Goal: Task Accomplishment & Management: Use online tool/utility

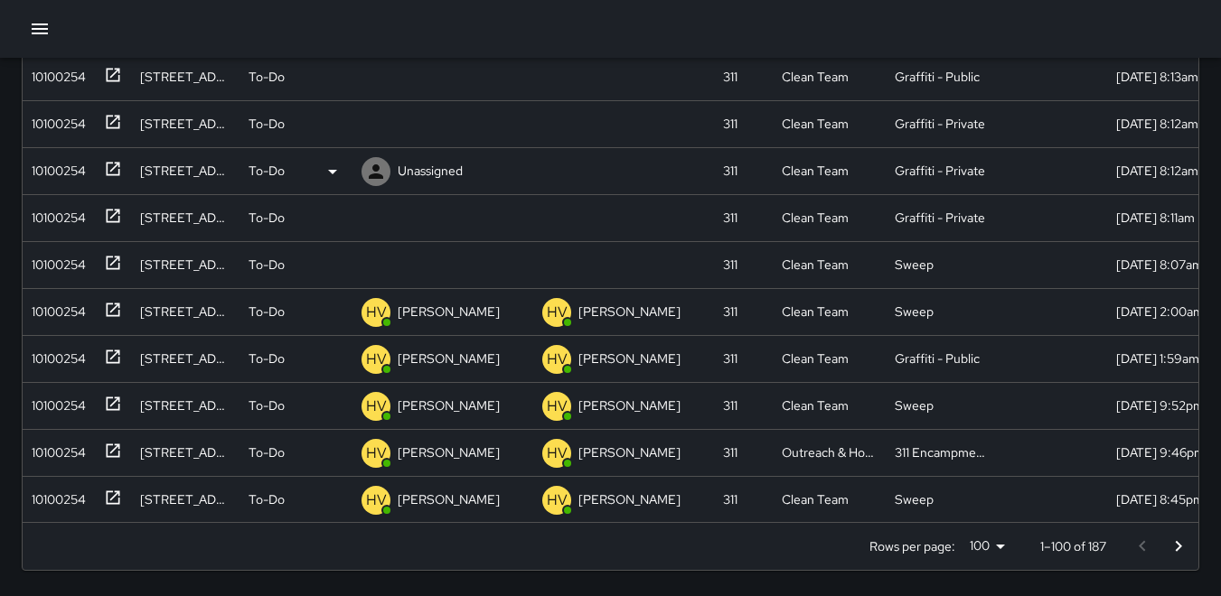
scroll to position [813, 0]
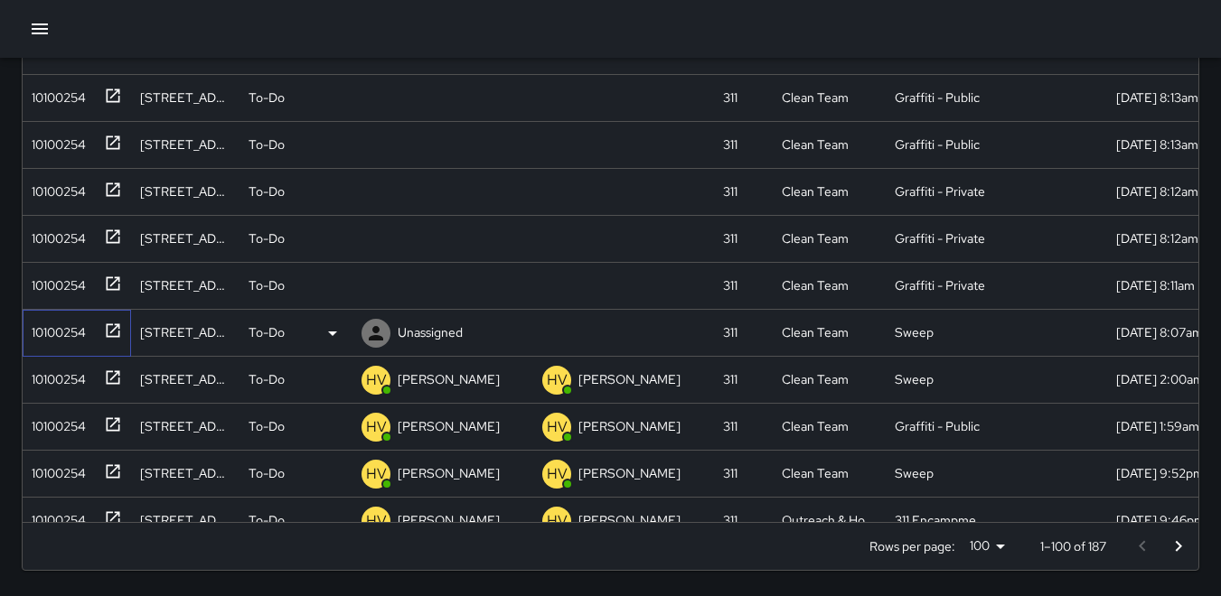
click at [70, 333] on div "10100254" at bounding box center [54, 328] width 61 height 25
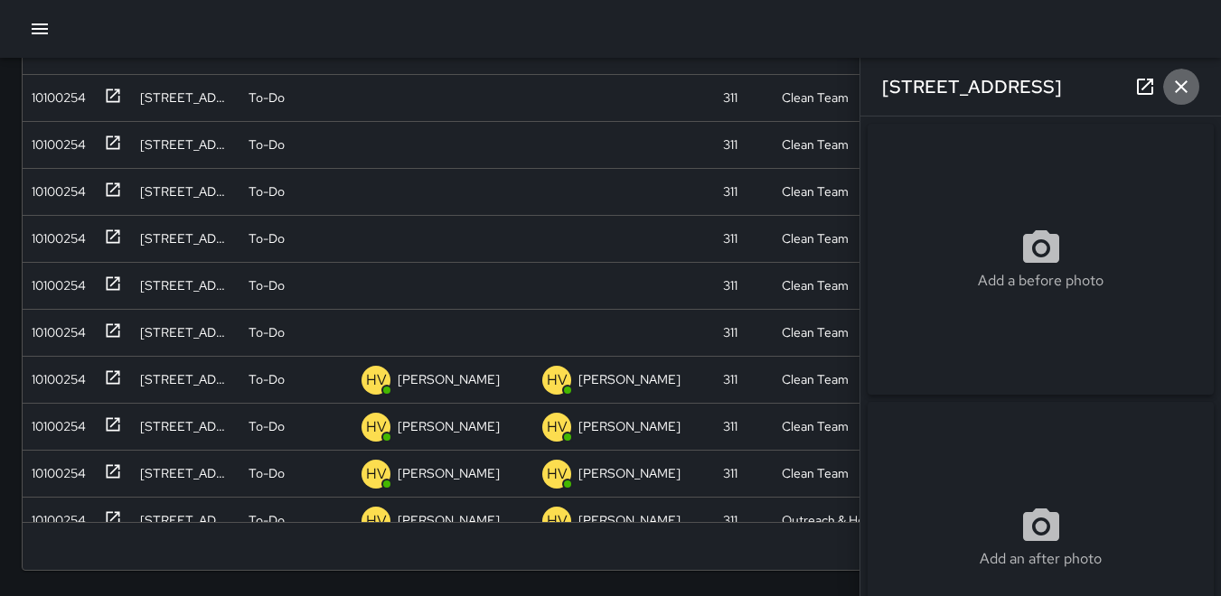
click at [1179, 83] on icon "button" at bounding box center [1181, 87] width 22 height 22
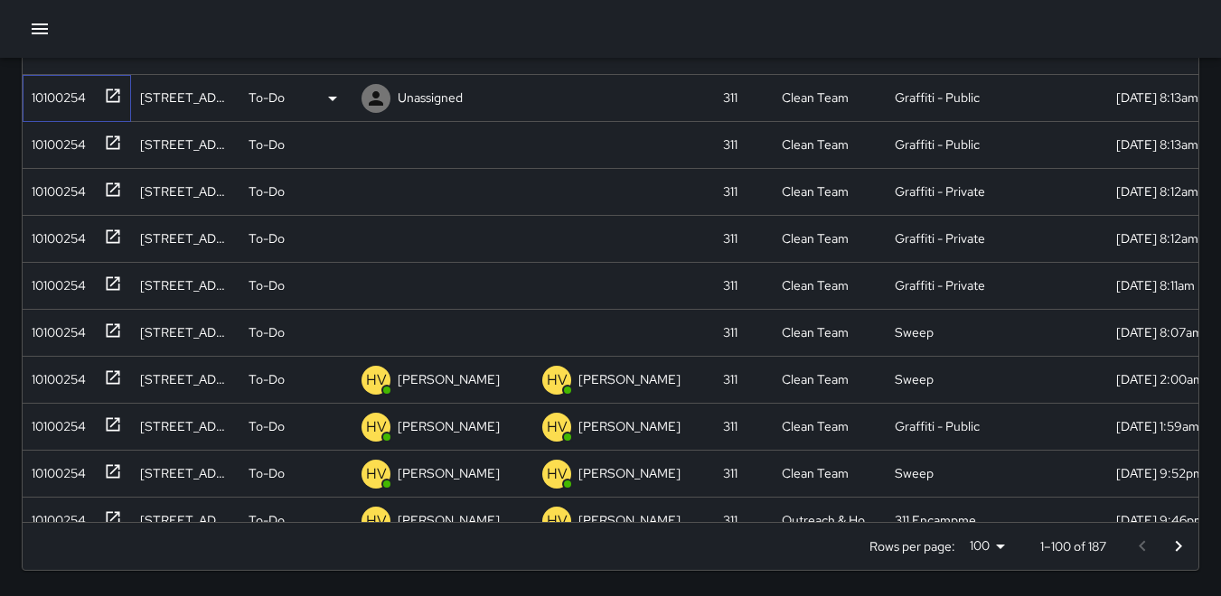
click at [65, 99] on div "10100254" at bounding box center [54, 93] width 61 height 25
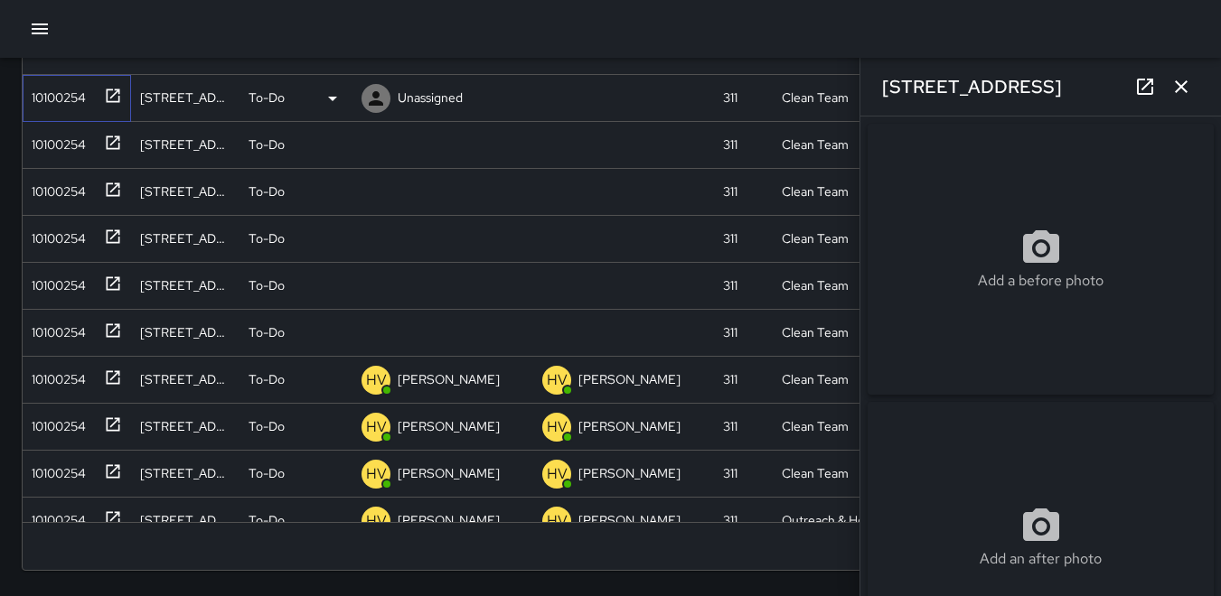
type input "**********"
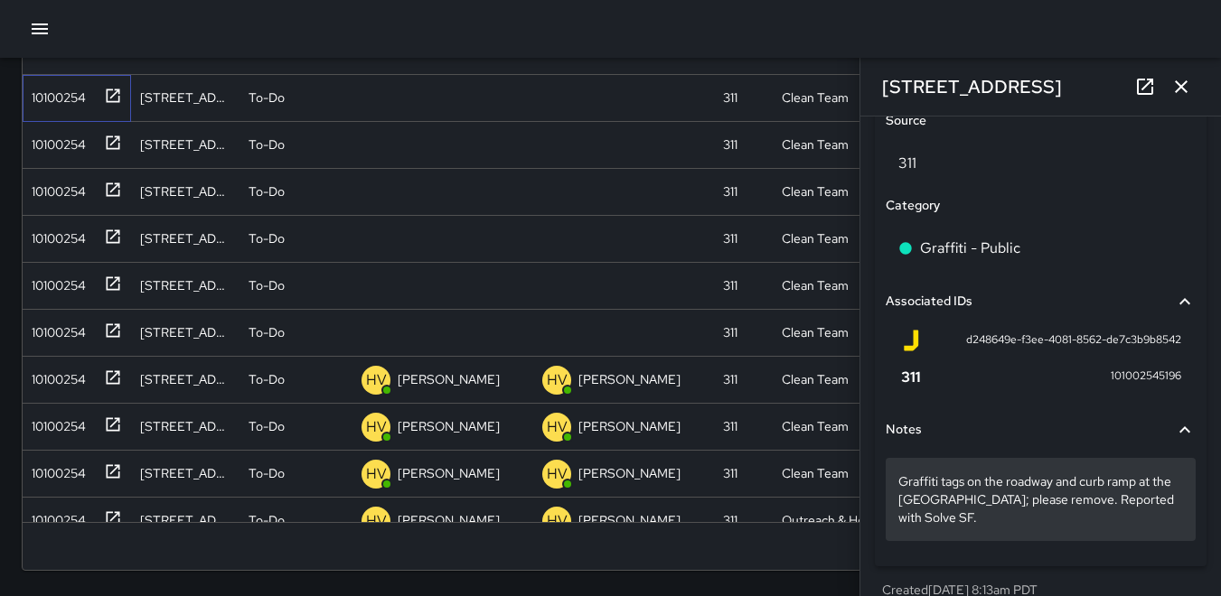
scroll to position [1064, 0]
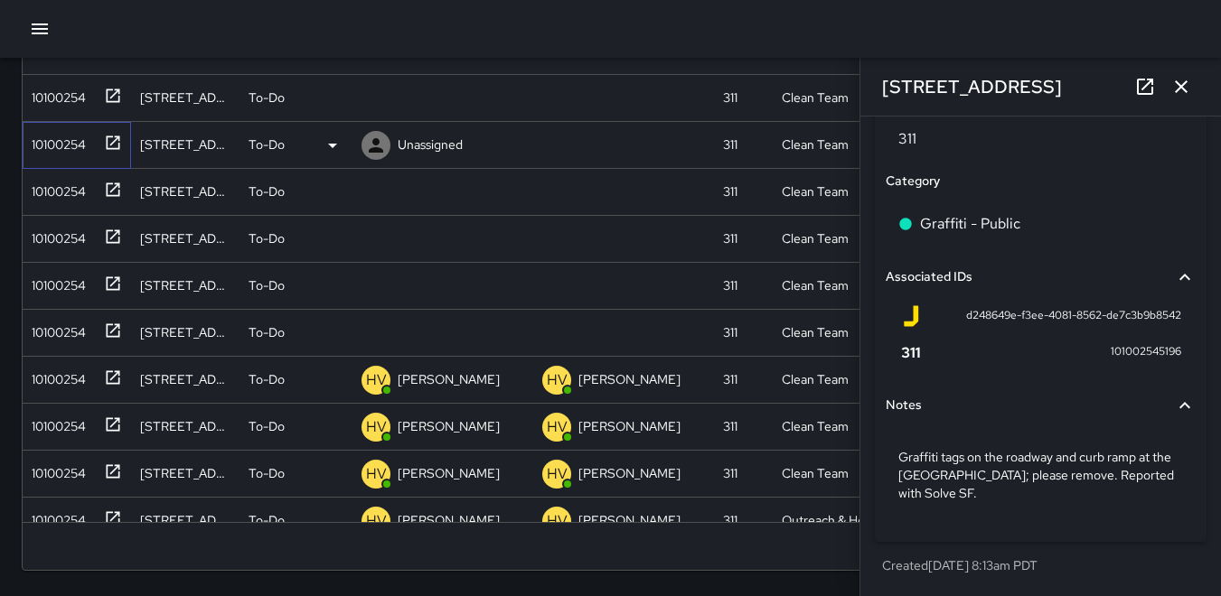
click at [70, 155] on div "10100254" at bounding box center [73, 141] width 98 height 30
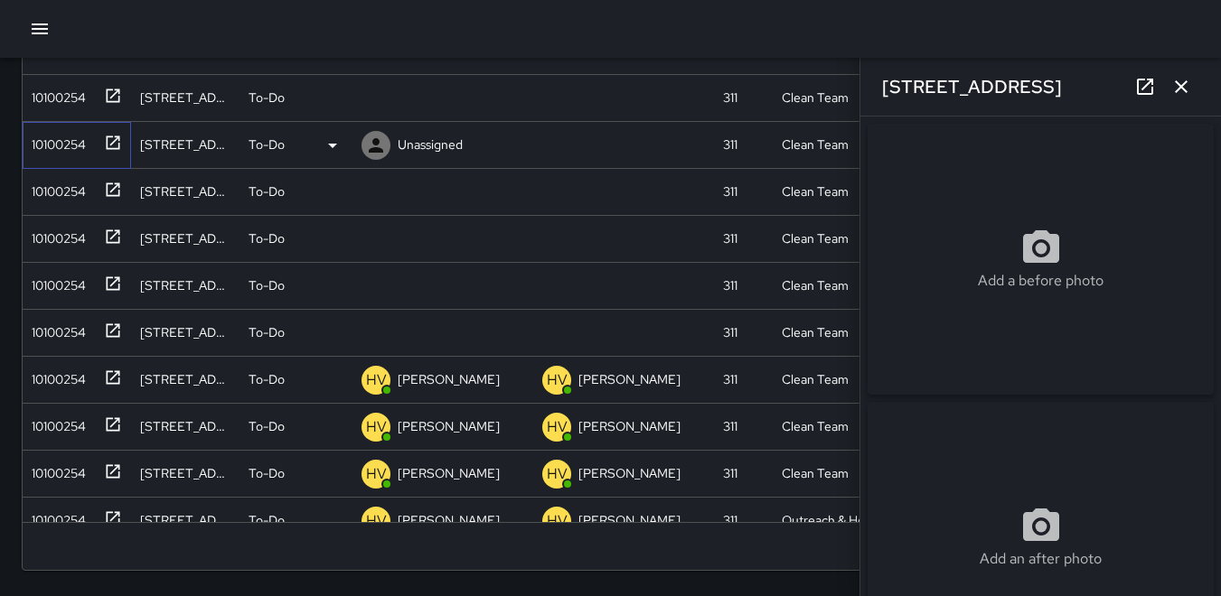
type input "**********"
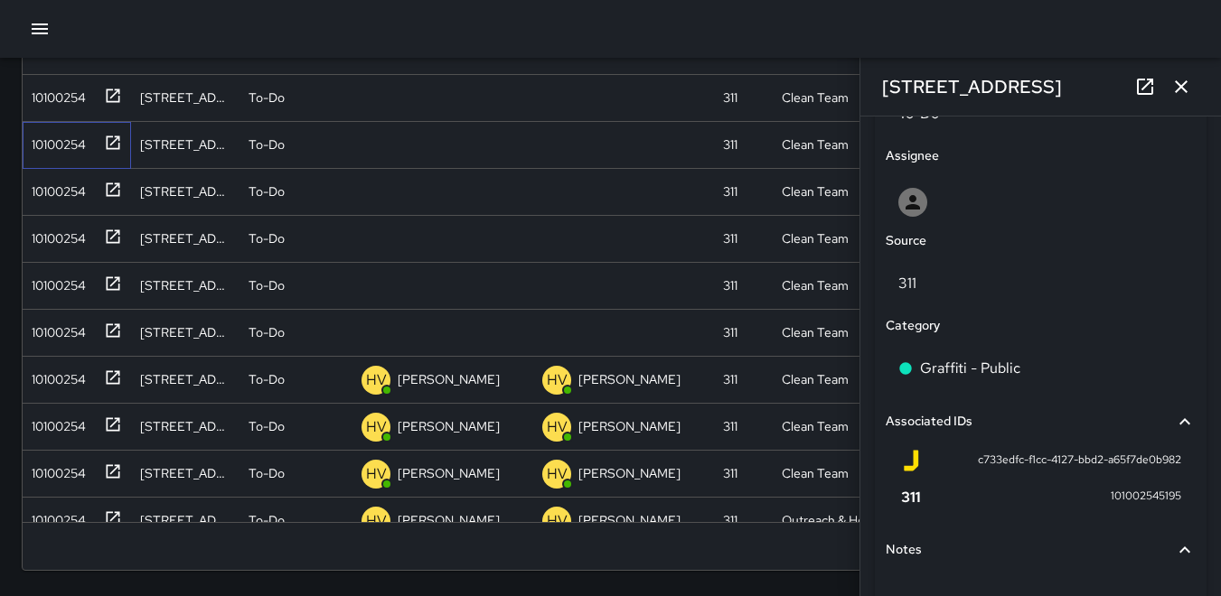
scroll to position [1046, 0]
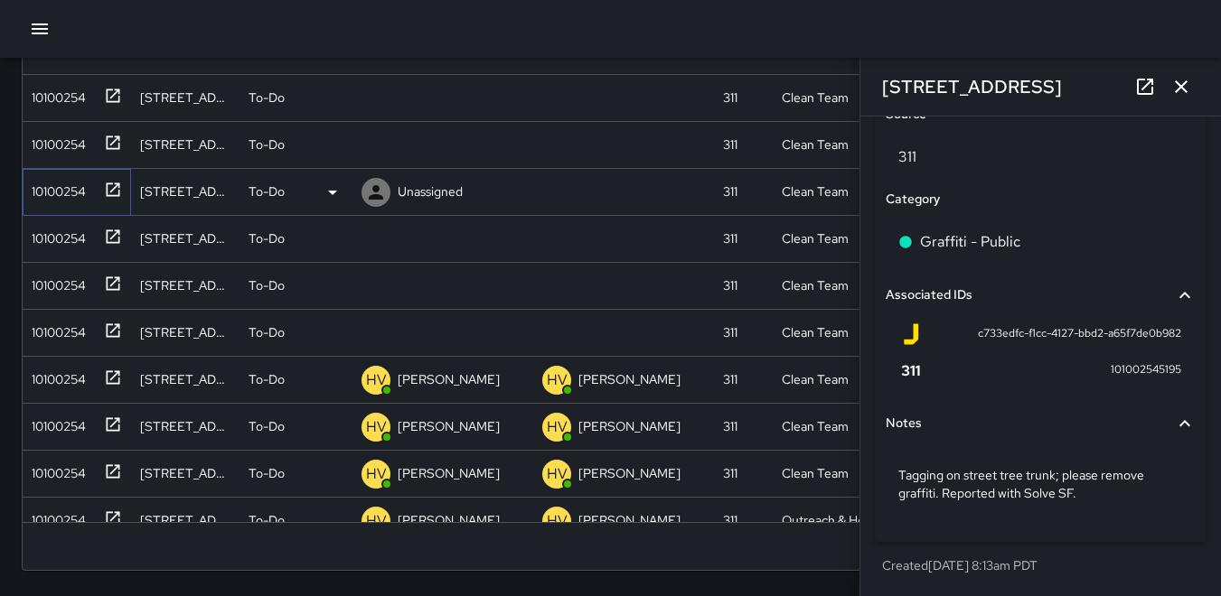
click at [75, 188] on div "10100254" at bounding box center [54, 187] width 61 height 25
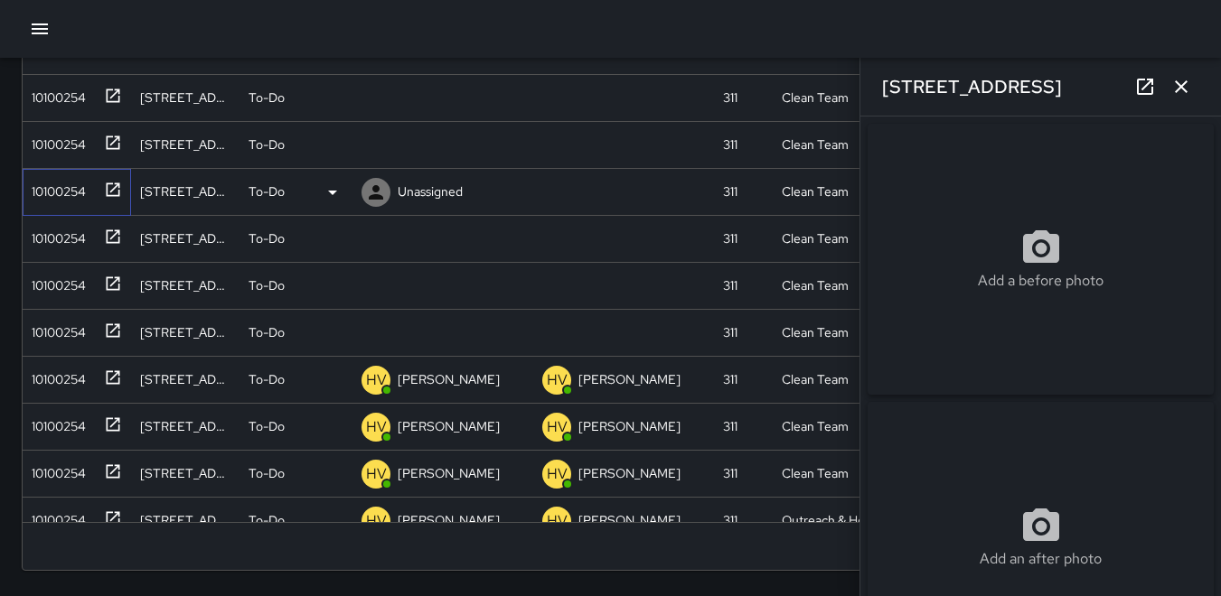
type input "**********"
click at [64, 221] on div "10100254" at bounding box center [73, 235] width 98 height 30
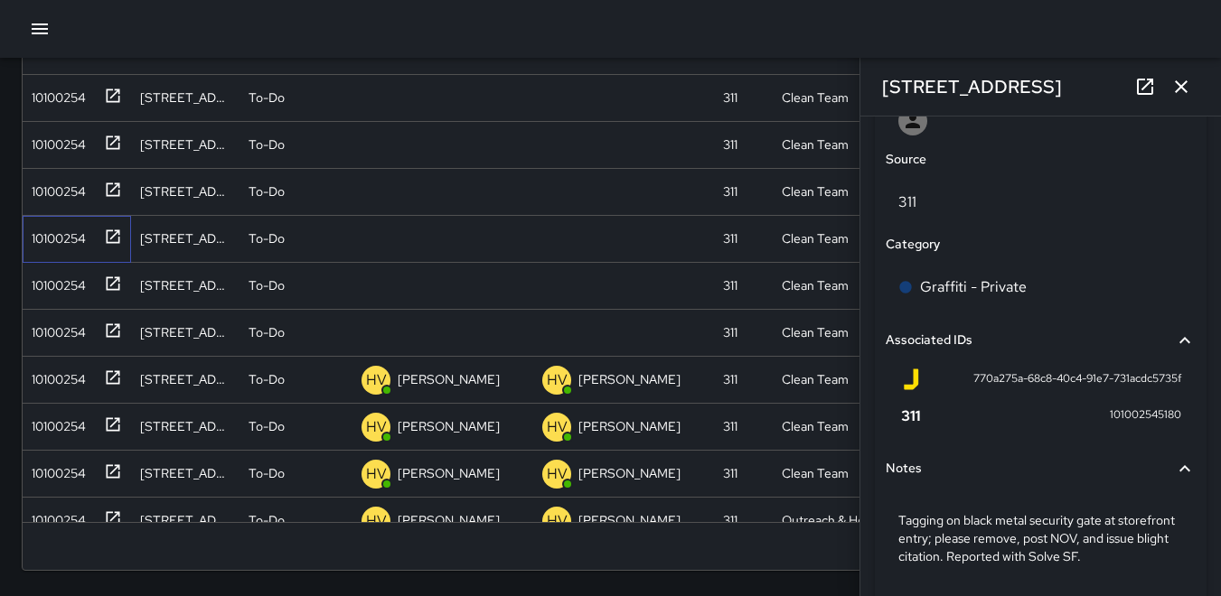
scroll to position [1064, 0]
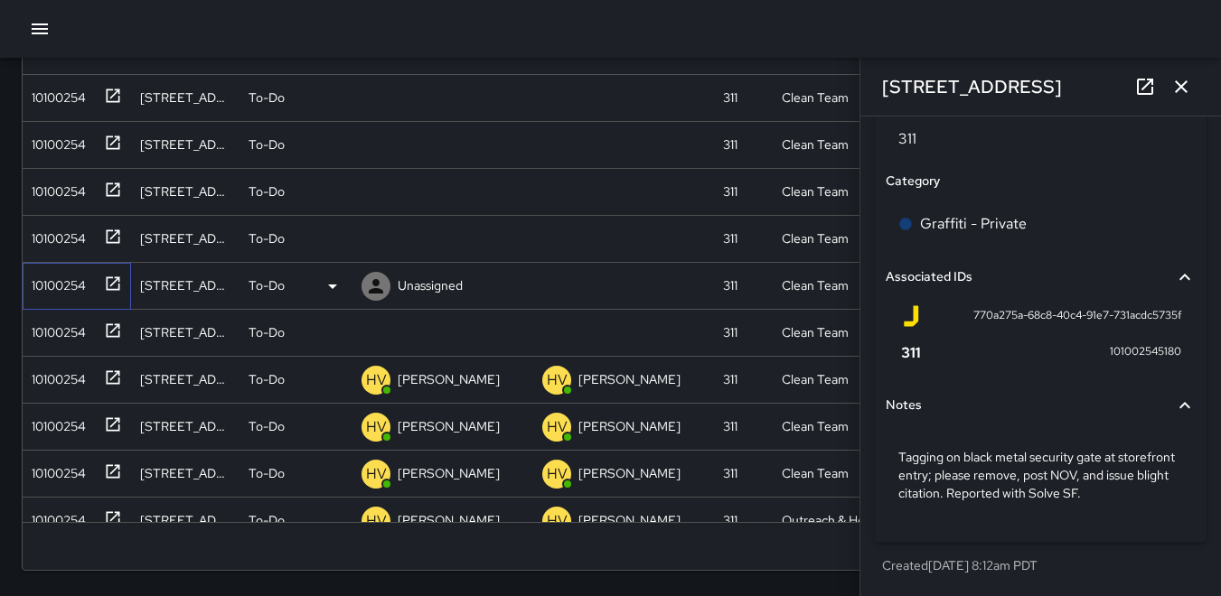
click at [51, 273] on div "10100254" at bounding box center [54, 281] width 61 height 25
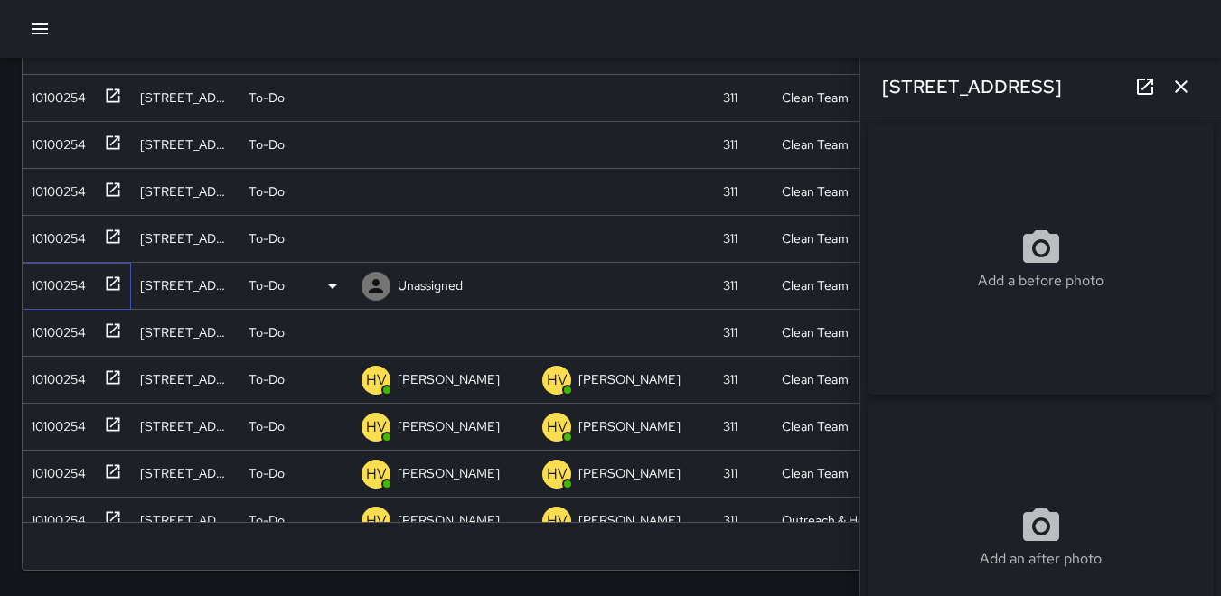
type input "**********"
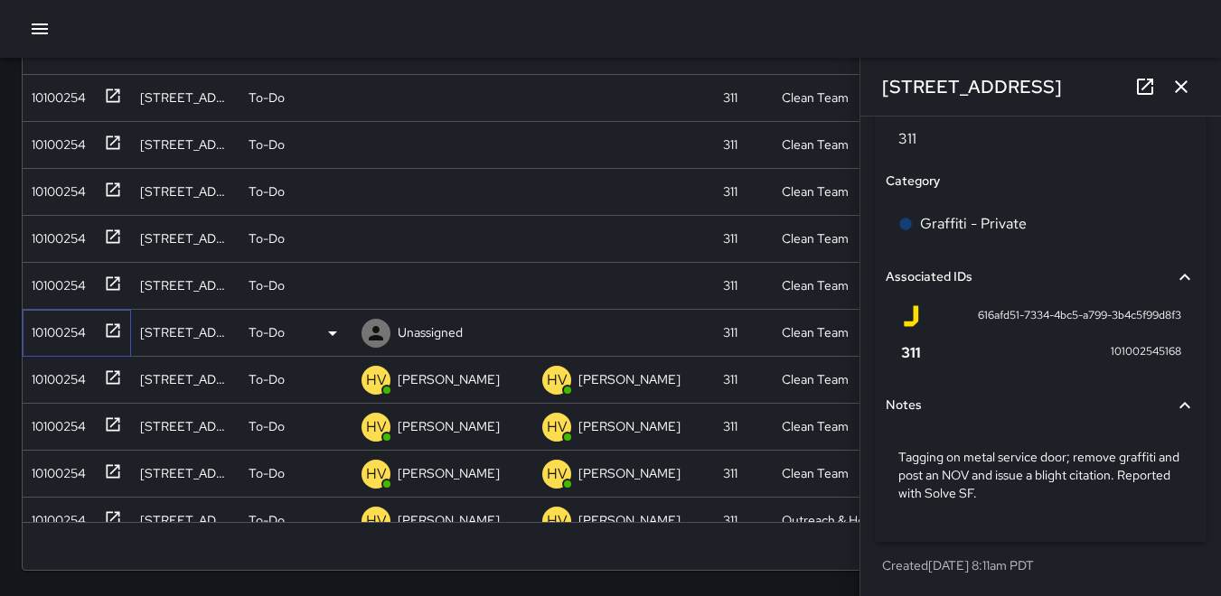
click at [62, 325] on div "10100254" at bounding box center [54, 328] width 61 height 25
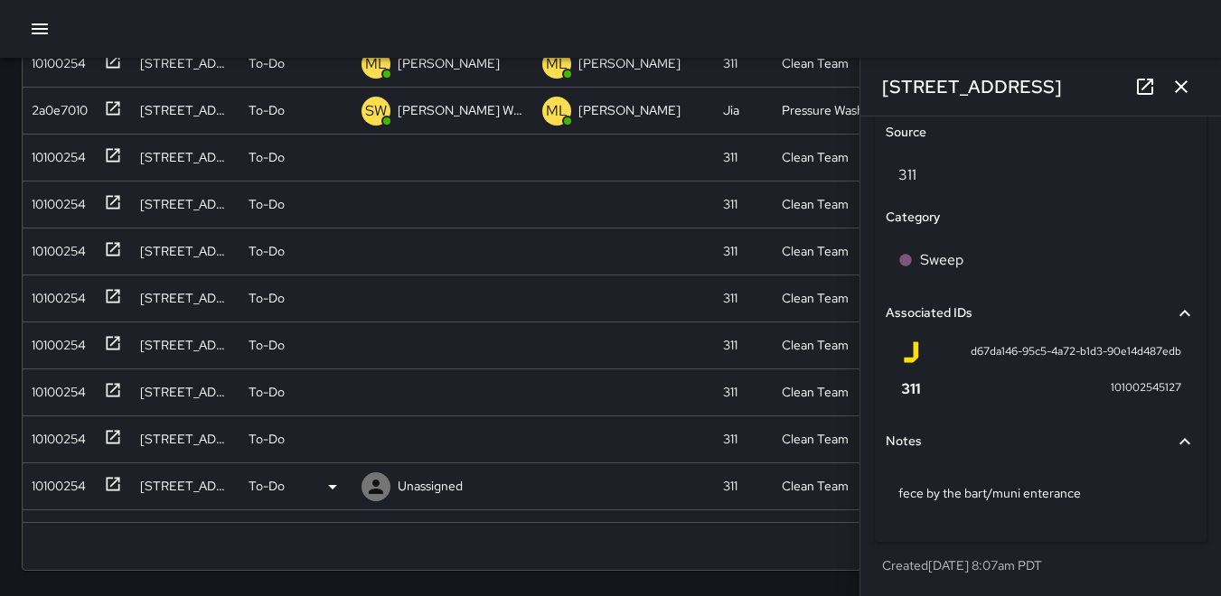
scroll to position [192, 0]
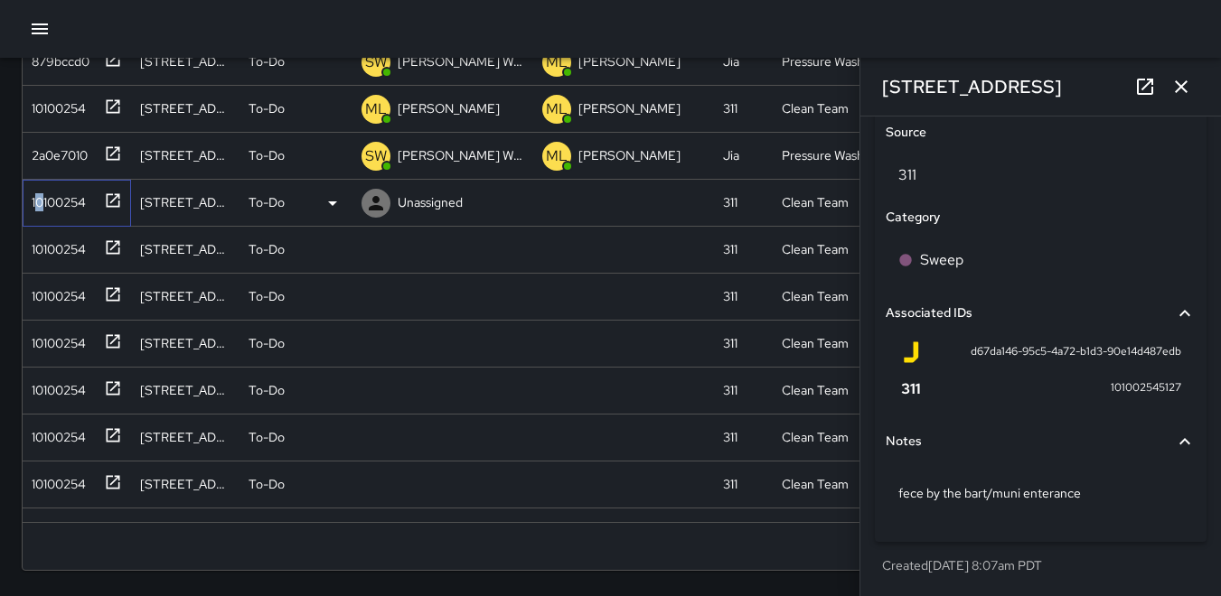
click at [39, 184] on div "10100254" at bounding box center [73, 199] width 98 height 30
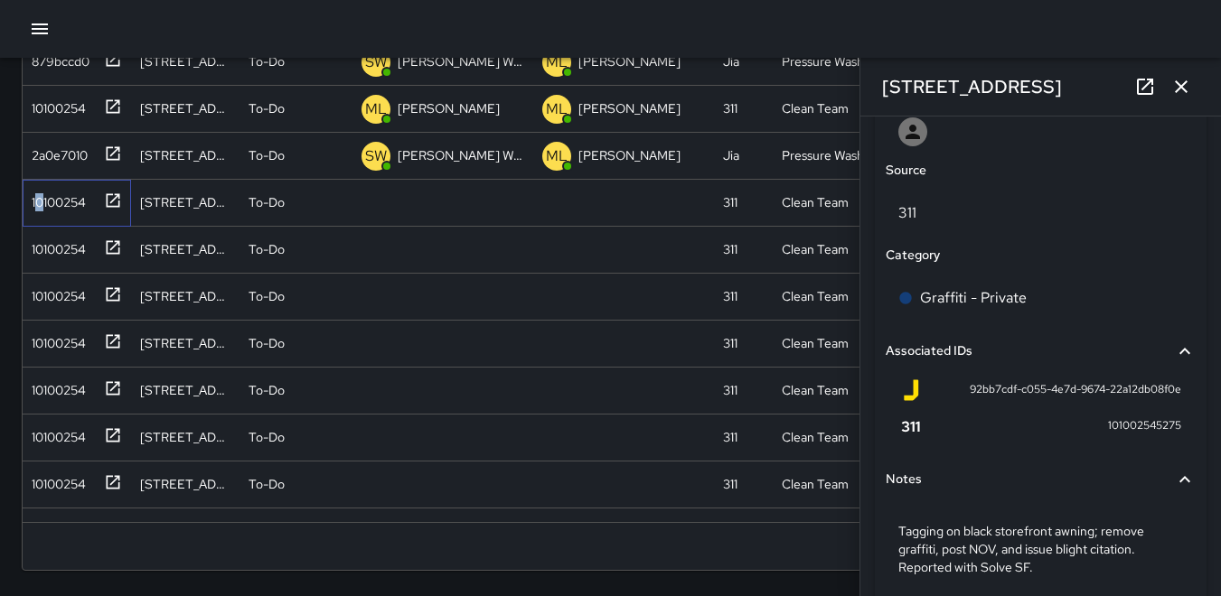
scroll to position [1064, 0]
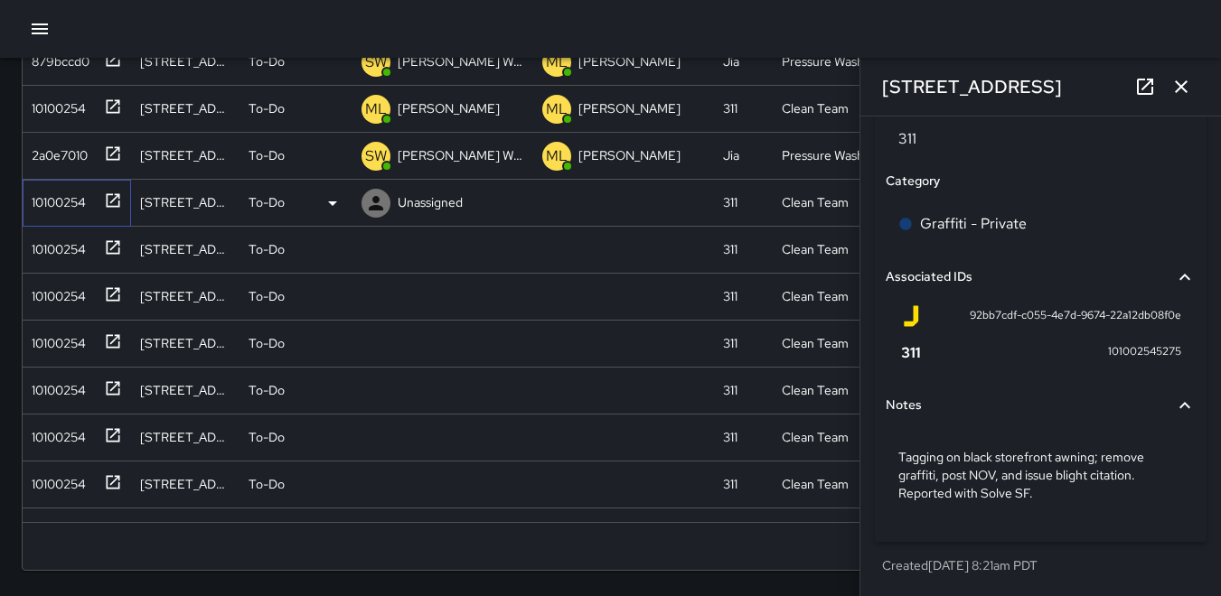
click at [56, 206] on div "10100254" at bounding box center [54, 198] width 61 height 25
click at [379, 201] on icon at bounding box center [376, 203] width 22 height 22
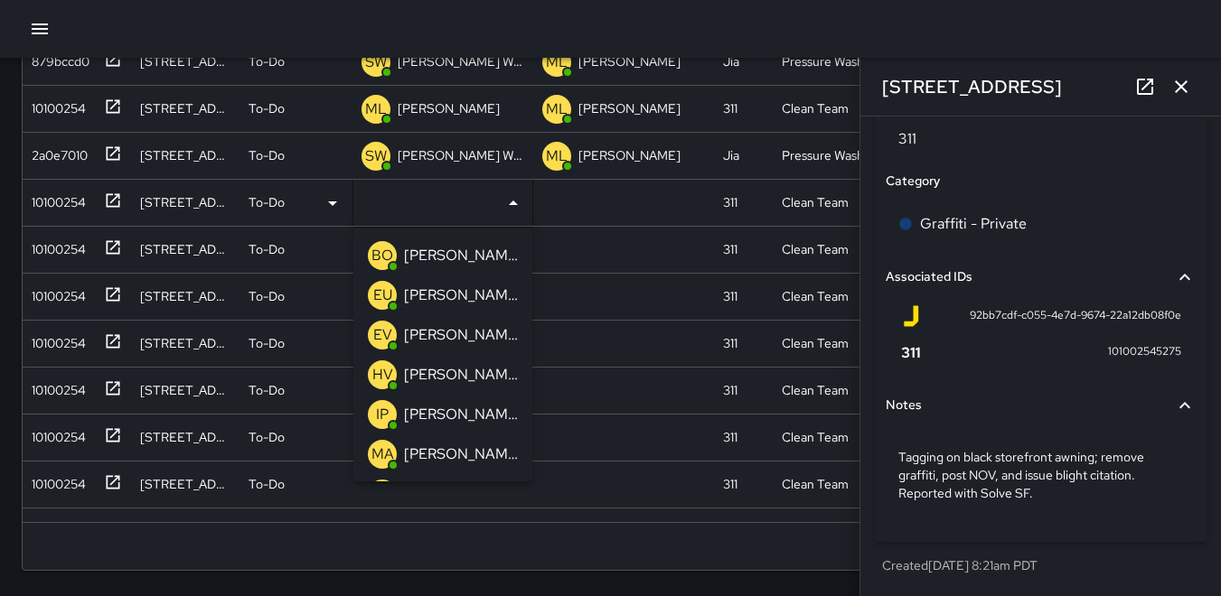
click at [387, 368] on p "HV" at bounding box center [382, 375] width 21 height 22
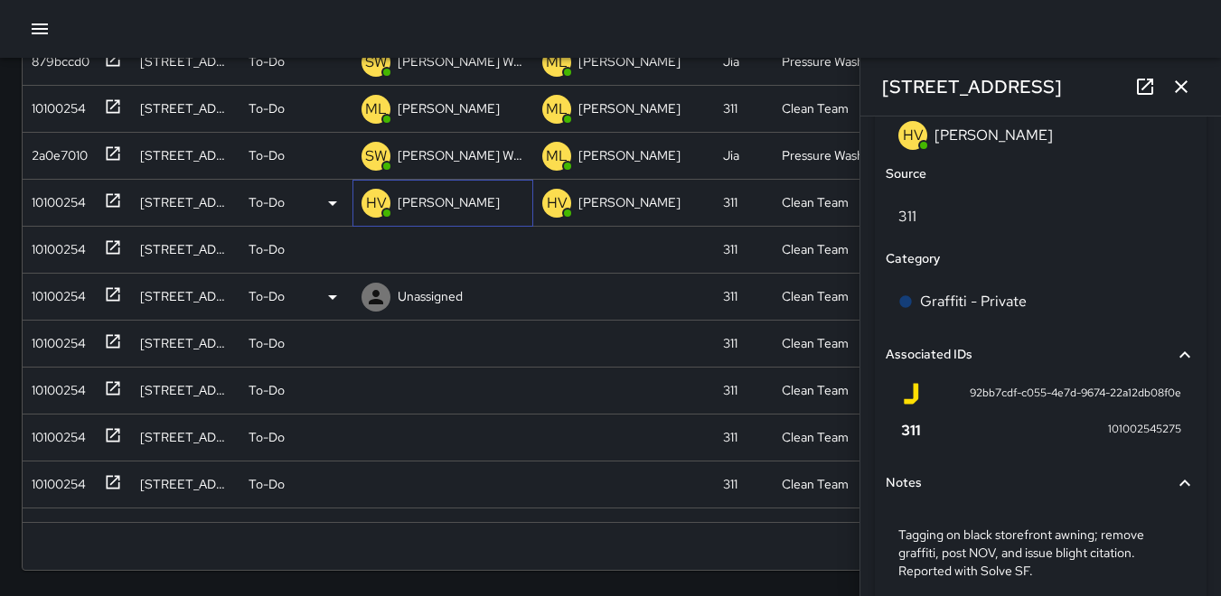
scroll to position [1149, 0]
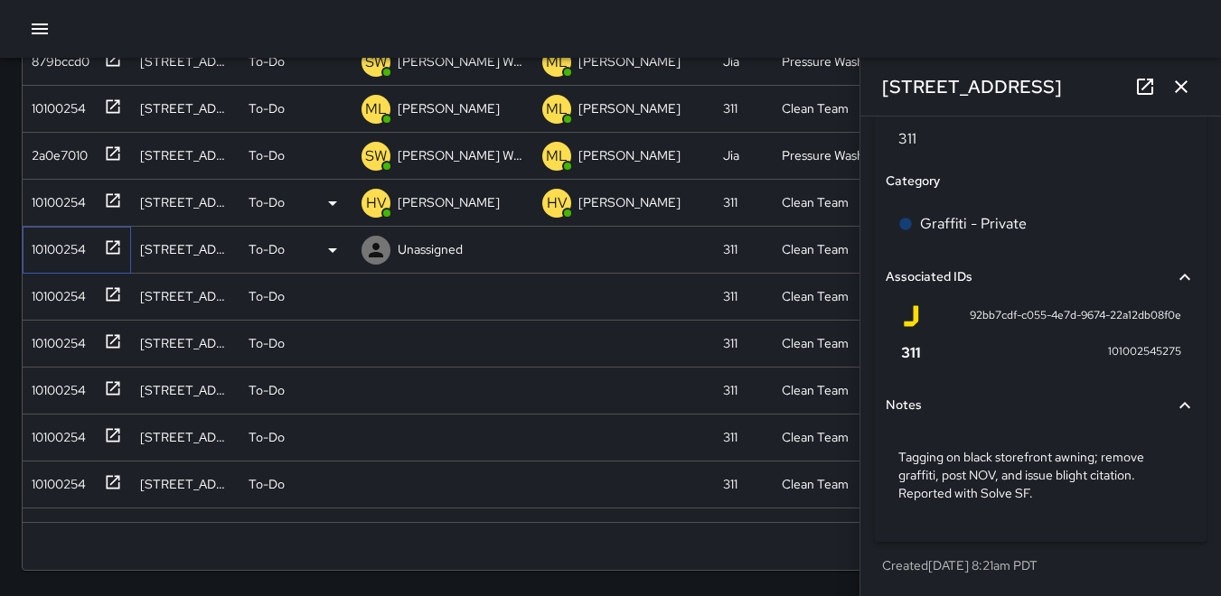
click at [65, 253] on div "10100254" at bounding box center [54, 245] width 61 height 25
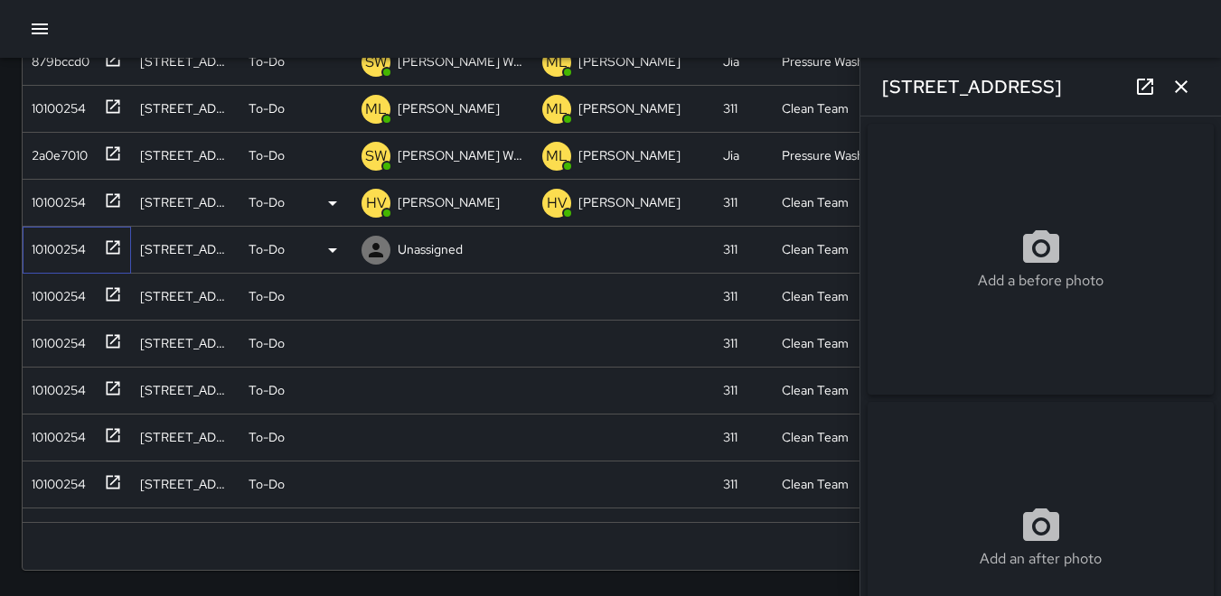
type input "**********"
click at [71, 255] on div "10100254" at bounding box center [54, 245] width 61 height 25
click at [80, 289] on div "10100254" at bounding box center [54, 292] width 61 height 25
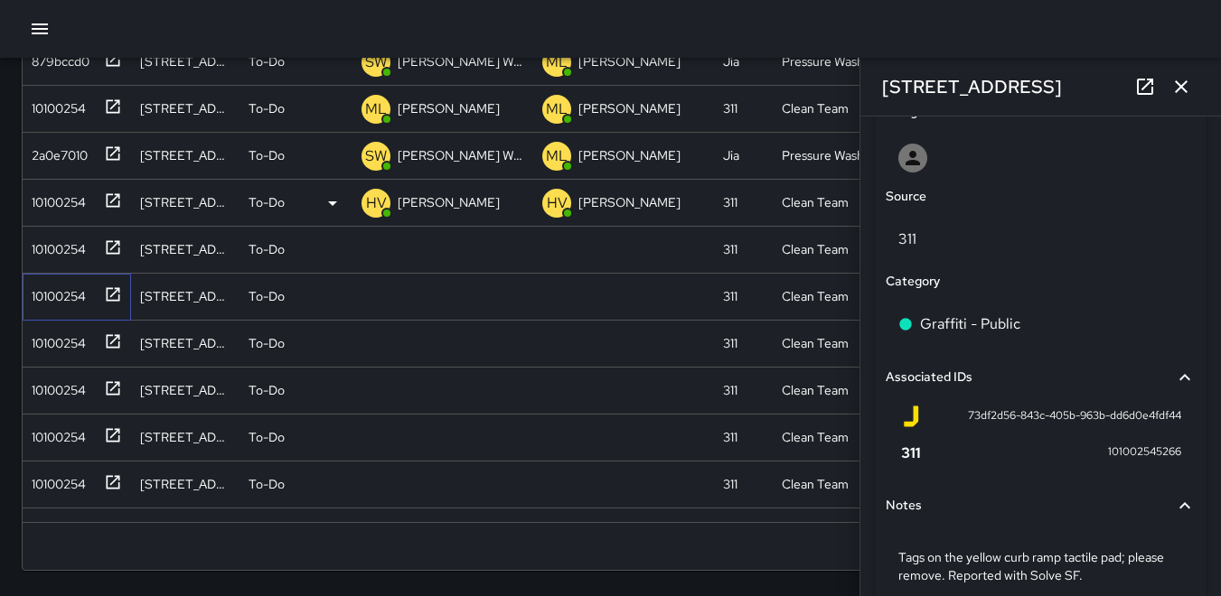
scroll to position [1046, 0]
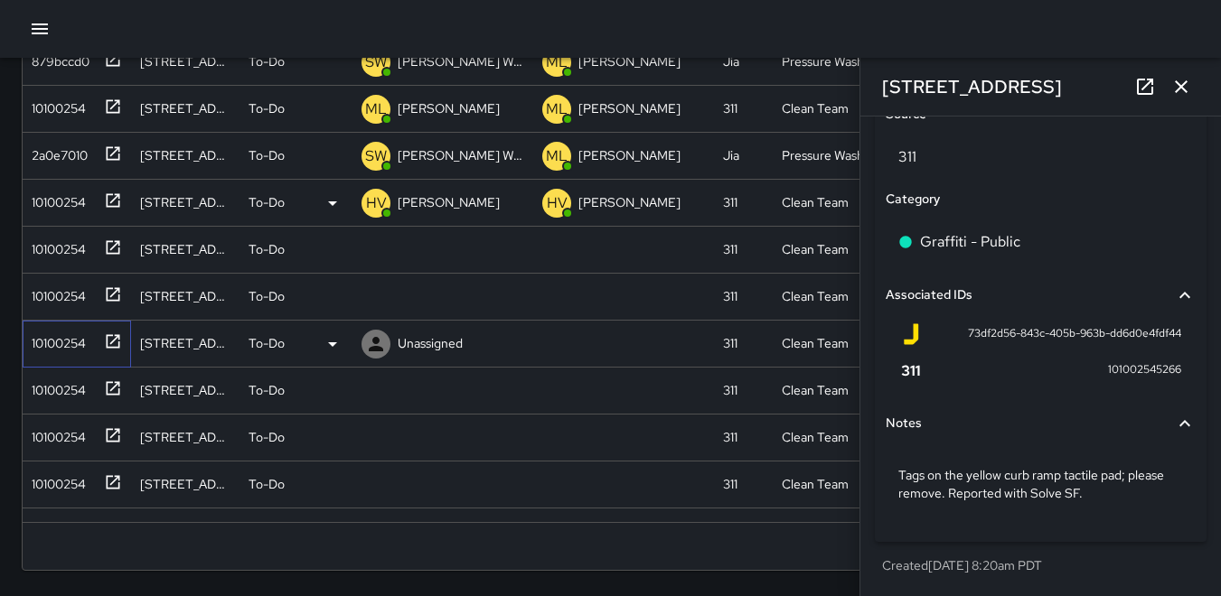
click at [75, 337] on div "10100254" at bounding box center [54, 339] width 61 height 25
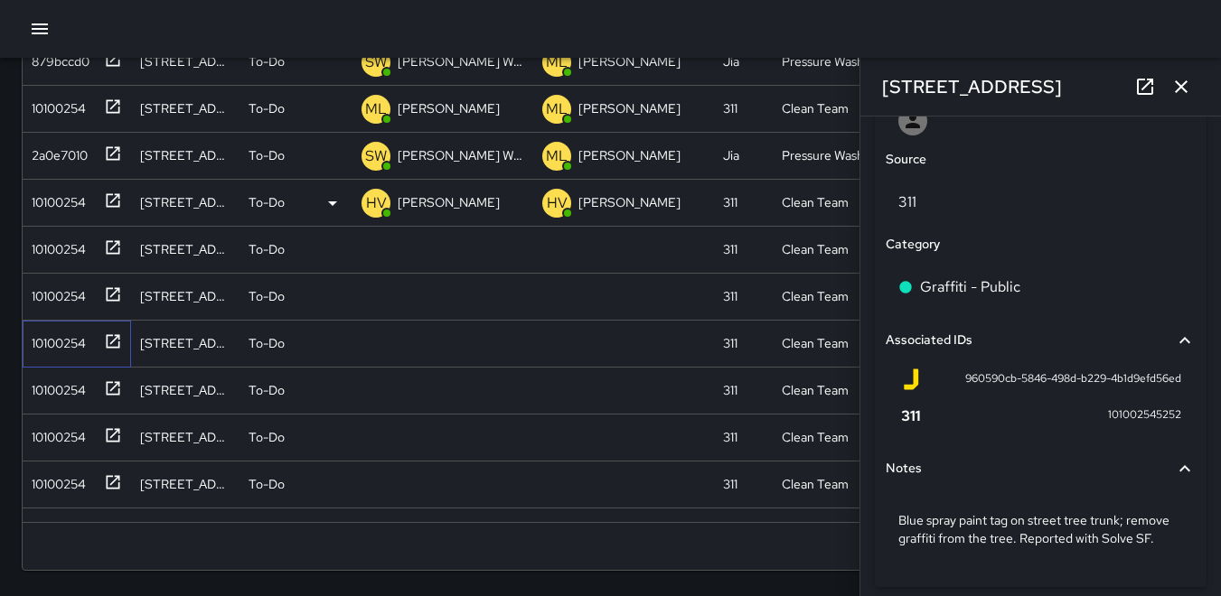
scroll to position [1064, 0]
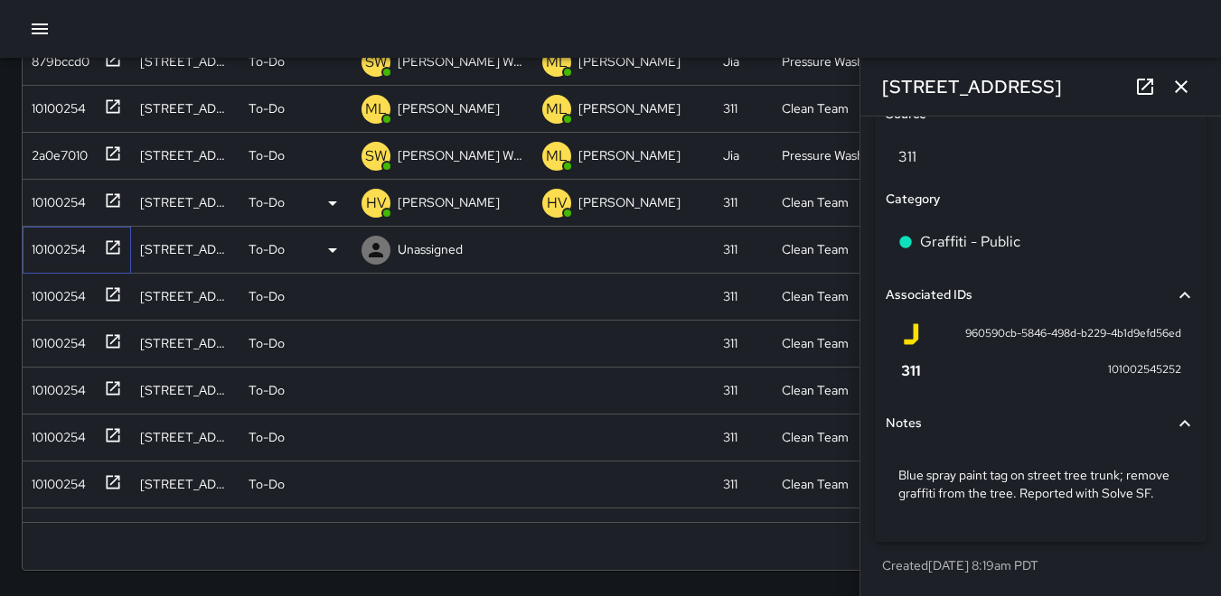
click at [43, 249] on div "10100254" at bounding box center [54, 245] width 61 height 25
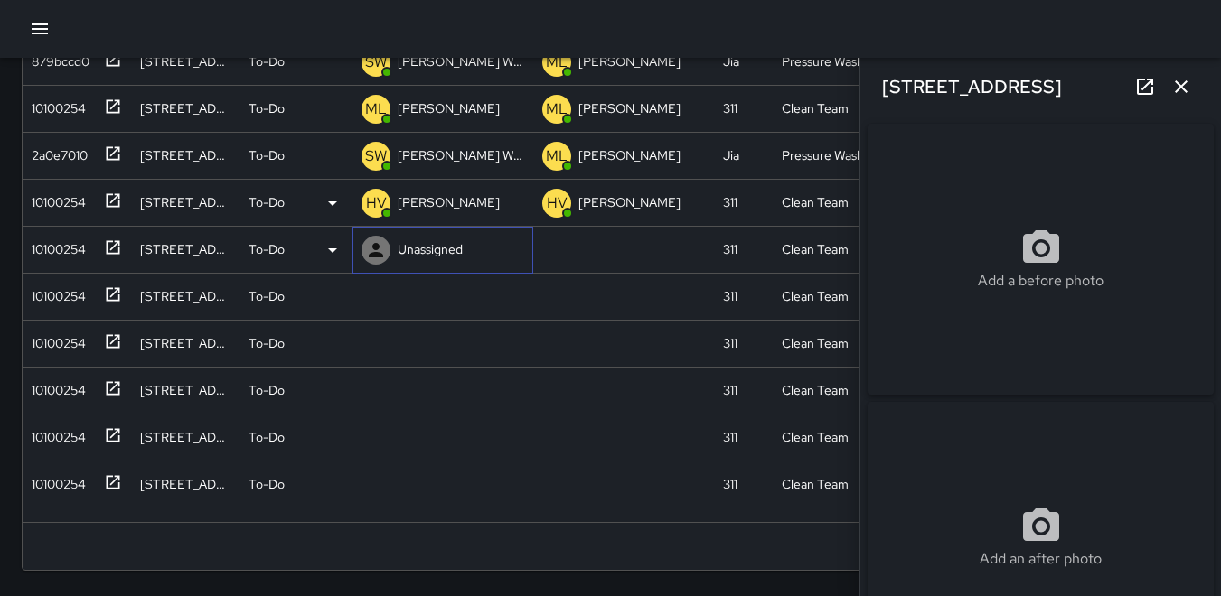
click at [373, 251] on icon at bounding box center [376, 250] width 22 height 22
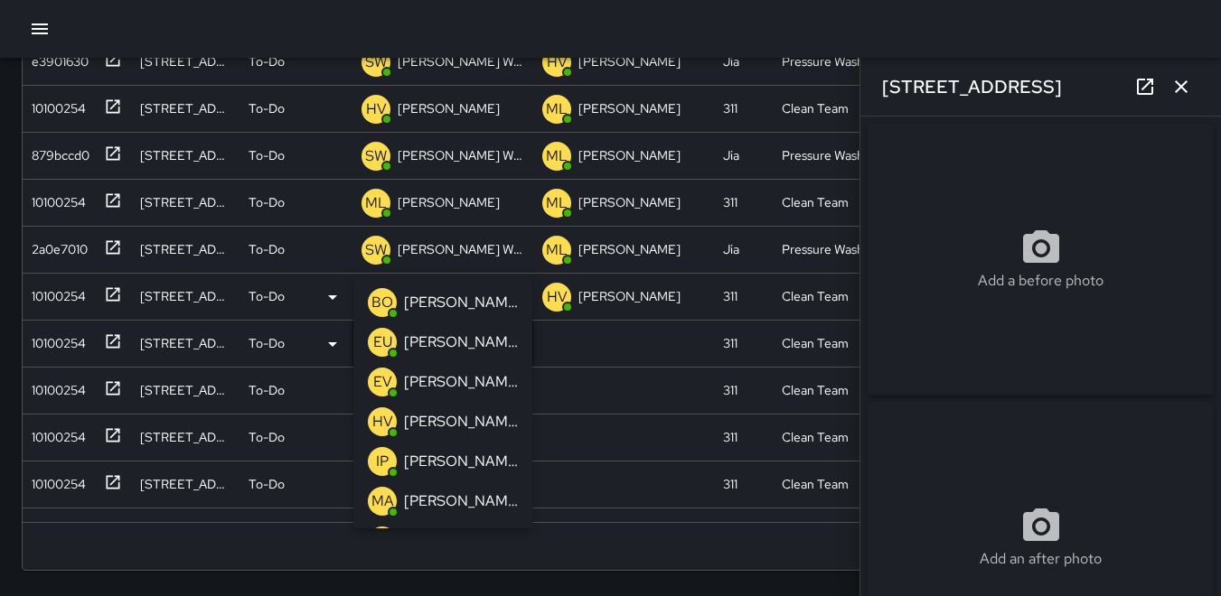
scroll to position [286, 0]
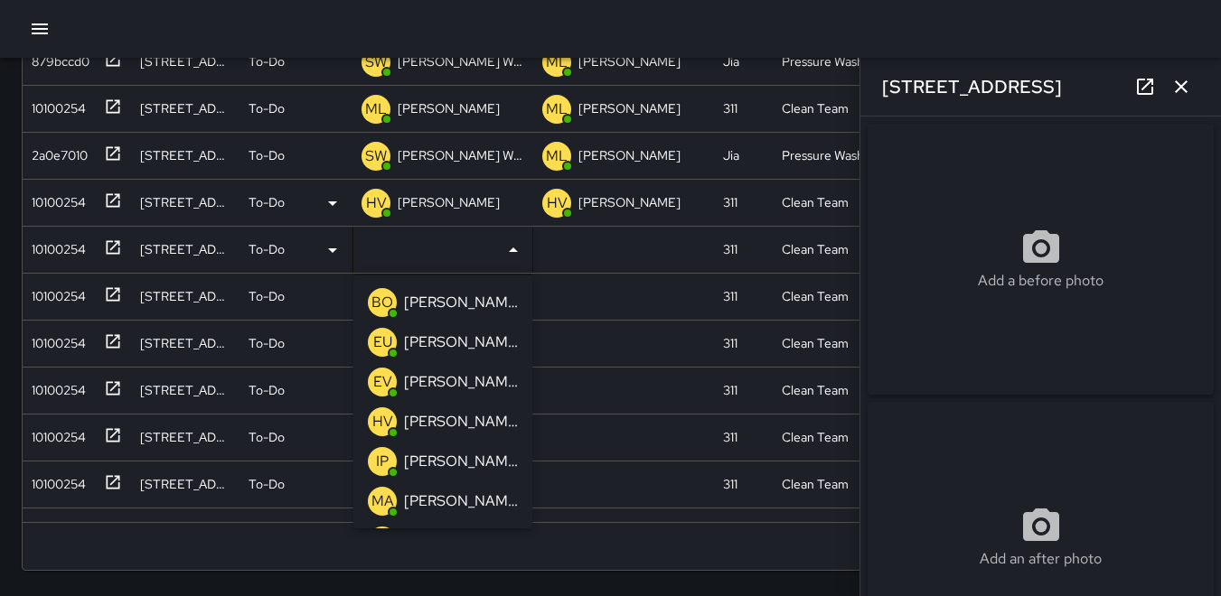
click at [379, 420] on p "HV" at bounding box center [382, 422] width 21 height 22
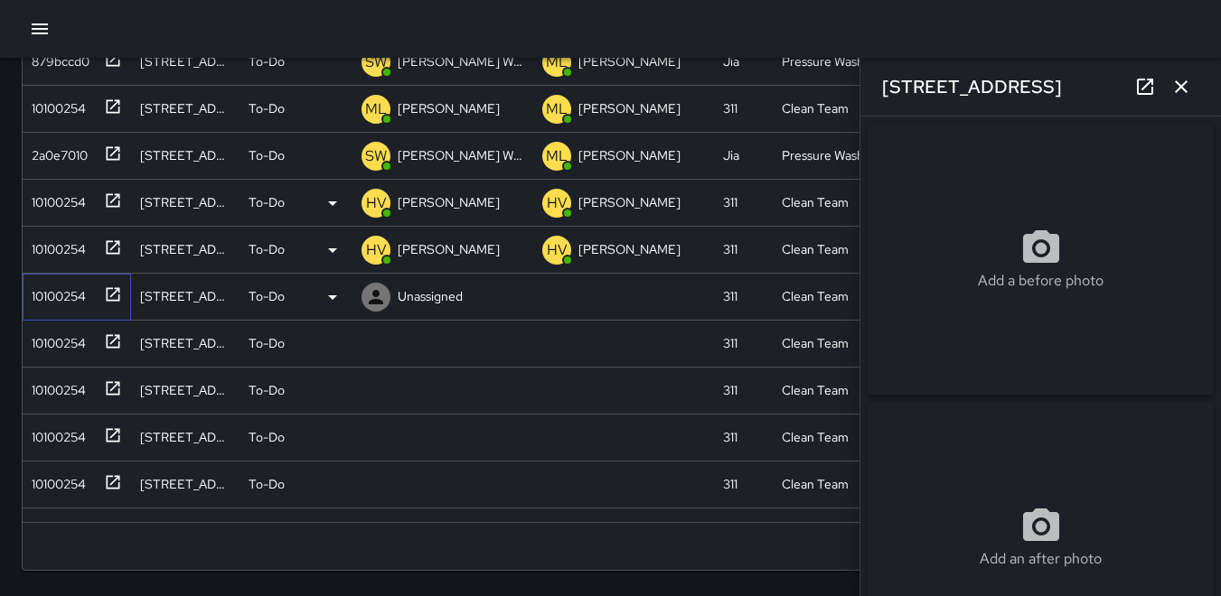
click at [33, 289] on div "10100254" at bounding box center [54, 292] width 61 height 25
type input "**********"
click at [375, 294] on icon at bounding box center [376, 297] width 14 height 14
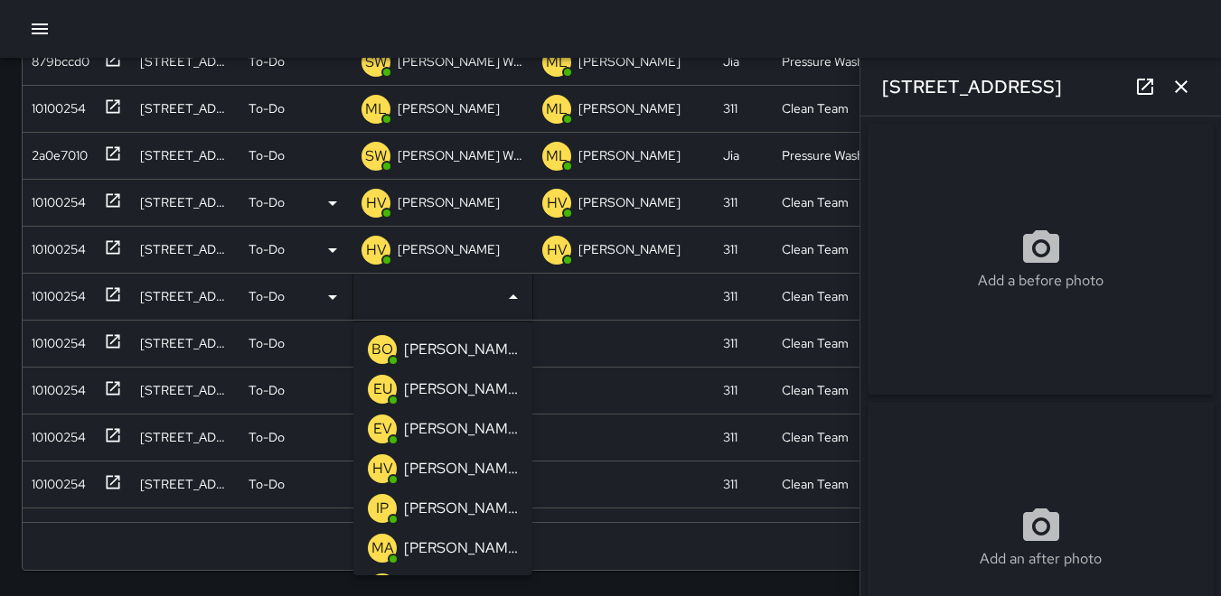
click at [379, 465] on p "HV" at bounding box center [382, 469] width 21 height 22
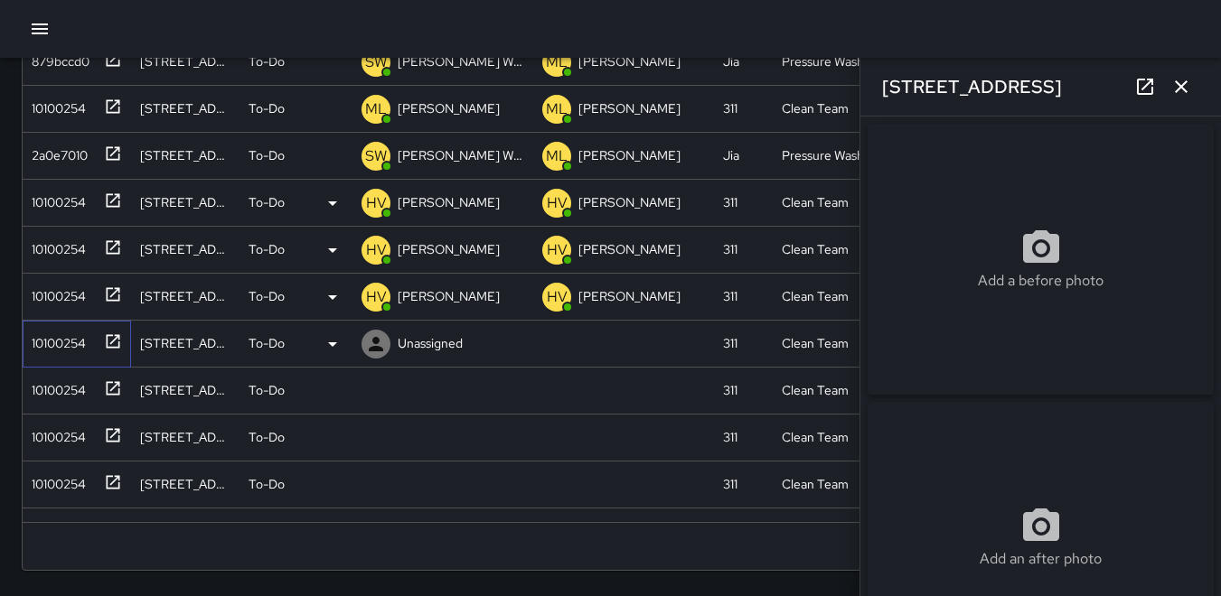
click at [34, 333] on div "10100254" at bounding box center [54, 339] width 61 height 25
type input "**********"
click at [380, 343] on icon at bounding box center [376, 344] width 22 height 22
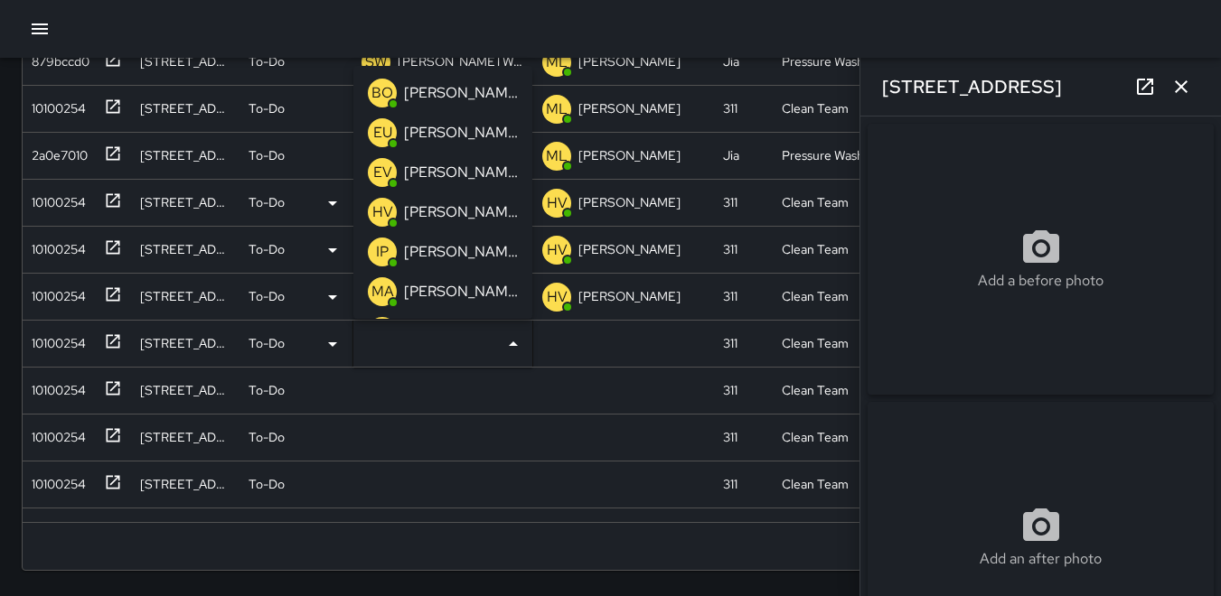
click at [372, 209] on p "HV" at bounding box center [382, 212] width 21 height 22
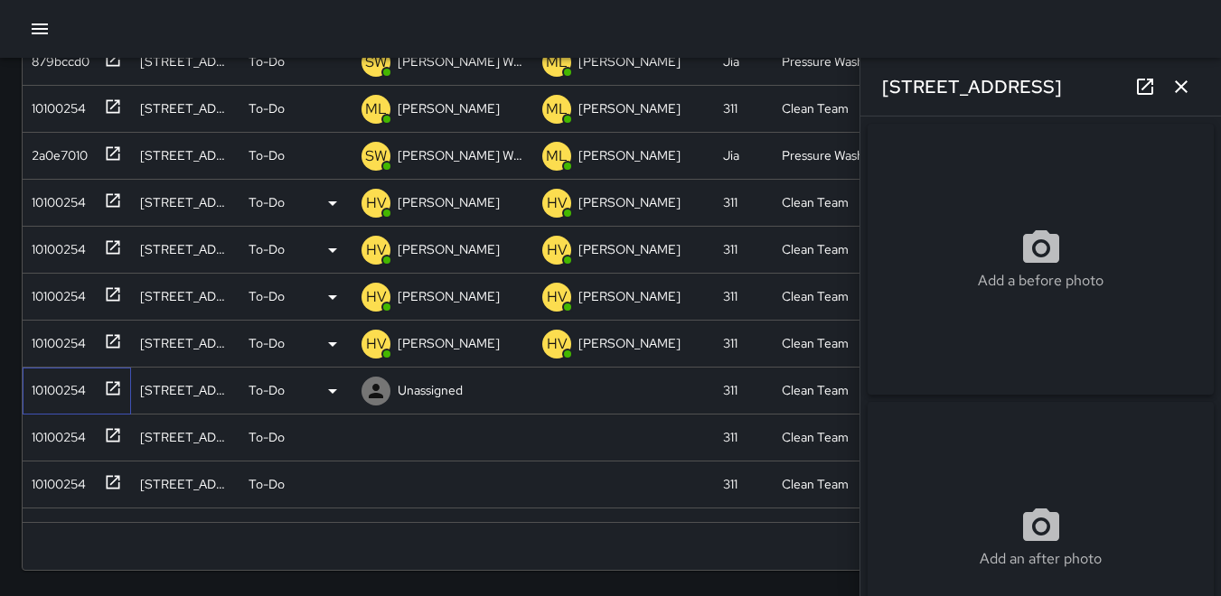
click at [69, 385] on div "10100254" at bounding box center [54, 386] width 61 height 25
type input "**********"
click at [374, 384] on icon at bounding box center [376, 391] width 22 height 22
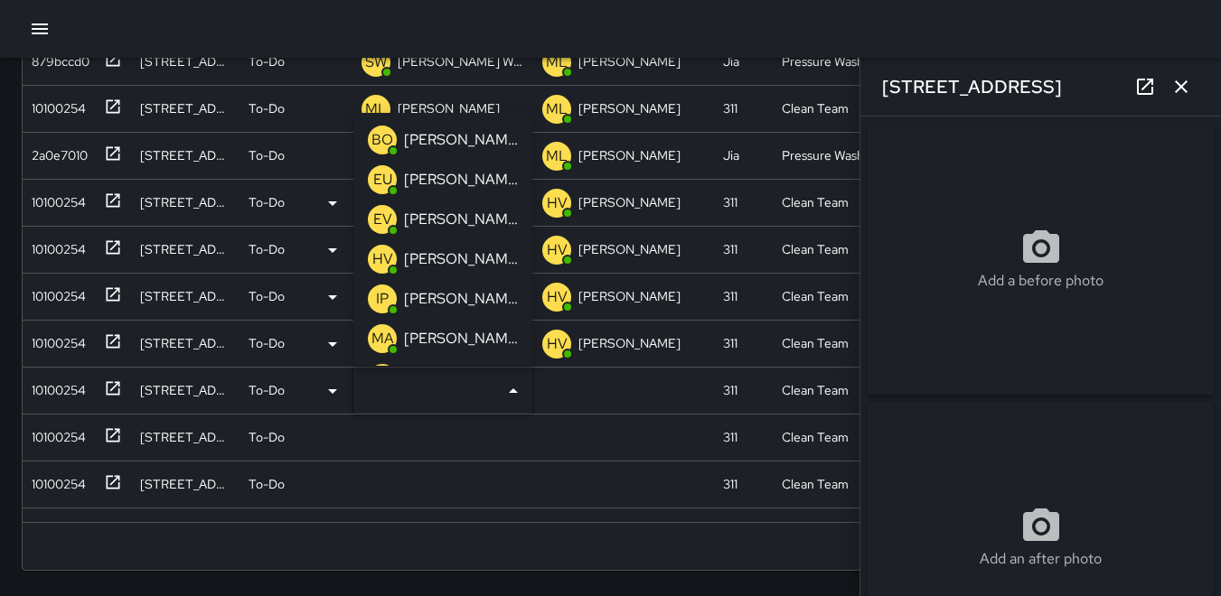
click at [378, 259] on p "HV" at bounding box center [382, 259] width 21 height 22
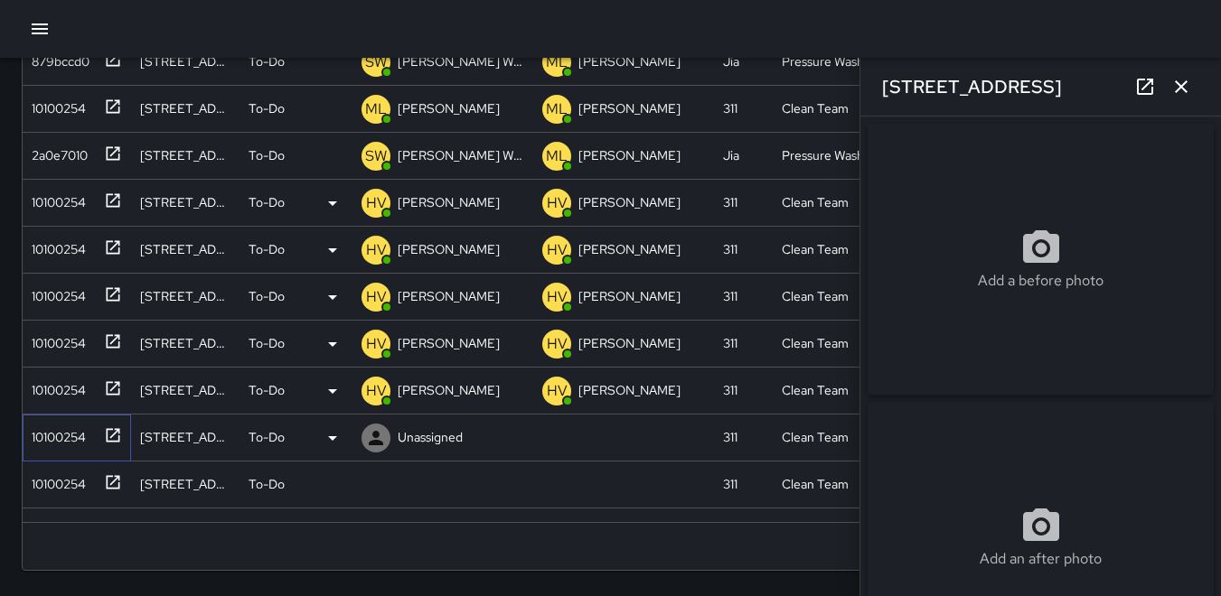
drag, startPoint x: 55, startPoint y: 439, endPoint x: 84, endPoint y: 436, distance: 29.0
click at [56, 439] on div "10100254" at bounding box center [54, 433] width 61 height 25
type input "**********"
click at [386, 432] on icon at bounding box center [376, 438] width 22 height 22
click at [1176, 83] on icon "button" at bounding box center [1181, 86] width 13 height 13
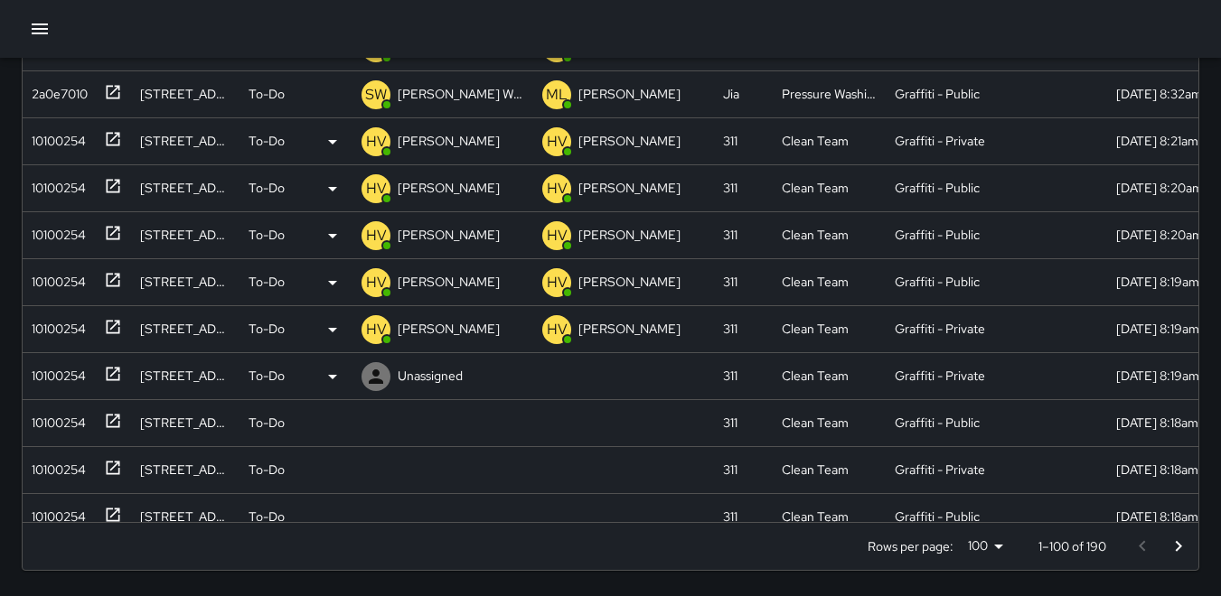
scroll to position [466, 0]
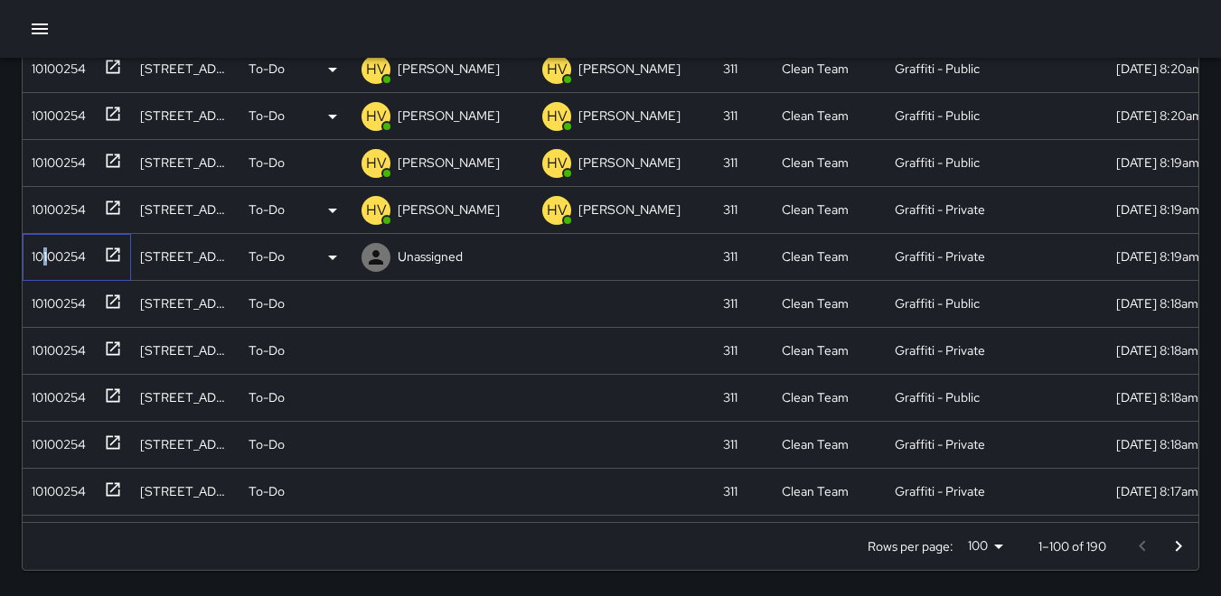
drag, startPoint x: 44, startPoint y: 244, endPoint x: 318, endPoint y: 265, distance: 274.6
click at [55, 245] on div "10100254" at bounding box center [54, 252] width 61 height 25
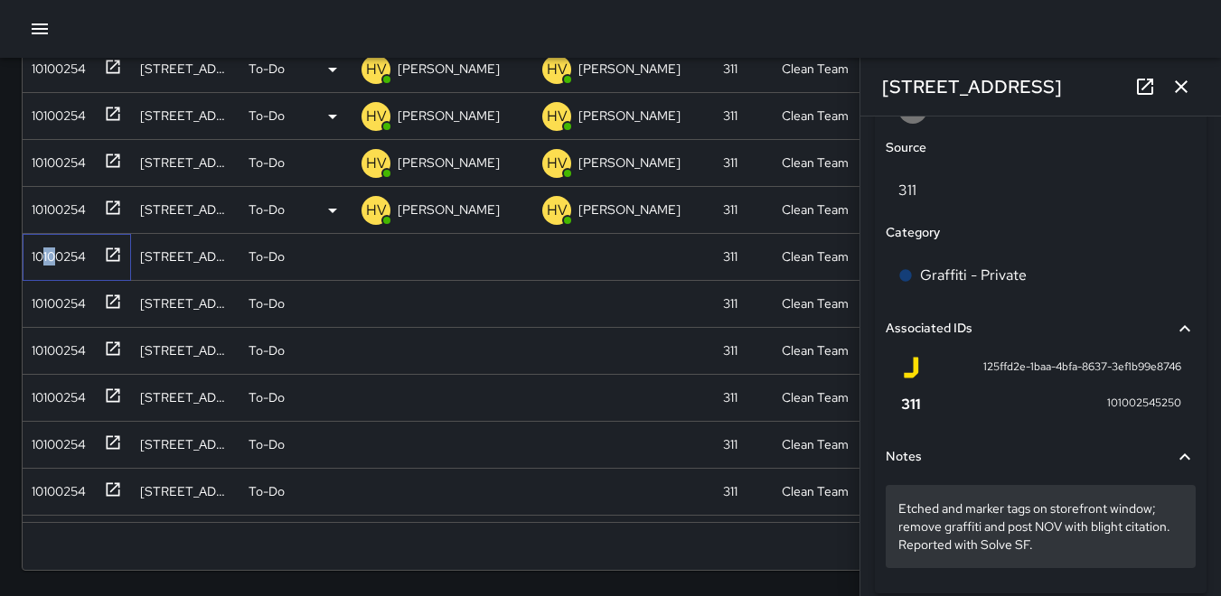
scroll to position [1064, 0]
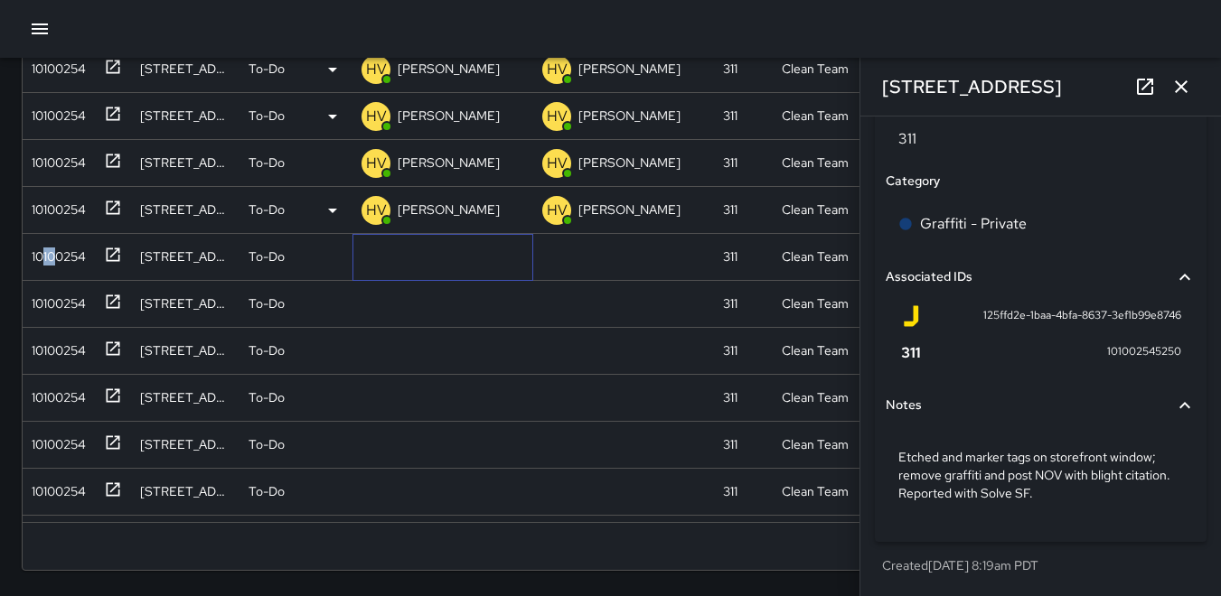
click at [0, 0] on icon at bounding box center [0, 0] width 0 height 0
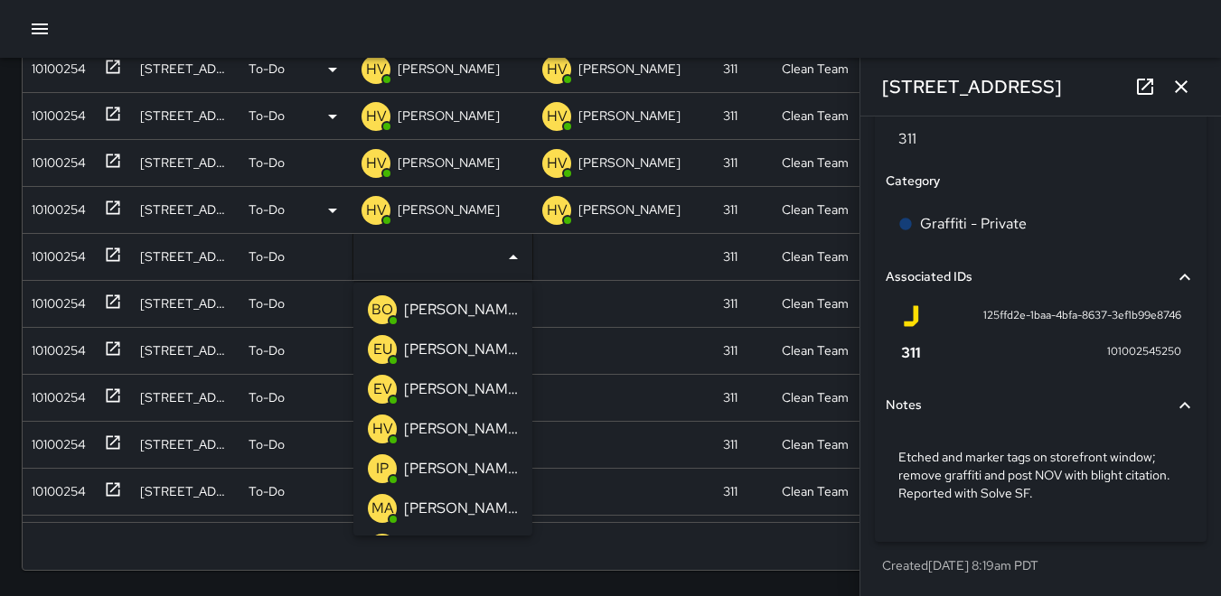
click at [389, 426] on p "HV" at bounding box center [382, 429] width 21 height 22
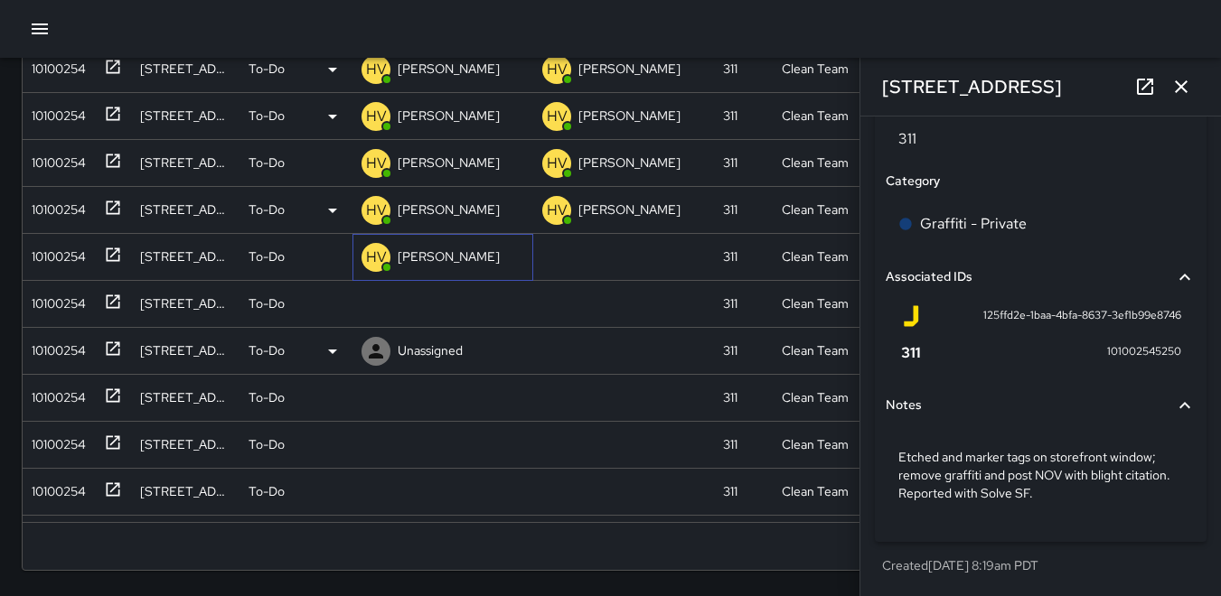
scroll to position [1149, 0]
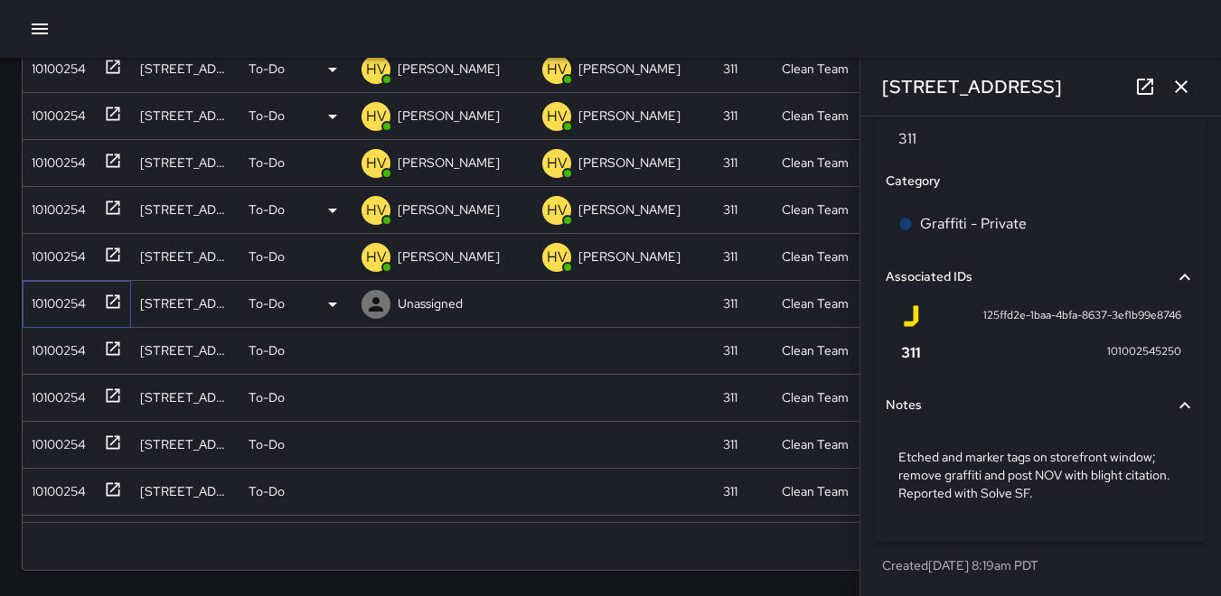
click at [52, 312] on div "10100254" at bounding box center [54, 299] width 61 height 25
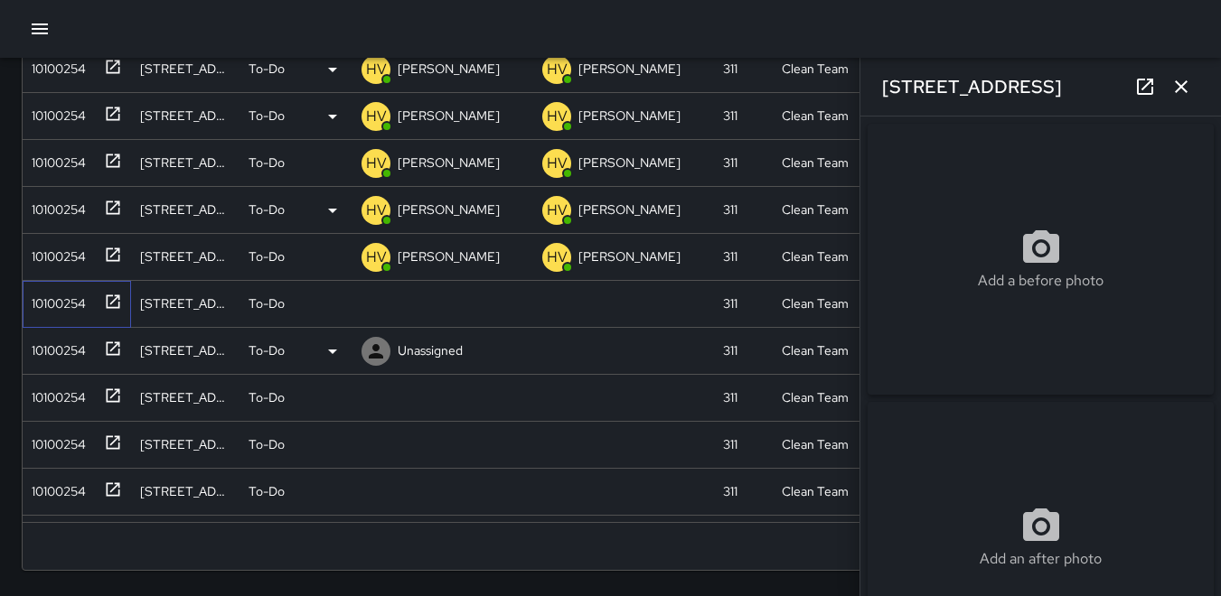
type input "**********"
click at [380, 306] on icon at bounding box center [376, 305] width 22 height 22
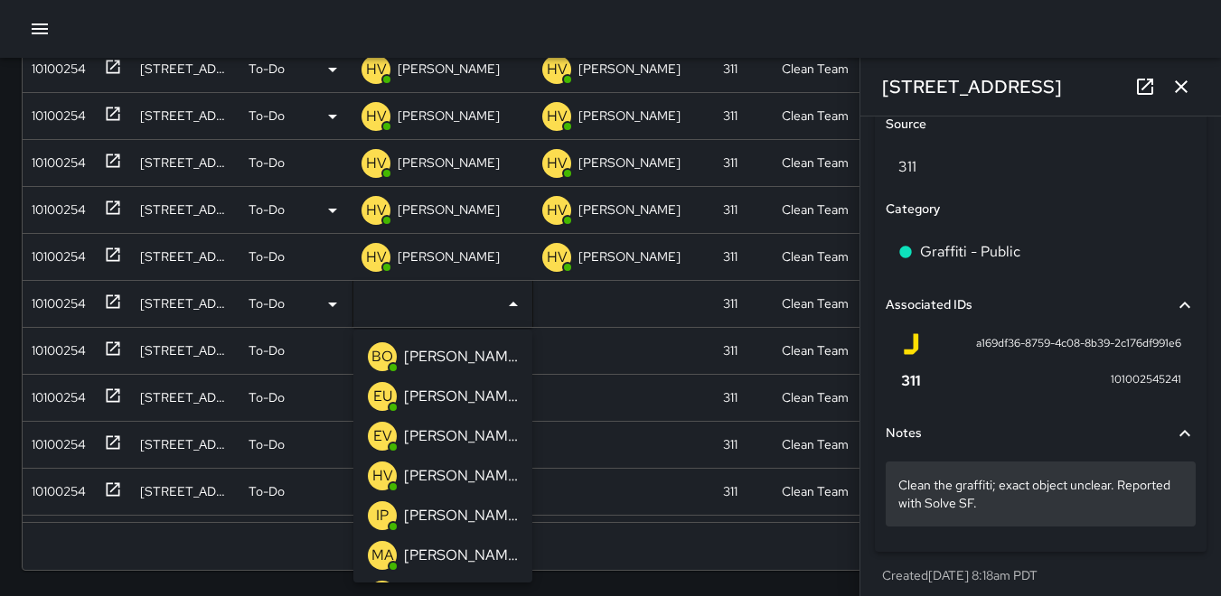
scroll to position [1046, 0]
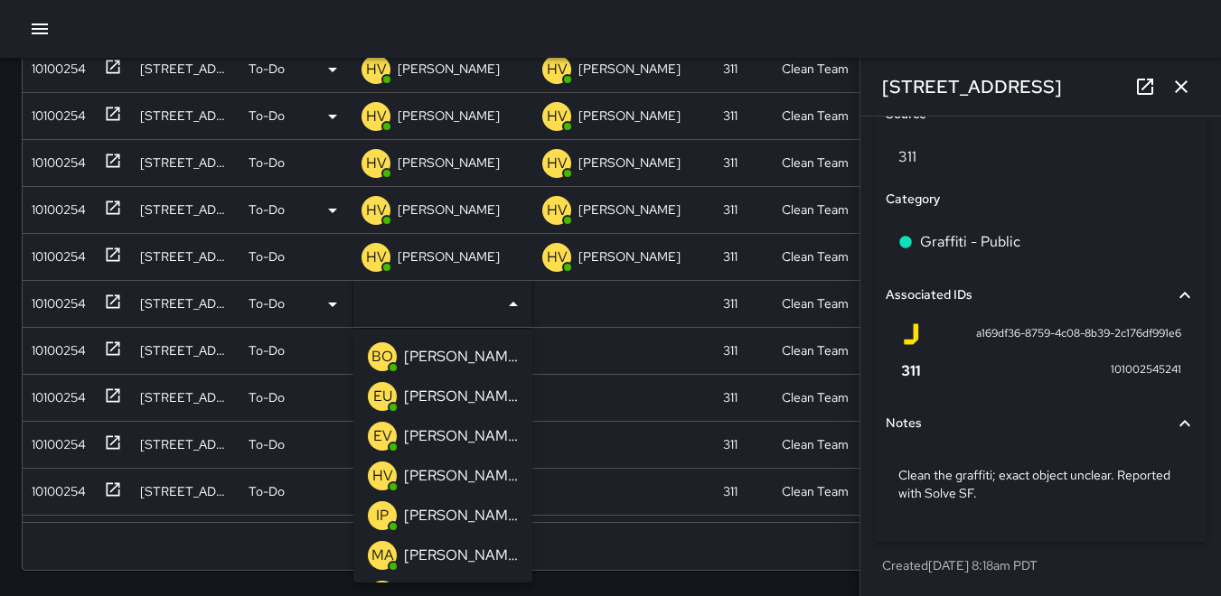
click at [377, 475] on p "HV" at bounding box center [382, 476] width 21 height 22
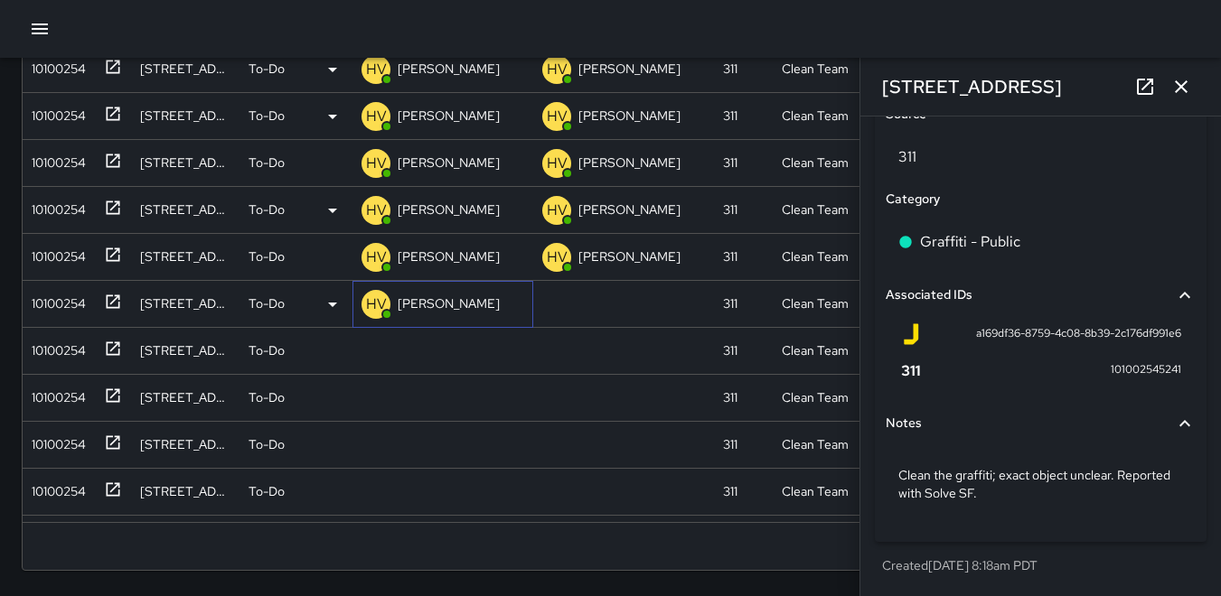
scroll to position [1131, 0]
click at [56, 346] on div "10100254" at bounding box center [54, 346] width 61 height 25
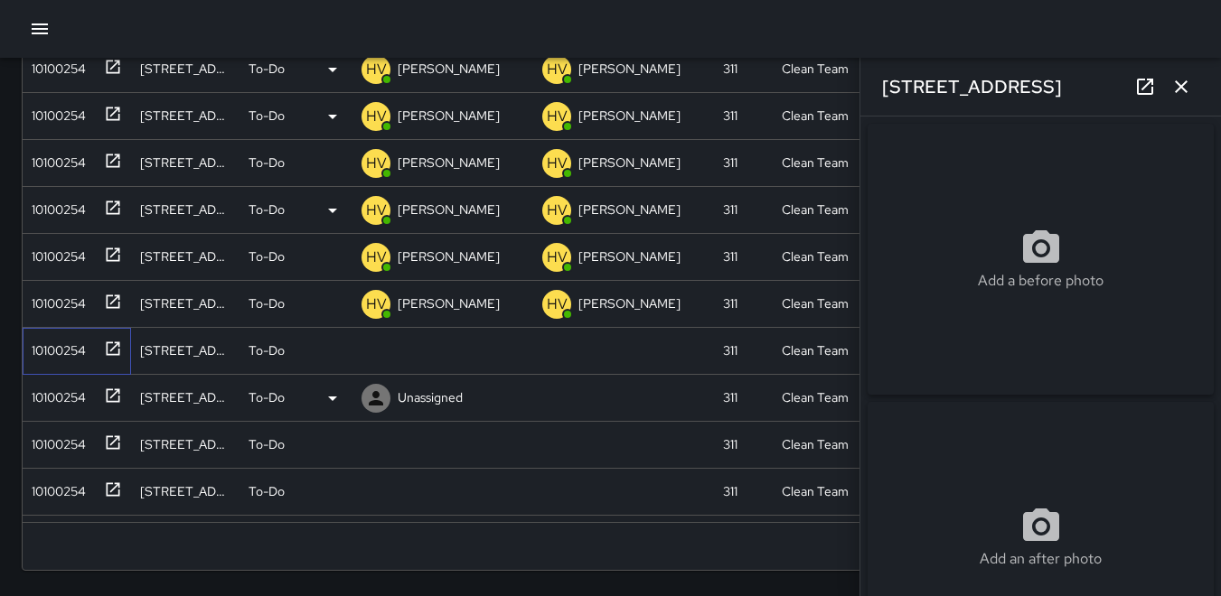
type input "**********"
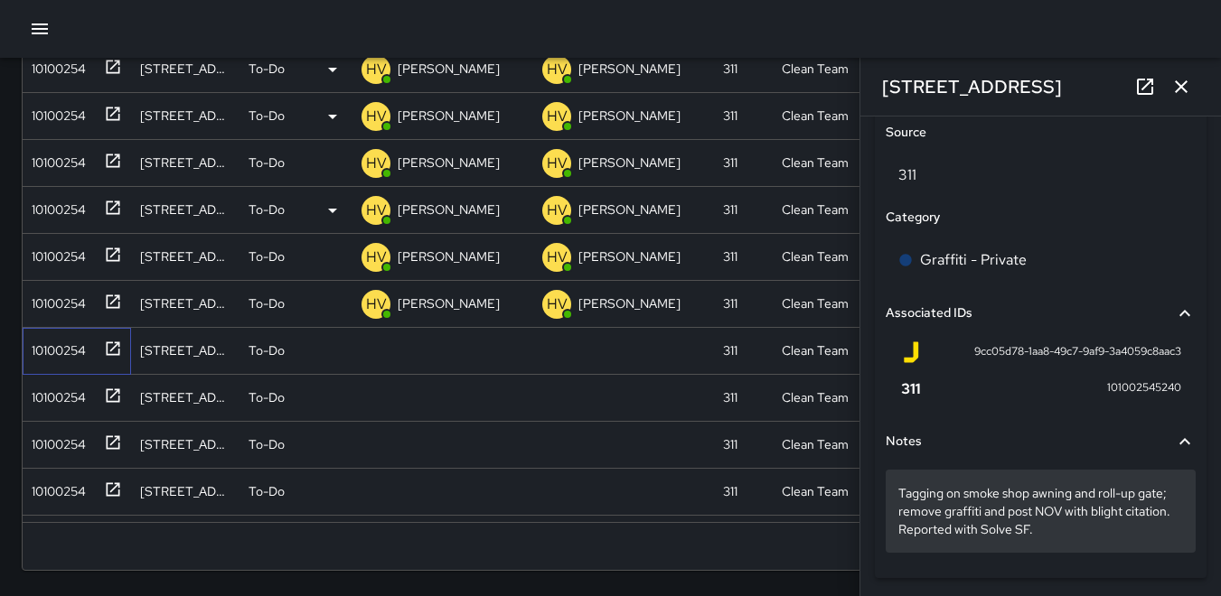
scroll to position [1064, 0]
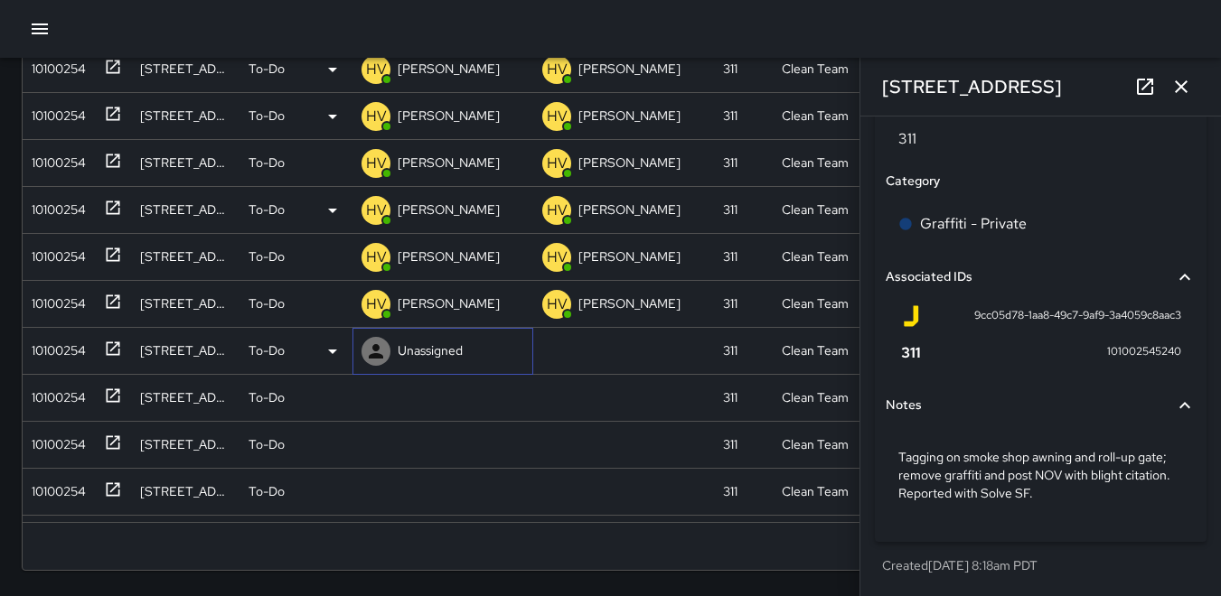
click at [370, 352] on icon at bounding box center [376, 352] width 22 height 22
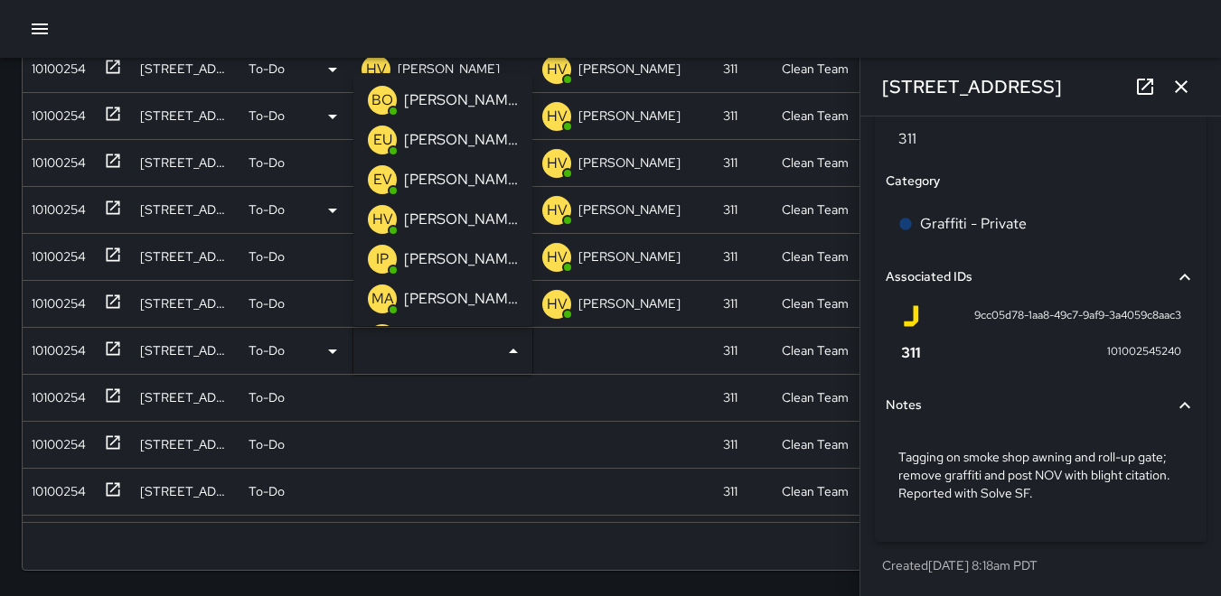
click at [388, 221] on p "HV" at bounding box center [382, 220] width 21 height 22
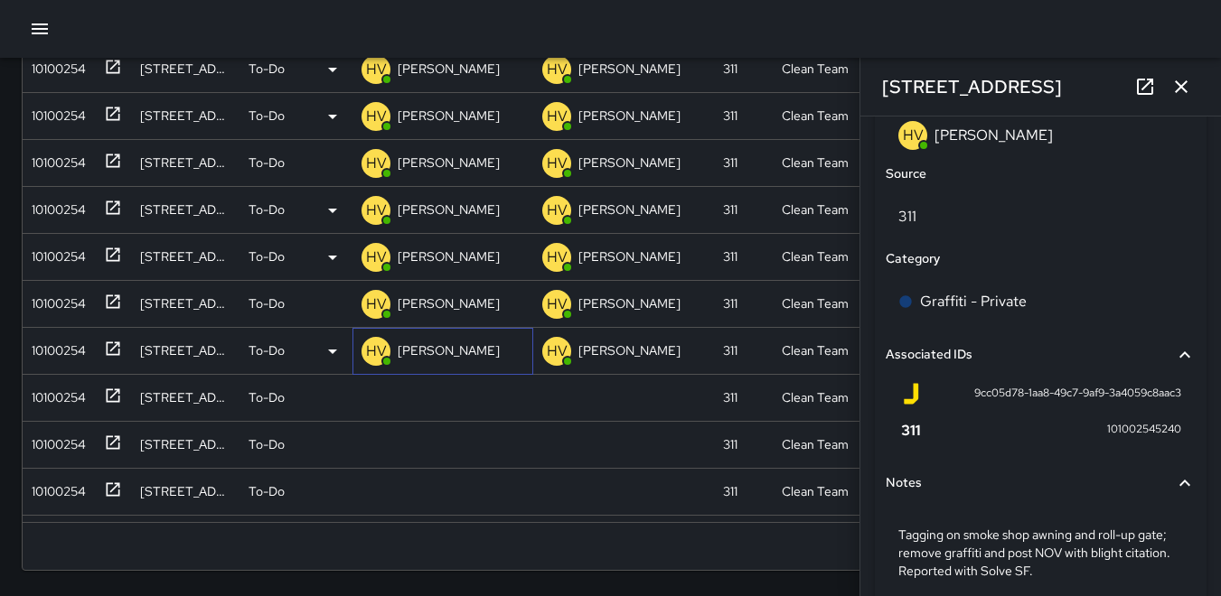
scroll to position [1149, 0]
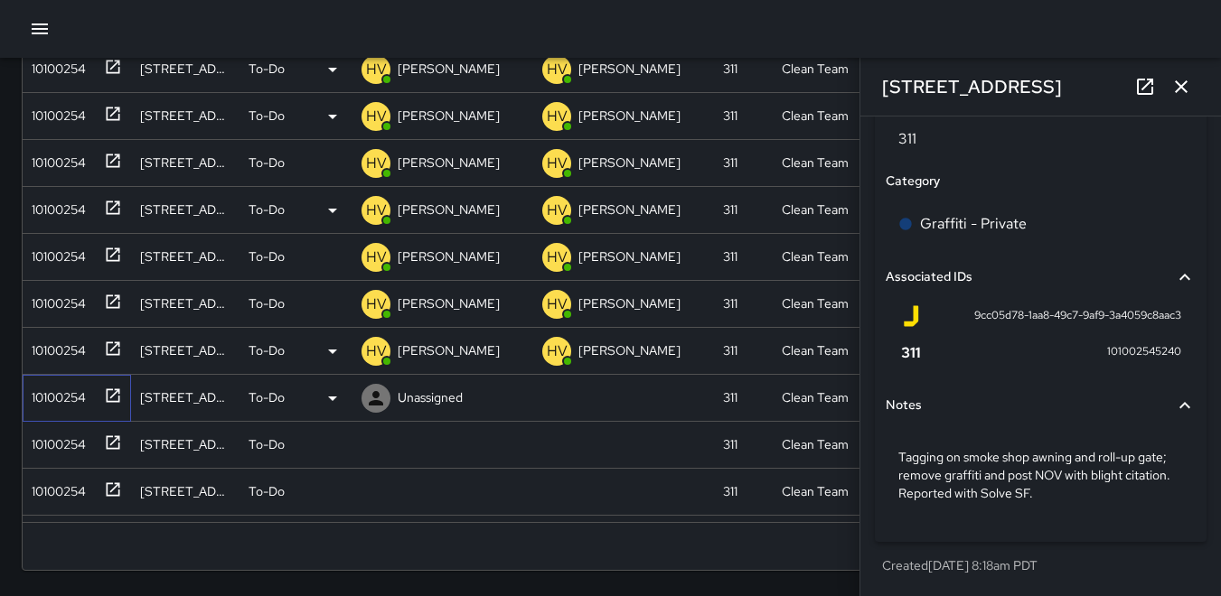
click at [61, 395] on div "10100254" at bounding box center [54, 393] width 61 height 25
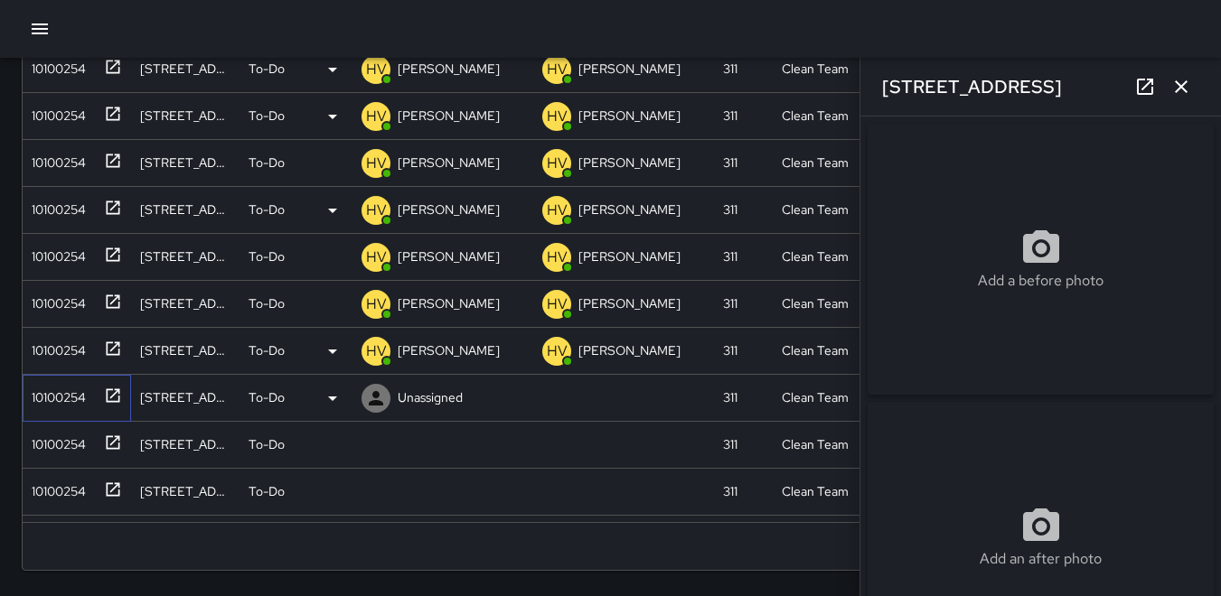
type input "**********"
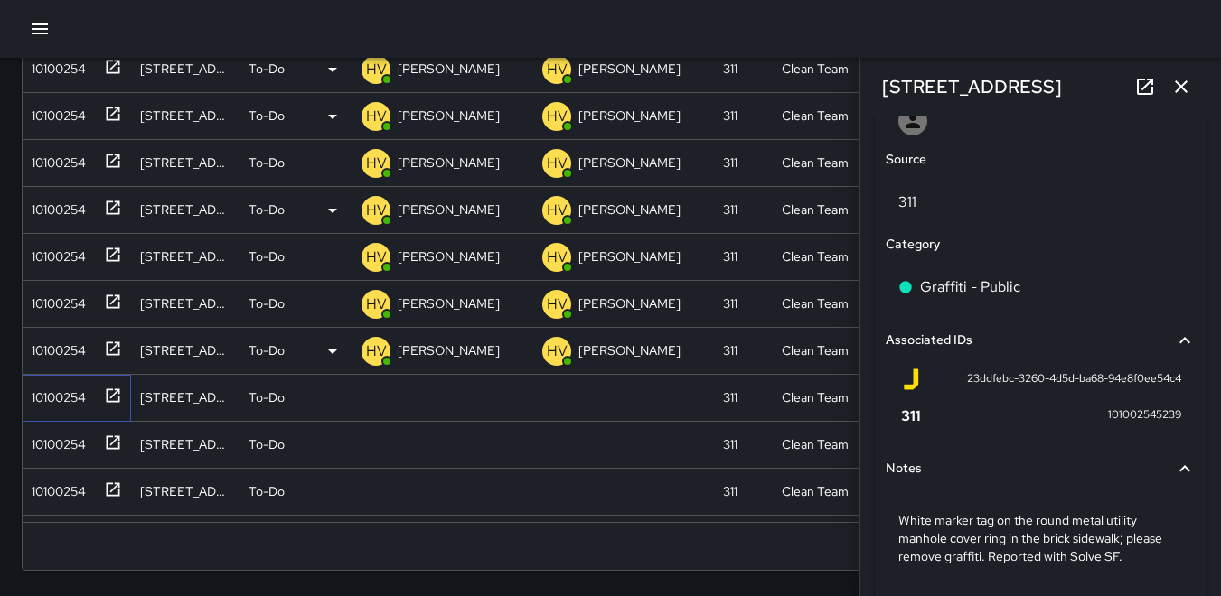
scroll to position [1064, 0]
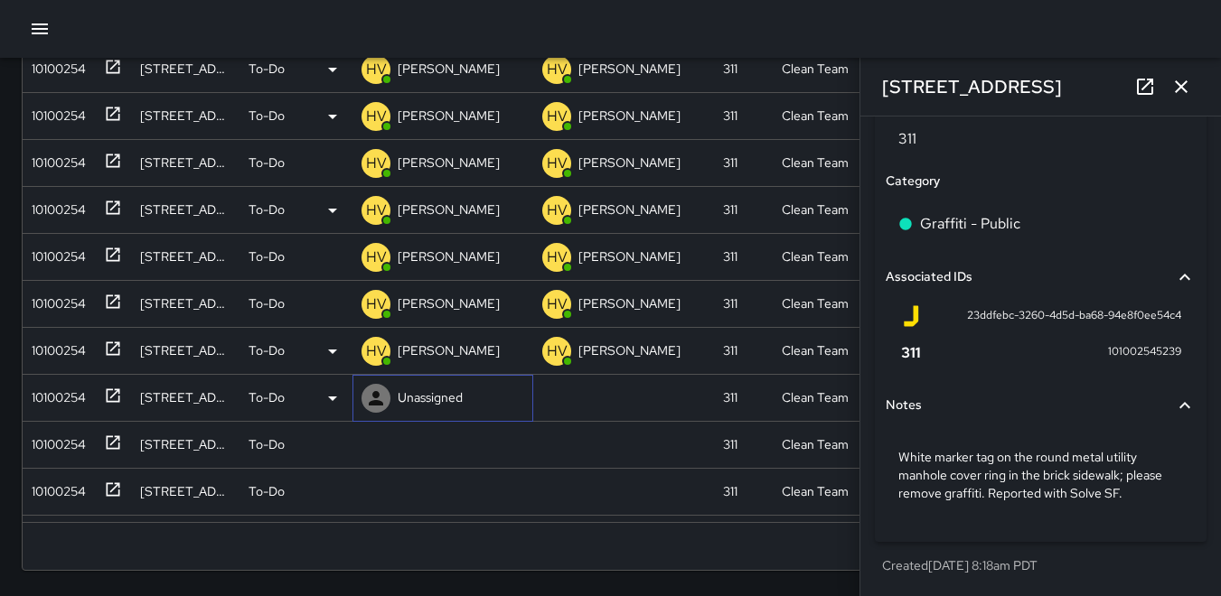
click at [380, 393] on icon at bounding box center [376, 399] width 22 height 22
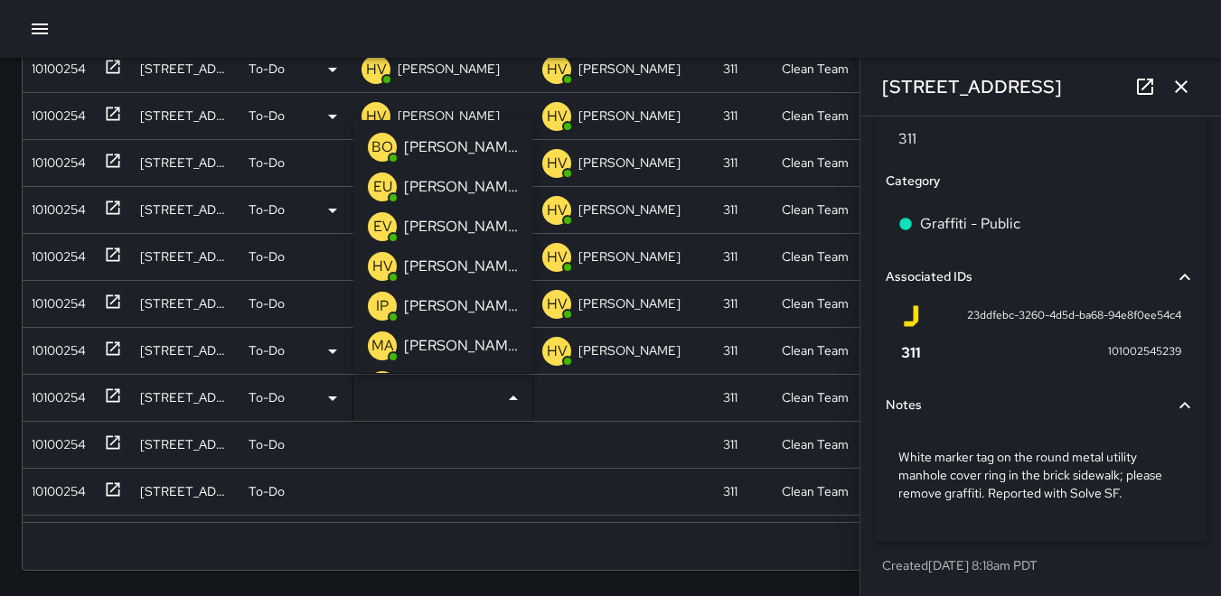
click at [384, 267] on p "HV" at bounding box center [382, 267] width 21 height 22
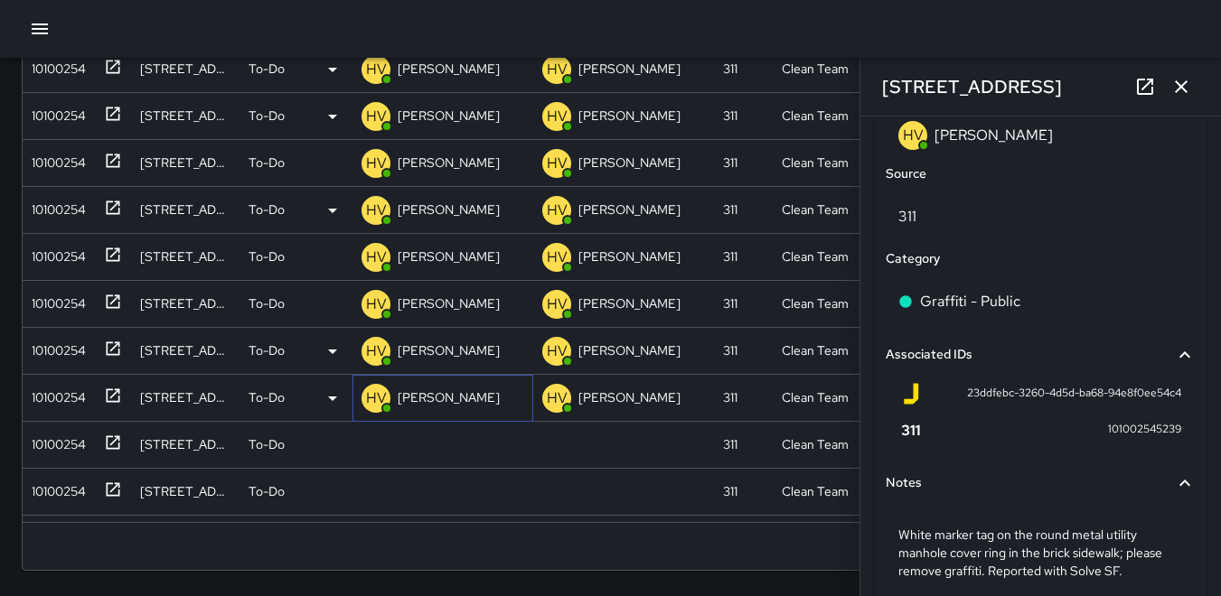
scroll to position [1149, 0]
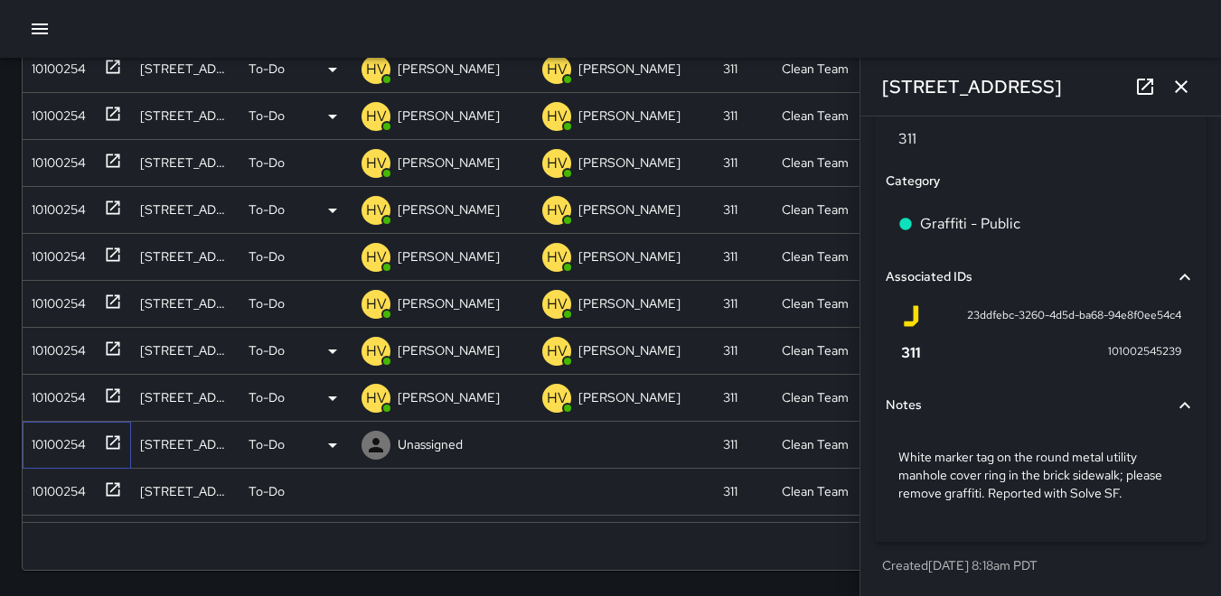
click at [71, 453] on div "10100254" at bounding box center [54, 440] width 61 height 25
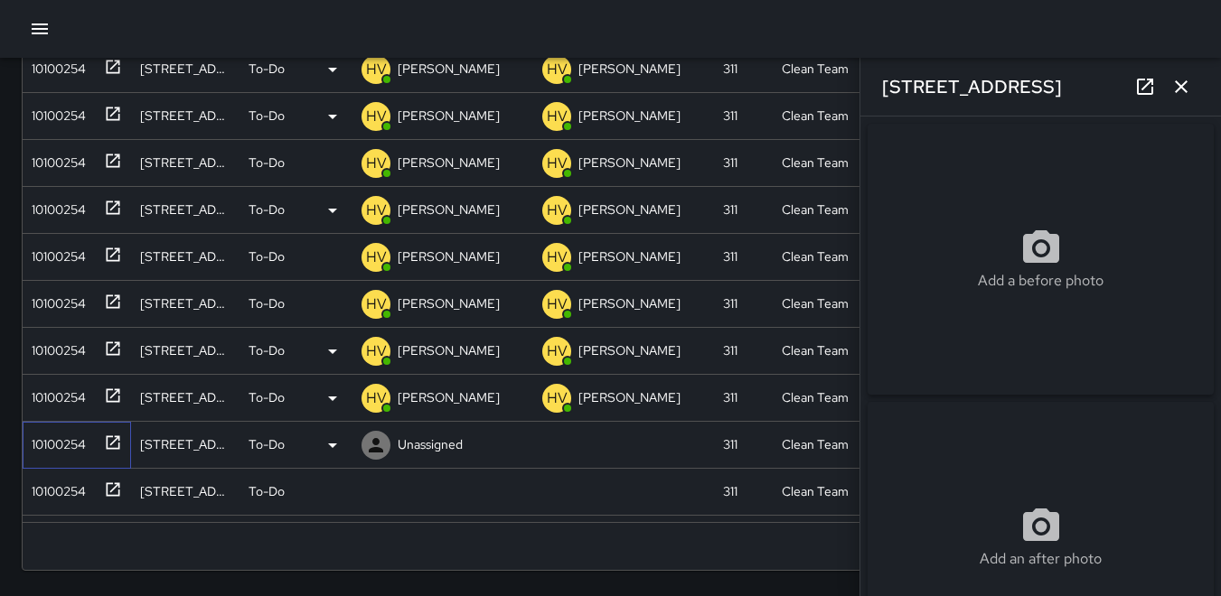
type input "**********"
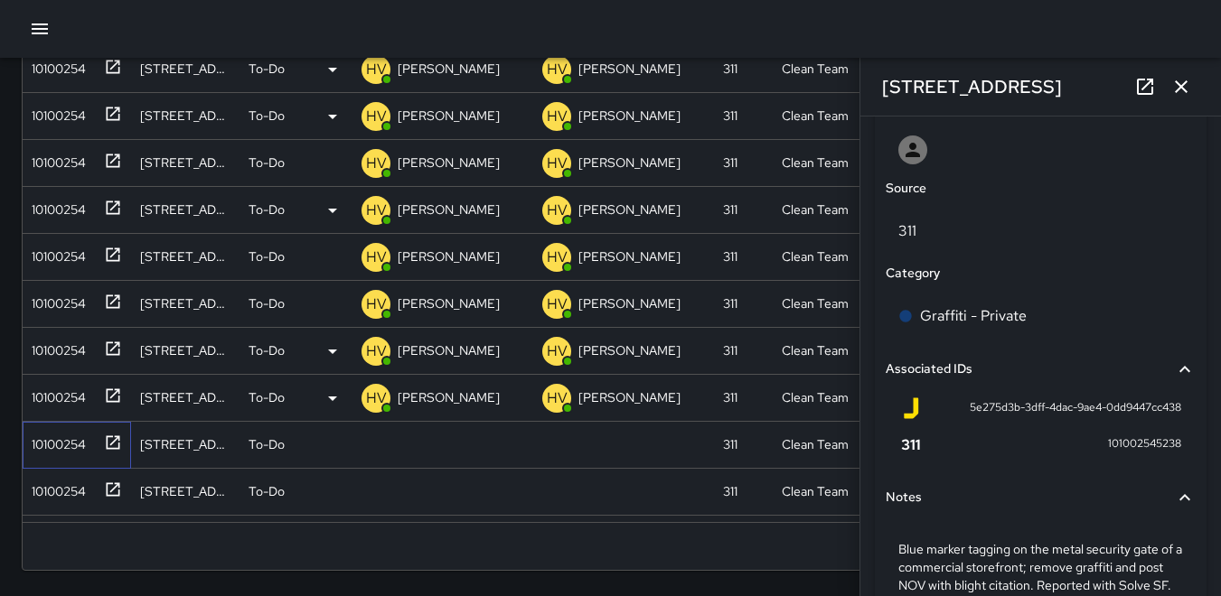
scroll to position [1082, 0]
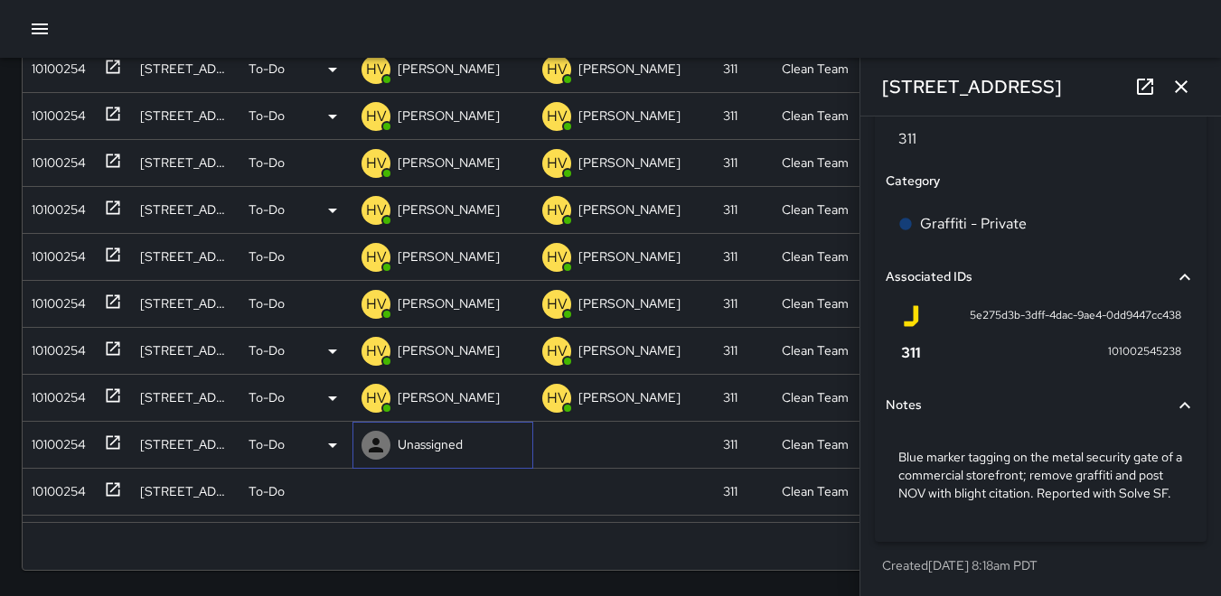
click at [372, 453] on icon at bounding box center [376, 446] width 22 height 22
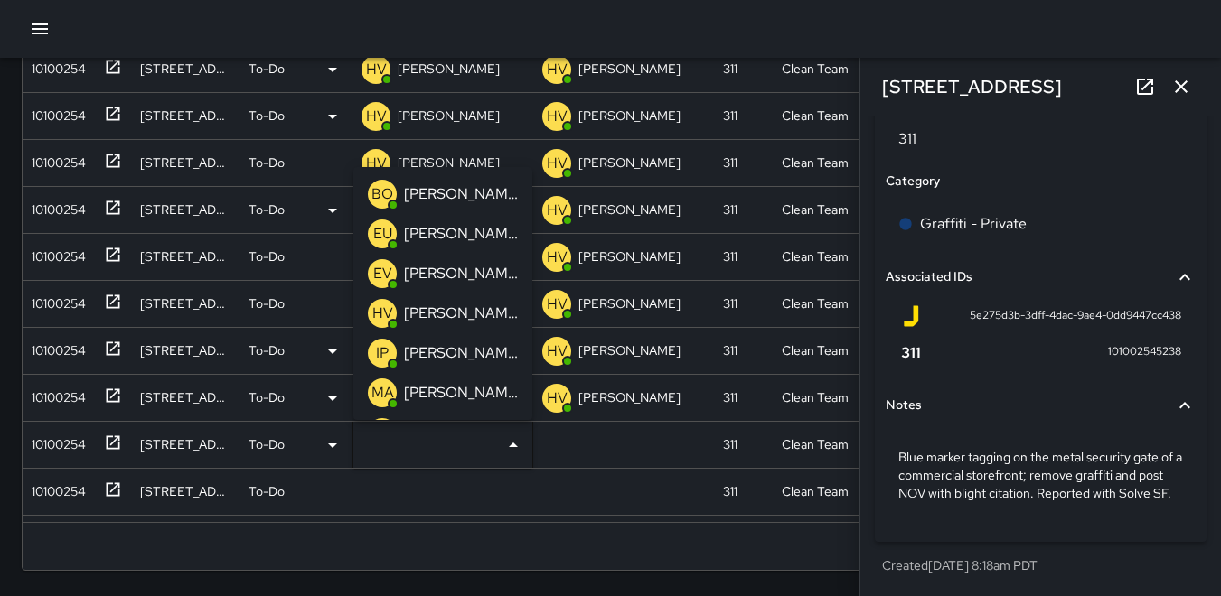
scroll to position [90, 0]
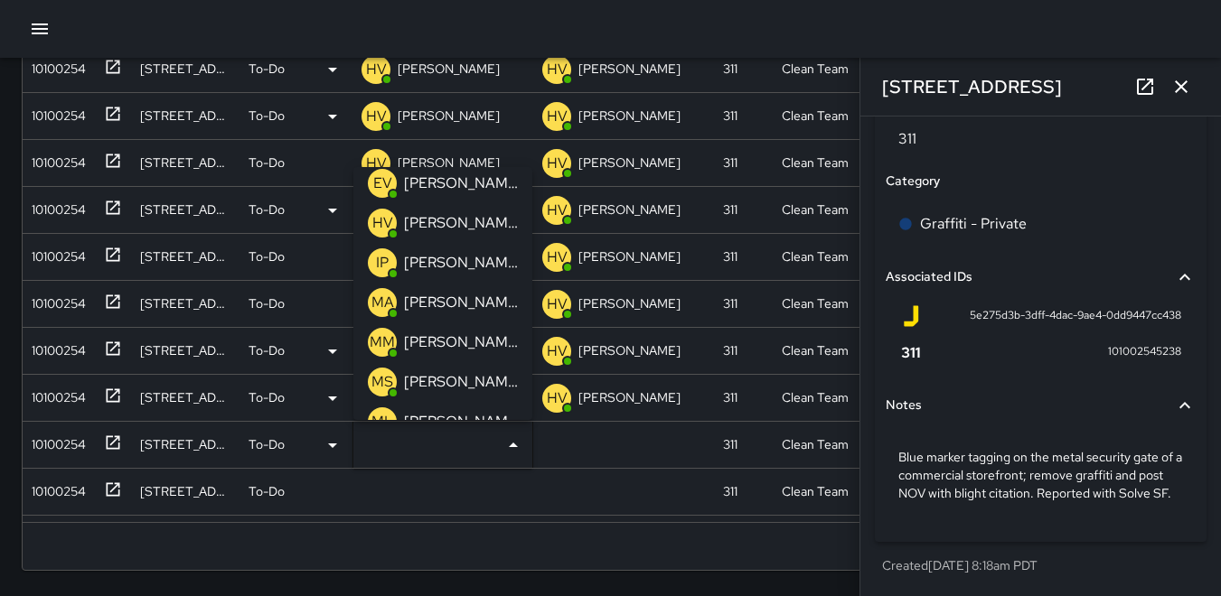
click at [380, 223] on p "HV" at bounding box center [382, 223] width 21 height 22
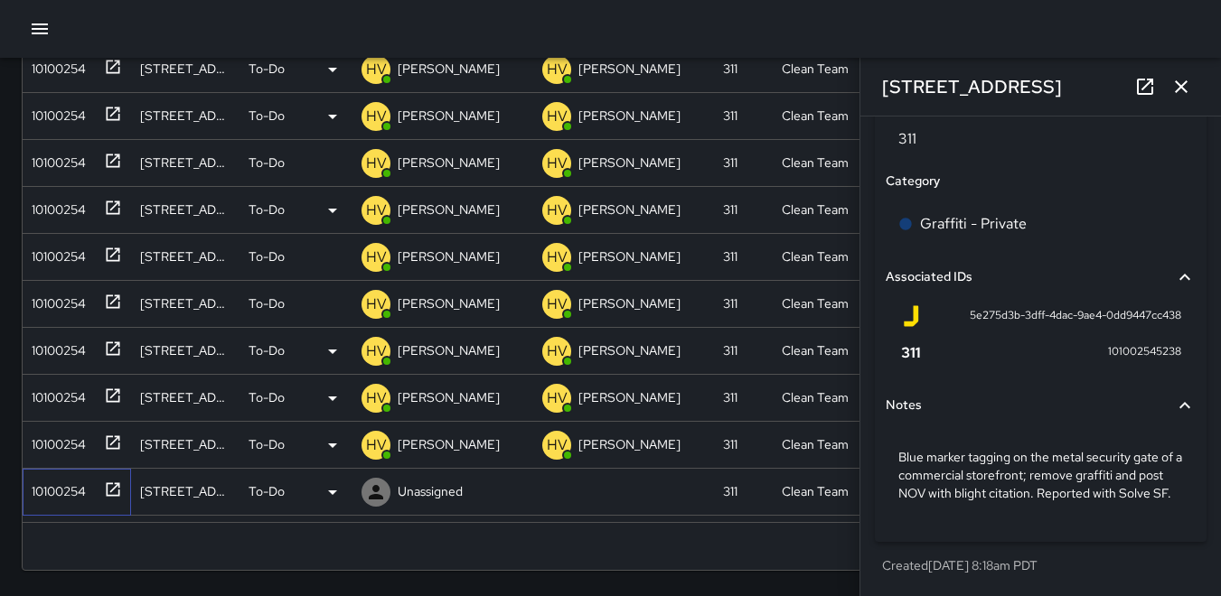
click at [70, 489] on div "10100254" at bounding box center [54, 487] width 61 height 25
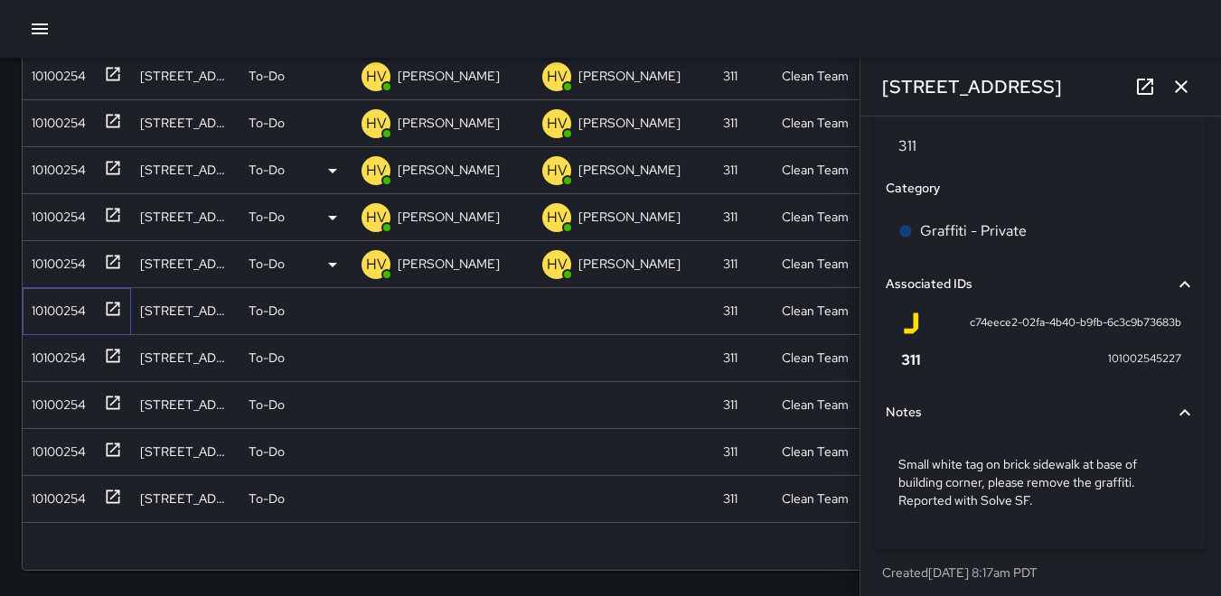
scroll to position [1064, 0]
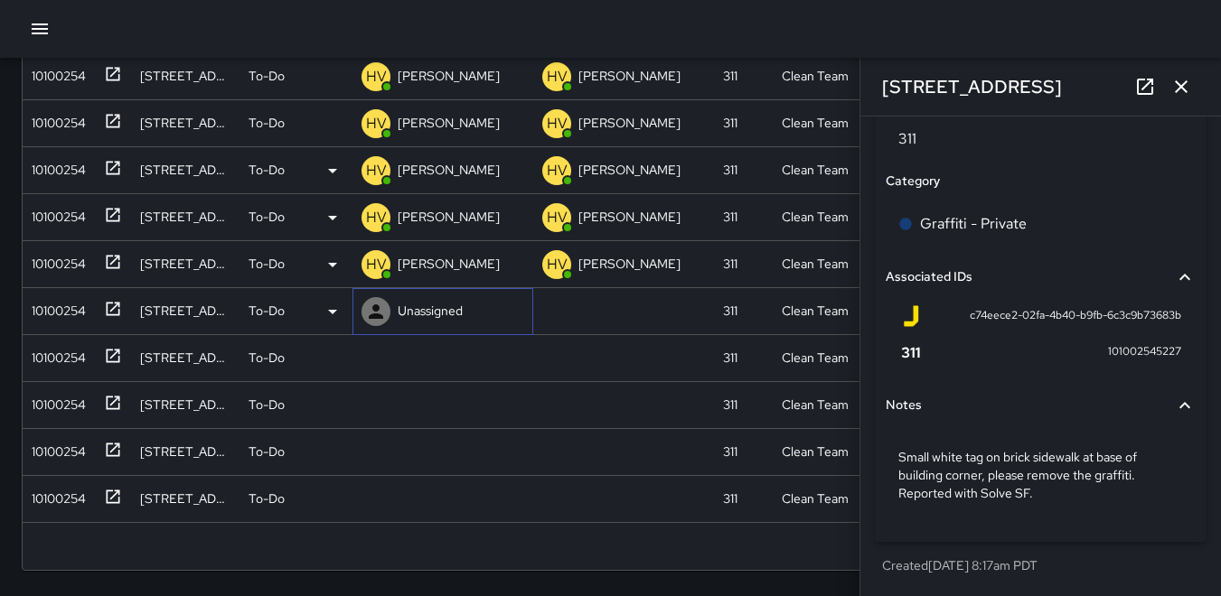
click at [379, 306] on icon at bounding box center [376, 311] width 14 height 14
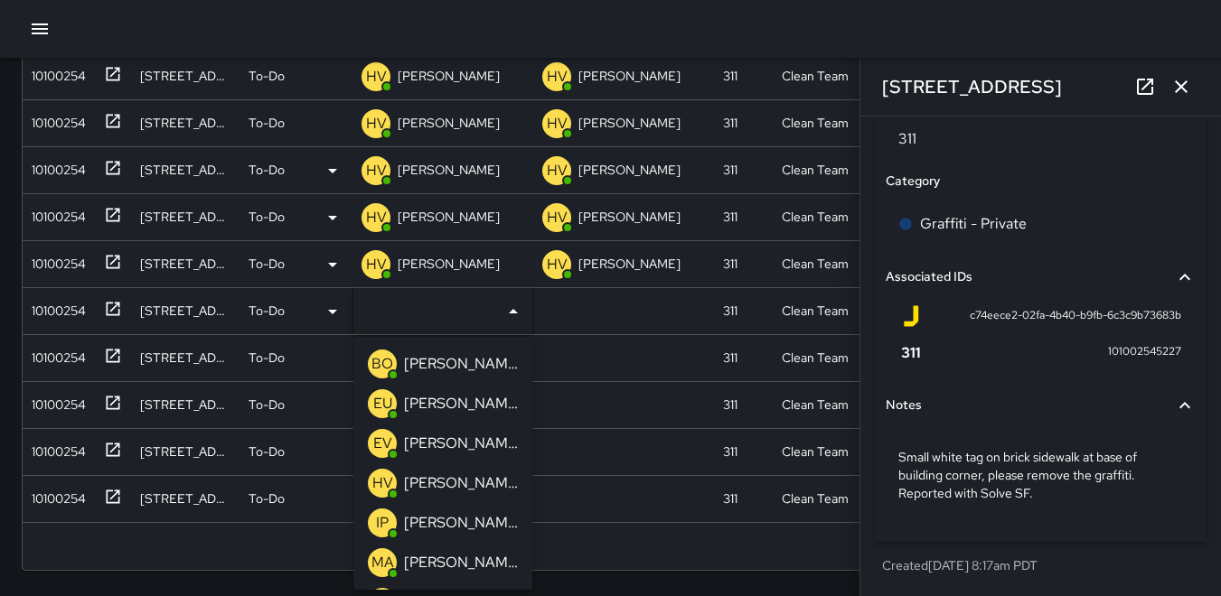
click at [381, 481] on p "HV" at bounding box center [382, 484] width 21 height 22
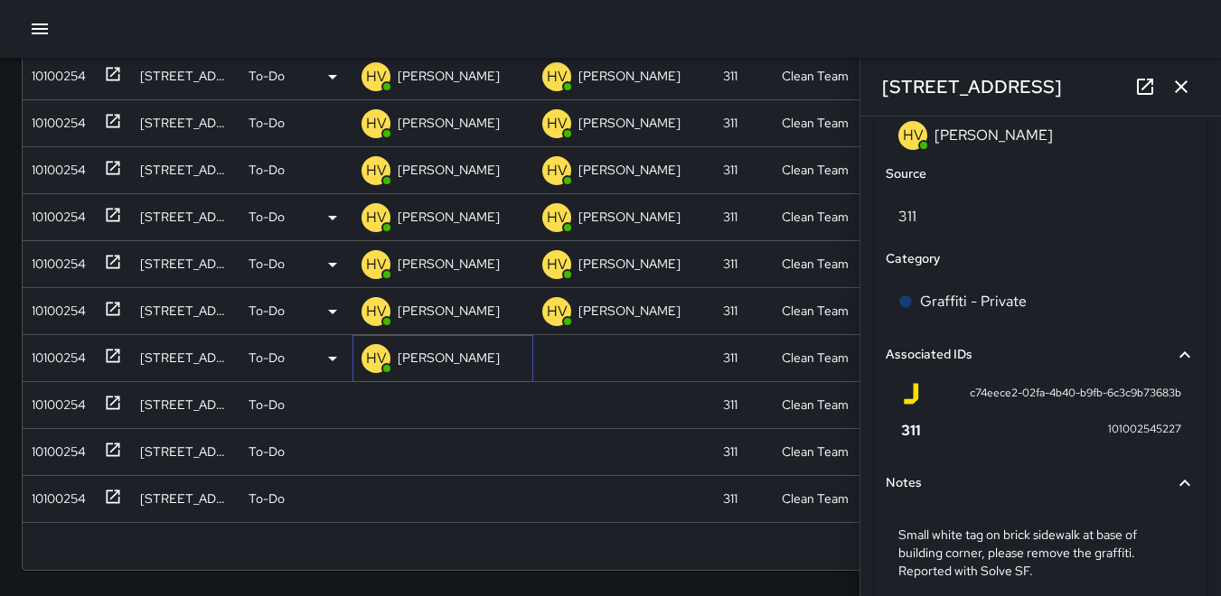
scroll to position [1149, 0]
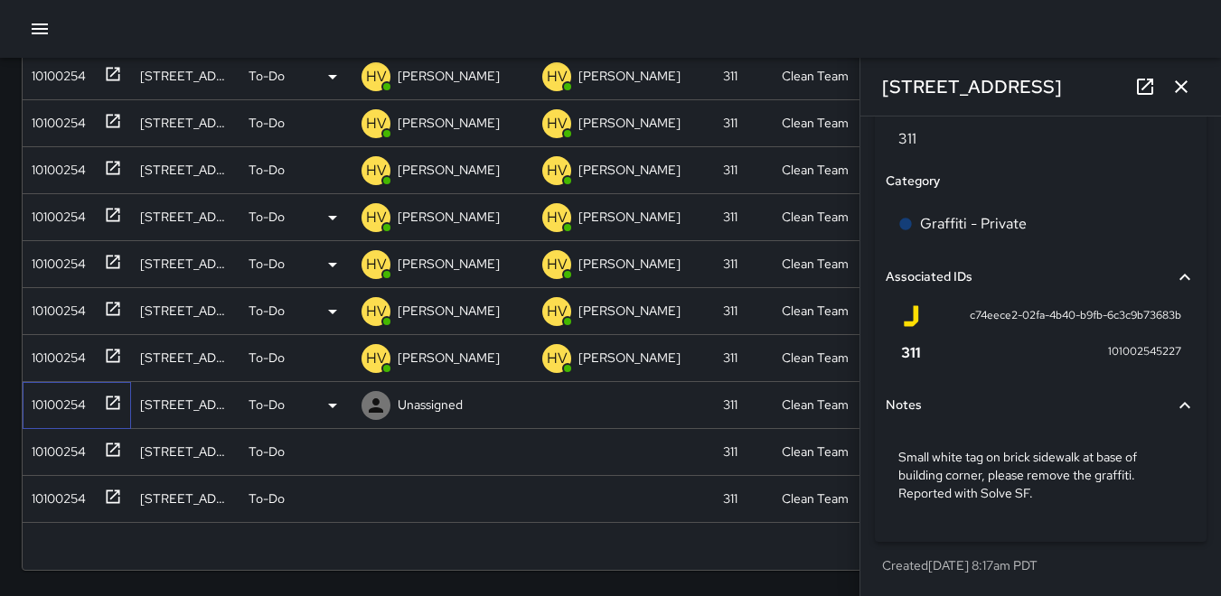
click at [52, 398] on div "10100254" at bounding box center [54, 401] width 61 height 25
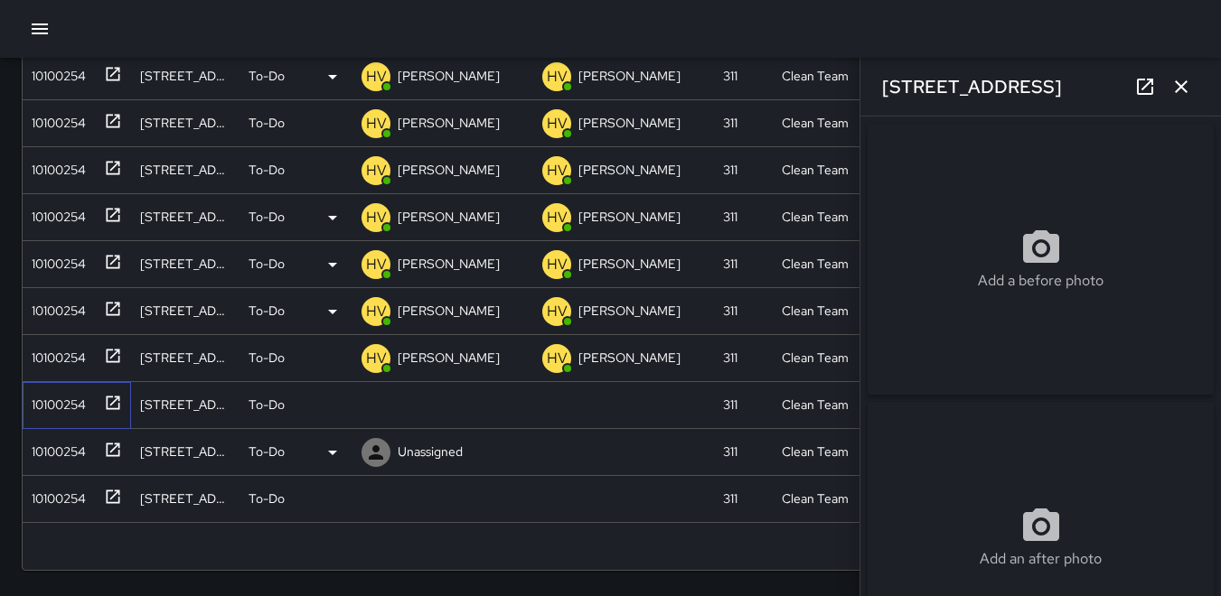
type input "**********"
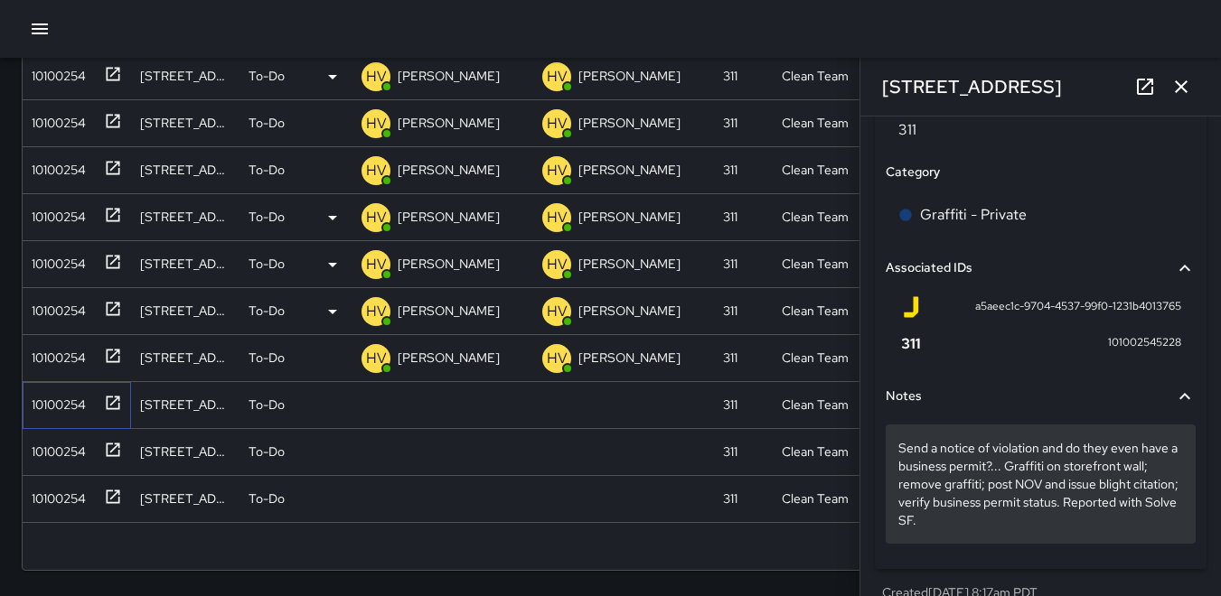
scroll to position [1101, 0]
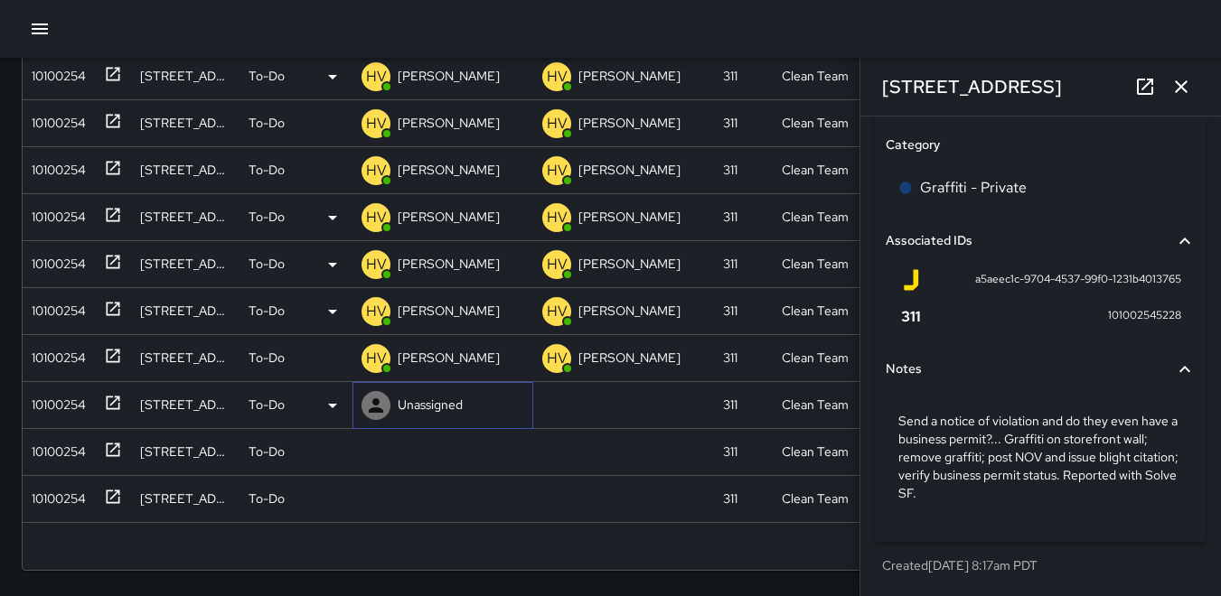
click at [377, 413] on icon at bounding box center [376, 406] width 22 height 22
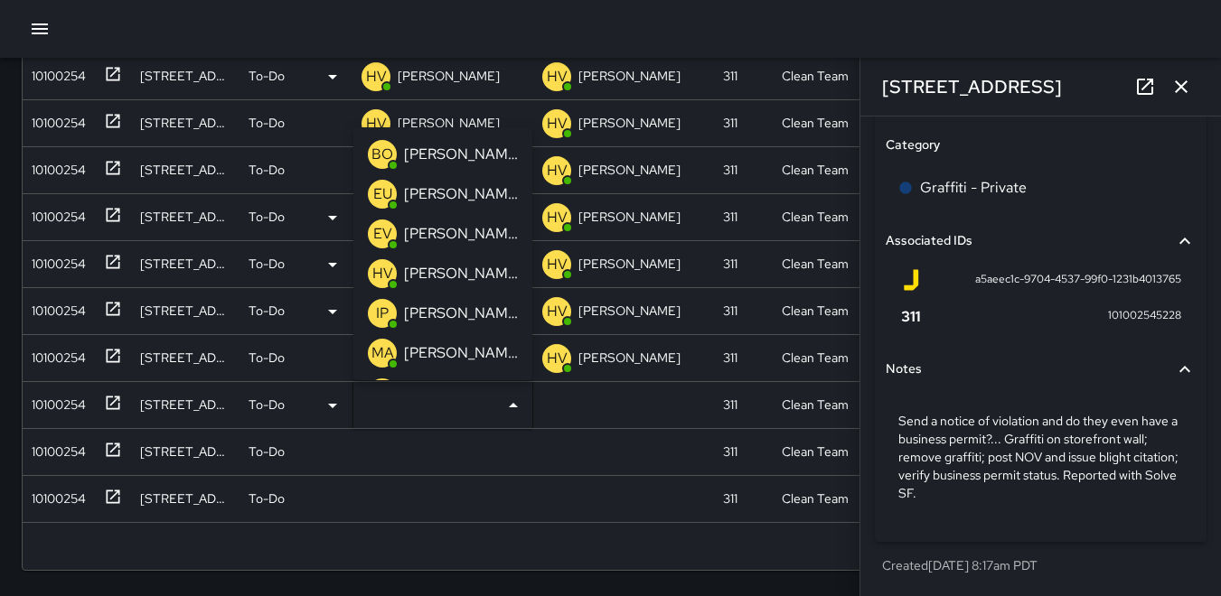
click at [376, 268] on p "HV" at bounding box center [382, 274] width 21 height 22
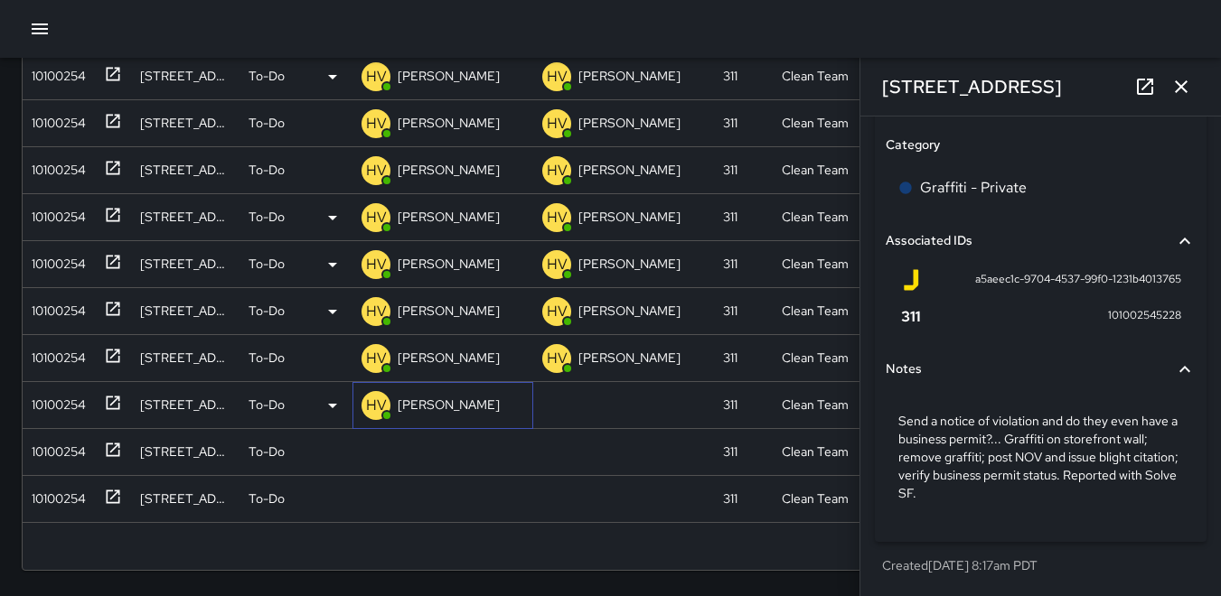
scroll to position [1185, 0]
click at [49, 459] on div "10100254" at bounding box center [54, 448] width 61 height 25
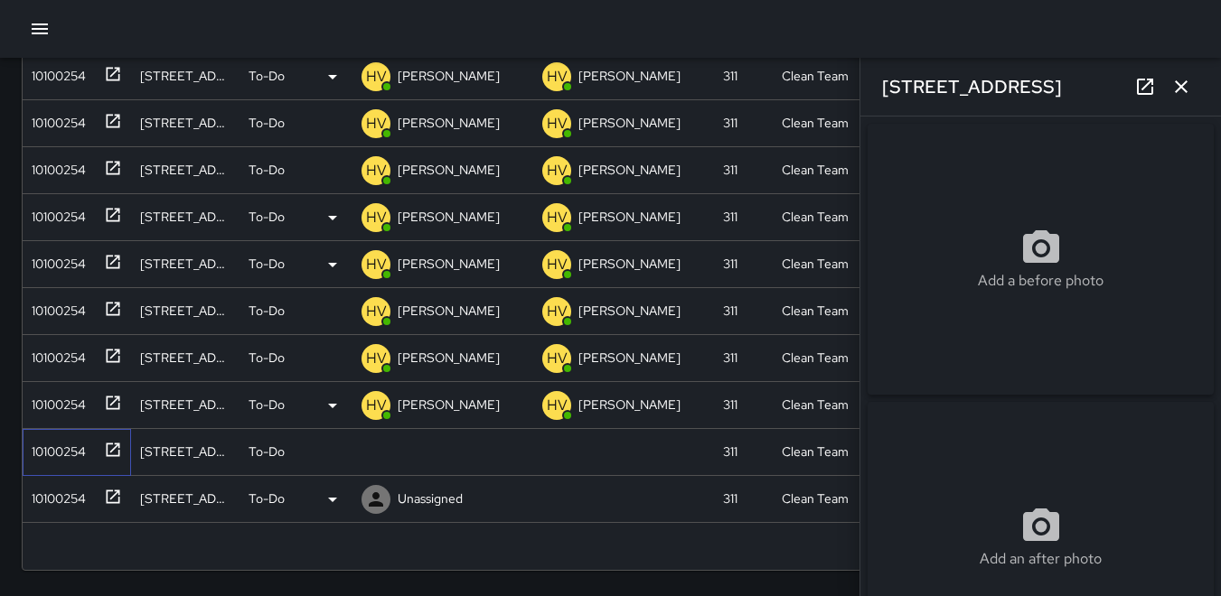
type input "**********"
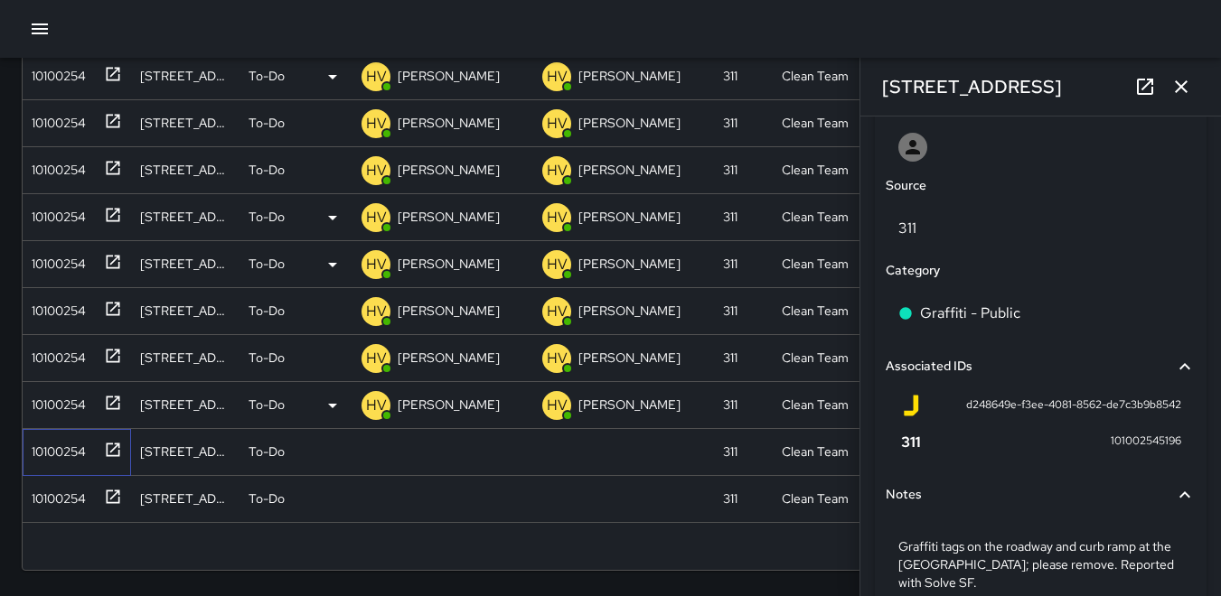
scroll to position [1064, 0]
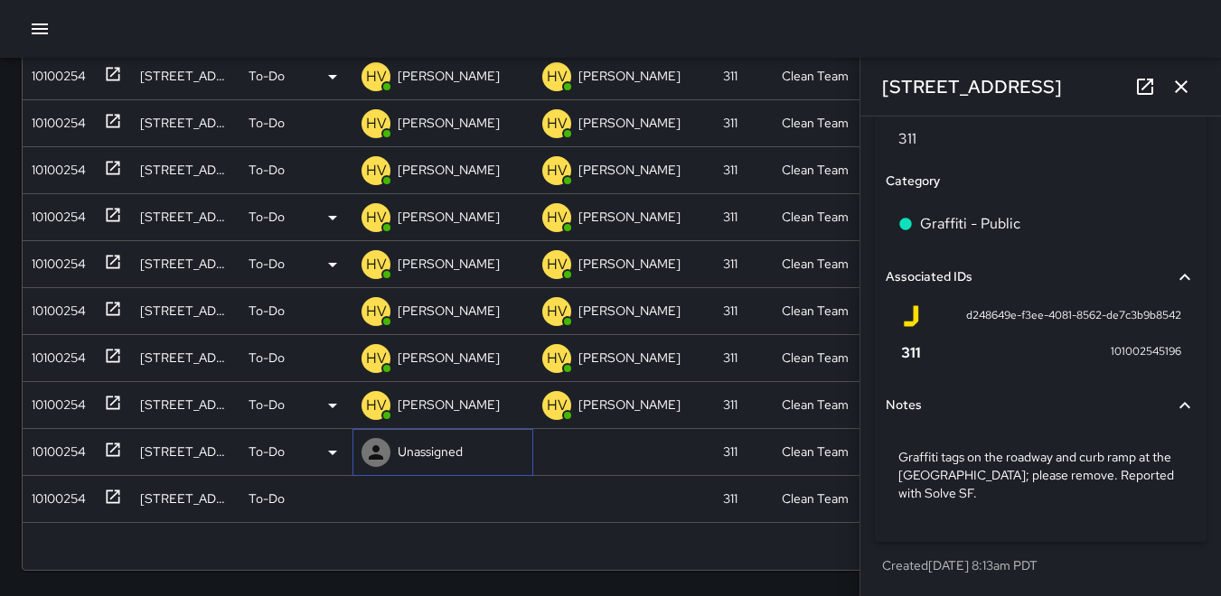
click at [383, 450] on icon at bounding box center [376, 453] width 22 height 22
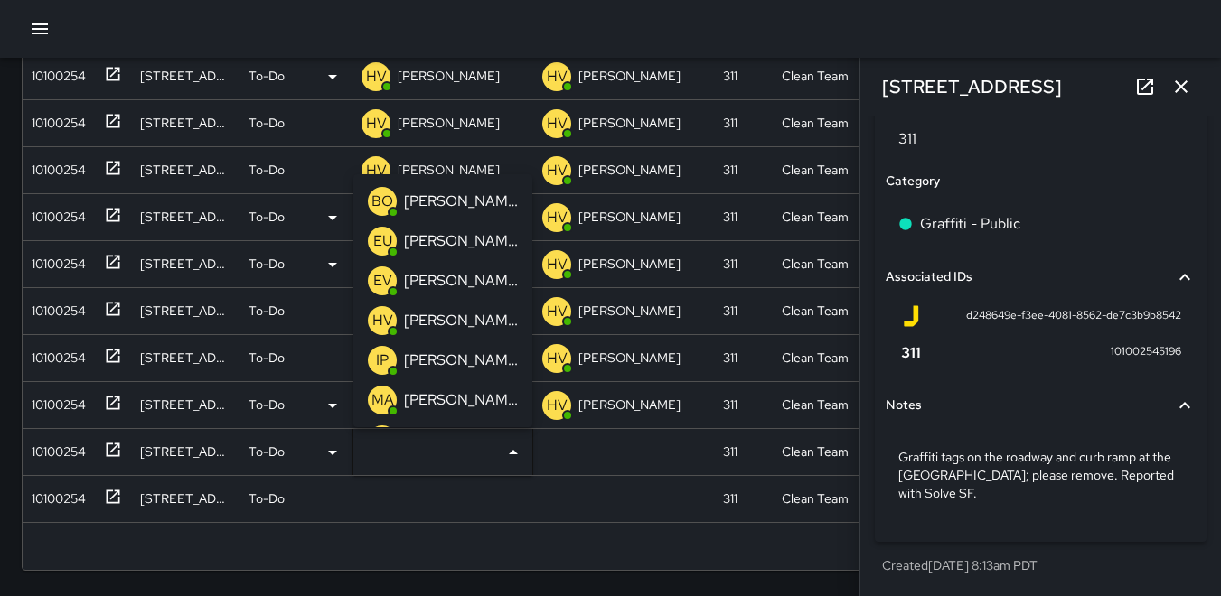
click at [382, 315] on p "HV" at bounding box center [382, 321] width 21 height 22
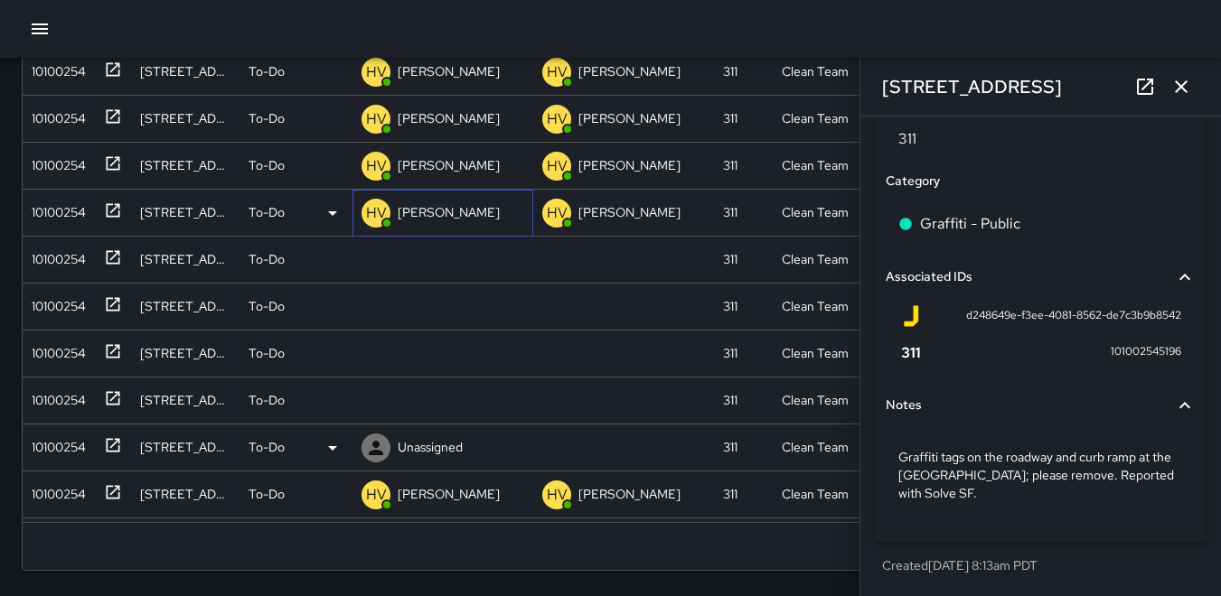
scroll to position [871, 0]
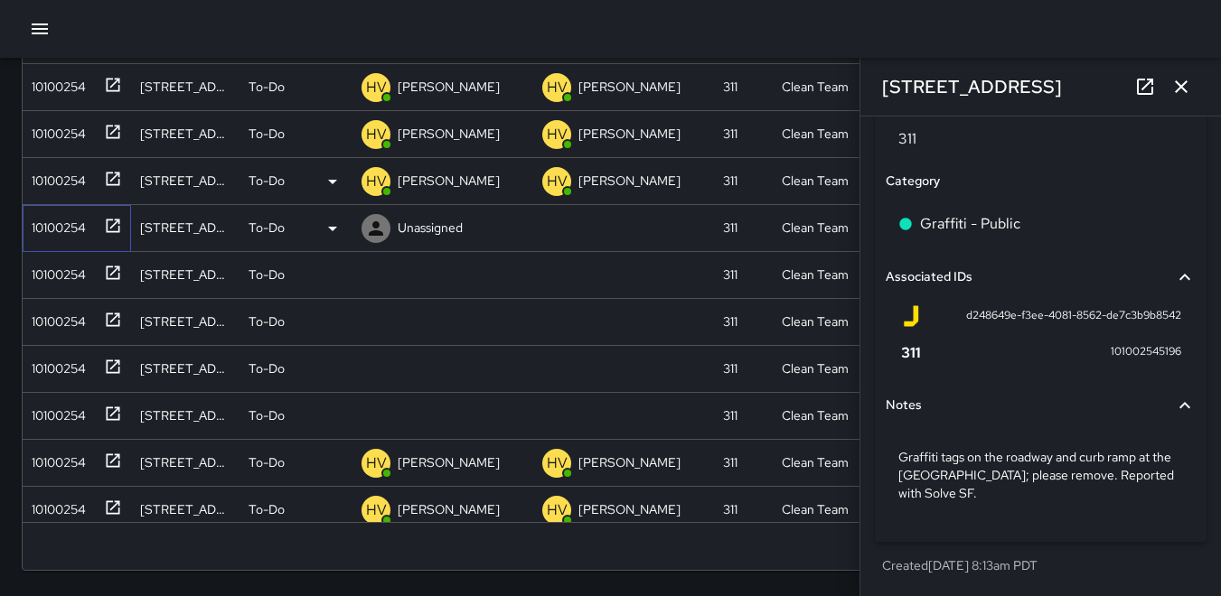
click at [58, 220] on div "10100254" at bounding box center [54, 223] width 61 height 25
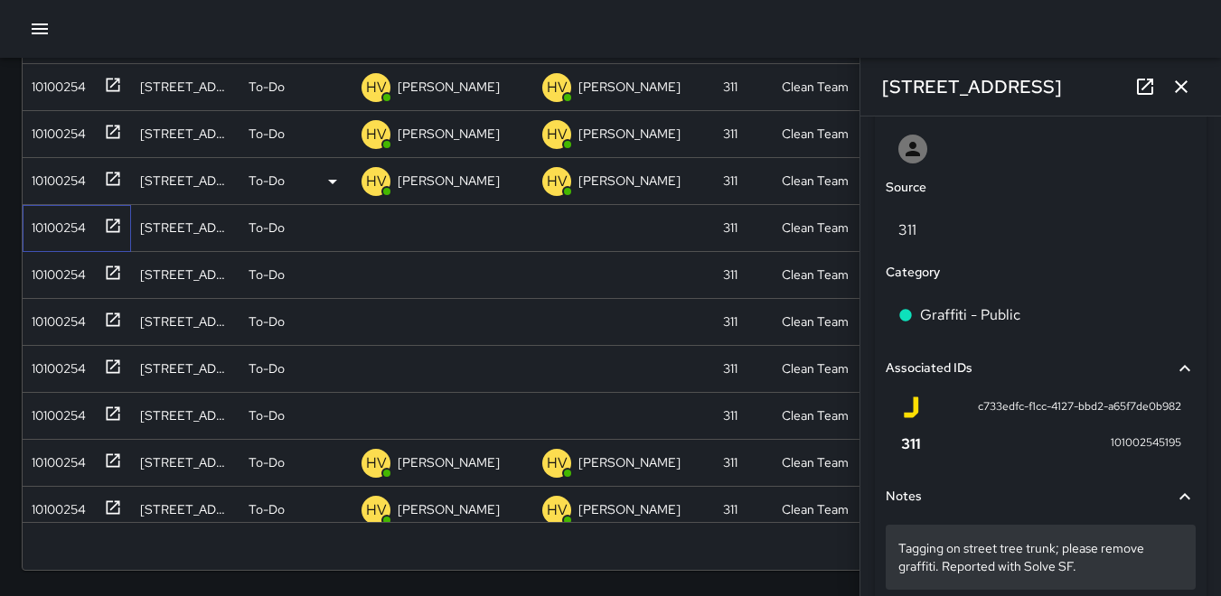
scroll to position [1046, 0]
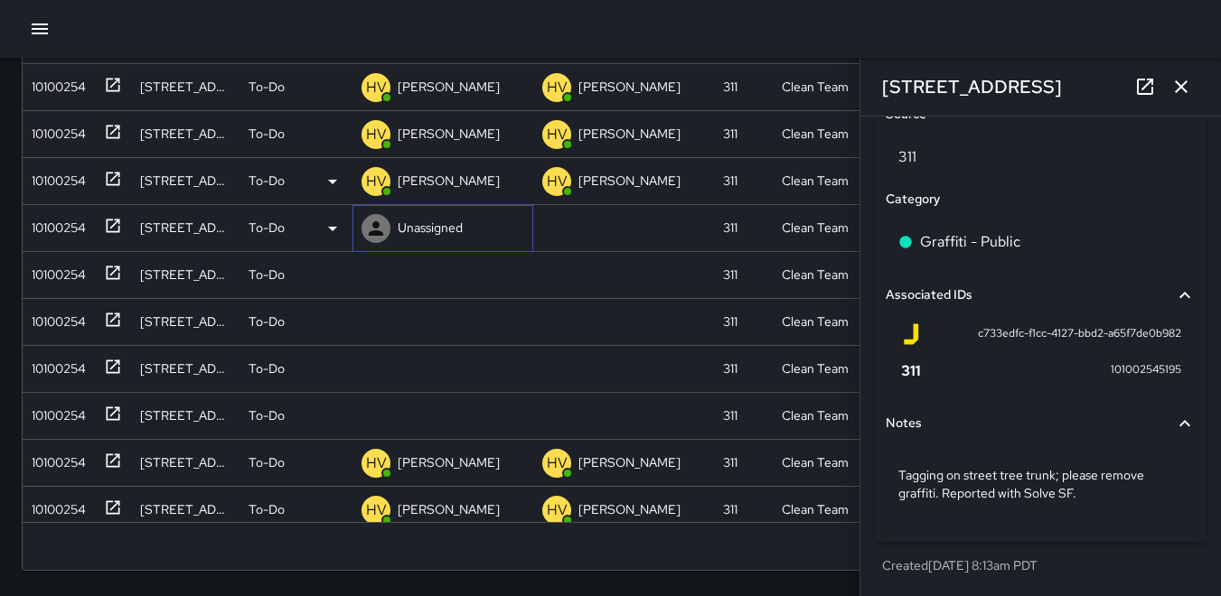
click at [377, 222] on icon at bounding box center [376, 228] width 14 height 14
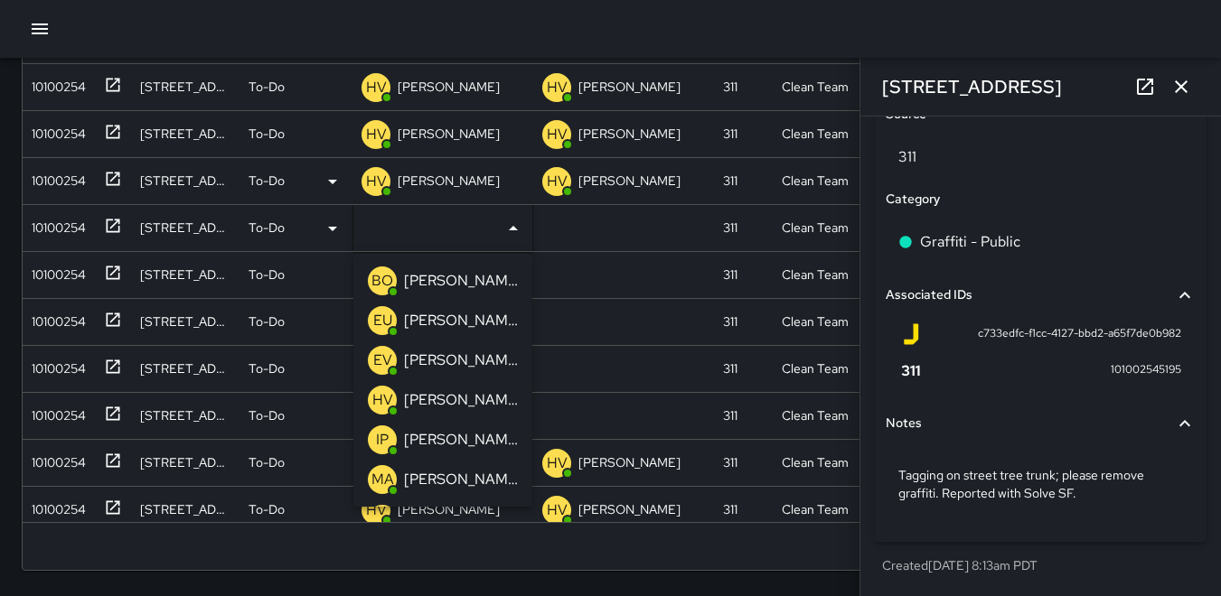
click at [379, 398] on p "HV" at bounding box center [382, 400] width 21 height 22
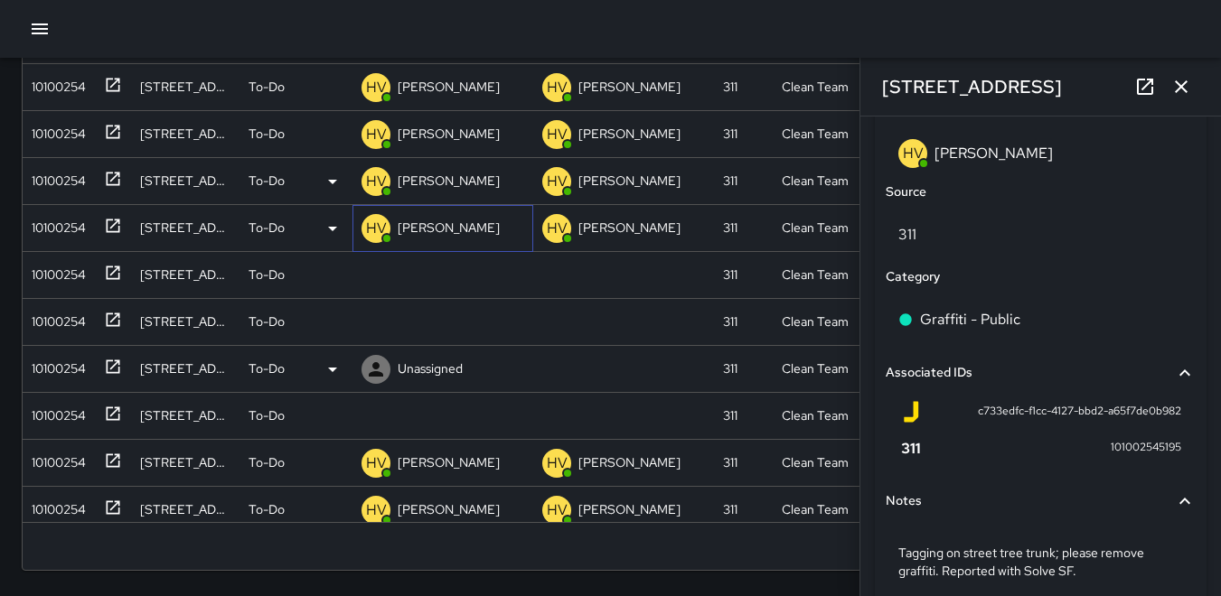
scroll to position [1131, 0]
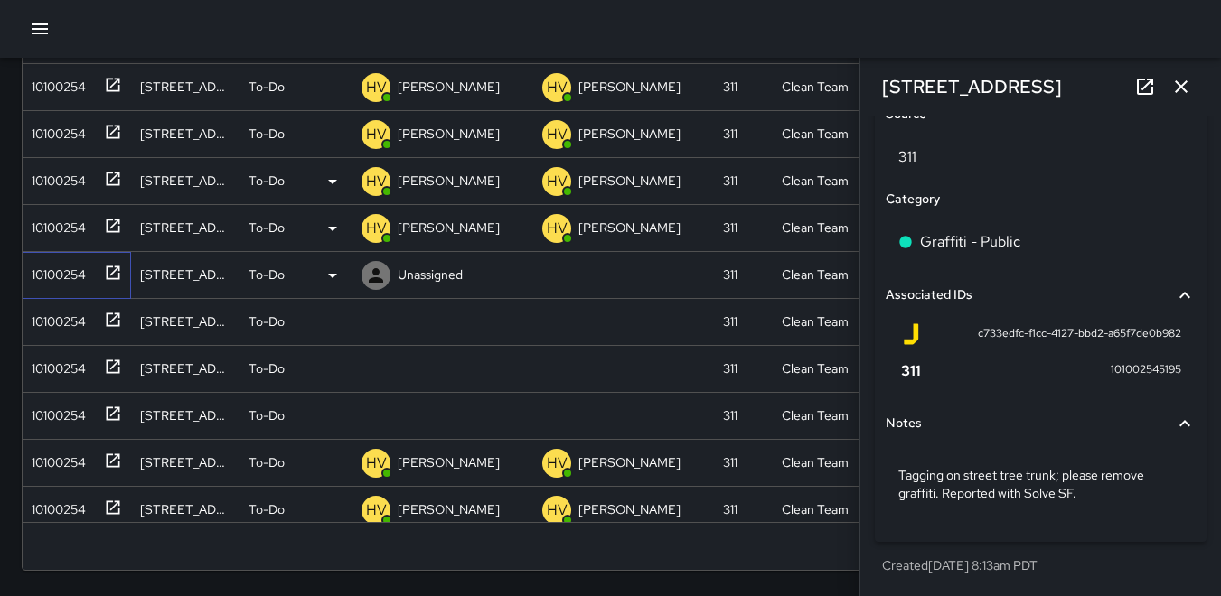
click at [52, 272] on div "10100254" at bounding box center [54, 270] width 61 height 25
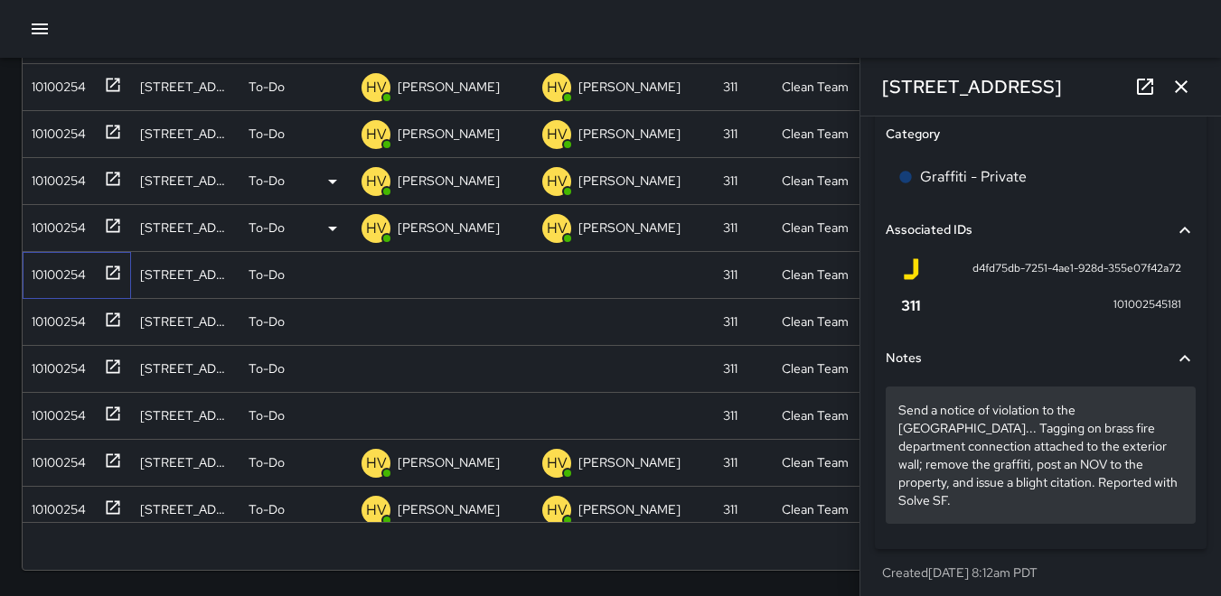
scroll to position [1119, 0]
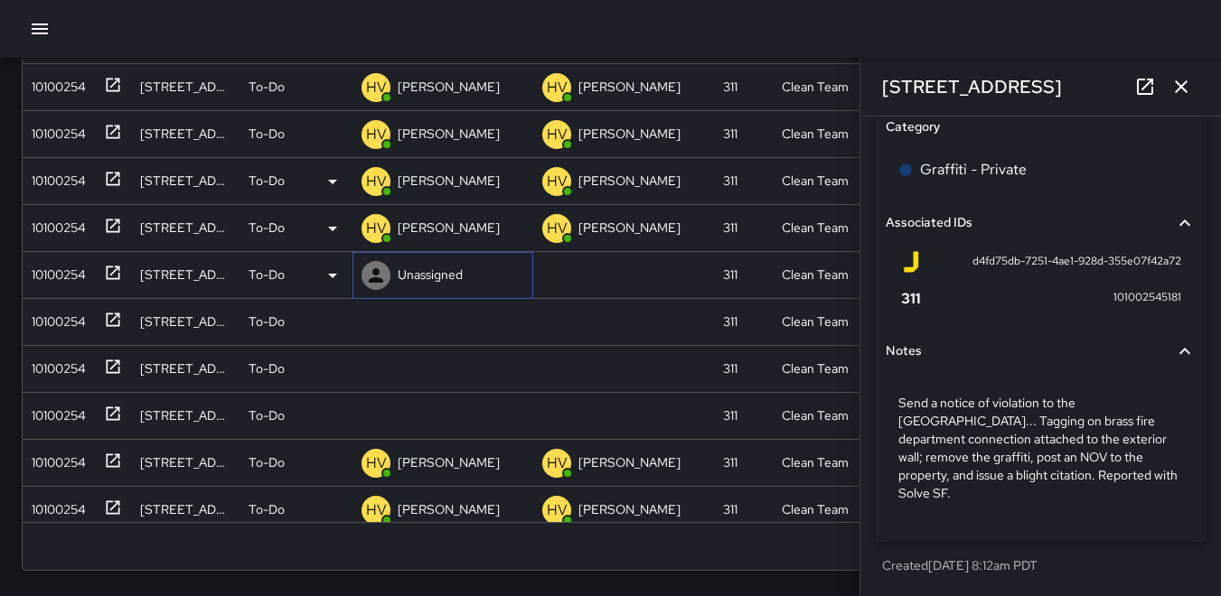
click at [374, 278] on icon at bounding box center [376, 275] width 14 height 14
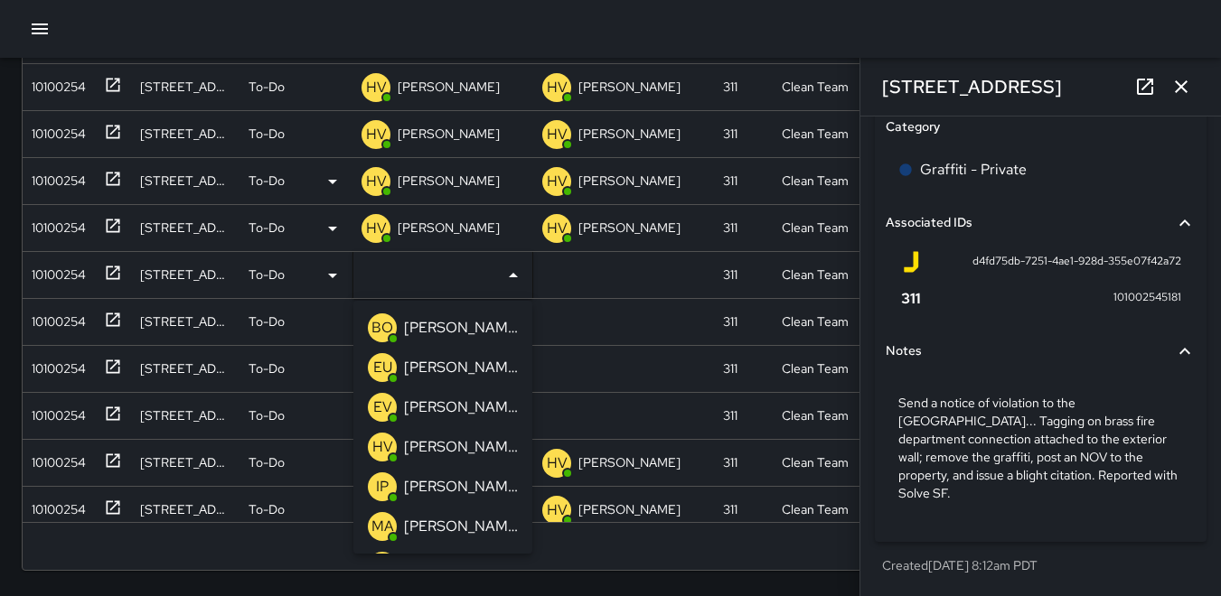
click at [383, 438] on p "HV" at bounding box center [382, 447] width 21 height 22
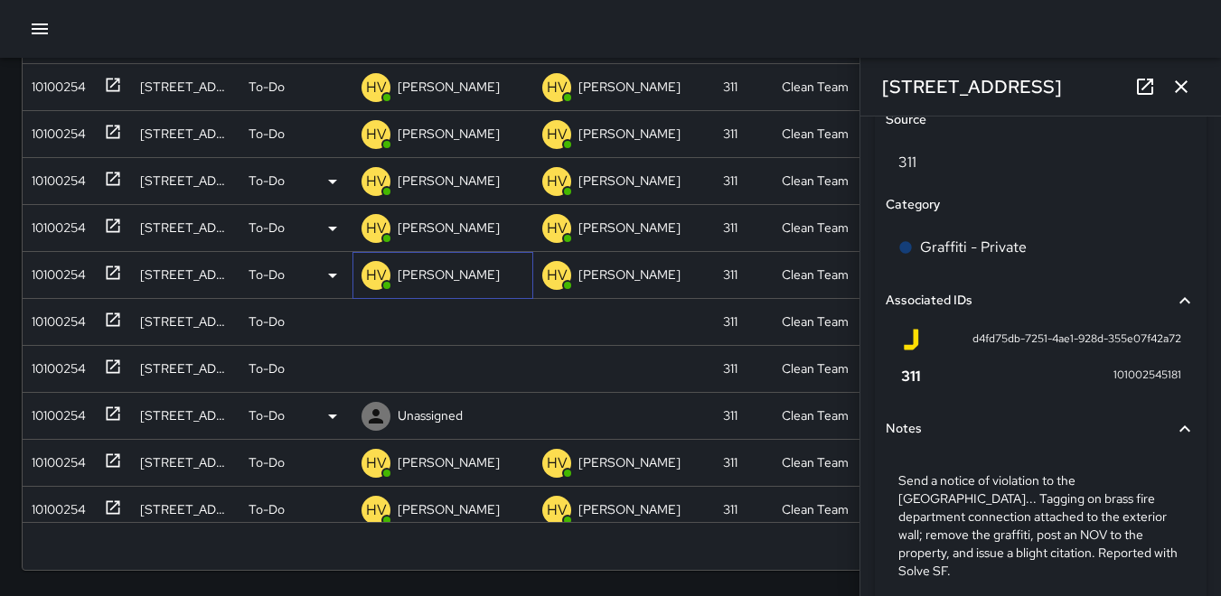
scroll to position [1204, 0]
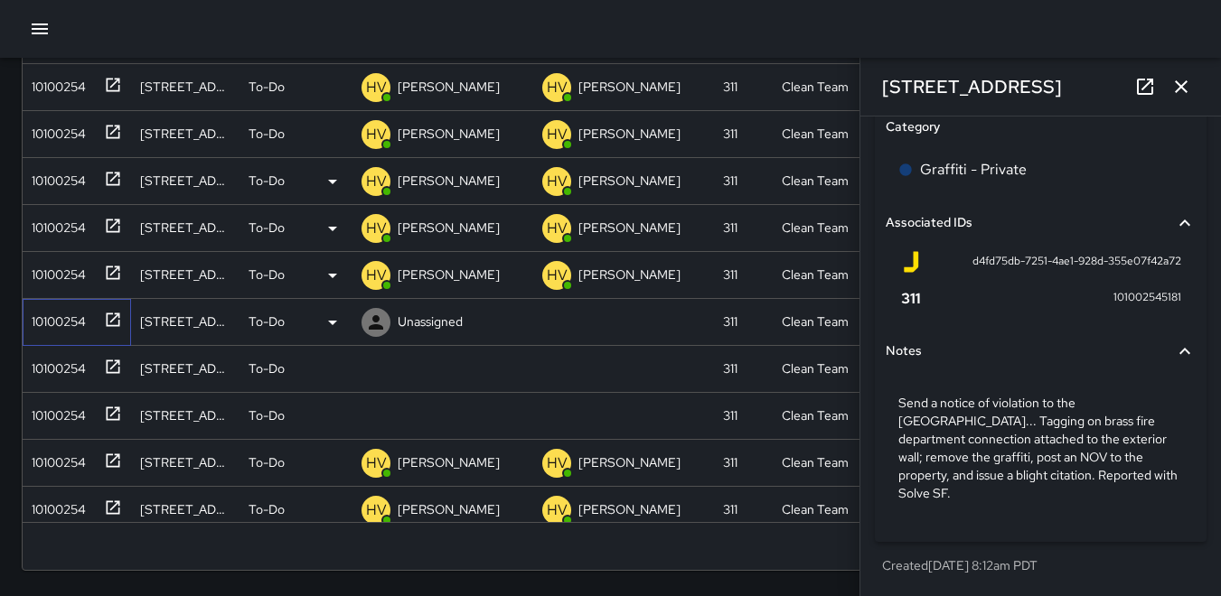
click at [67, 314] on div "10100254" at bounding box center [54, 317] width 61 height 25
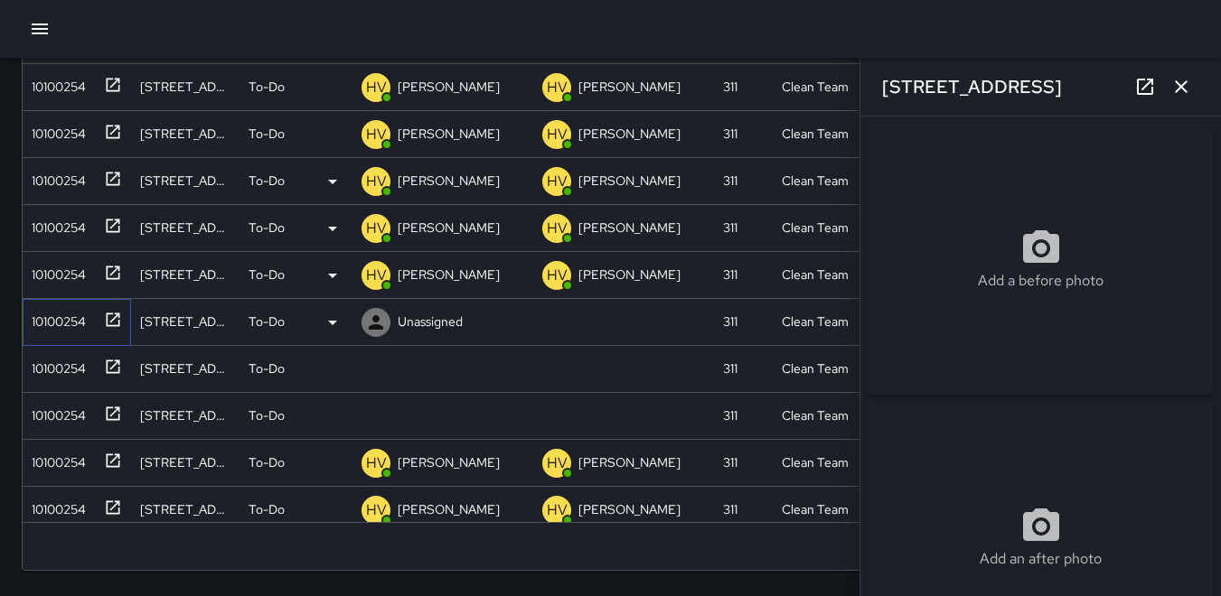
type input "**********"
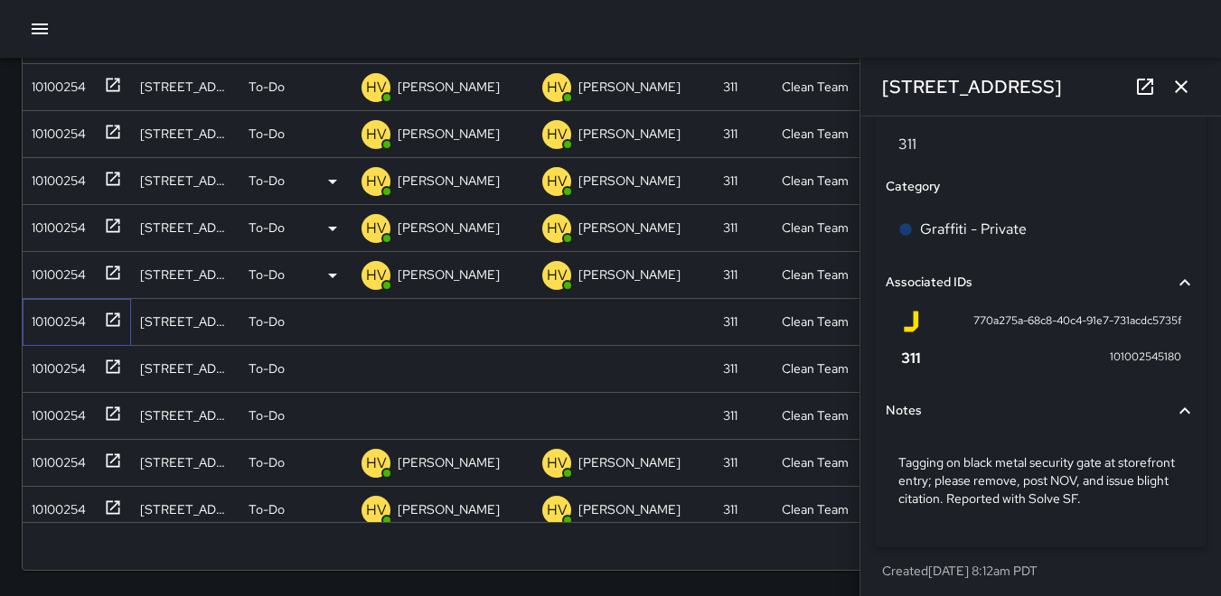
scroll to position [1064, 0]
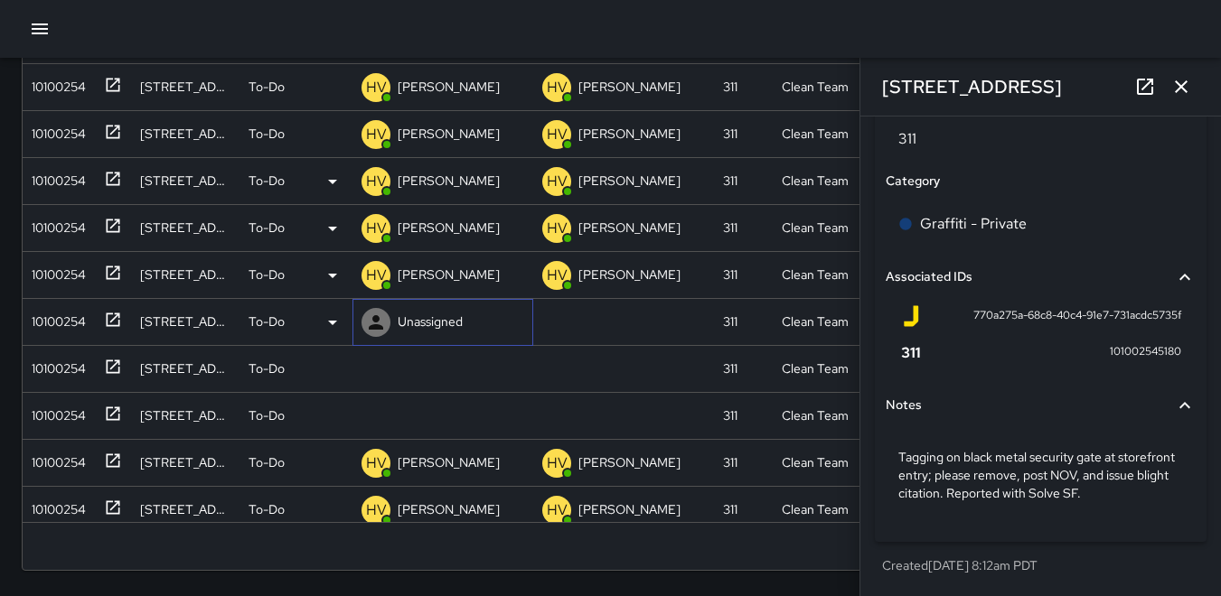
click at [373, 320] on icon at bounding box center [376, 322] width 14 height 14
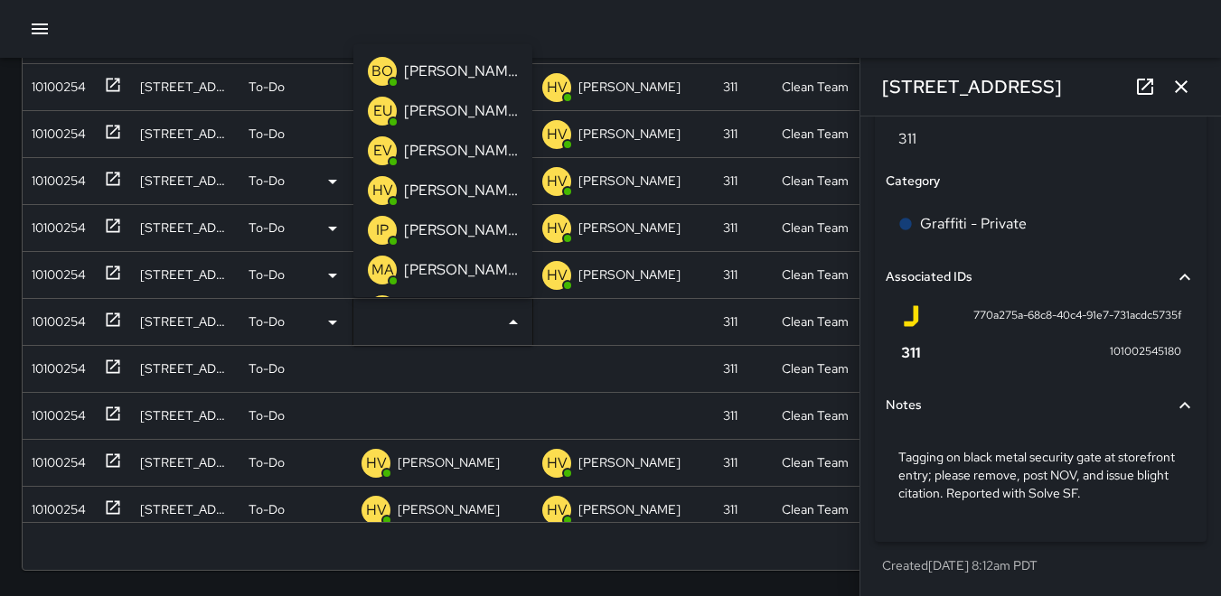
click at [382, 183] on p "HV" at bounding box center [382, 191] width 21 height 22
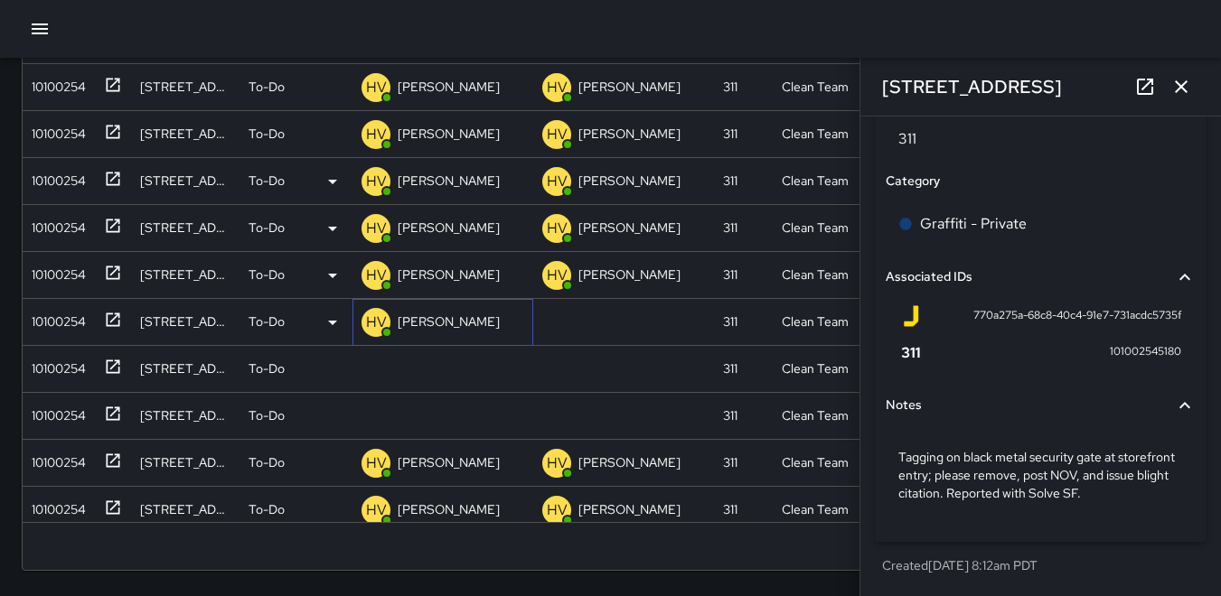
scroll to position [1149, 0]
click at [47, 373] on div "10100254" at bounding box center [54, 364] width 61 height 25
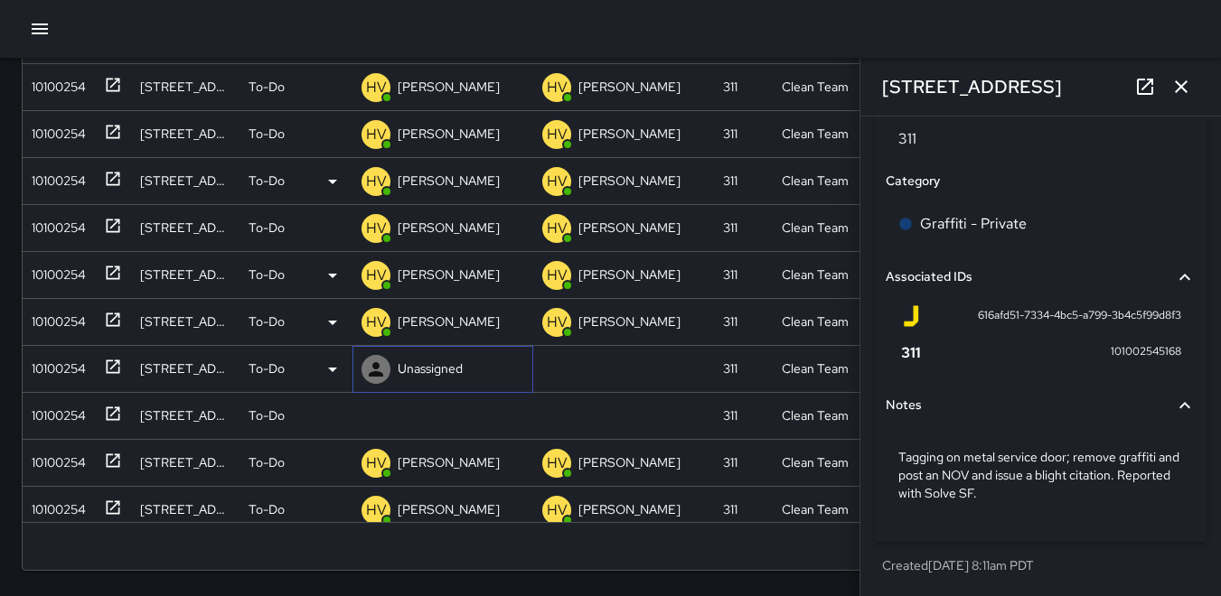
click at [376, 371] on icon at bounding box center [376, 369] width 14 height 14
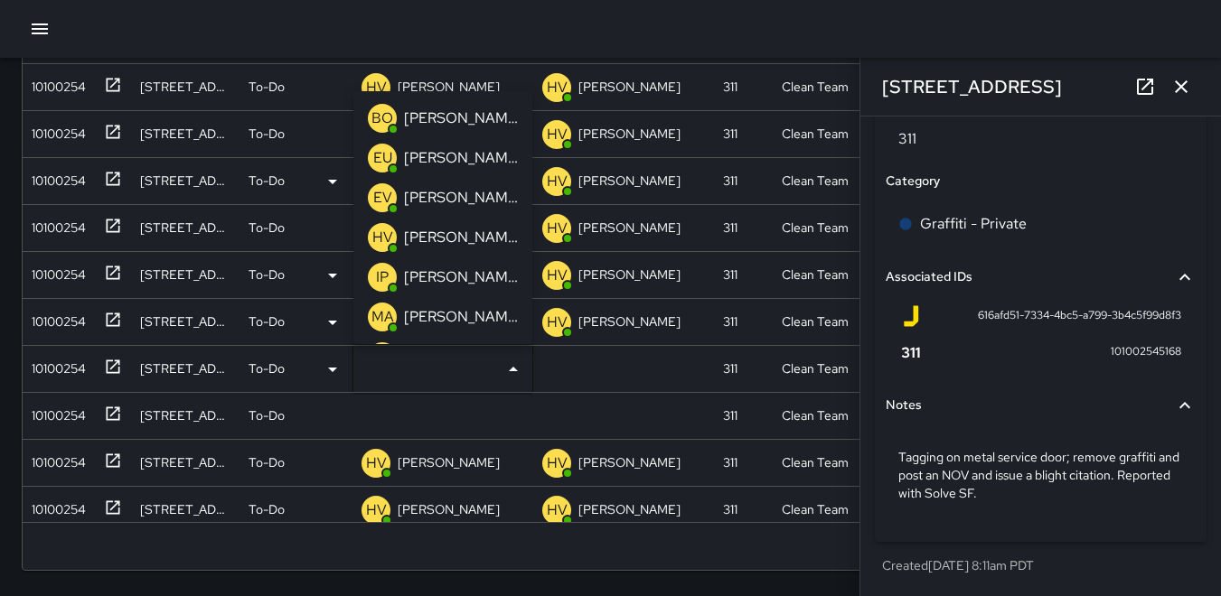
click at [383, 229] on p "HV" at bounding box center [382, 238] width 21 height 22
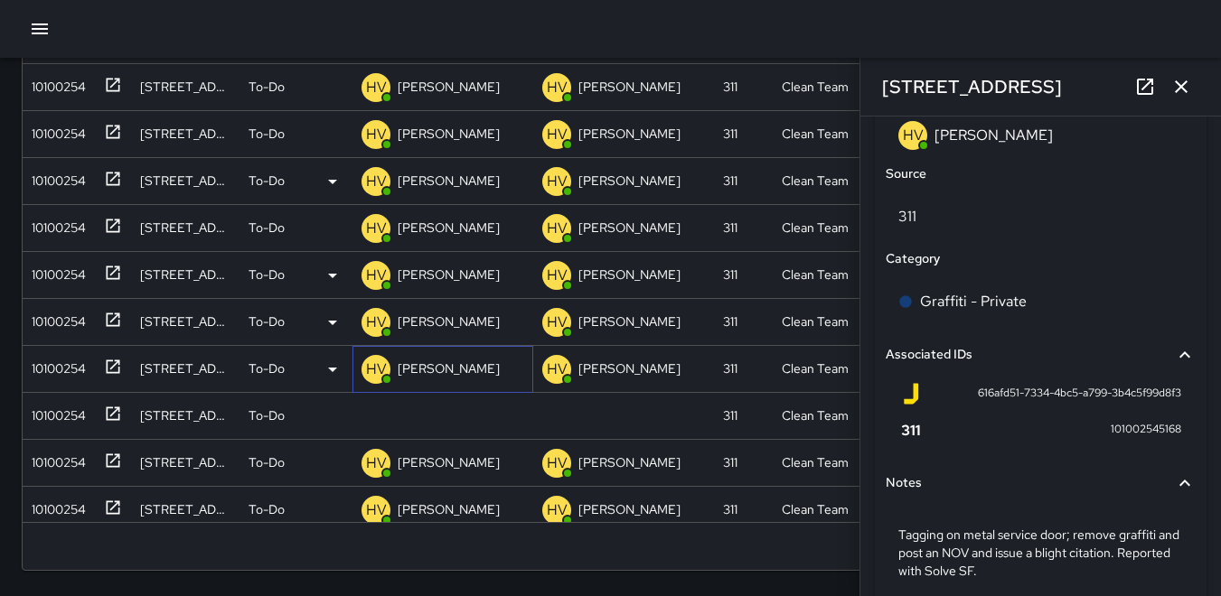
scroll to position [1149, 0]
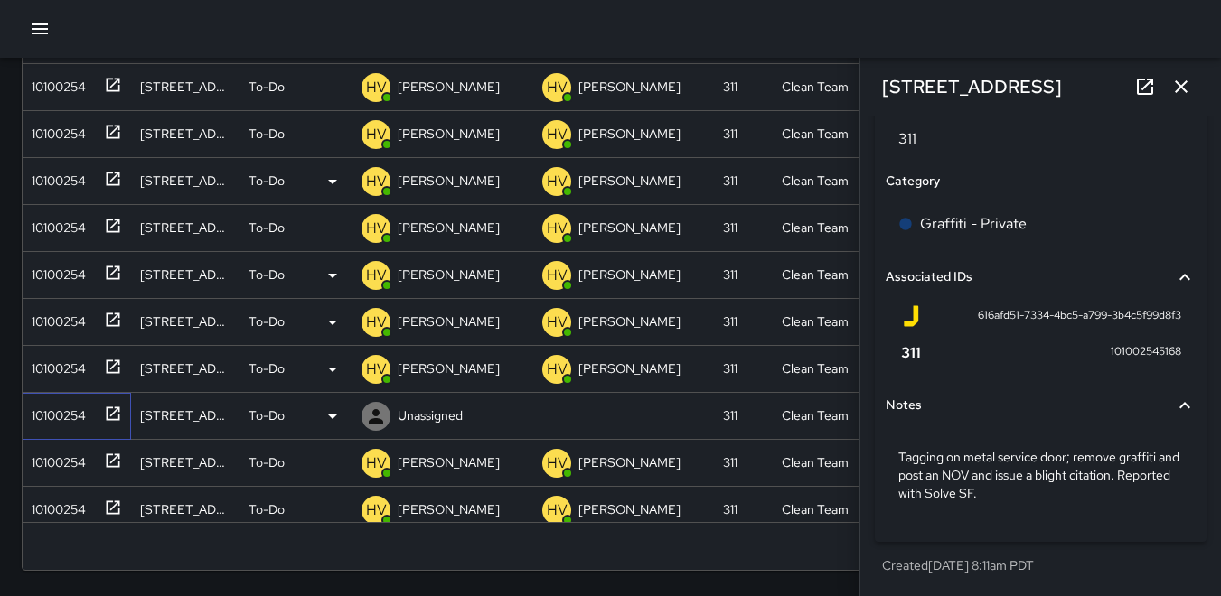
click at [33, 403] on div "10100254" at bounding box center [54, 411] width 61 height 25
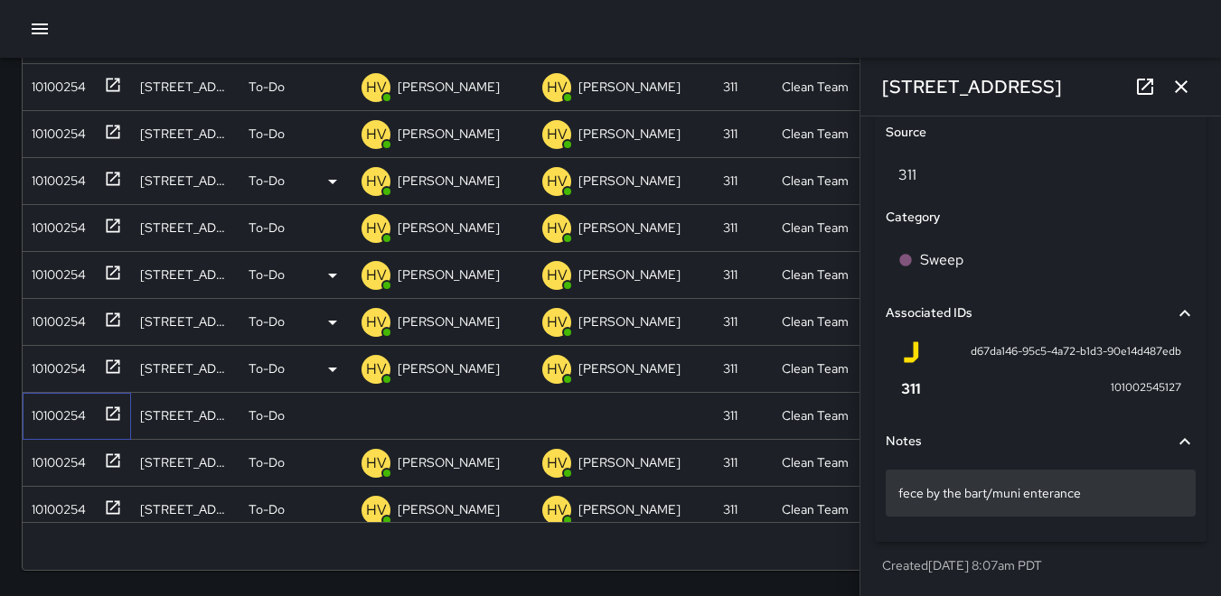
scroll to position [1028, 0]
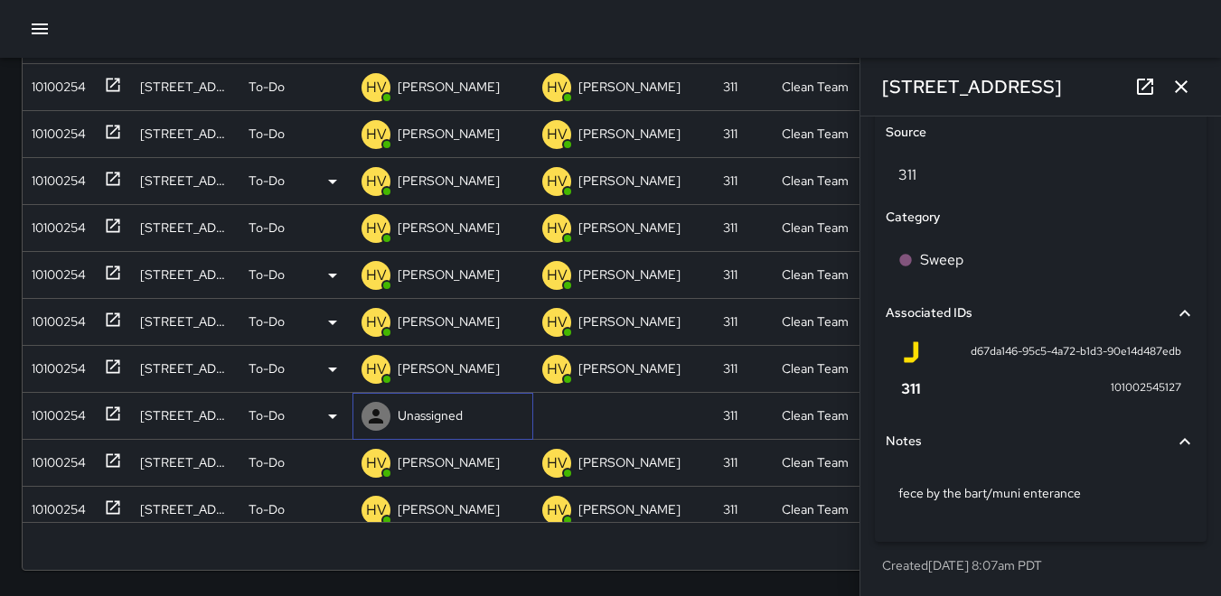
click at [378, 417] on icon at bounding box center [376, 417] width 22 height 22
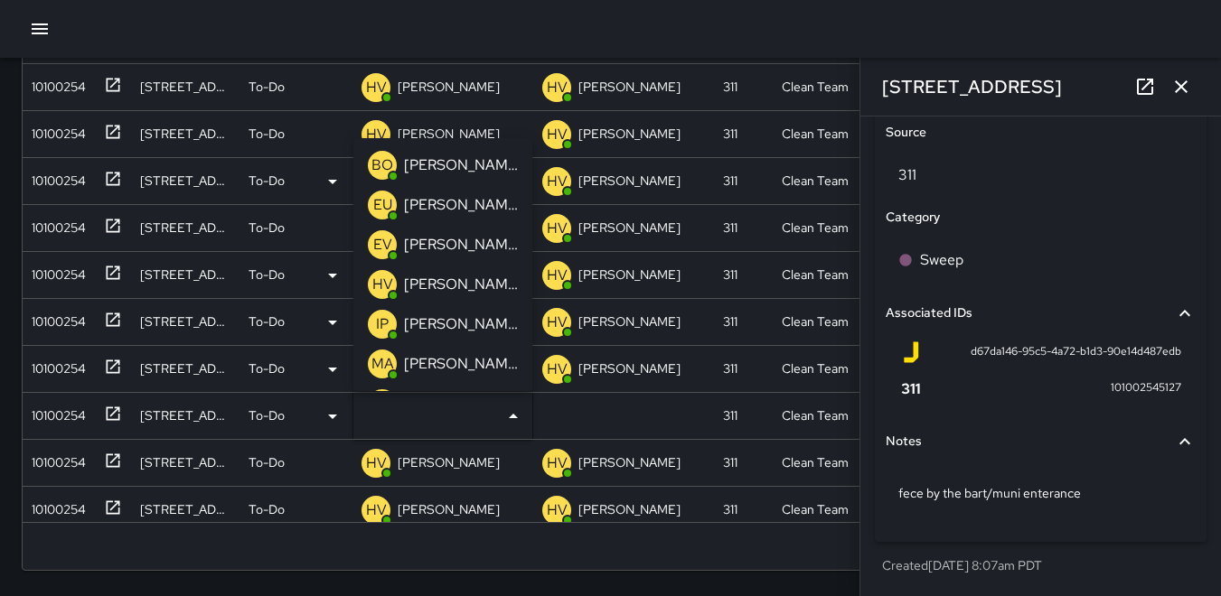
click at [382, 276] on p "HV" at bounding box center [382, 285] width 21 height 22
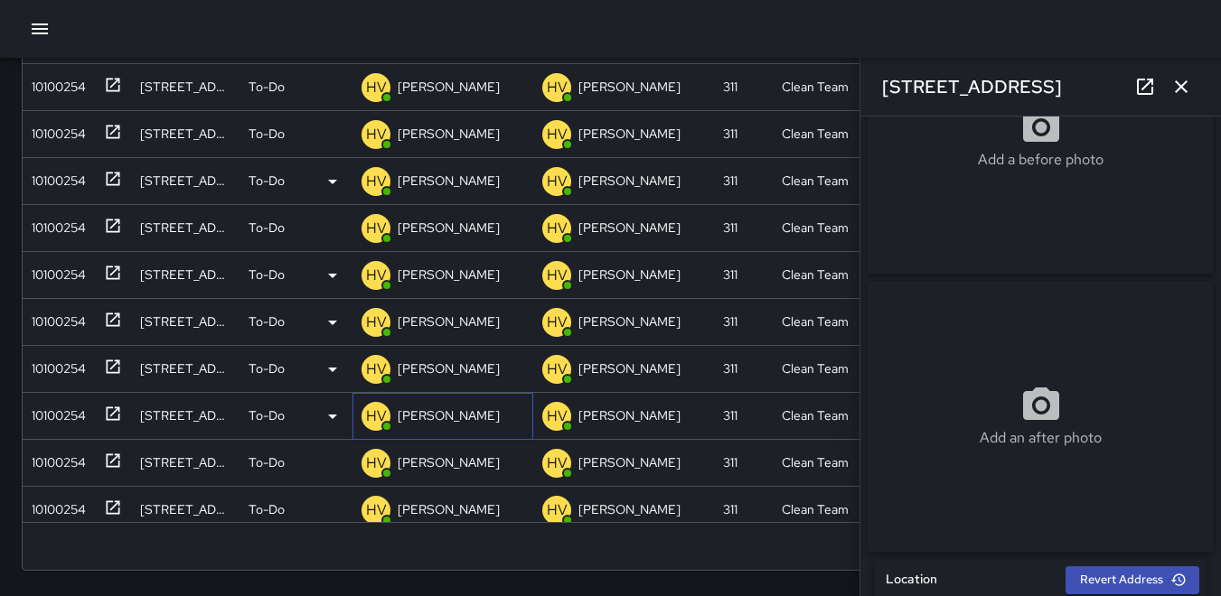
scroll to position [119, 0]
click at [1166, 88] on button "button" at bounding box center [1181, 87] width 36 height 36
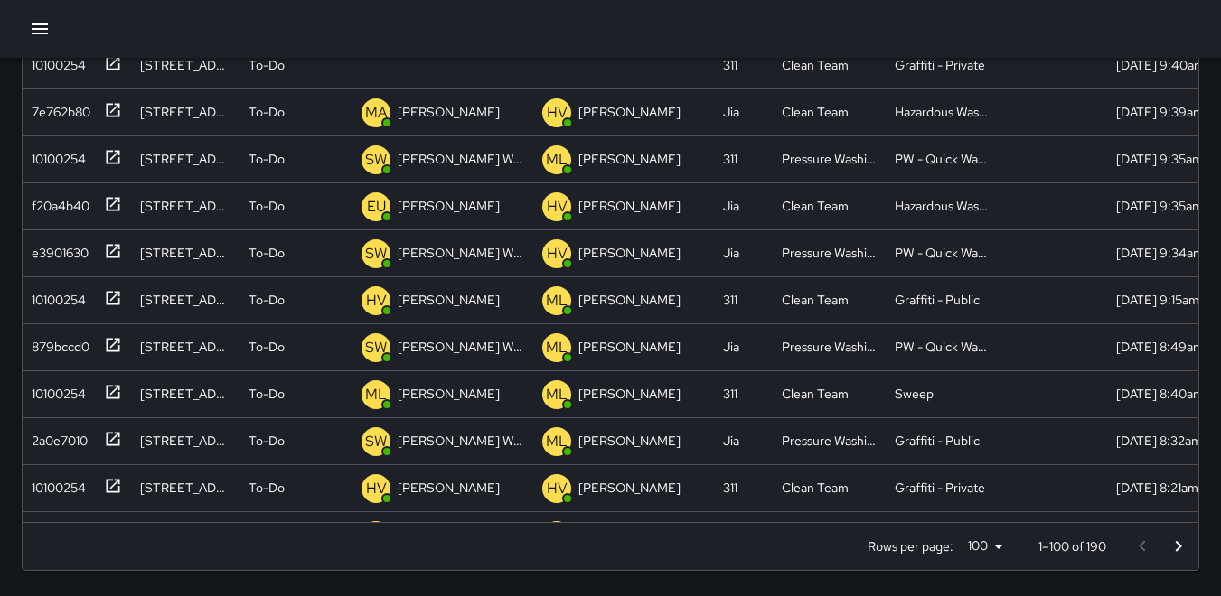
scroll to position [0, 0]
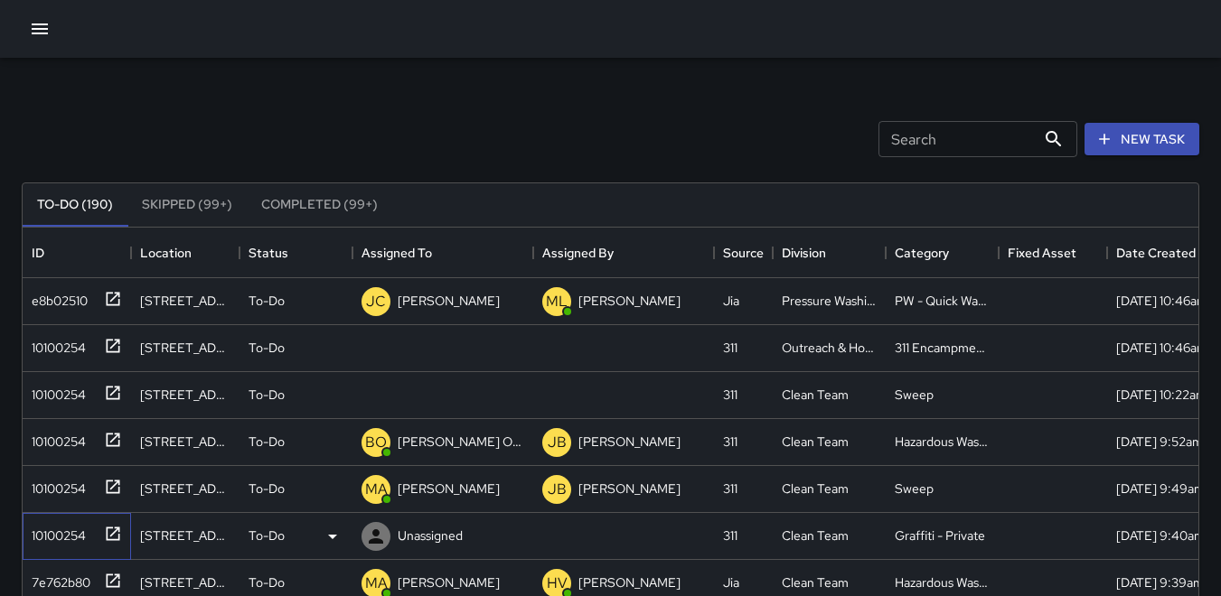
click at [56, 529] on div "10100254" at bounding box center [54, 532] width 61 height 25
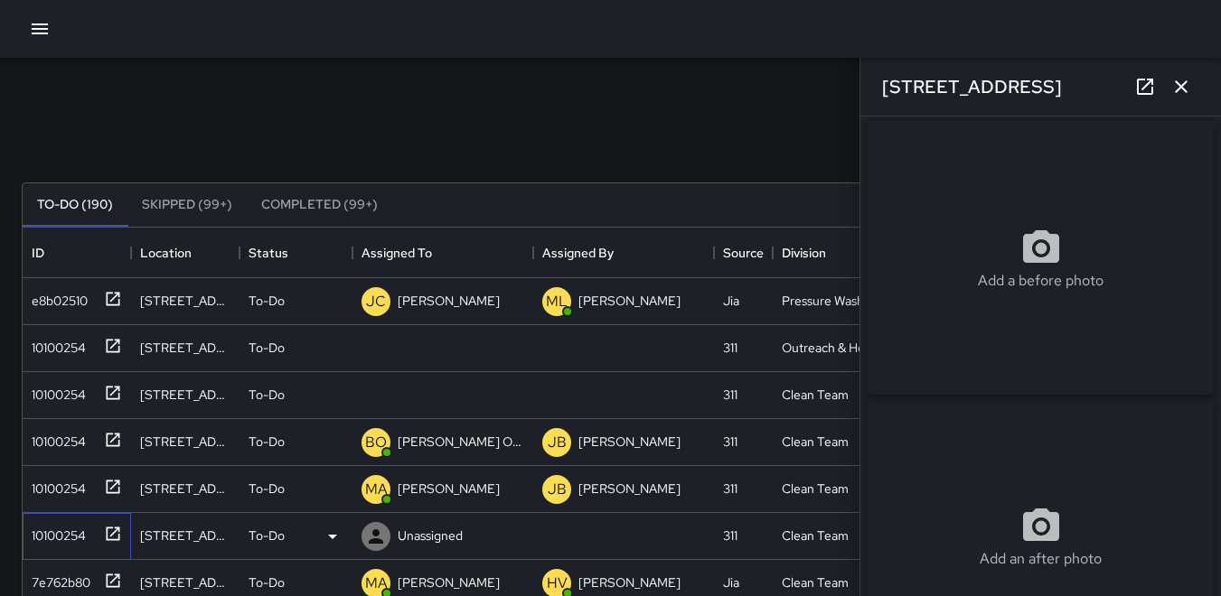
type input "**********"
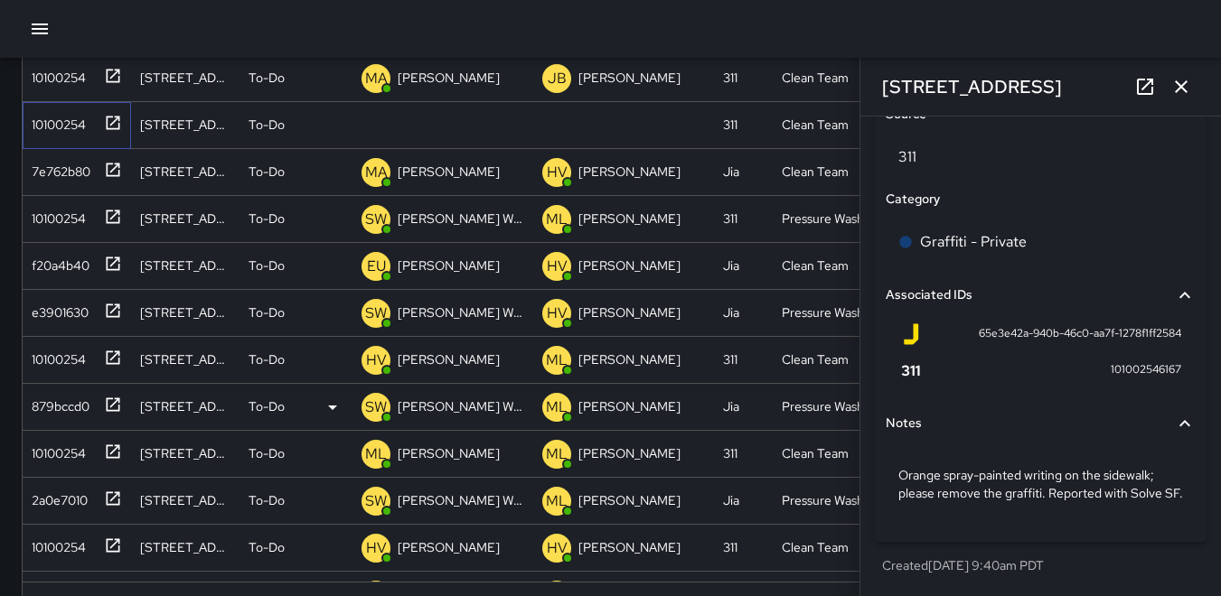
scroll to position [380, 0]
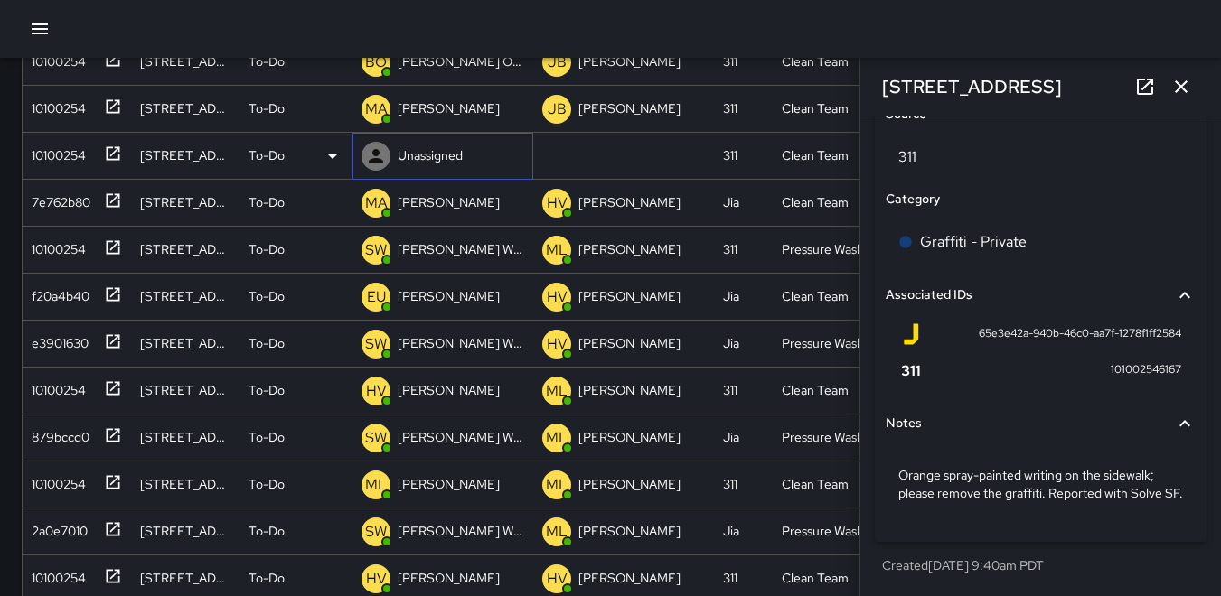
click at [372, 164] on icon at bounding box center [376, 156] width 22 height 22
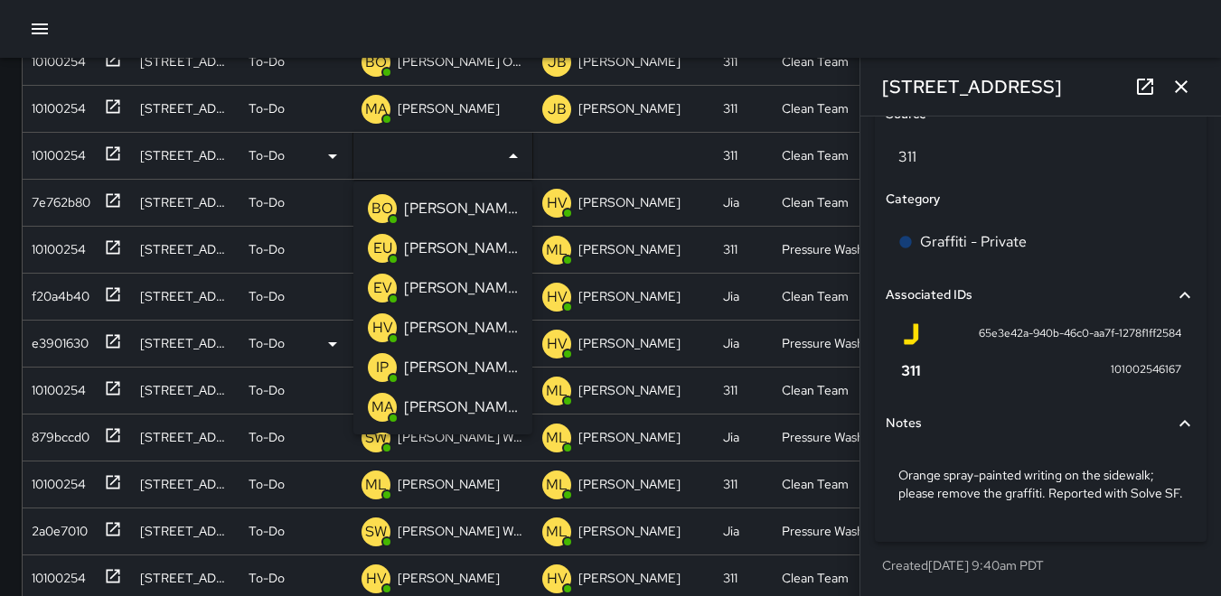
click at [383, 322] on p "HV" at bounding box center [382, 328] width 21 height 22
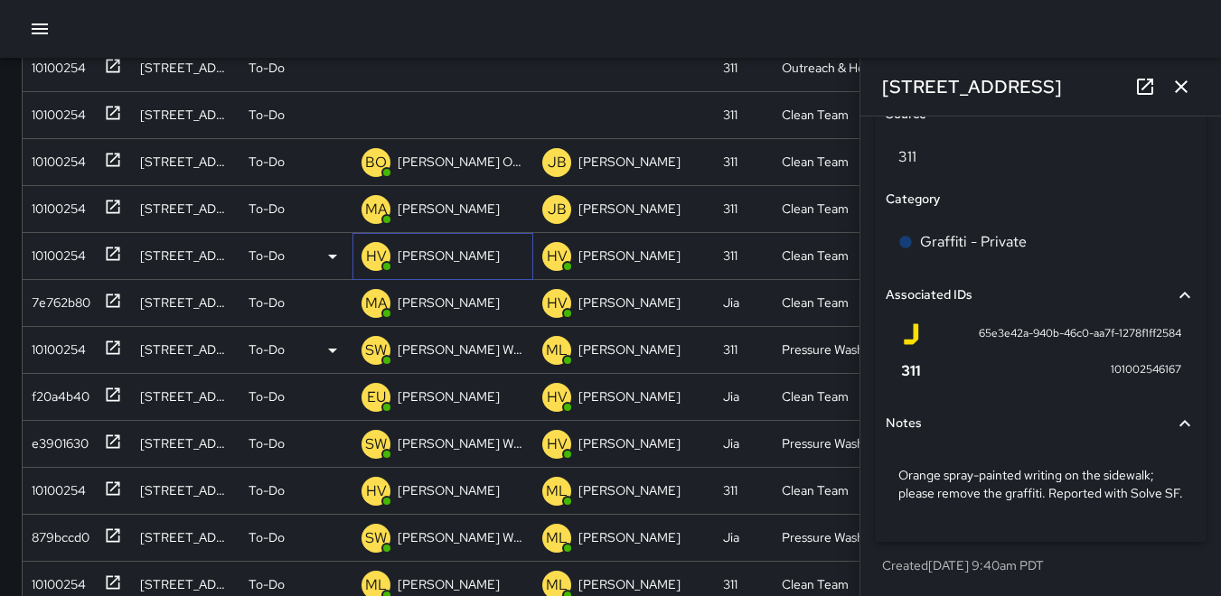
scroll to position [200, 0]
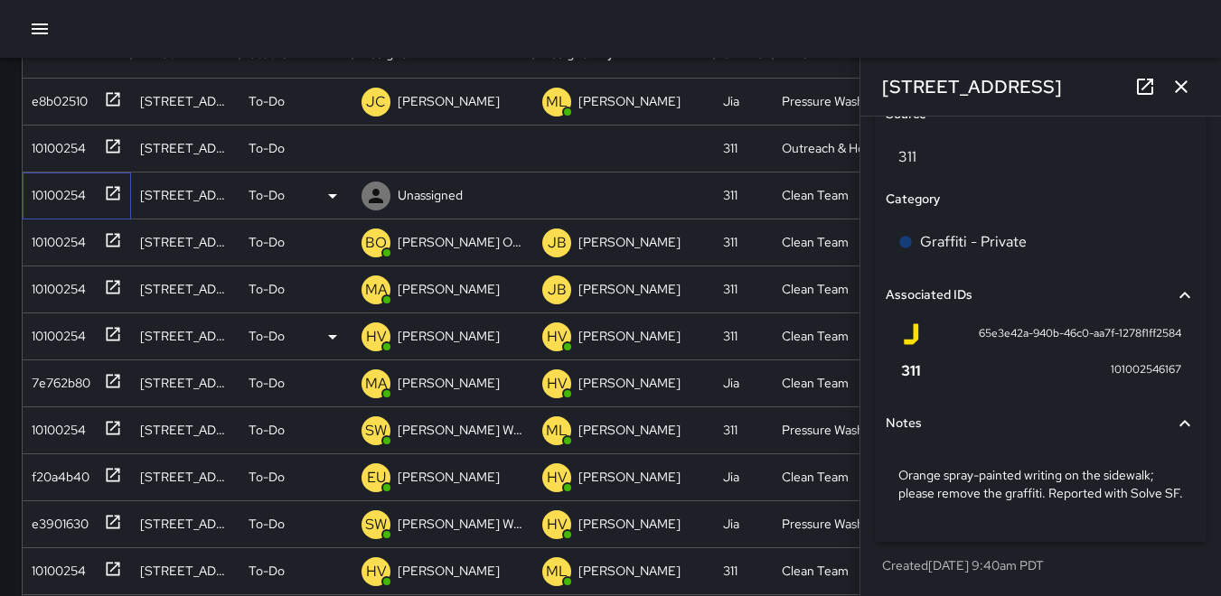
click at [68, 183] on div "10100254" at bounding box center [54, 191] width 61 height 25
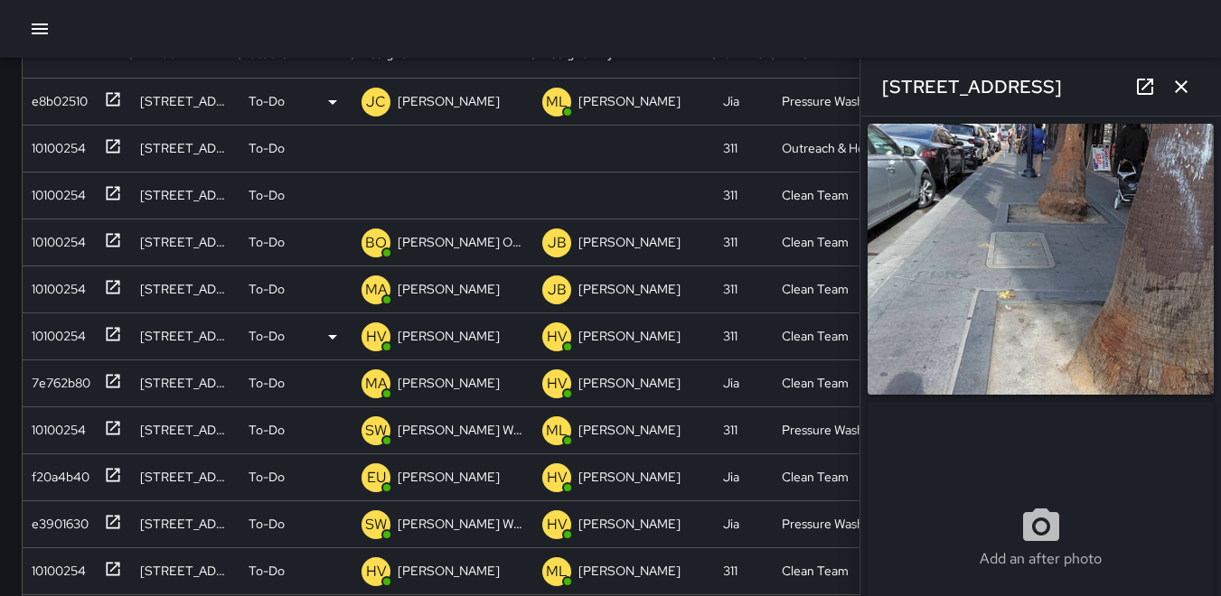
click at [1176, 89] on icon "button" at bounding box center [1181, 87] width 22 height 22
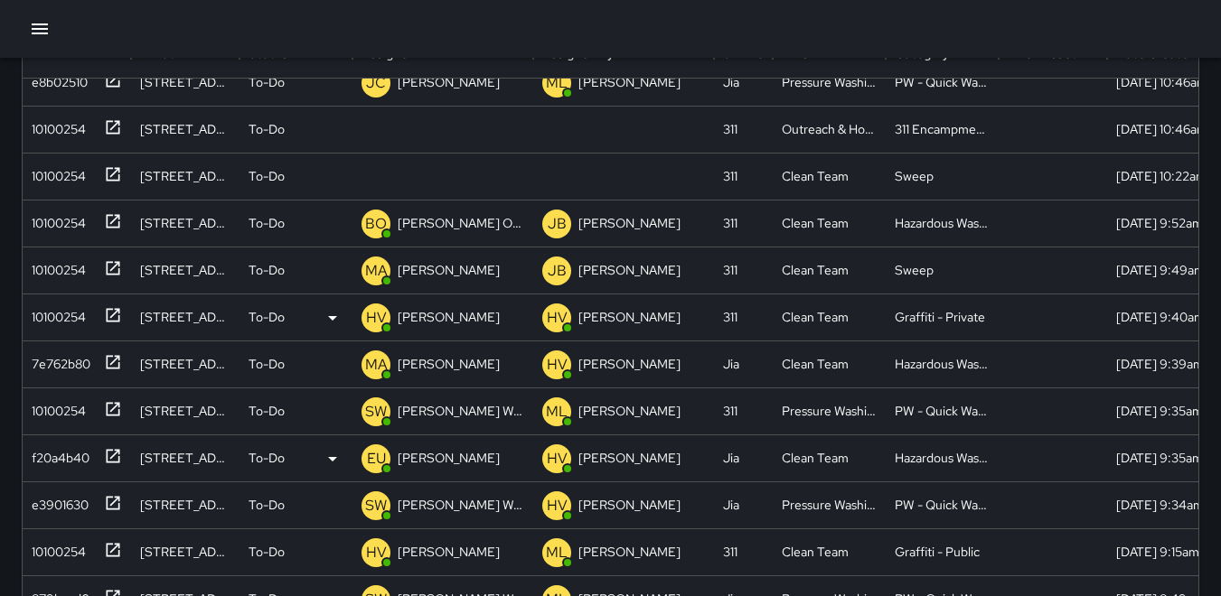
scroll to position [0, 0]
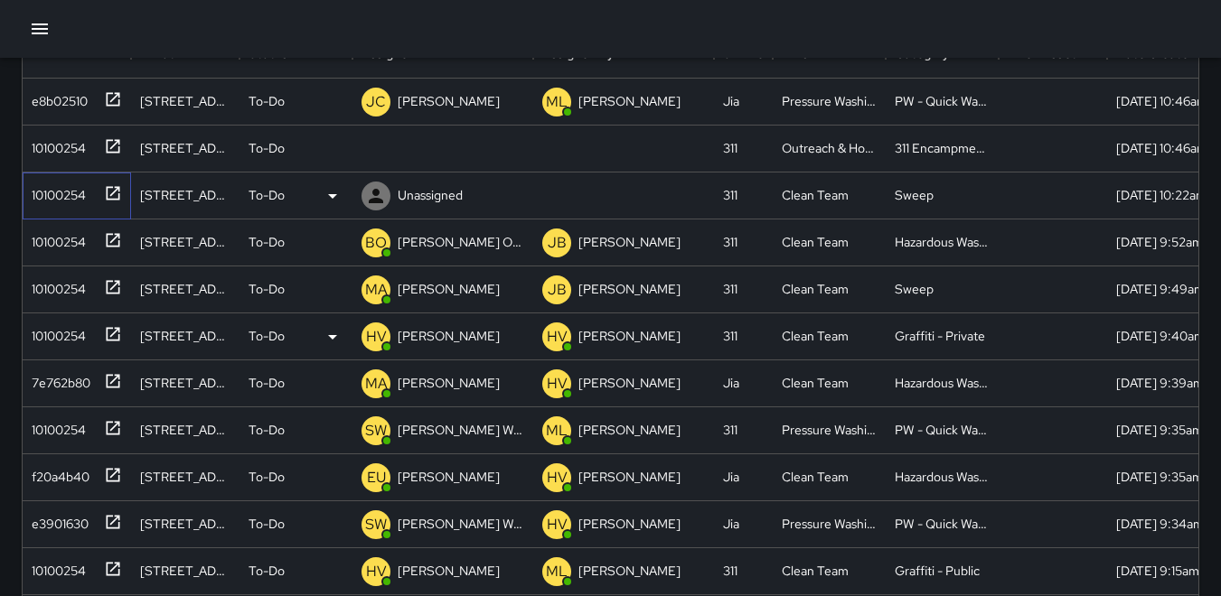
click at [36, 192] on div "10100254" at bounding box center [54, 191] width 61 height 25
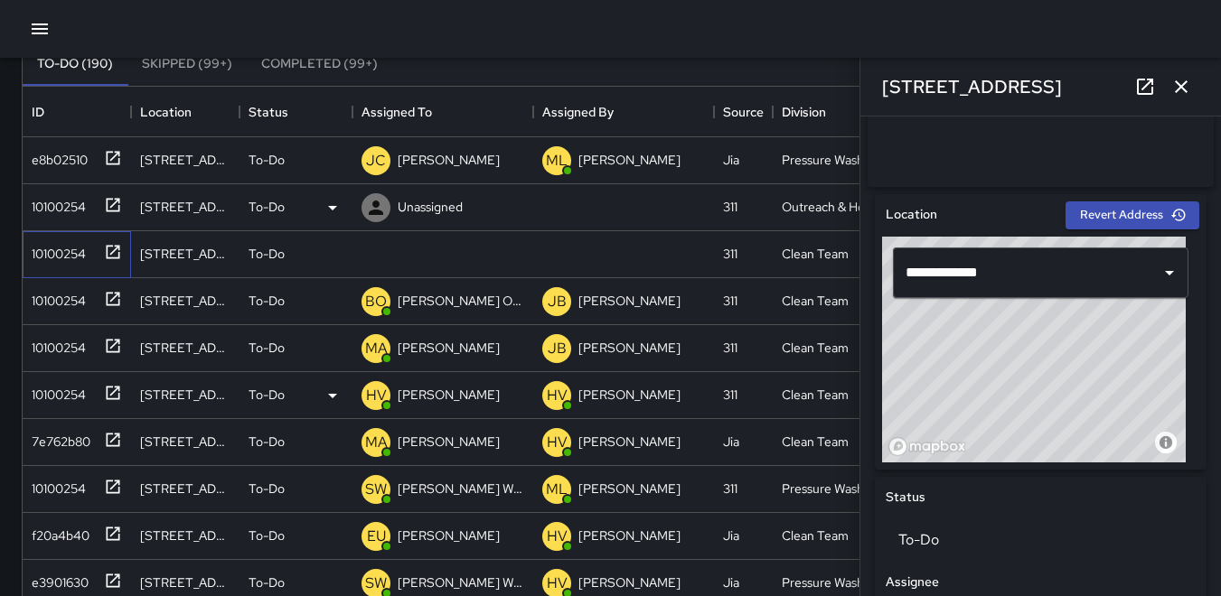
scroll to position [109, 0]
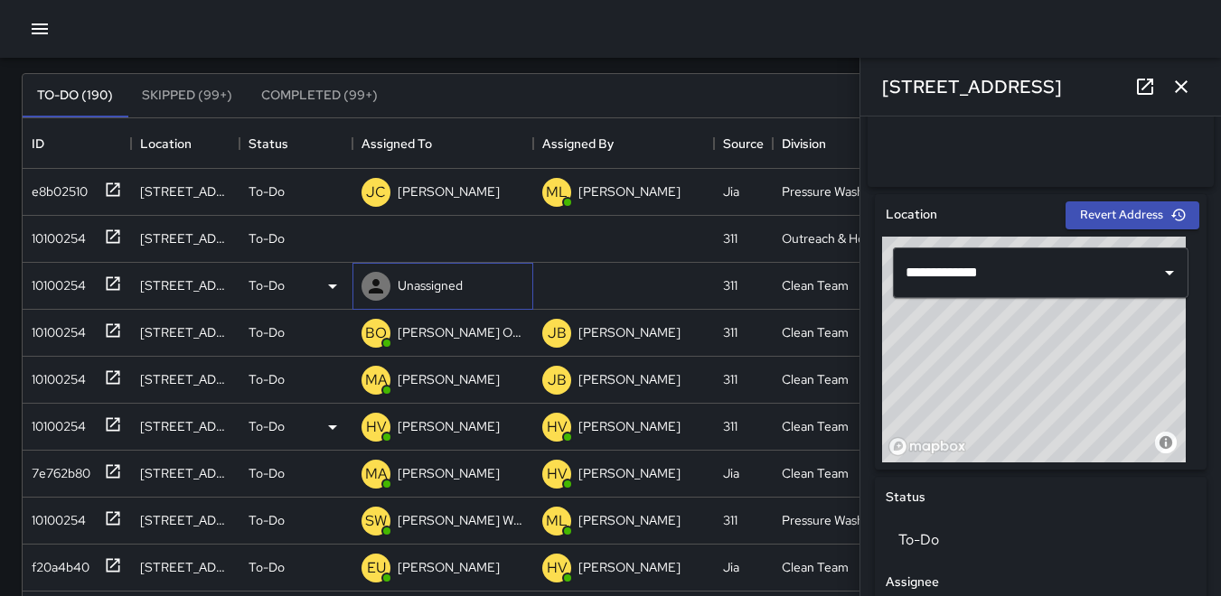
click at [374, 286] on icon at bounding box center [376, 287] width 22 height 22
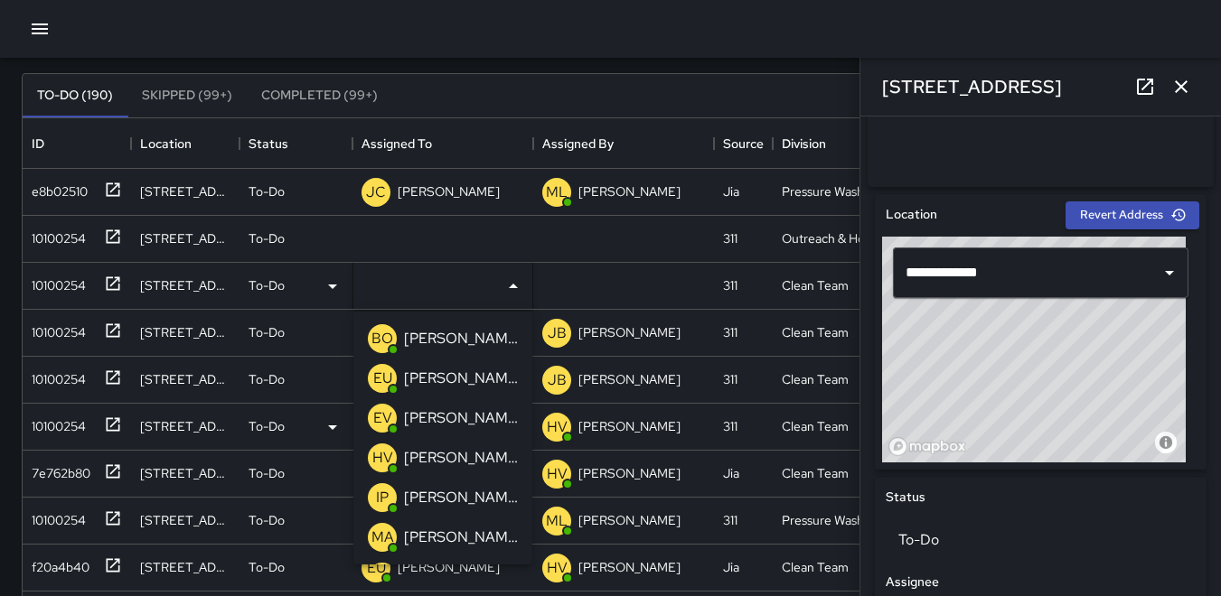
click at [386, 534] on p "MA" at bounding box center [382, 538] width 23 height 22
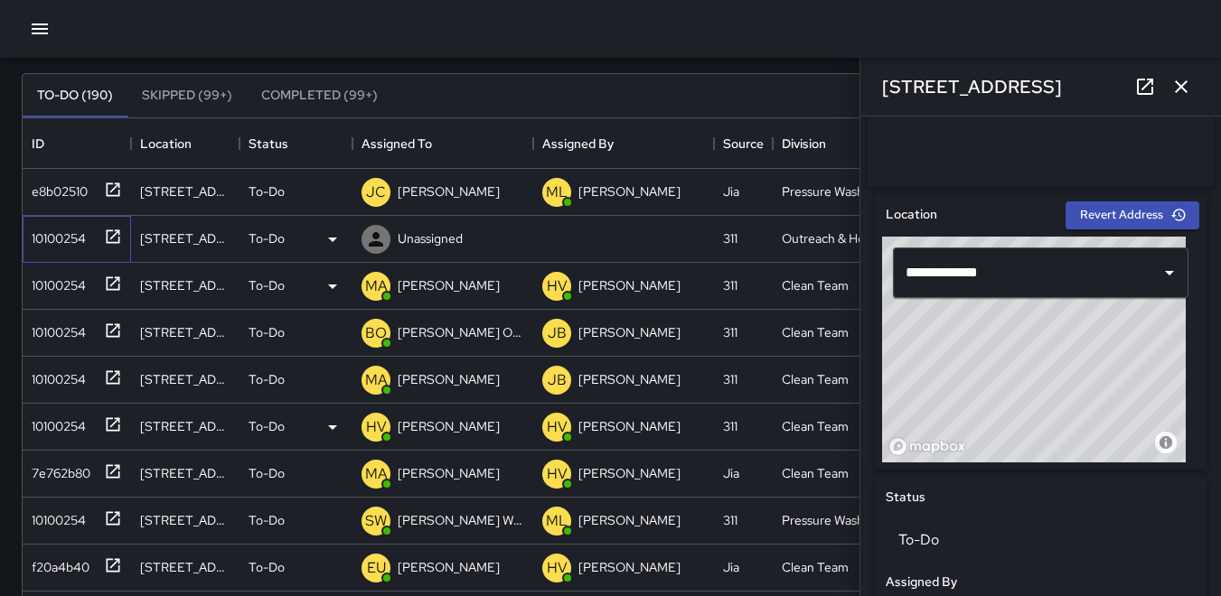
click at [55, 239] on div "10100254" at bounding box center [54, 234] width 61 height 25
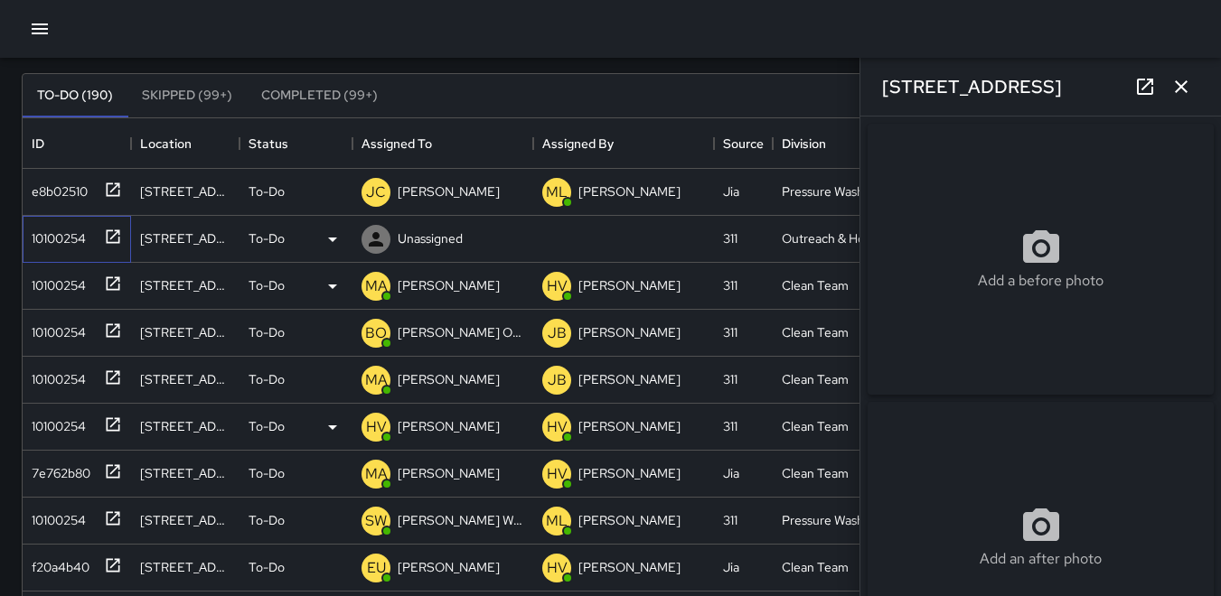
type input "**********"
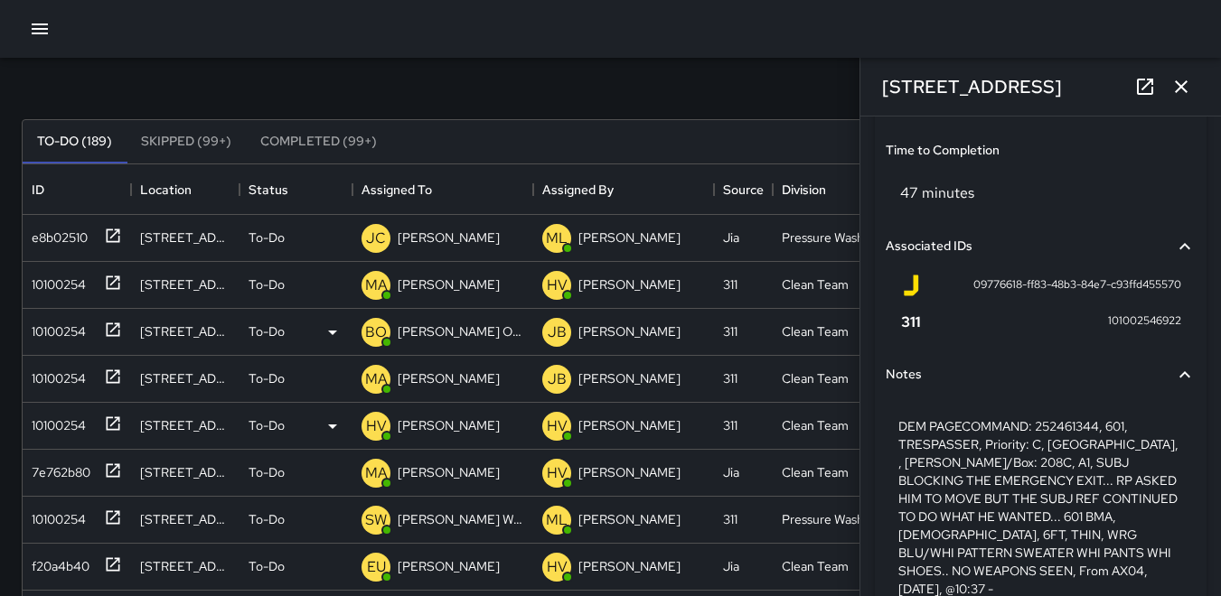
scroll to position [0, 0]
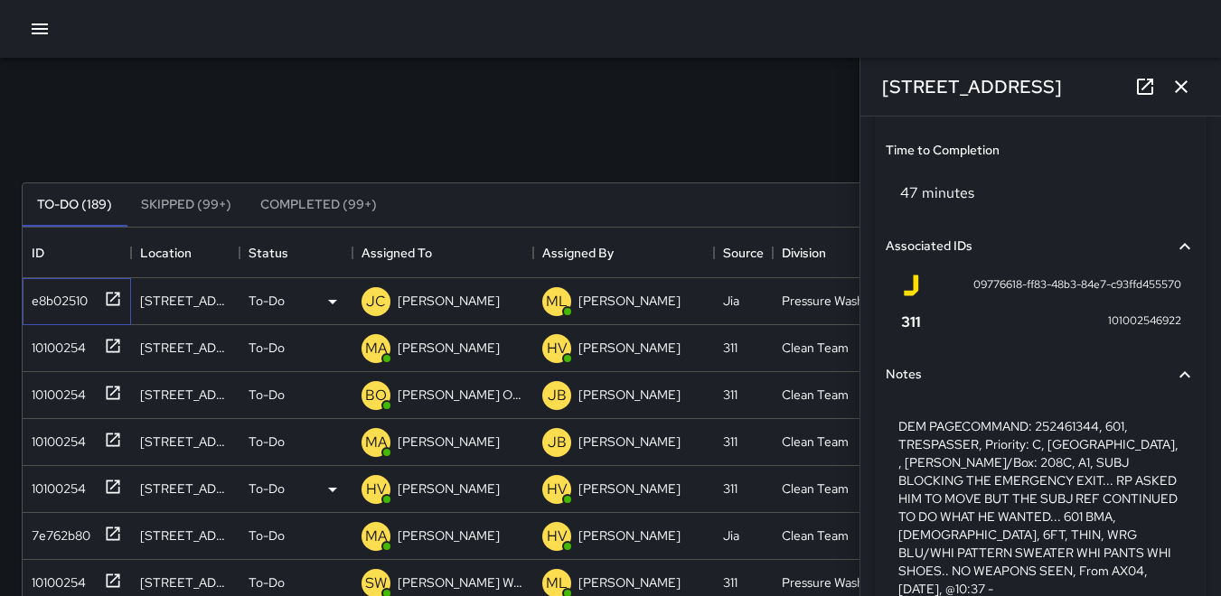
click at [61, 300] on div "e8b02510" at bounding box center [55, 297] width 63 height 25
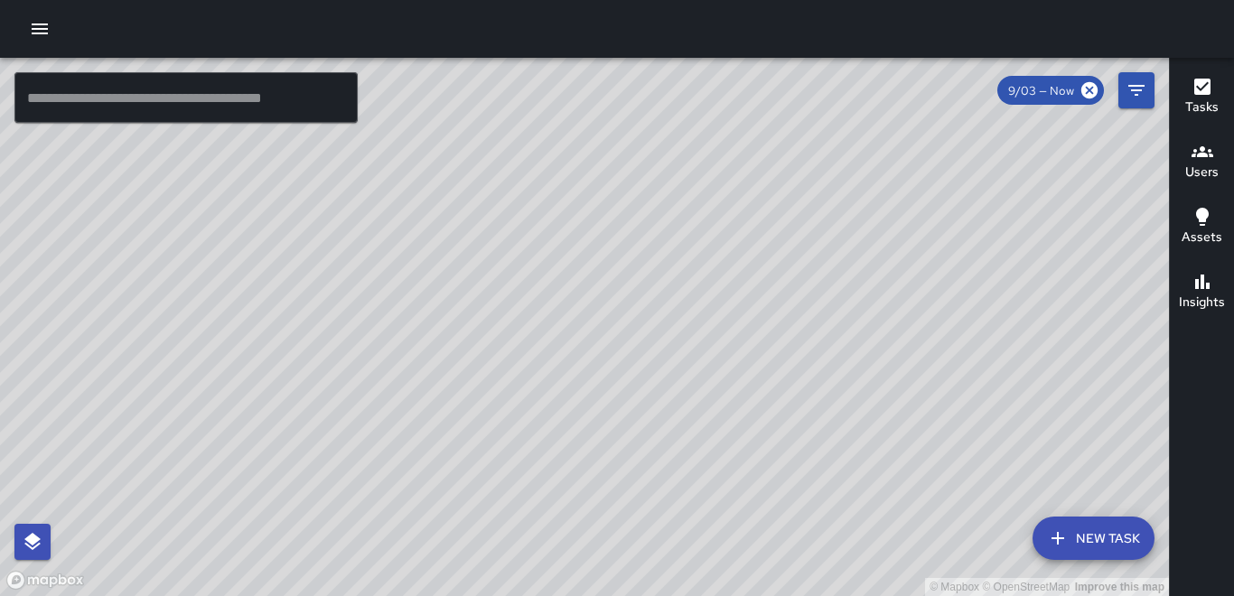
click at [363, 371] on div "© Mapbox © OpenStreetMap Improve this map" at bounding box center [584, 327] width 1169 height 539
click at [41, 34] on icon "button" at bounding box center [40, 28] width 16 height 11
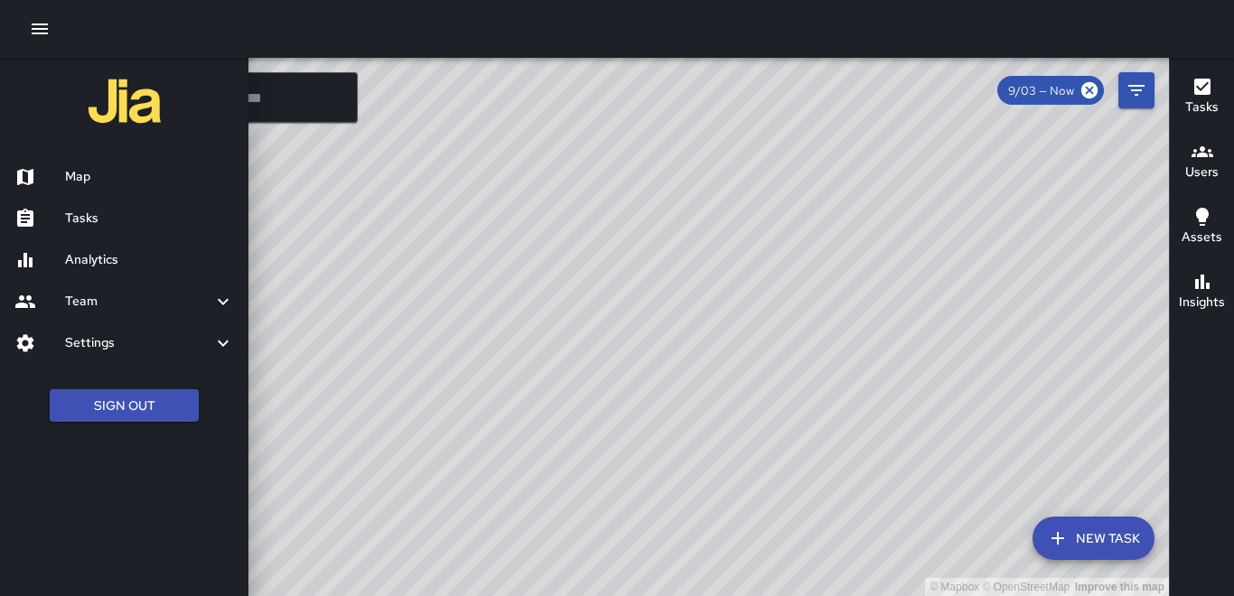
click at [138, 217] on h6 "Tasks" at bounding box center [149, 219] width 169 height 20
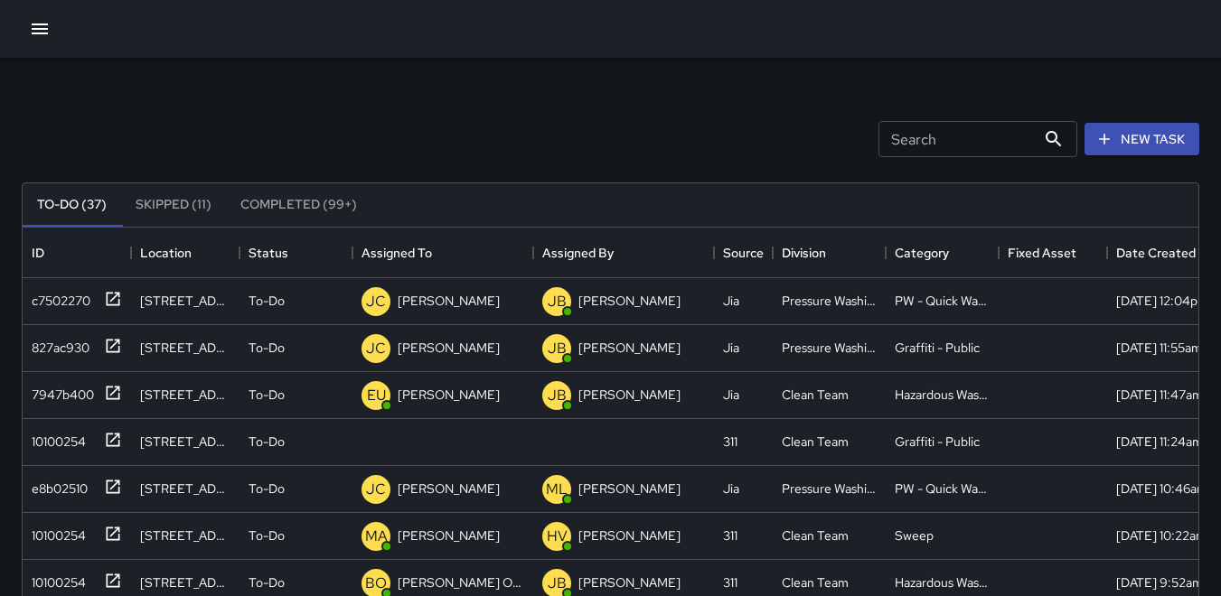
scroll to position [752, 1162]
click at [63, 435] on div "10100254" at bounding box center [54, 438] width 61 height 25
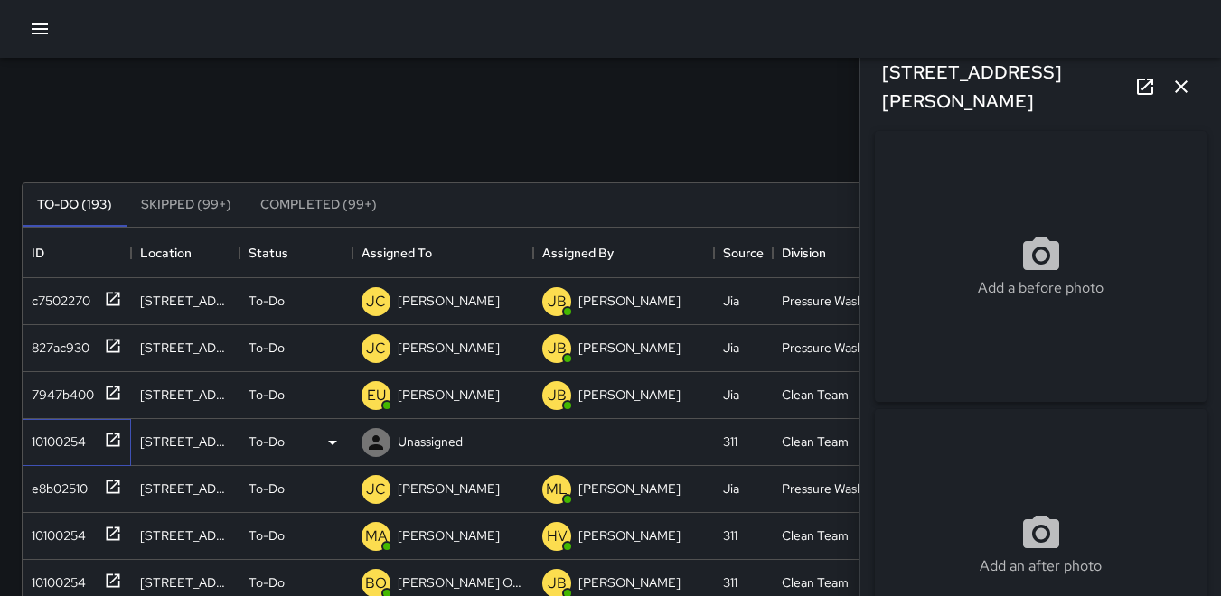
type input "**********"
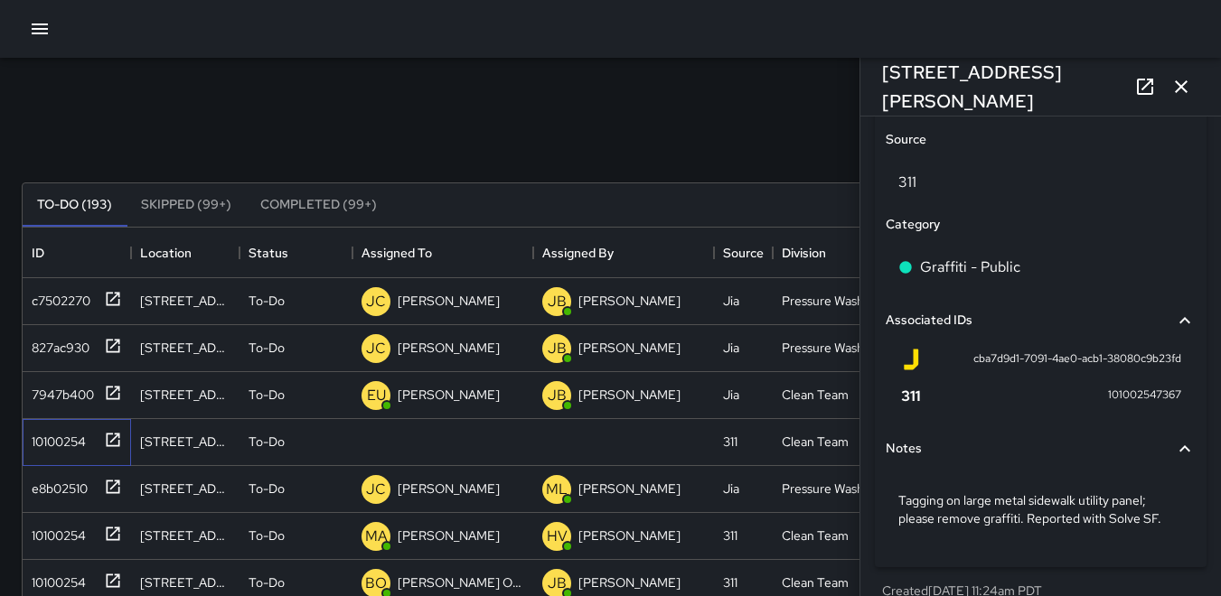
scroll to position [1046, 0]
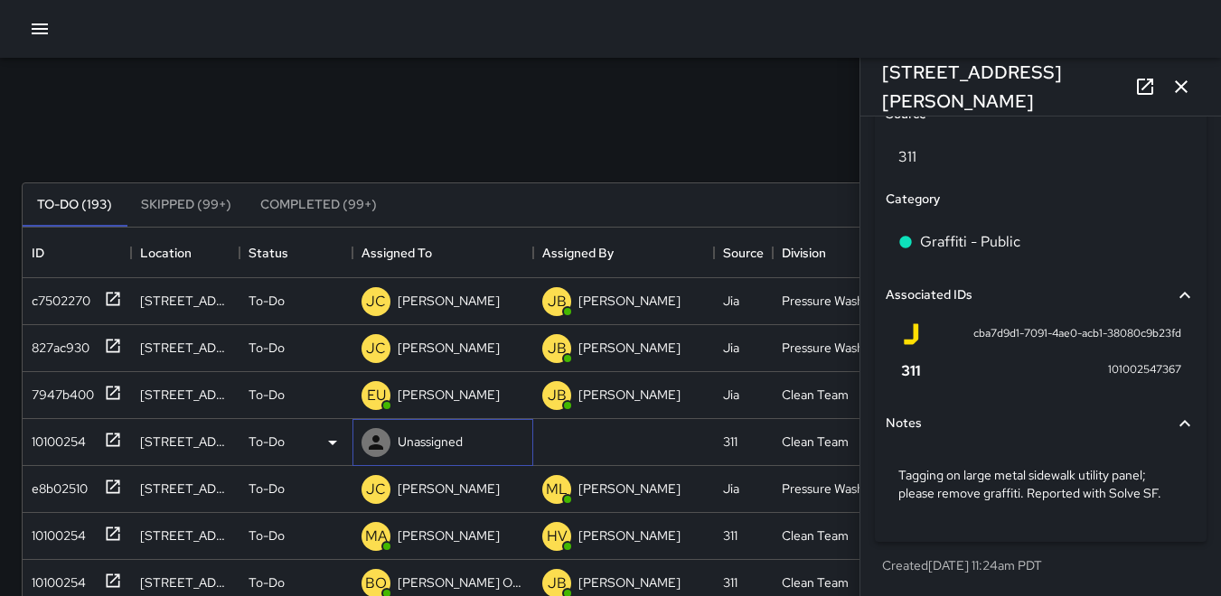
click at [381, 447] on icon at bounding box center [376, 443] width 14 height 14
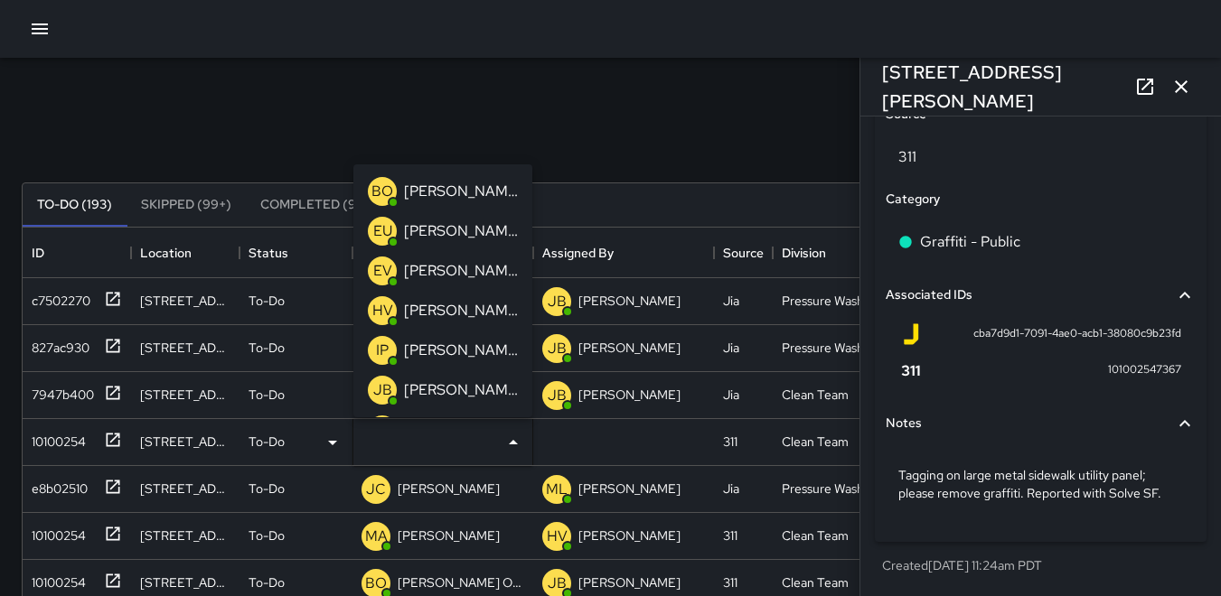
click at [379, 314] on p "HV" at bounding box center [382, 311] width 21 height 22
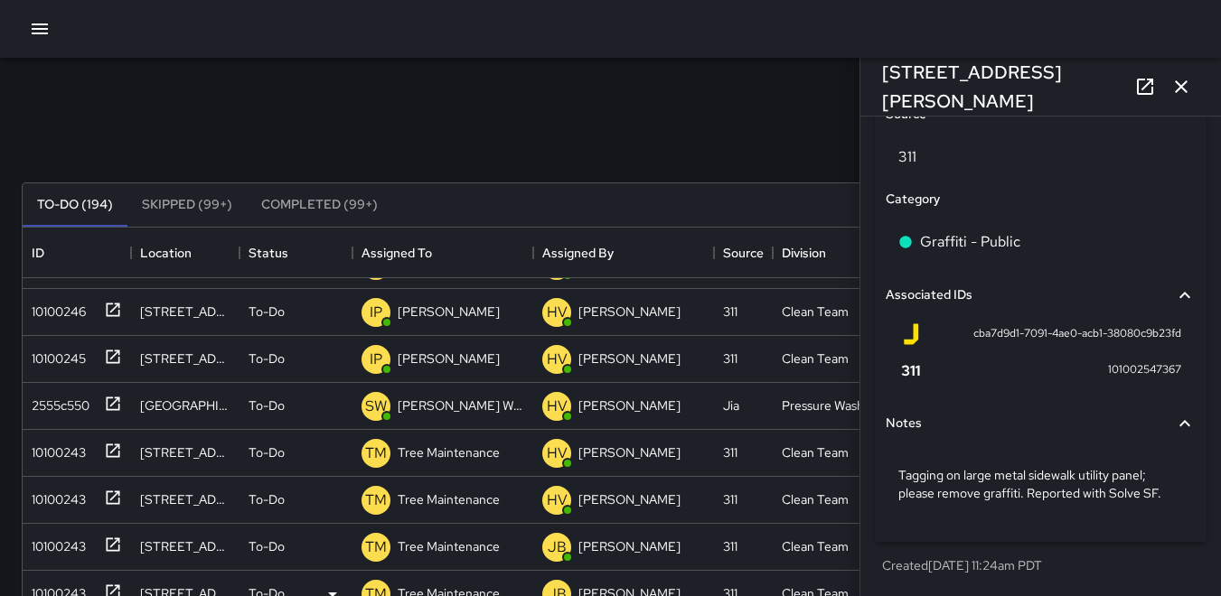
scroll to position [3094, 0]
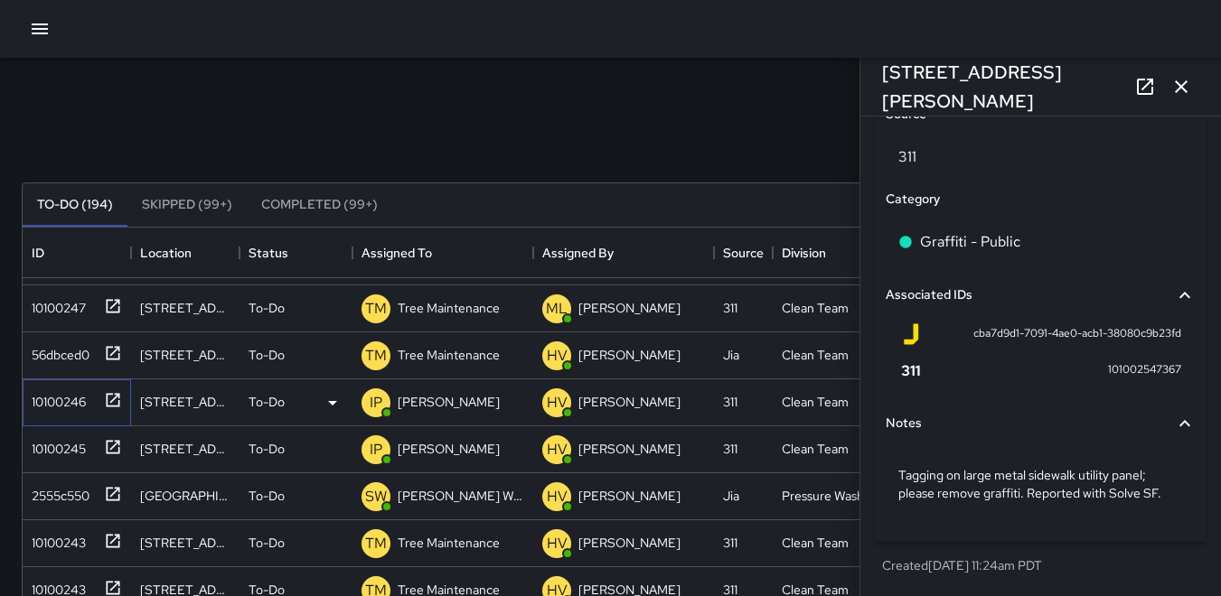
drag, startPoint x: 49, startPoint y: 401, endPoint x: 61, endPoint y: 401, distance: 11.7
click at [52, 401] on div "10100246" at bounding box center [54, 398] width 61 height 25
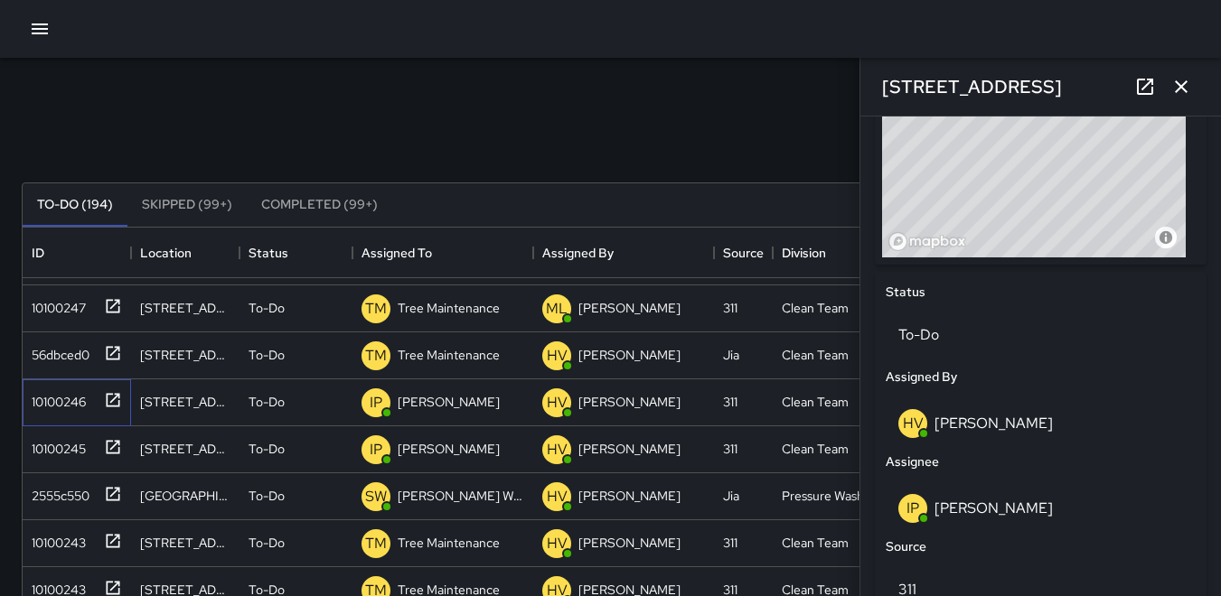
scroll to position [698, 0]
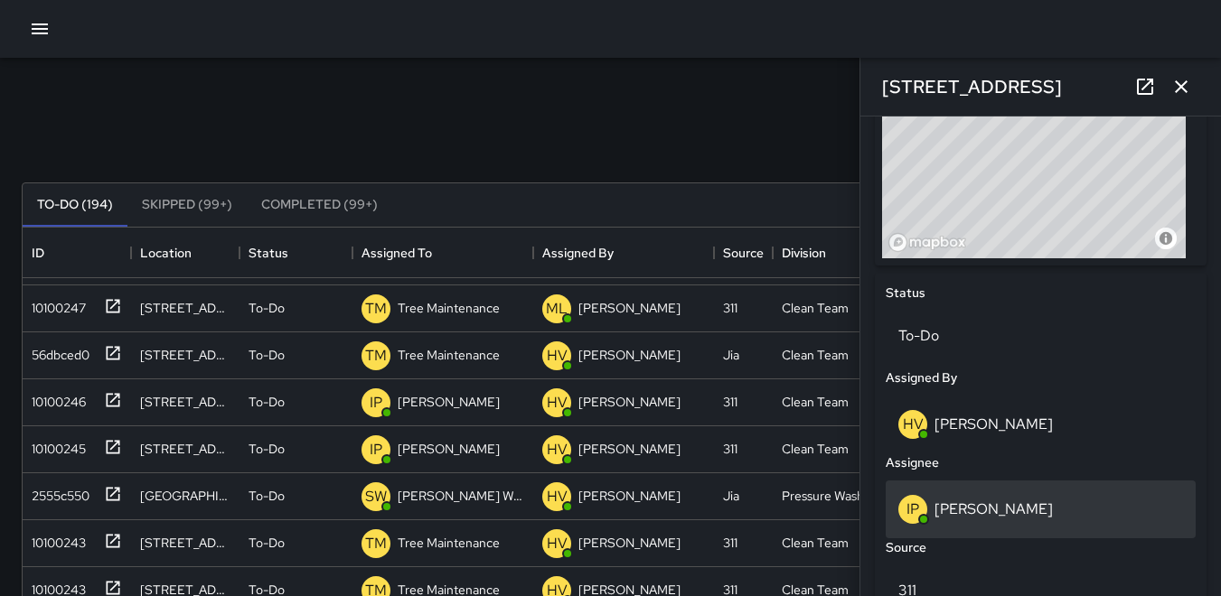
click at [912, 510] on p "IP" at bounding box center [912, 510] width 13 height 22
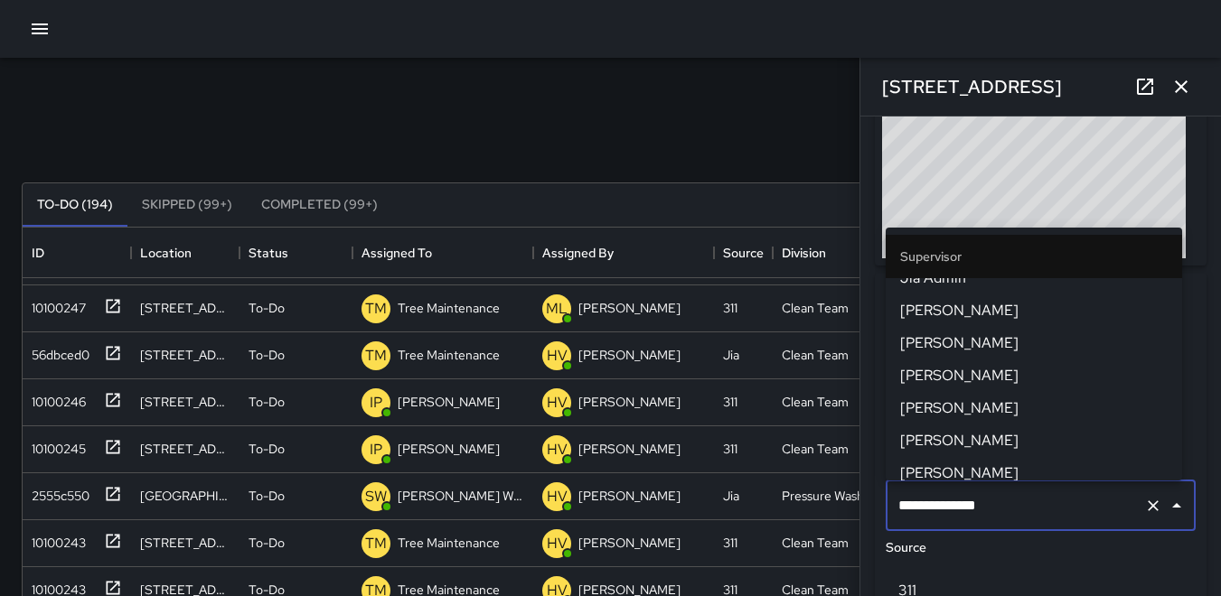
scroll to position [629, 0]
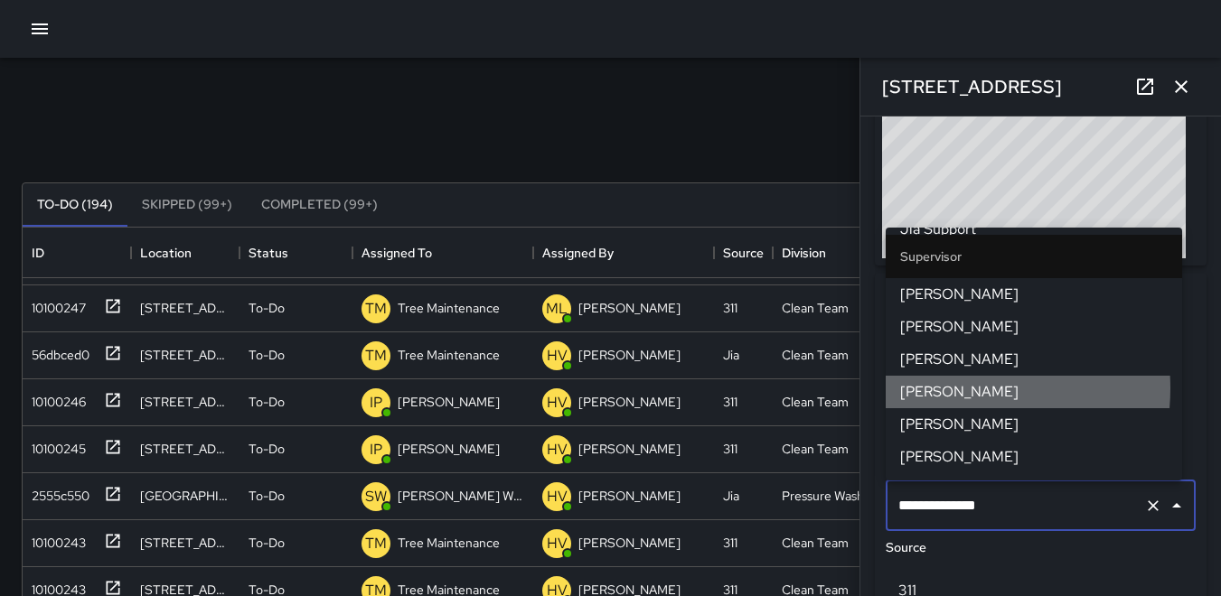
click at [937, 389] on span "[PERSON_NAME]" at bounding box center [1033, 392] width 267 height 22
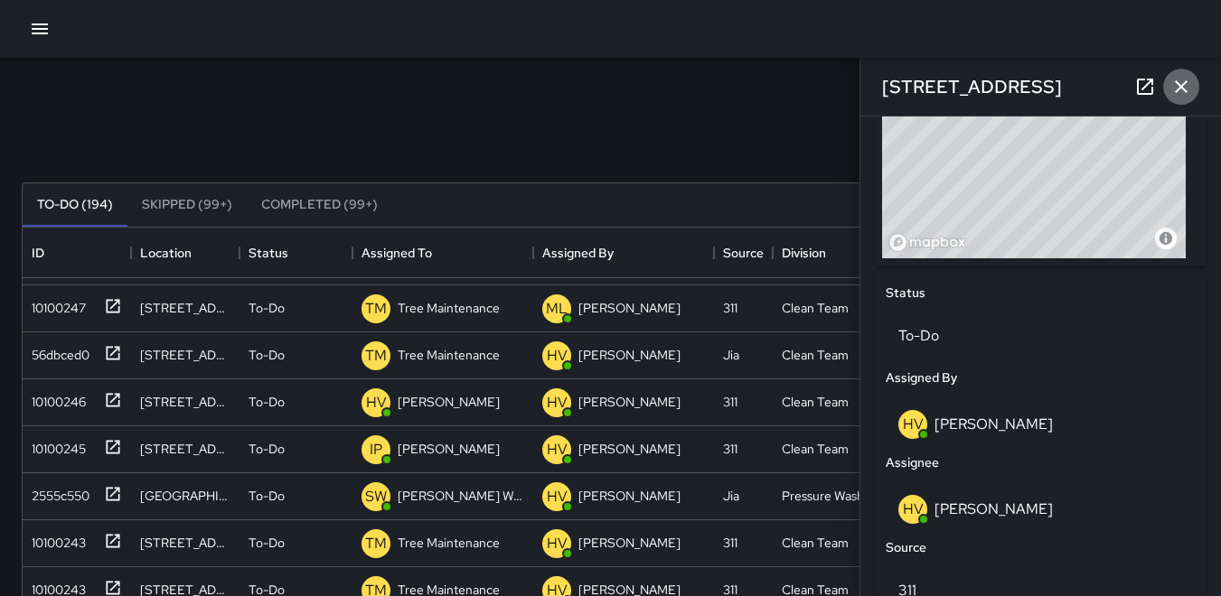
click at [1183, 86] on icon "button" at bounding box center [1181, 86] width 13 height 13
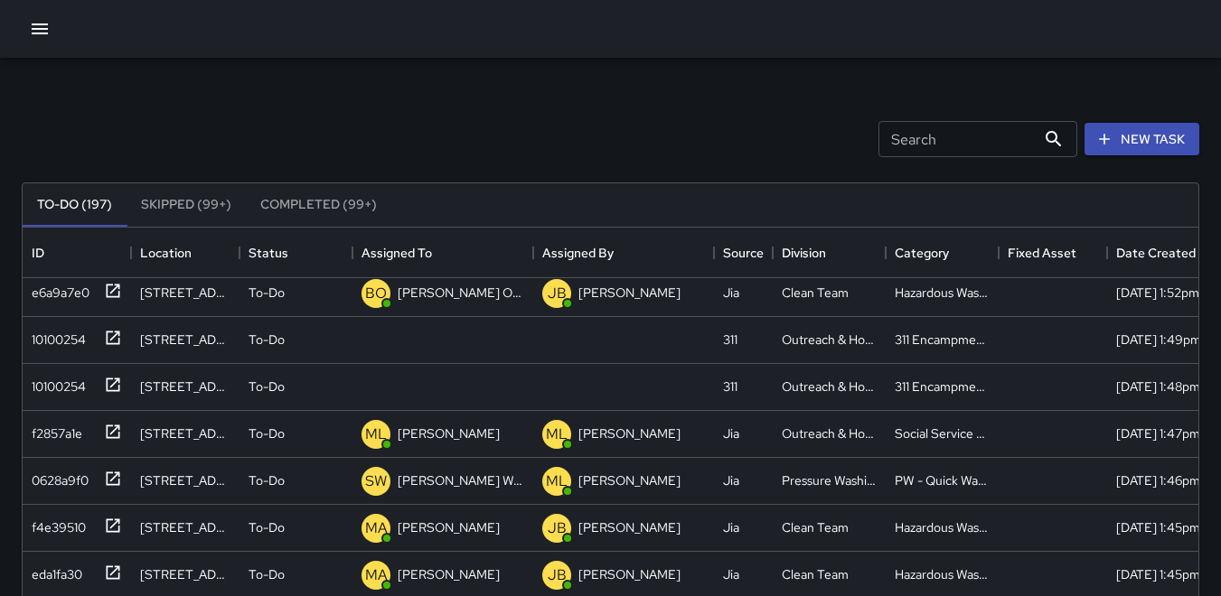
scroll to position [0, 0]
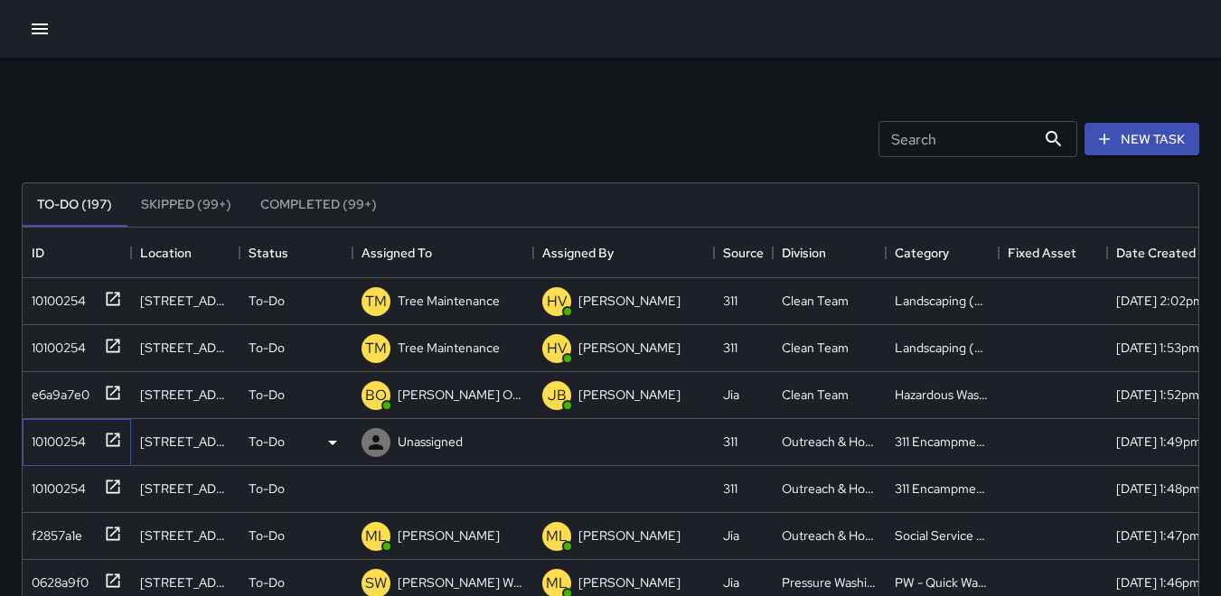
click at [78, 445] on div "10100254" at bounding box center [54, 438] width 61 height 25
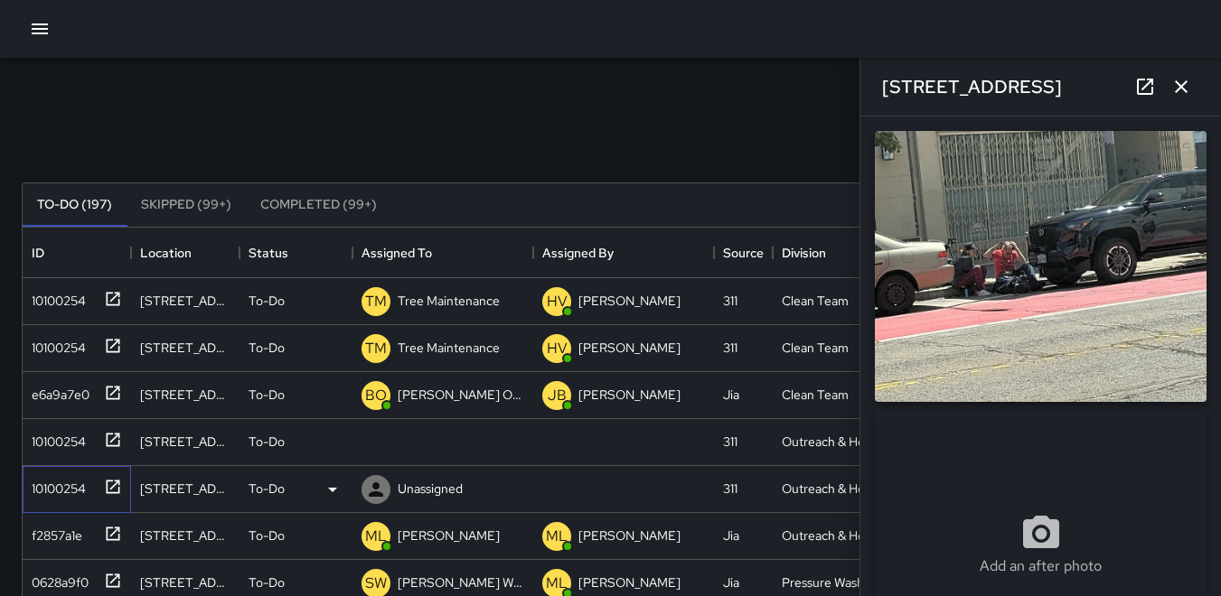
click at [69, 482] on div "10100254" at bounding box center [54, 485] width 61 height 25
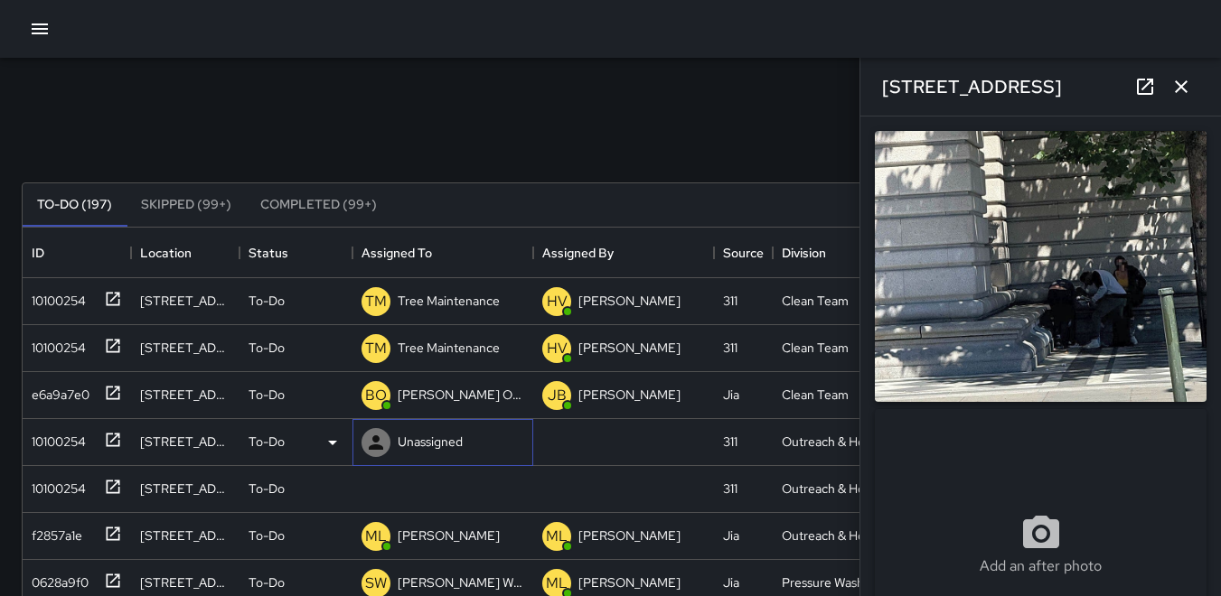
click at [373, 437] on icon at bounding box center [376, 443] width 14 height 14
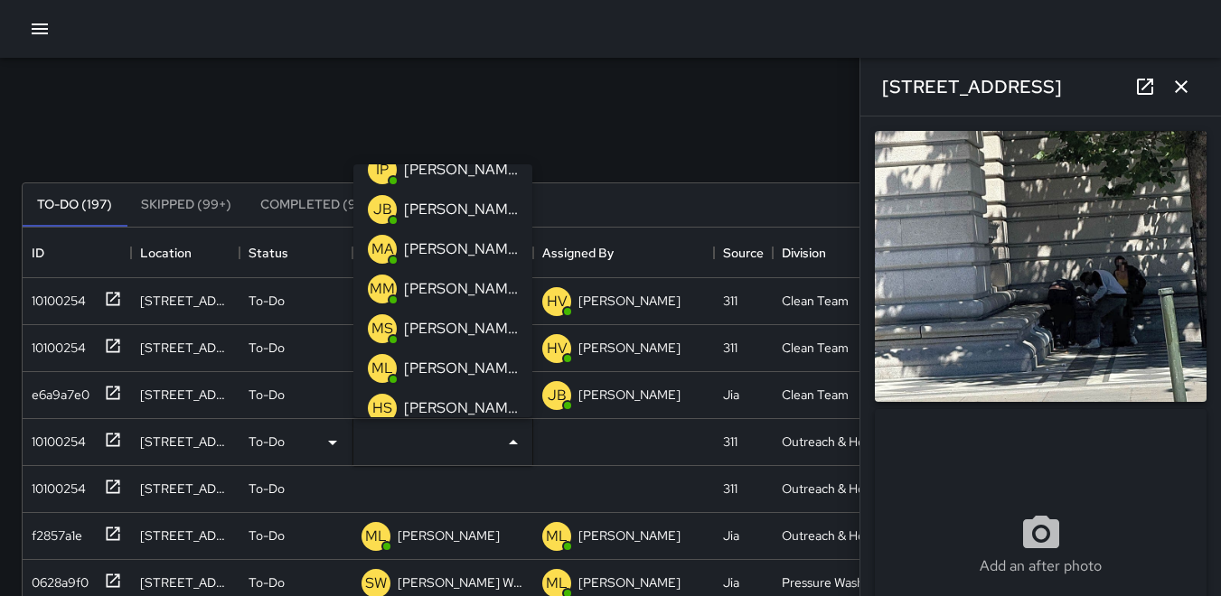
scroll to position [271, 0]
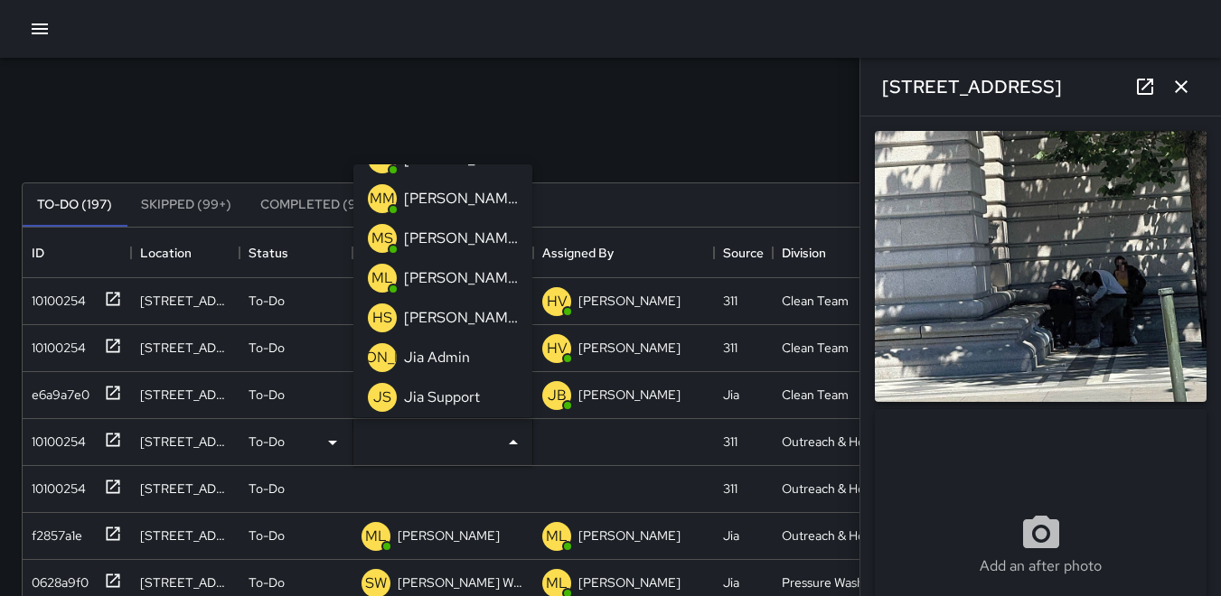
click at [375, 274] on p "ML" at bounding box center [382, 278] width 22 height 22
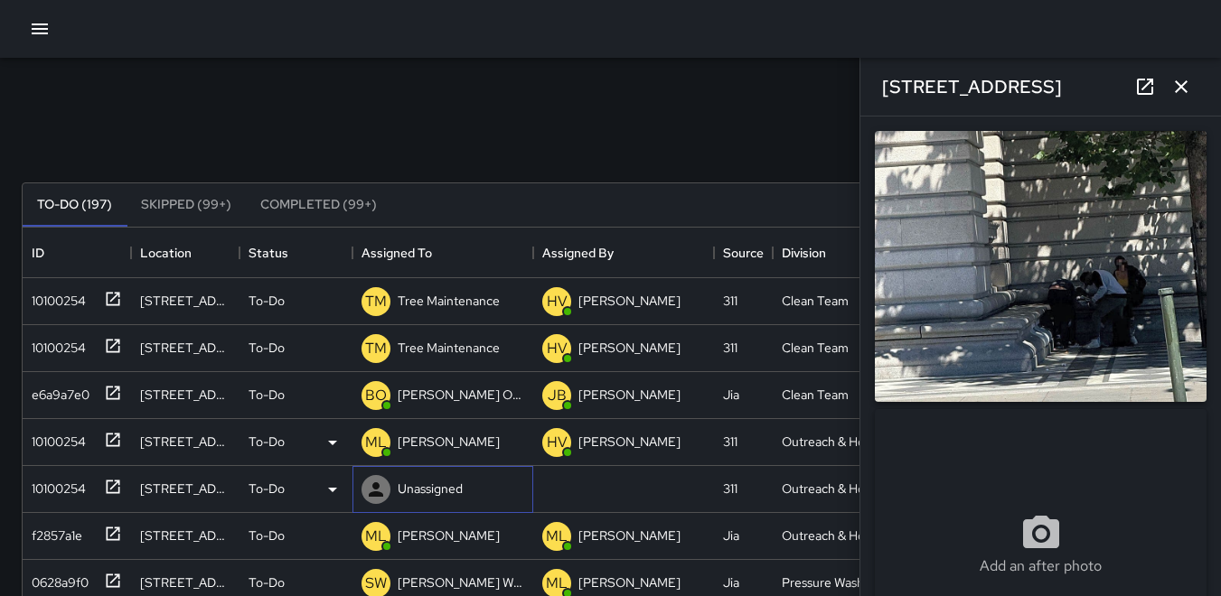
click at [378, 484] on icon at bounding box center [376, 489] width 14 height 14
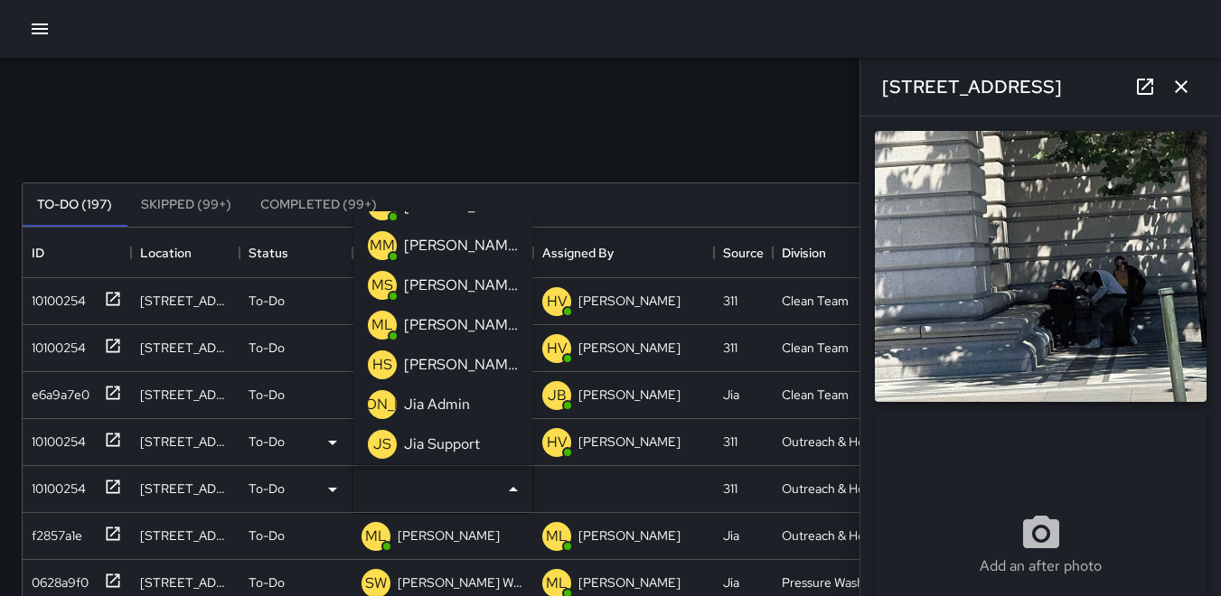
click at [380, 320] on p "ML" at bounding box center [382, 325] width 22 height 22
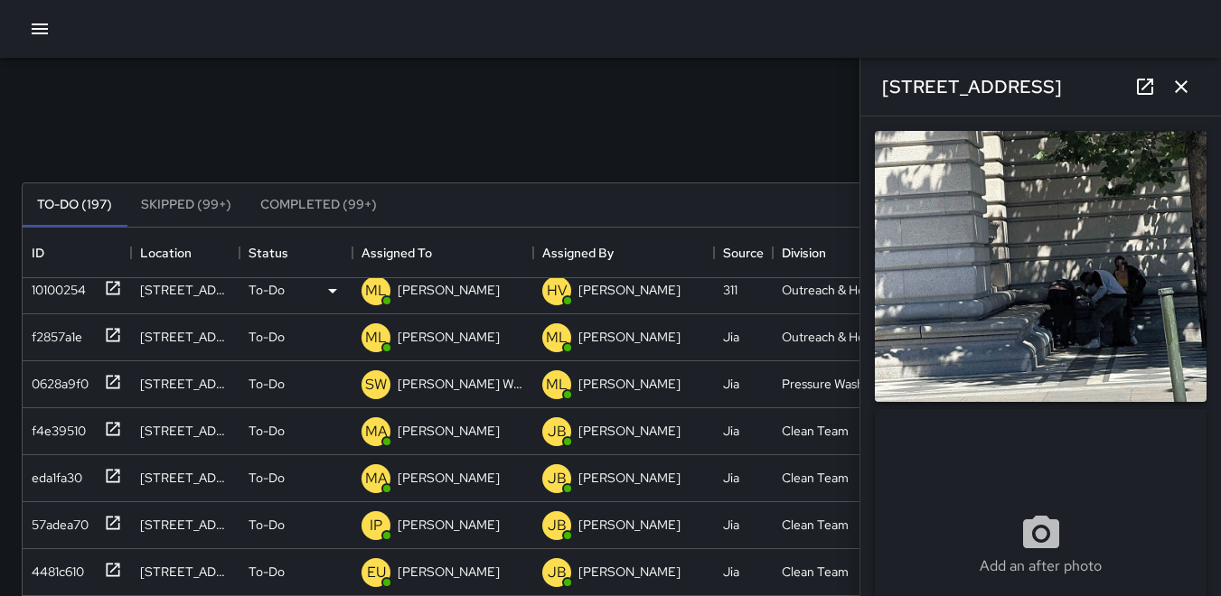
scroll to position [314, 0]
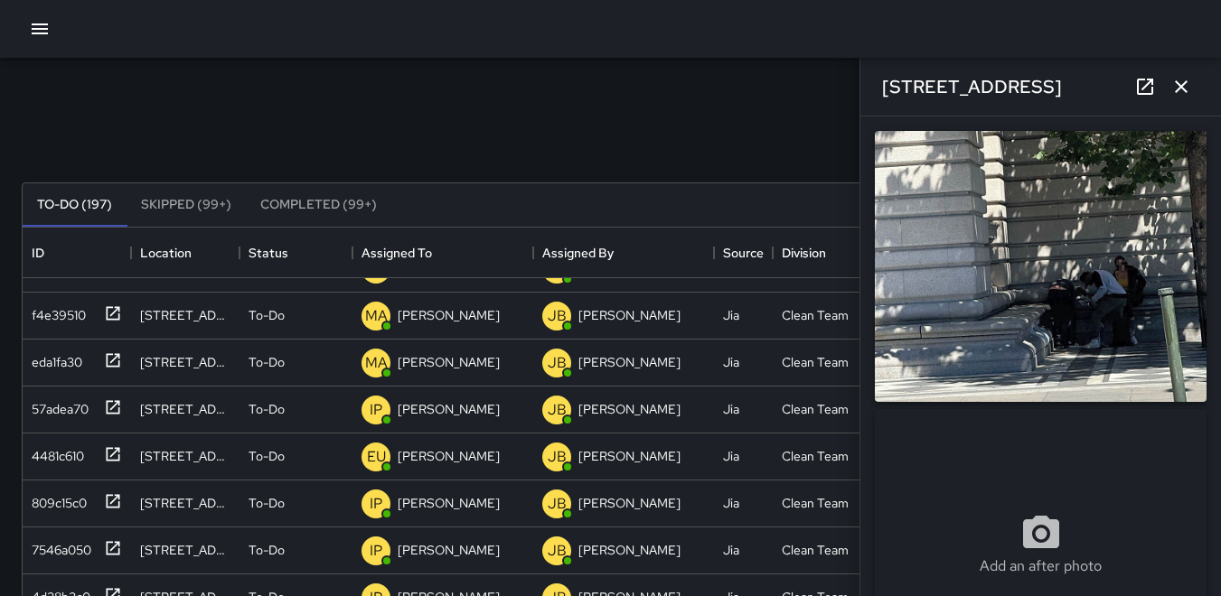
click at [1178, 84] on icon "button" at bounding box center [1181, 86] width 13 height 13
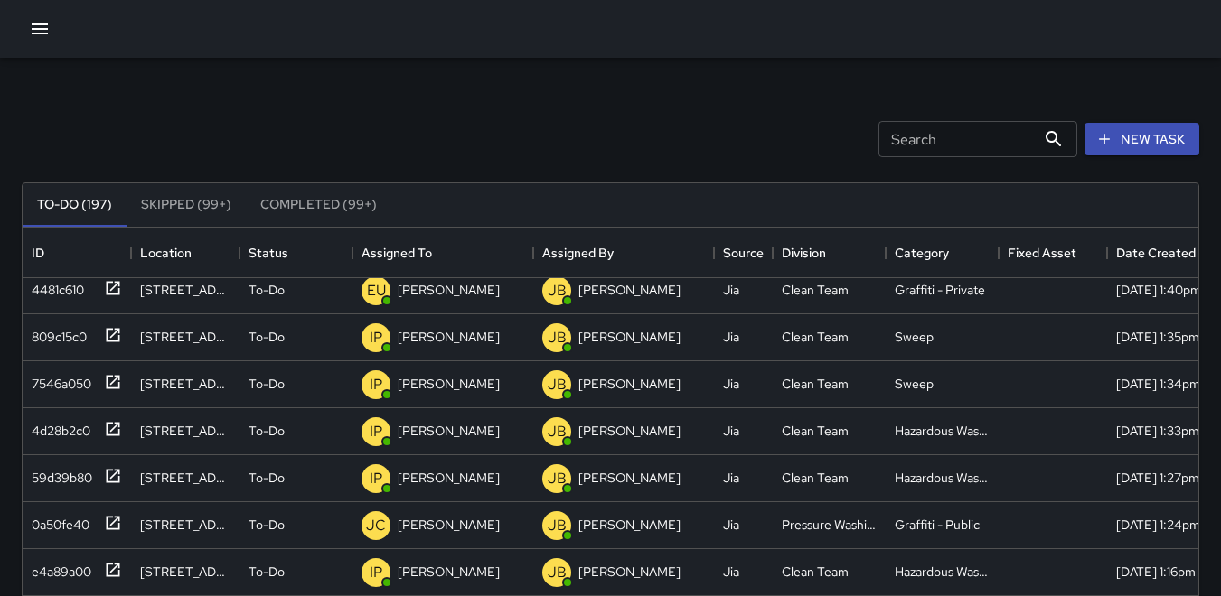
scroll to position [495, 0]
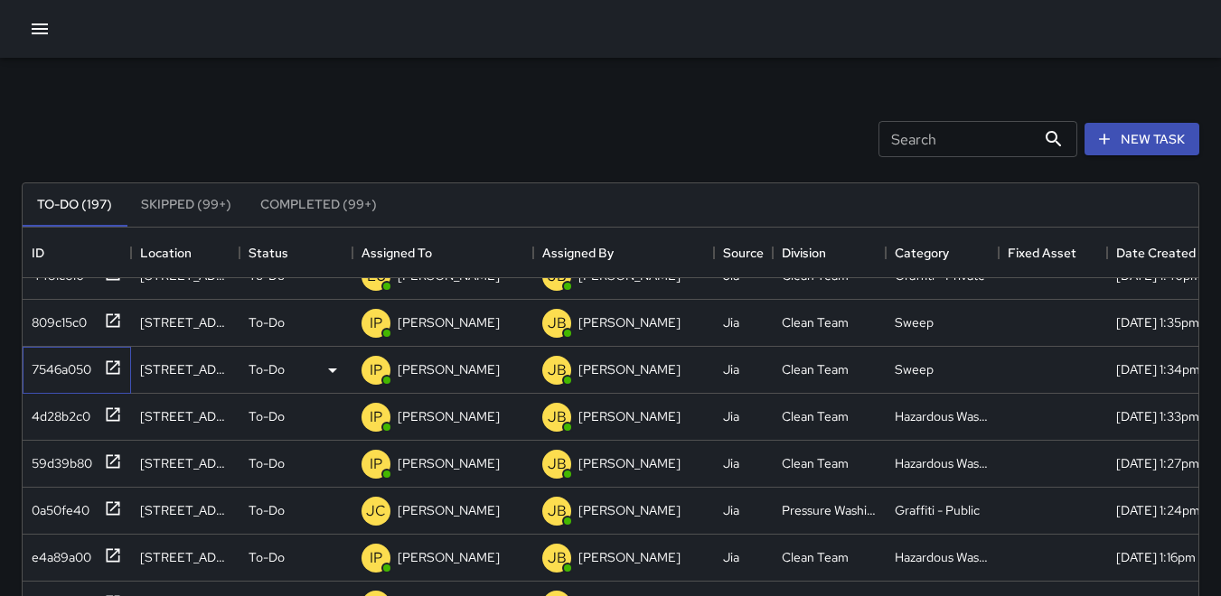
click at [74, 367] on div "7546a050" at bounding box center [57, 365] width 67 height 25
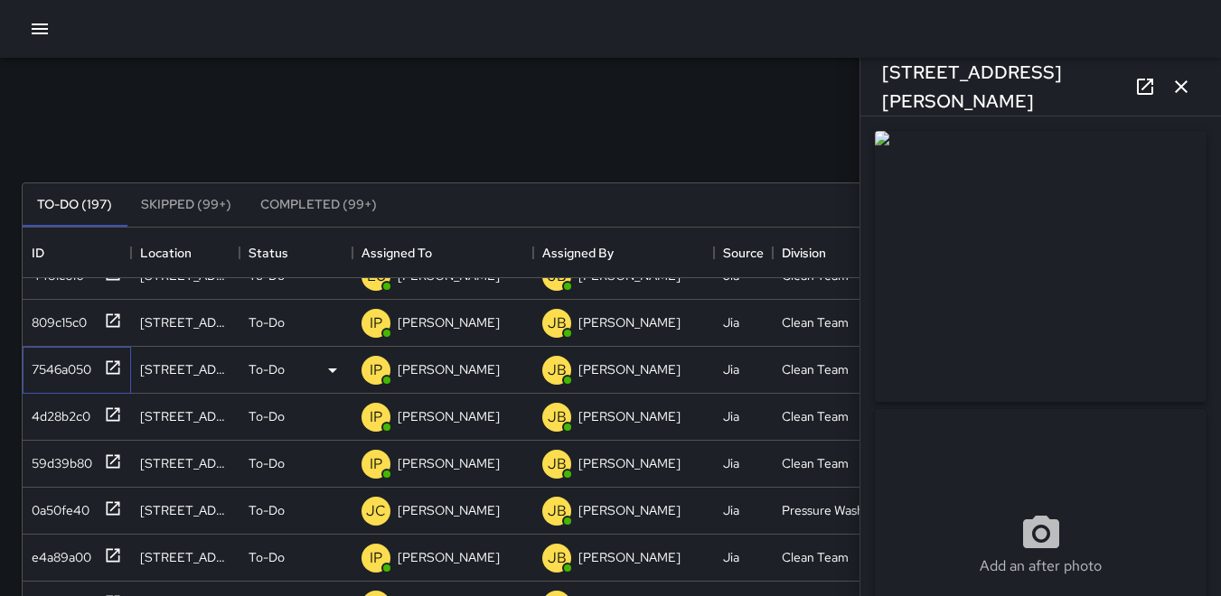
type input "**********"
click at [1193, 91] on button "button" at bounding box center [1181, 87] width 36 height 36
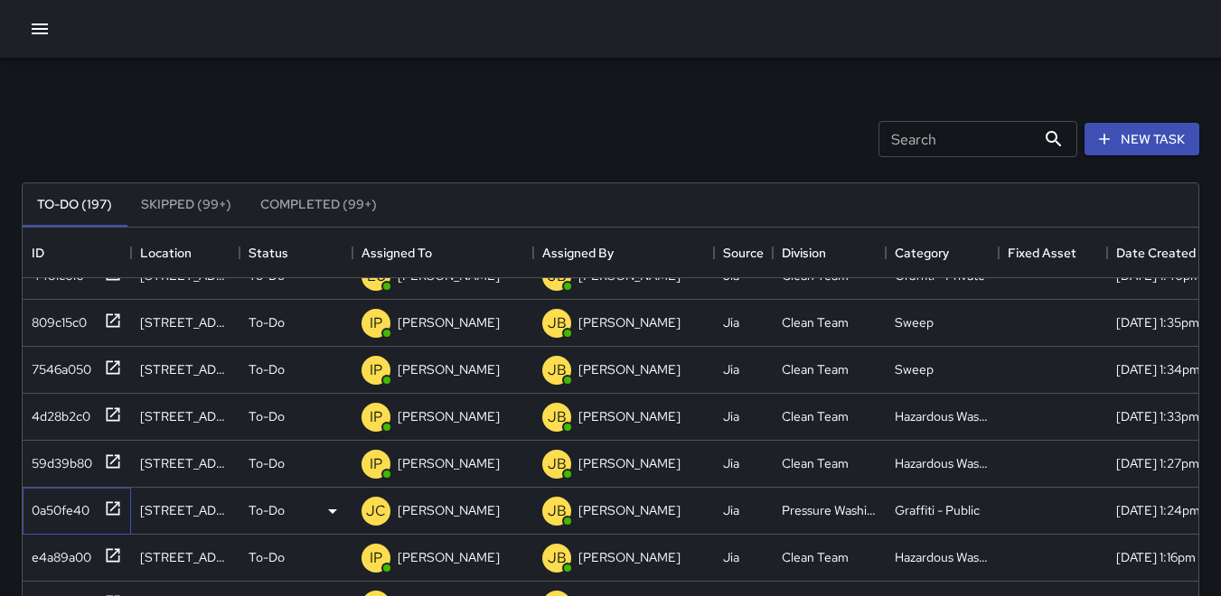
click at [59, 500] on div "0a50fe40" at bounding box center [56, 506] width 65 height 25
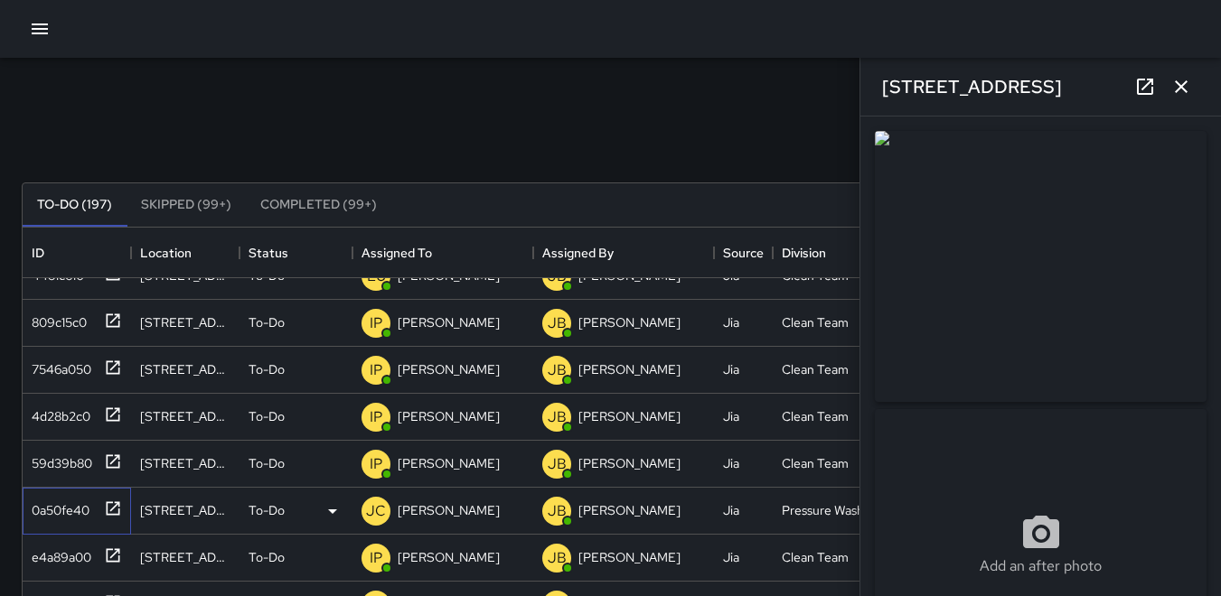
type input "**********"
click at [1028, 346] on img at bounding box center [1041, 266] width 332 height 271
drag, startPoint x: 1028, startPoint y: 346, endPoint x: 1018, endPoint y: 315, distance: 32.3
click at [1018, 315] on img at bounding box center [1041, 266] width 332 height 271
click at [973, 271] on img at bounding box center [1041, 266] width 332 height 271
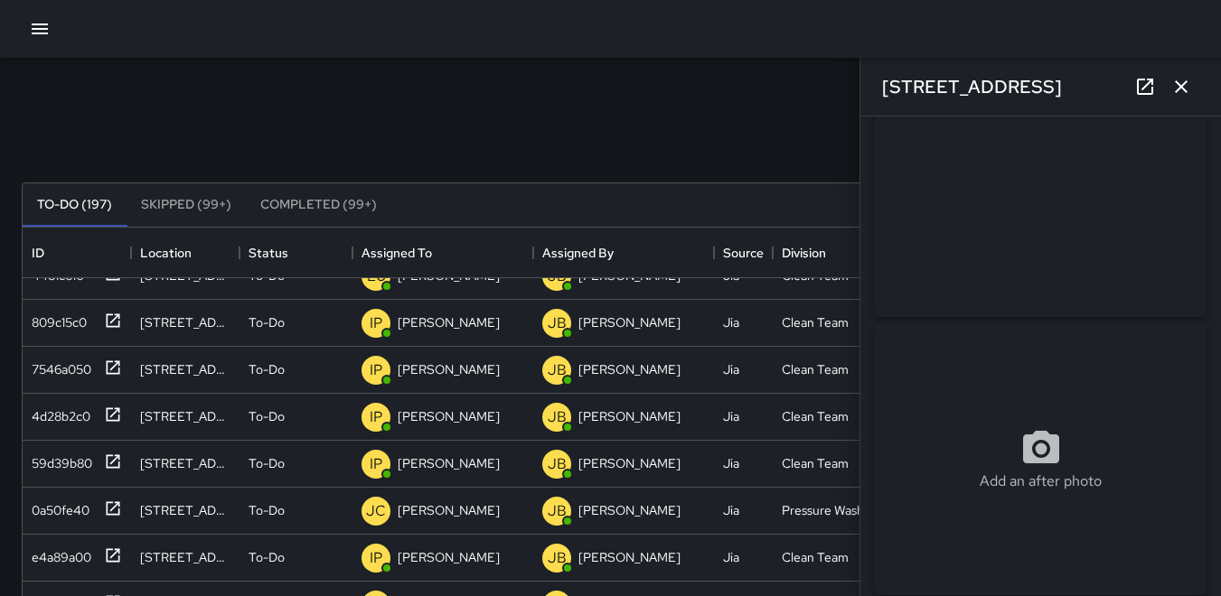
scroll to position [0, 0]
click at [968, 310] on img at bounding box center [1041, 266] width 332 height 271
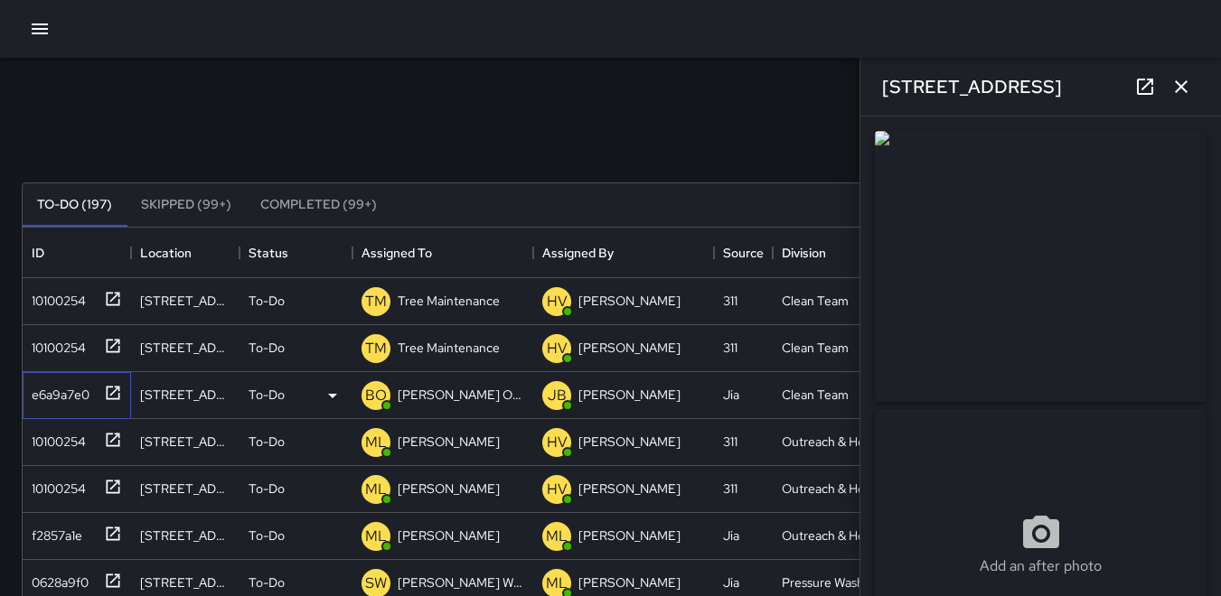
click at [77, 388] on div "e6a9a7e0" at bounding box center [56, 391] width 65 height 25
type input "**********"
click at [55, 430] on div "10100254" at bounding box center [54, 438] width 61 height 25
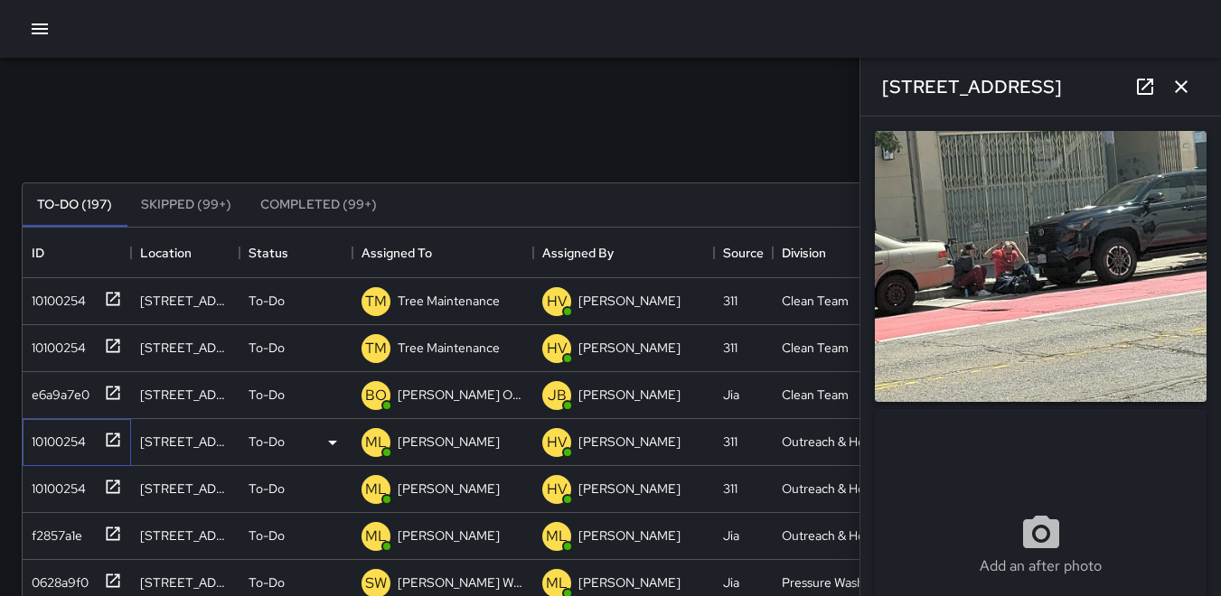
type input "**********"
click at [70, 482] on div "10100254" at bounding box center [54, 485] width 61 height 25
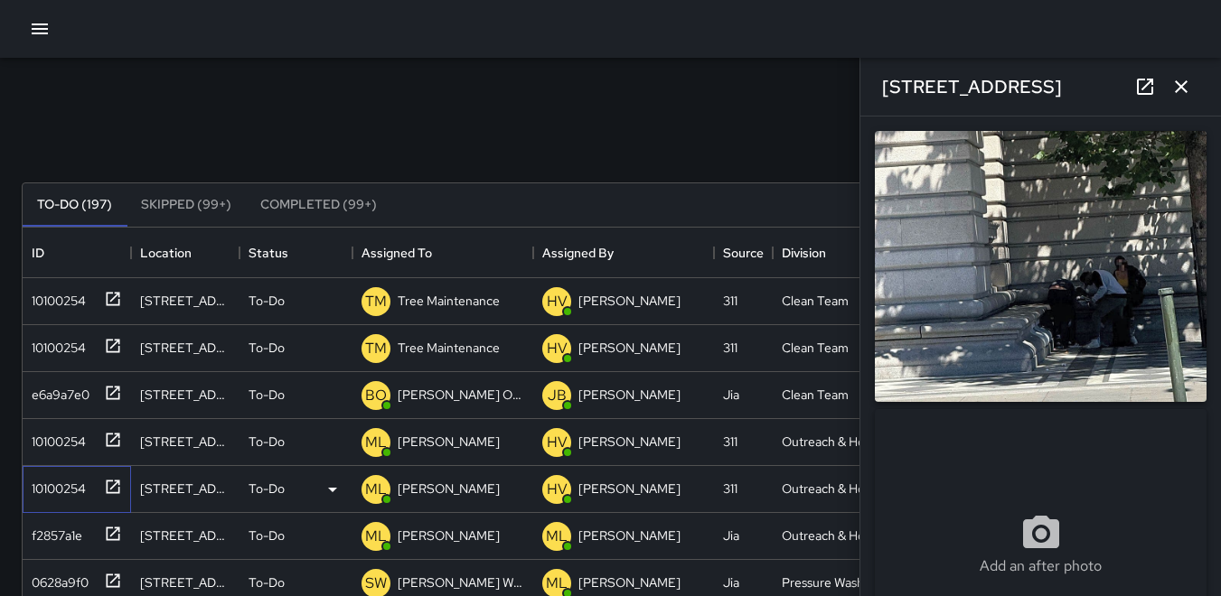
type input "**********"
click at [62, 528] on div "f2857a1e" at bounding box center [53, 532] width 58 height 25
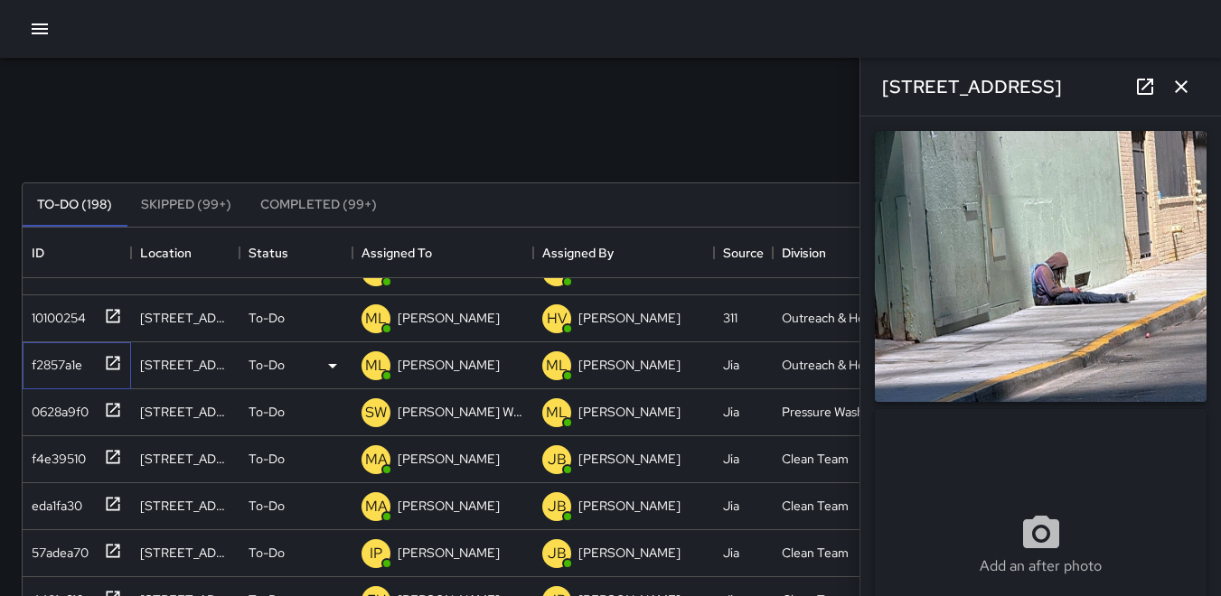
scroll to position [228, 0]
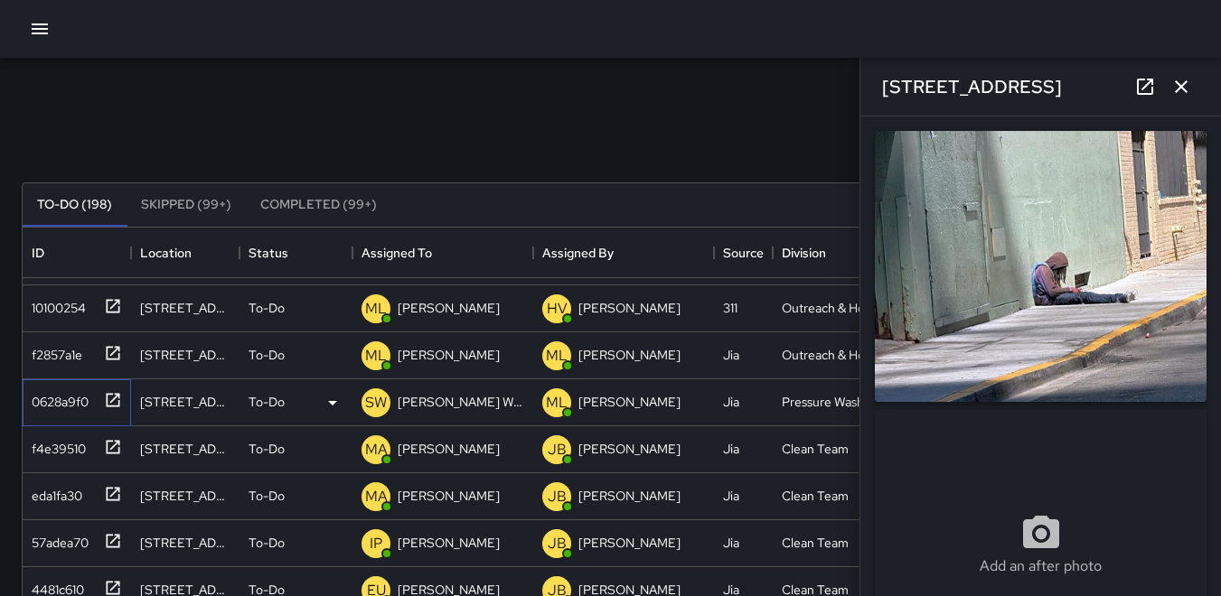
click at [50, 391] on div "0628a9f0" at bounding box center [56, 398] width 64 height 25
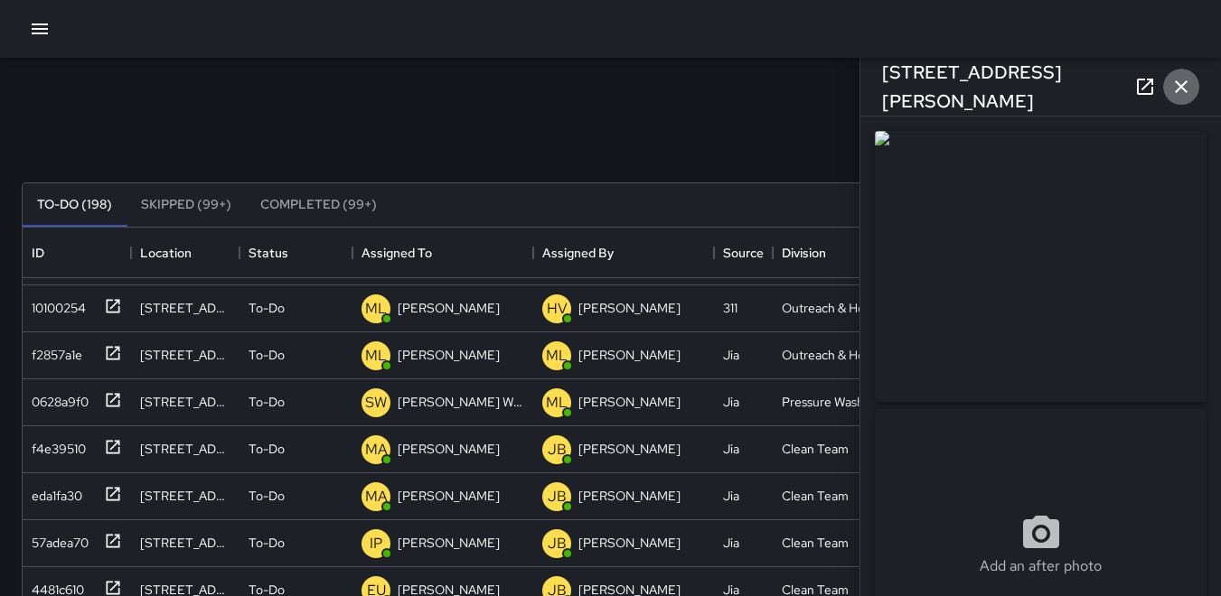
click at [1184, 85] on icon "button" at bounding box center [1181, 86] width 13 height 13
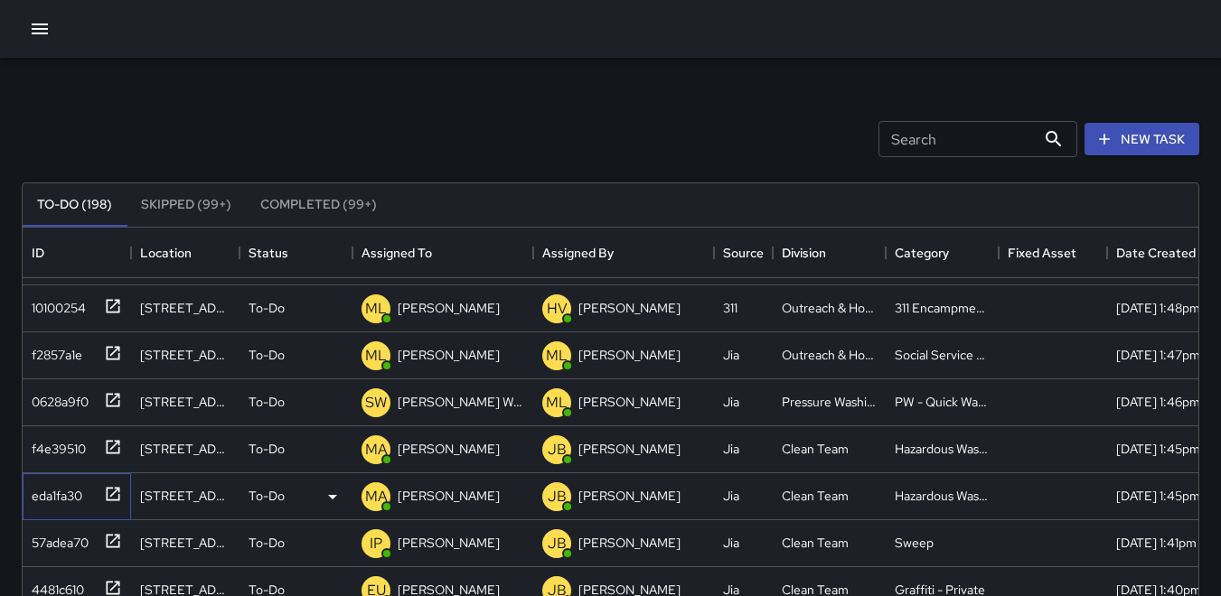
click at [85, 483] on div "eda1fa30" at bounding box center [73, 493] width 98 height 30
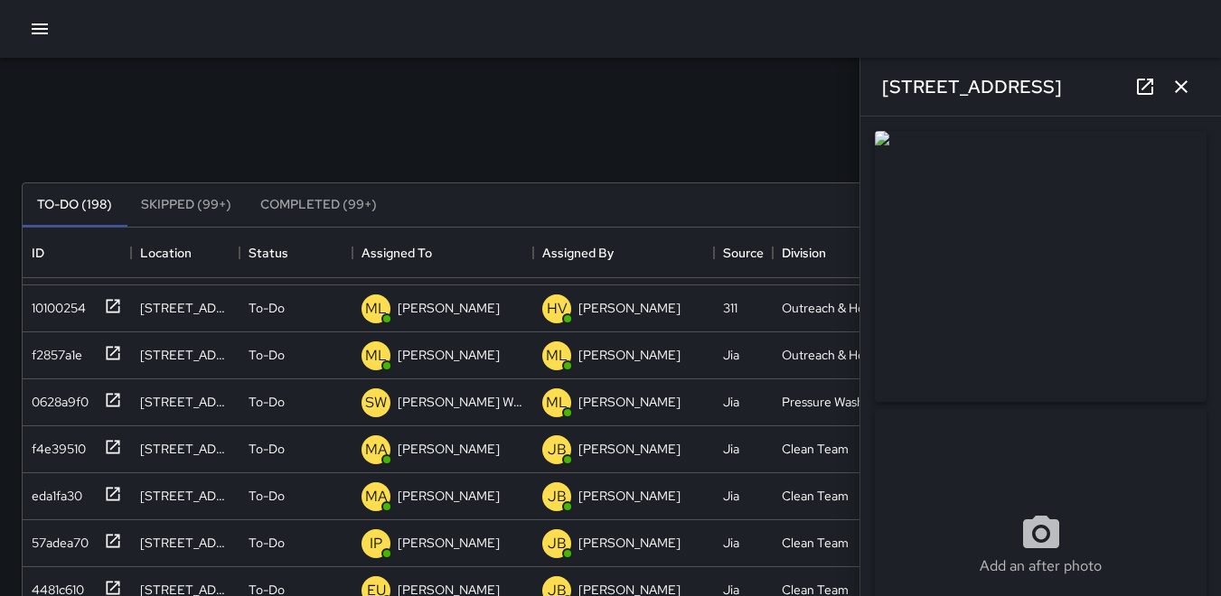
click at [1014, 272] on img at bounding box center [1041, 266] width 332 height 271
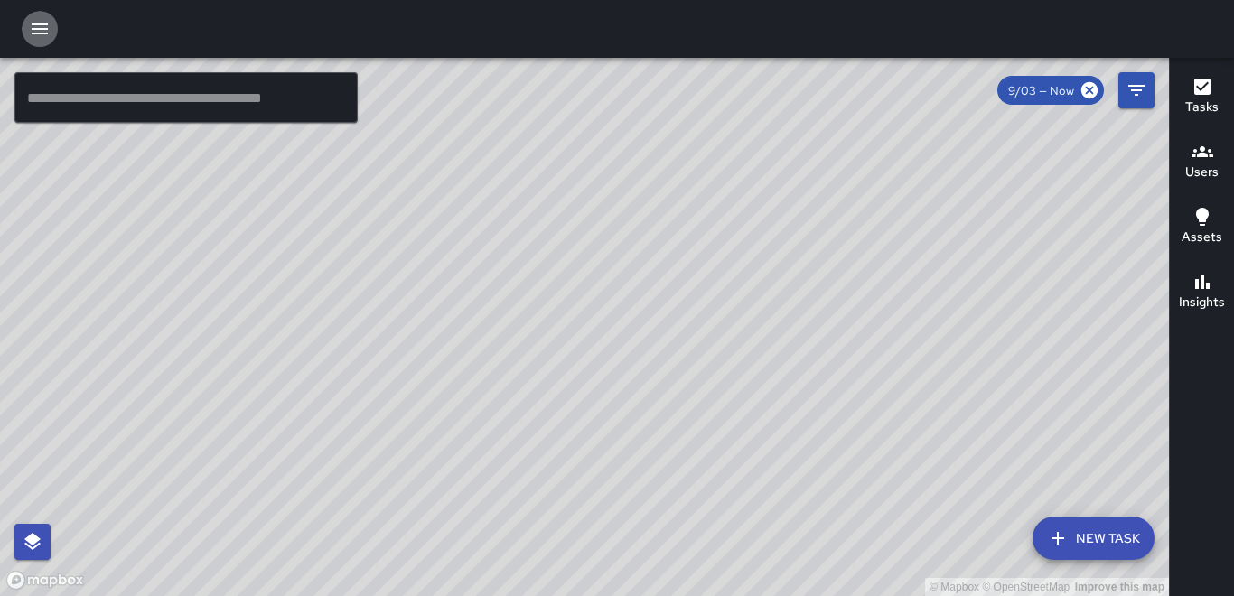
click at [51, 28] on button "button" at bounding box center [40, 29] width 36 height 36
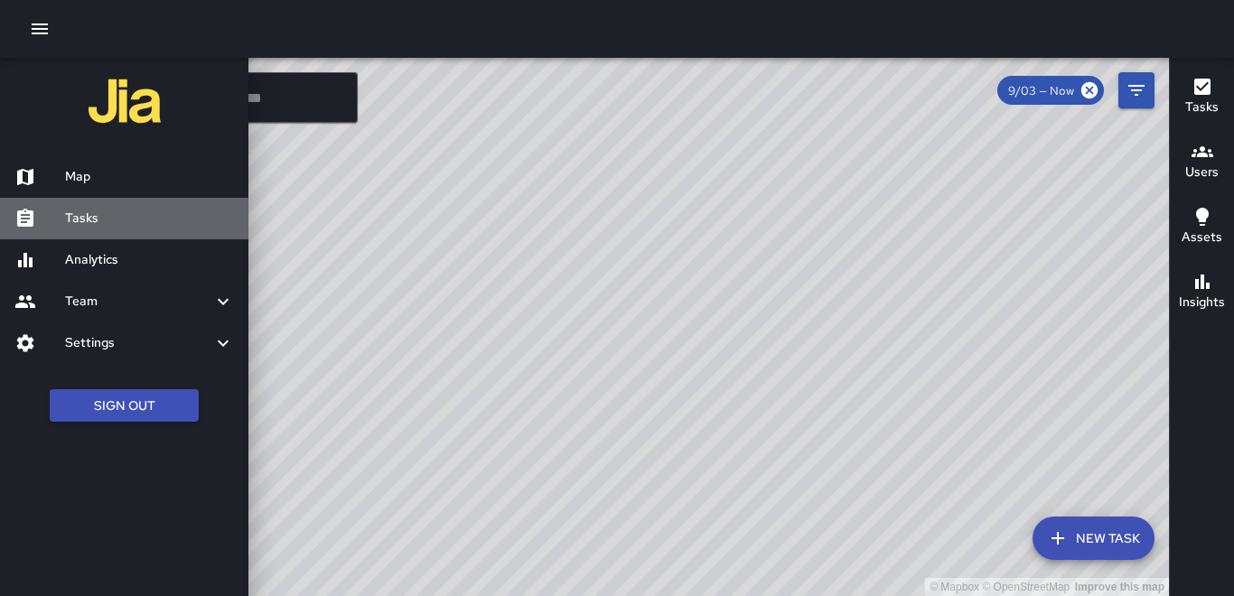
click at [91, 220] on h6 "Tasks" at bounding box center [149, 219] width 169 height 20
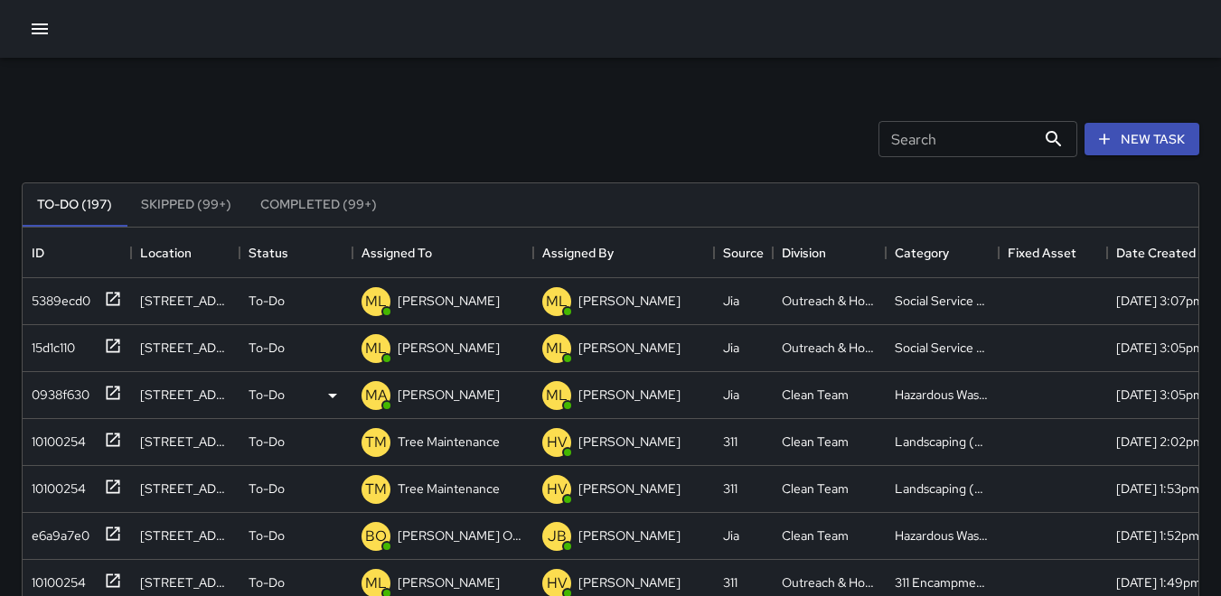
scroll to position [752, 1162]
click at [52, 390] on div "0938f630" at bounding box center [56, 391] width 65 height 25
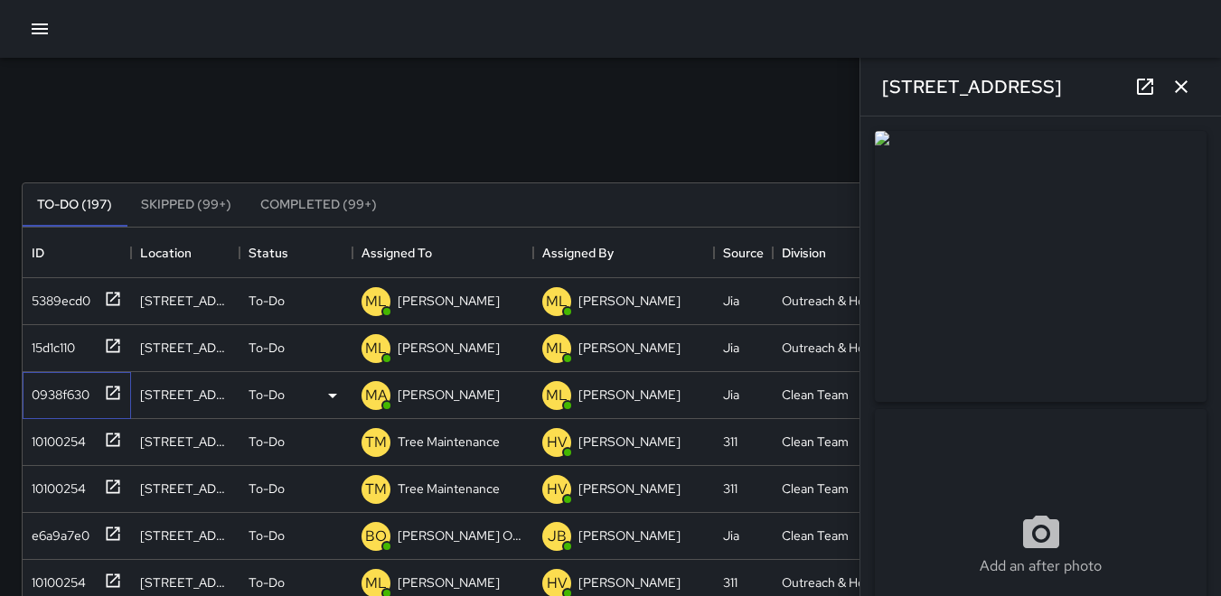
type input "**********"
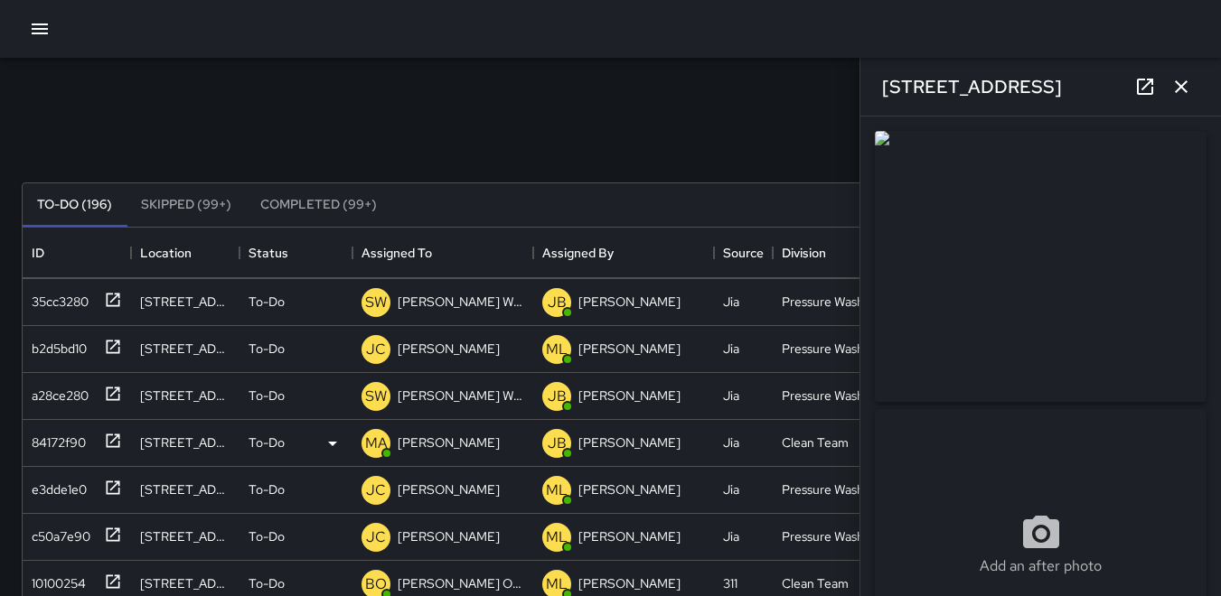
scroll to position [994, 0]
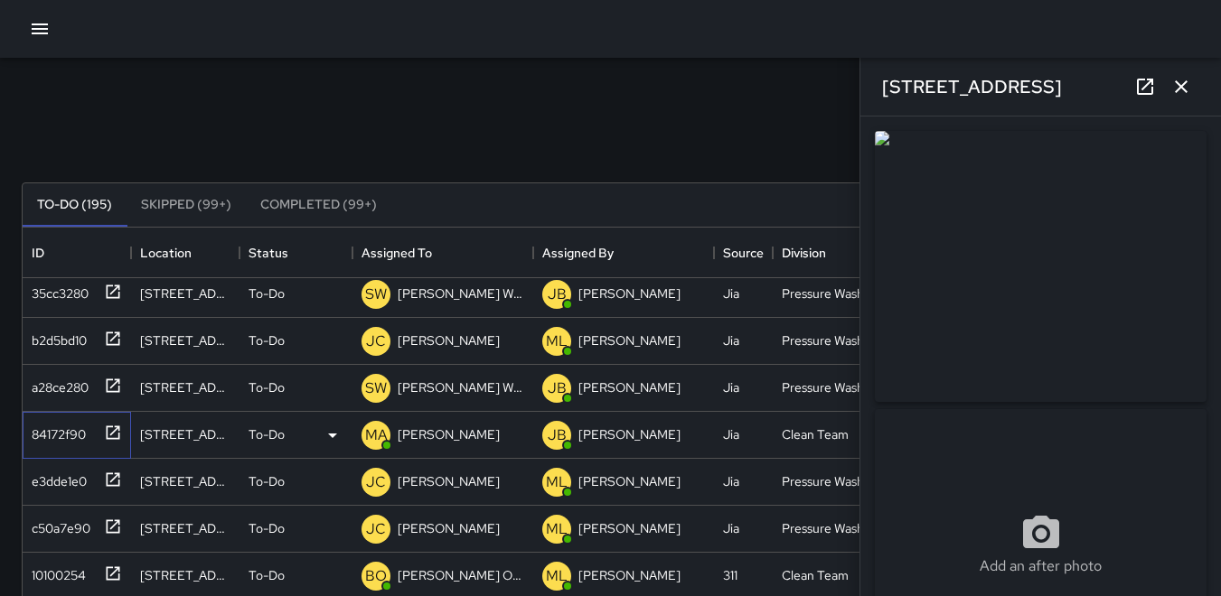
click at [69, 419] on div "84172f90" at bounding box center [54, 430] width 61 height 25
type input "**********"
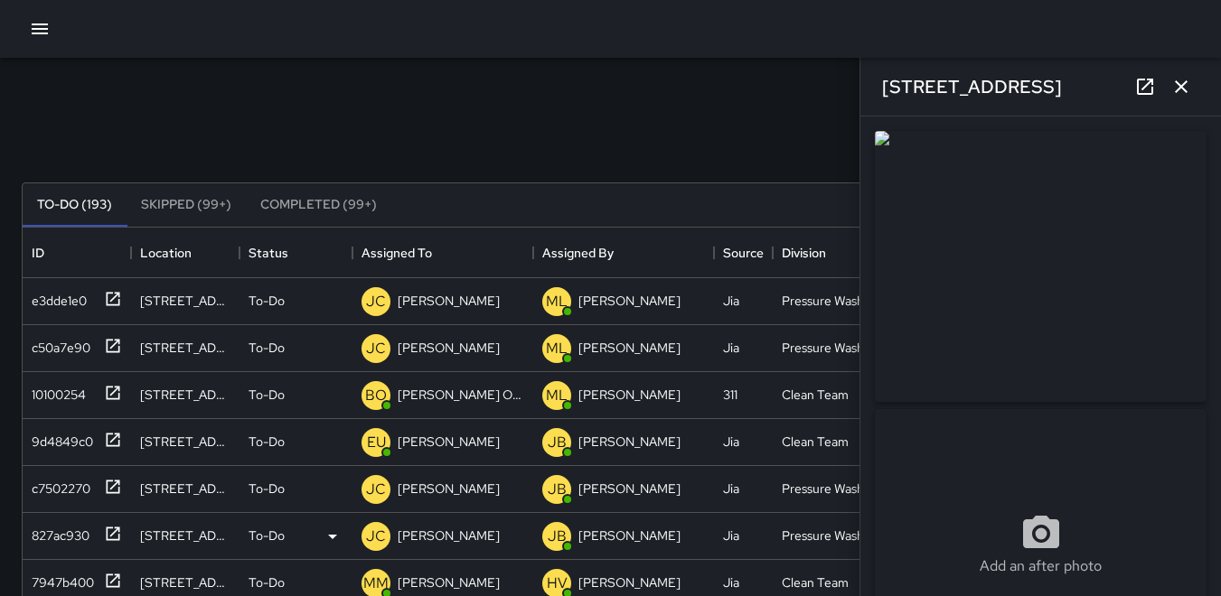
scroll to position [1171, 0]
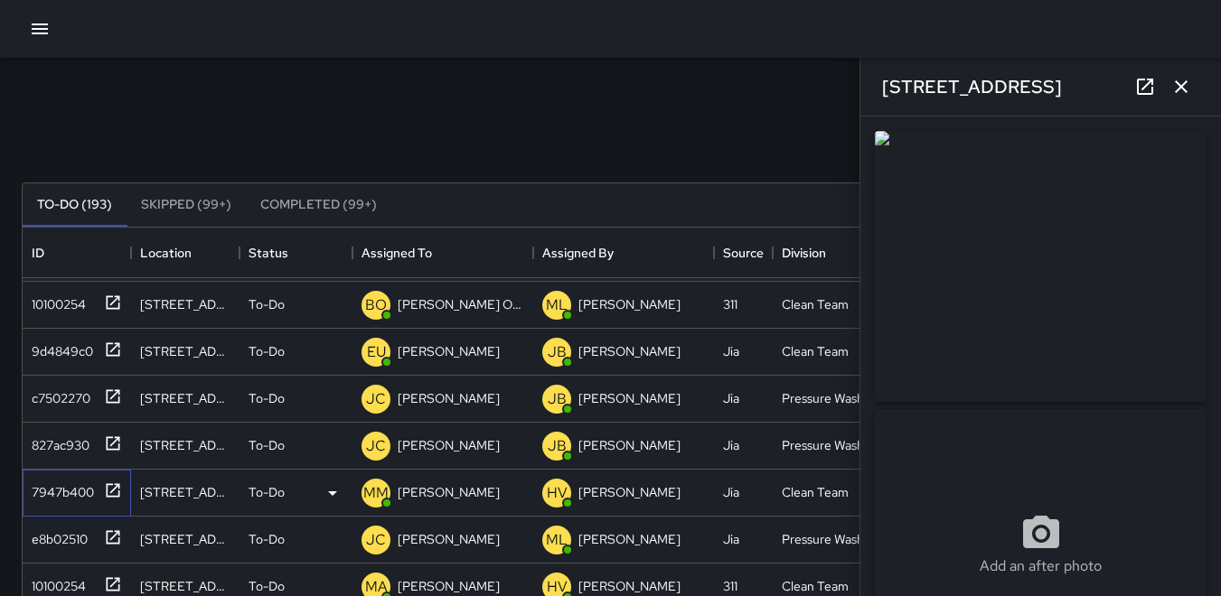
click at [54, 491] on div "7947b400" at bounding box center [59, 488] width 70 height 25
type input "**********"
click at [1065, 336] on img at bounding box center [1041, 266] width 332 height 271
click at [52, 533] on div "e8b02510" at bounding box center [55, 535] width 63 height 25
type input "**********"
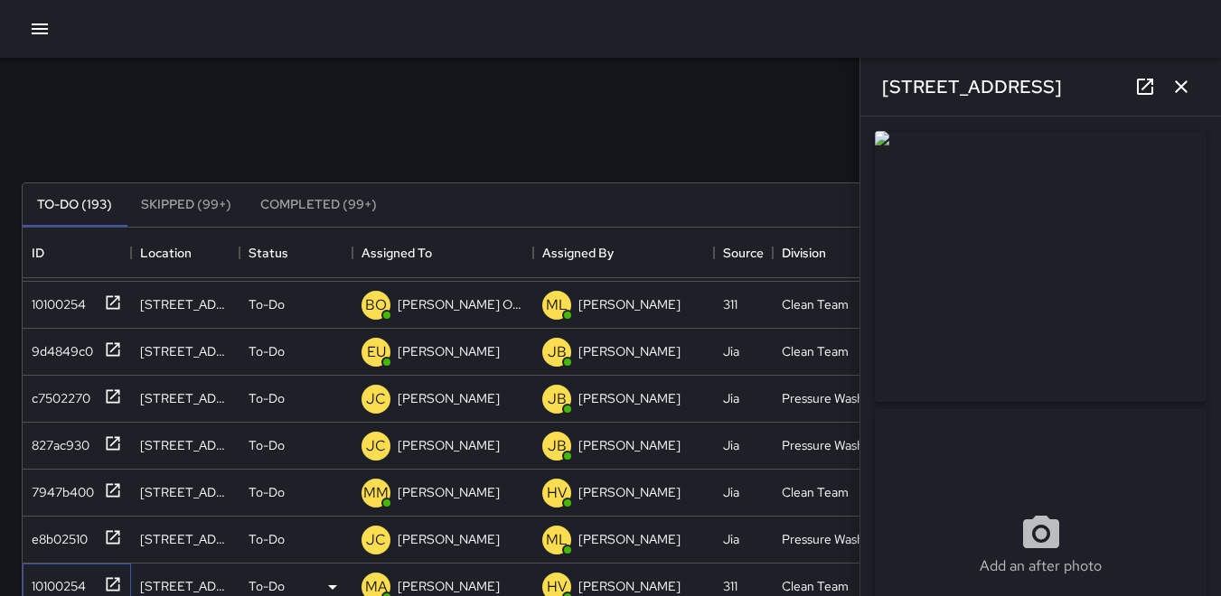
click at [61, 569] on div "10100254" at bounding box center [73, 583] width 98 height 30
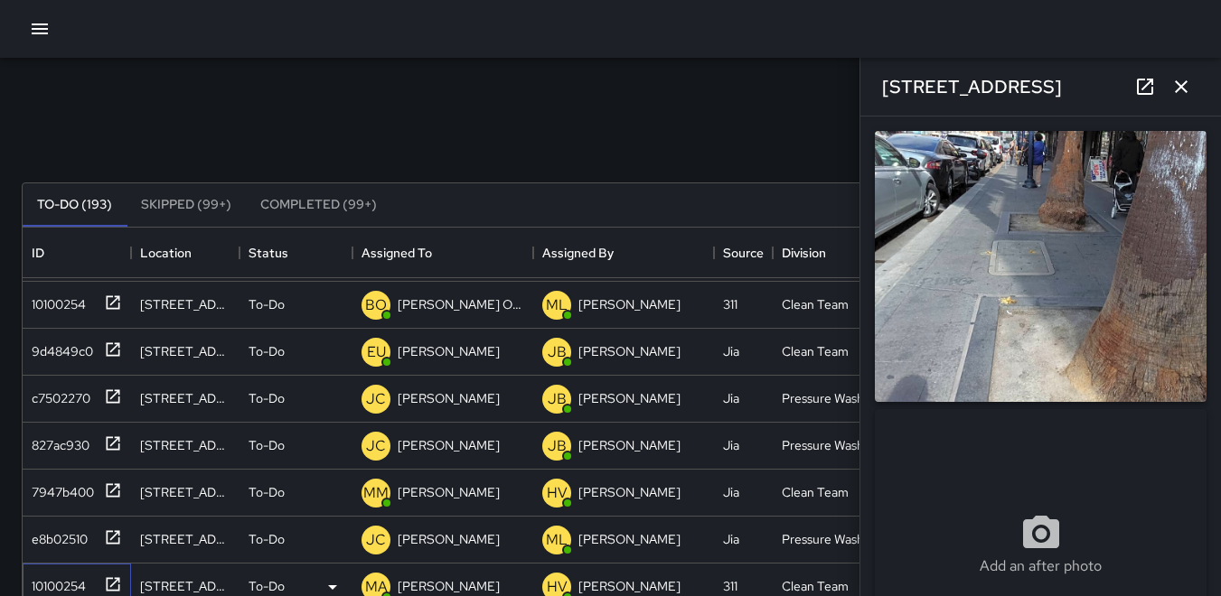
type input "**********"
click at [1037, 248] on img at bounding box center [1041, 266] width 332 height 271
click at [1044, 246] on img at bounding box center [1041, 266] width 332 height 271
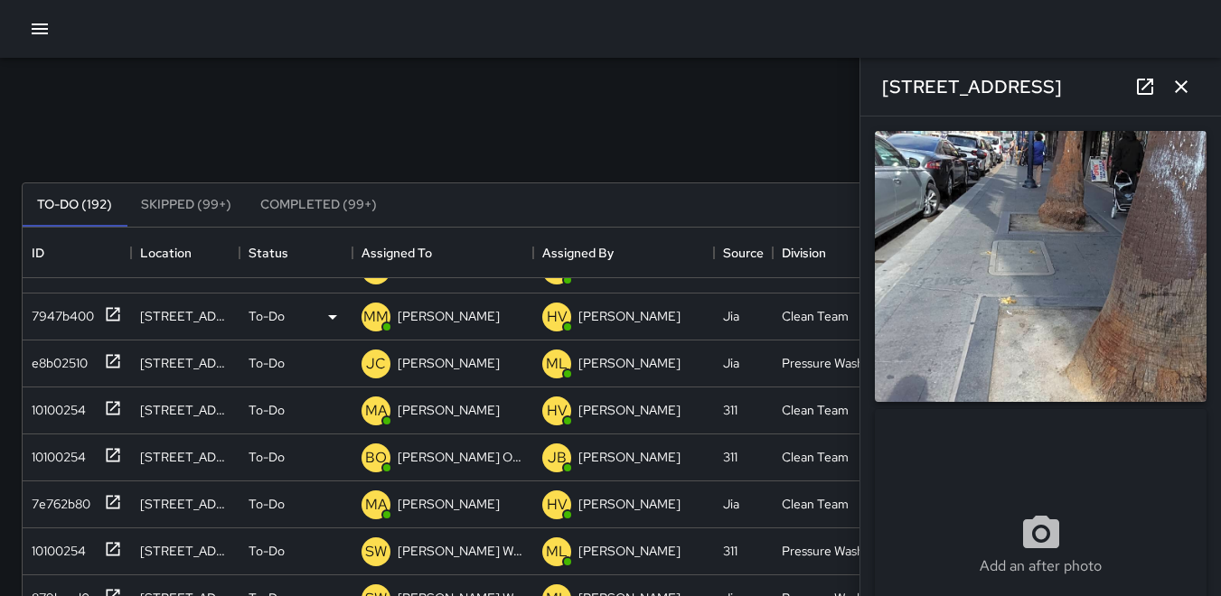
scroll to position [1305, 0]
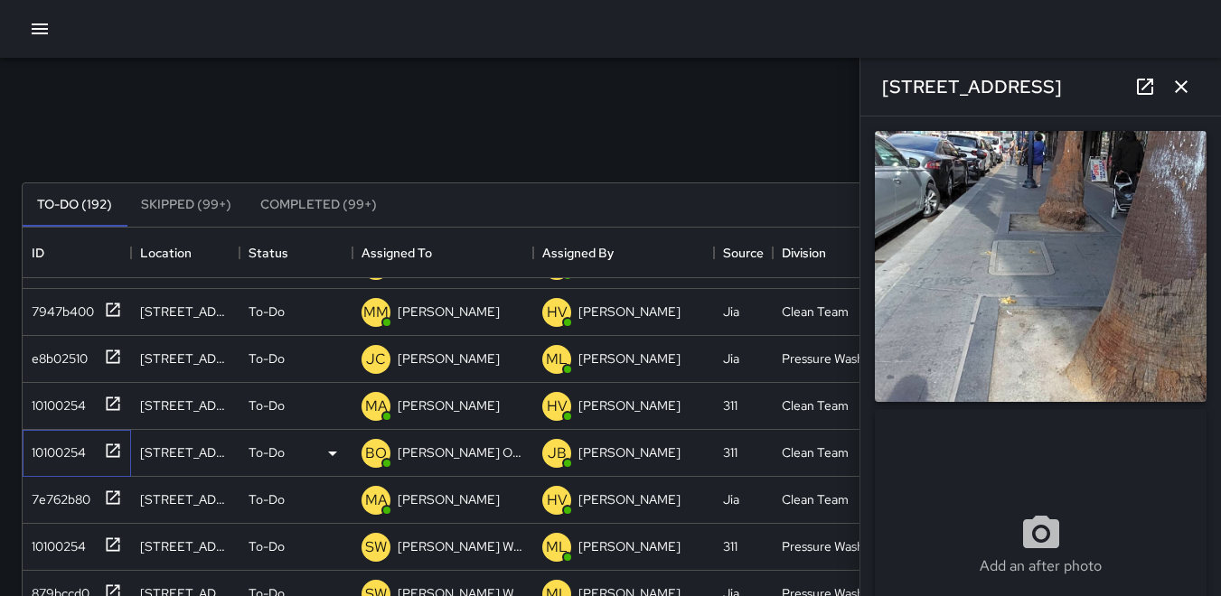
click at [59, 451] on div "10100254" at bounding box center [54, 448] width 61 height 25
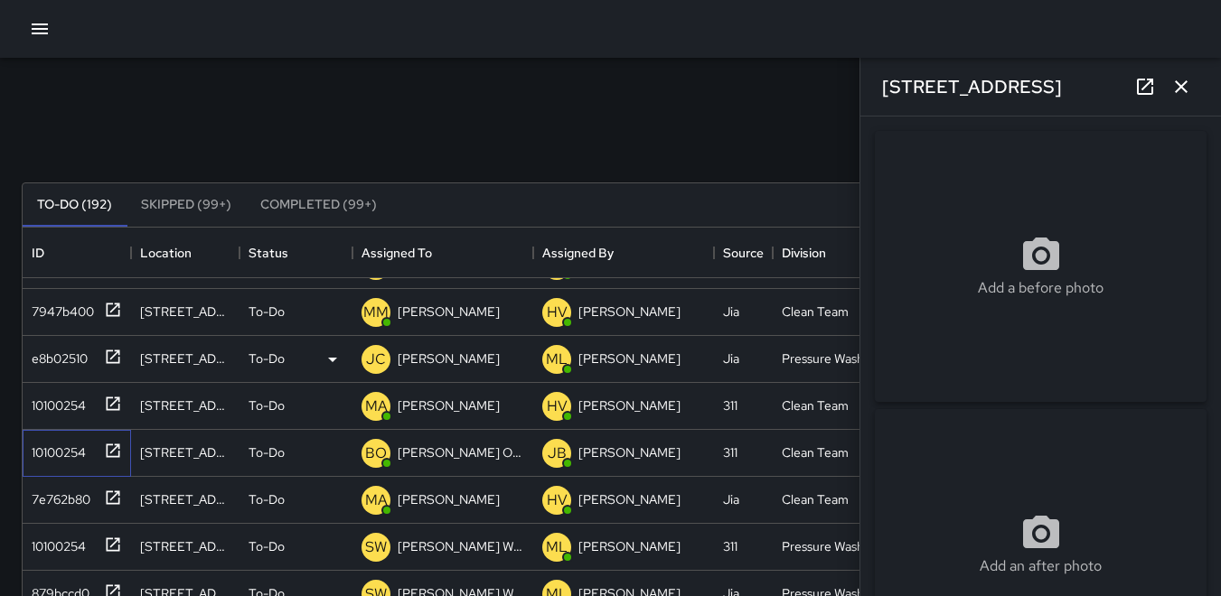
type input "**********"
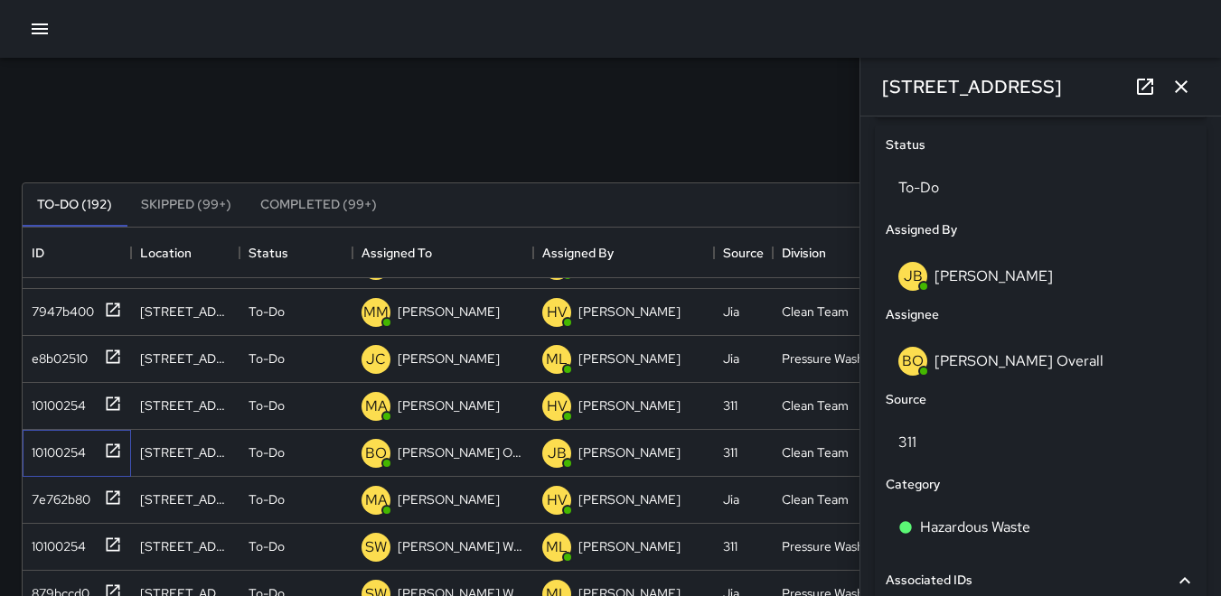
scroll to position [842, 0]
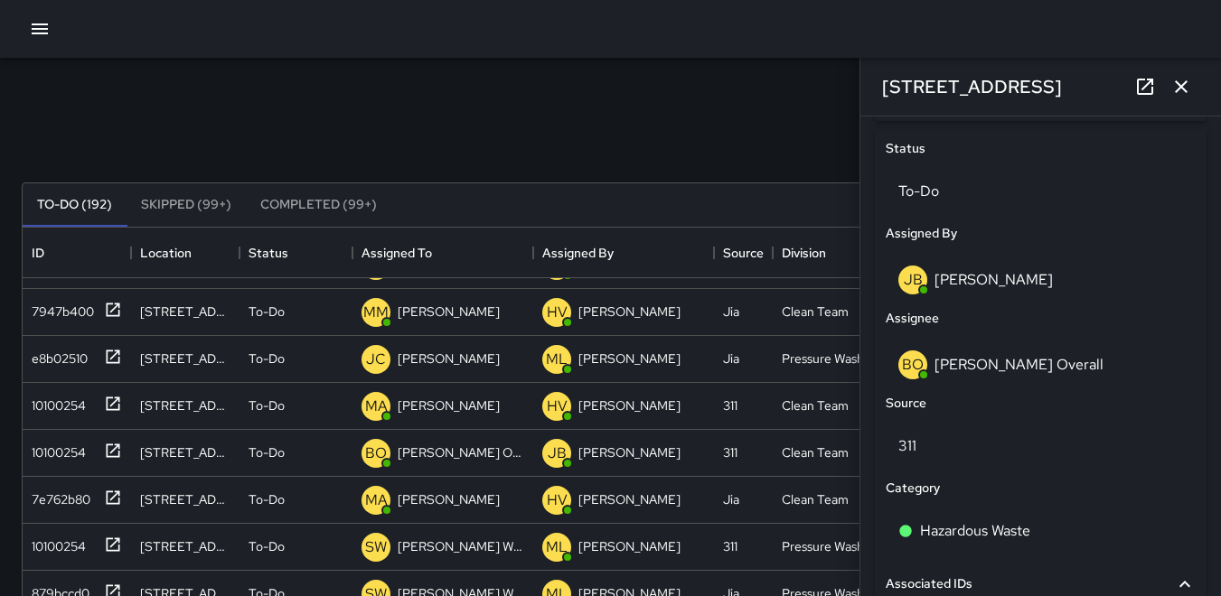
click at [1184, 102] on button "button" at bounding box center [1181, 87] width 36 height 36
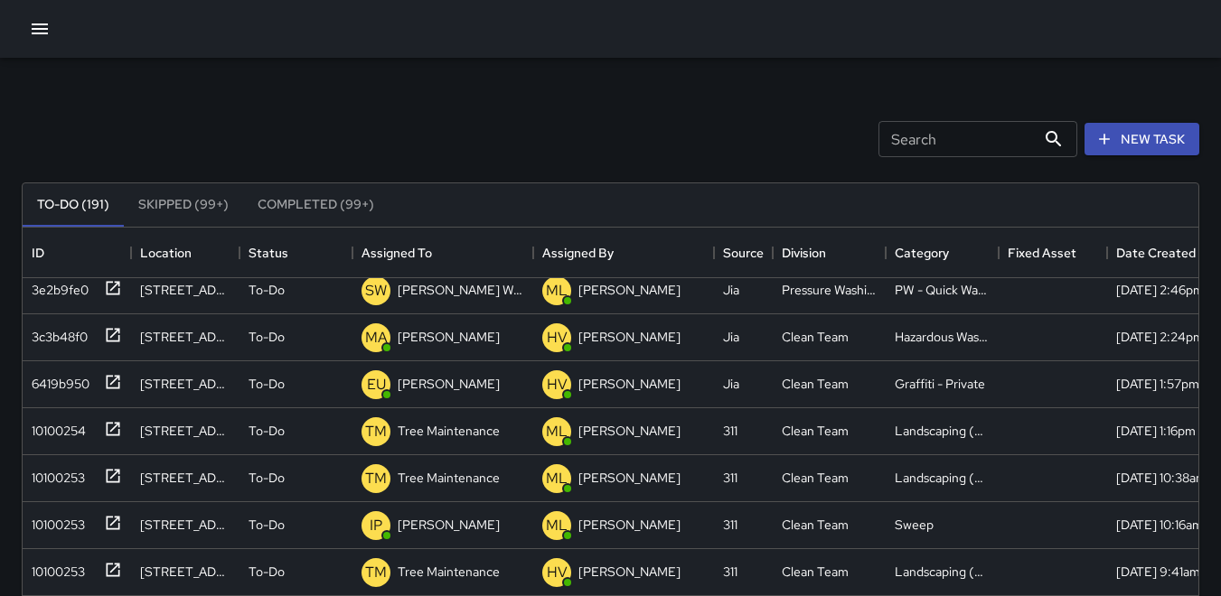
scroll to position [1890, 0]
click at [55, 289] on div "10100254" at bounding box center [54, 286] width 61 height 25
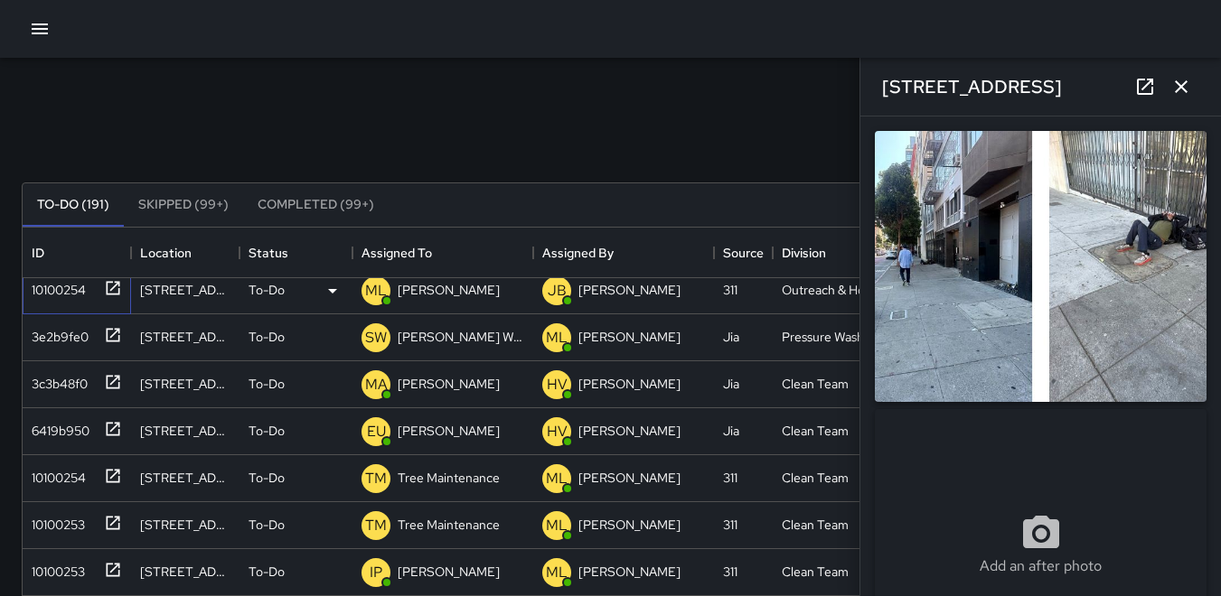
type input "**********"
click at [1172, 90] on icon "button" at bounding box center [1181, 87] width 22 height 22
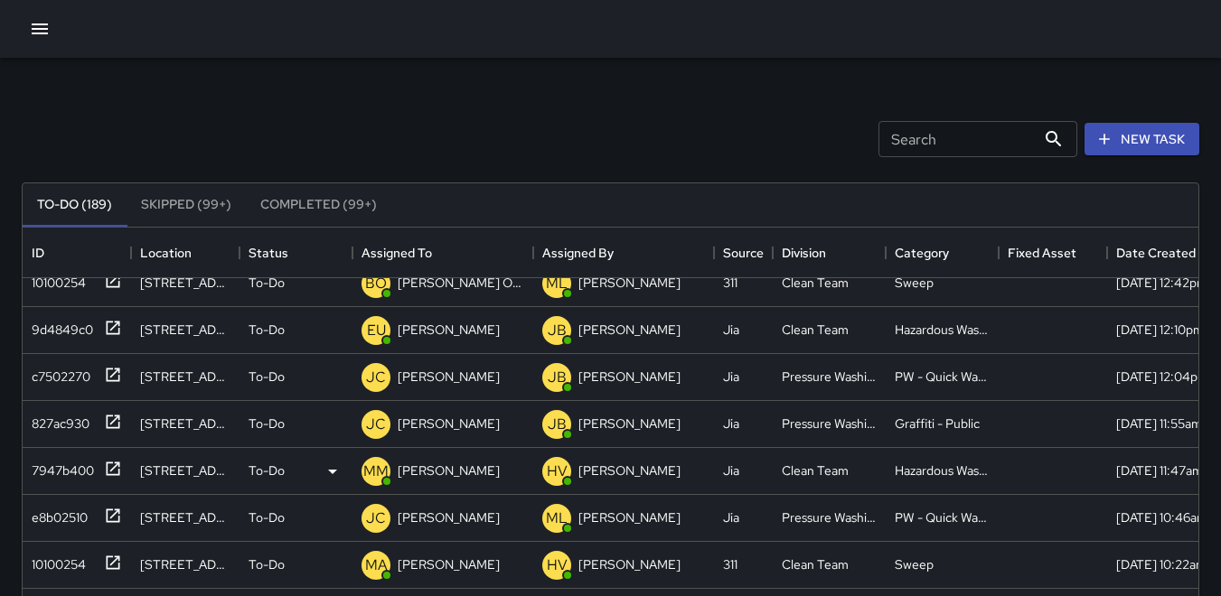
scroll to position [1084, 0]
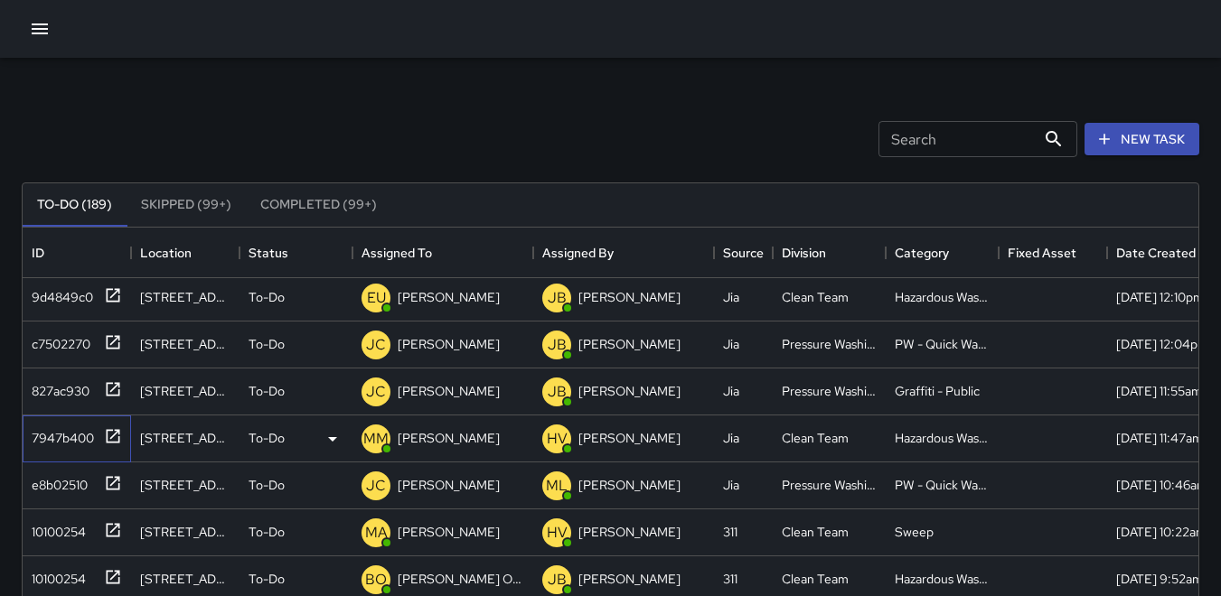
click at [74, 428] on div "7947b400" at bounding box center [59, 434] width 70 height 25
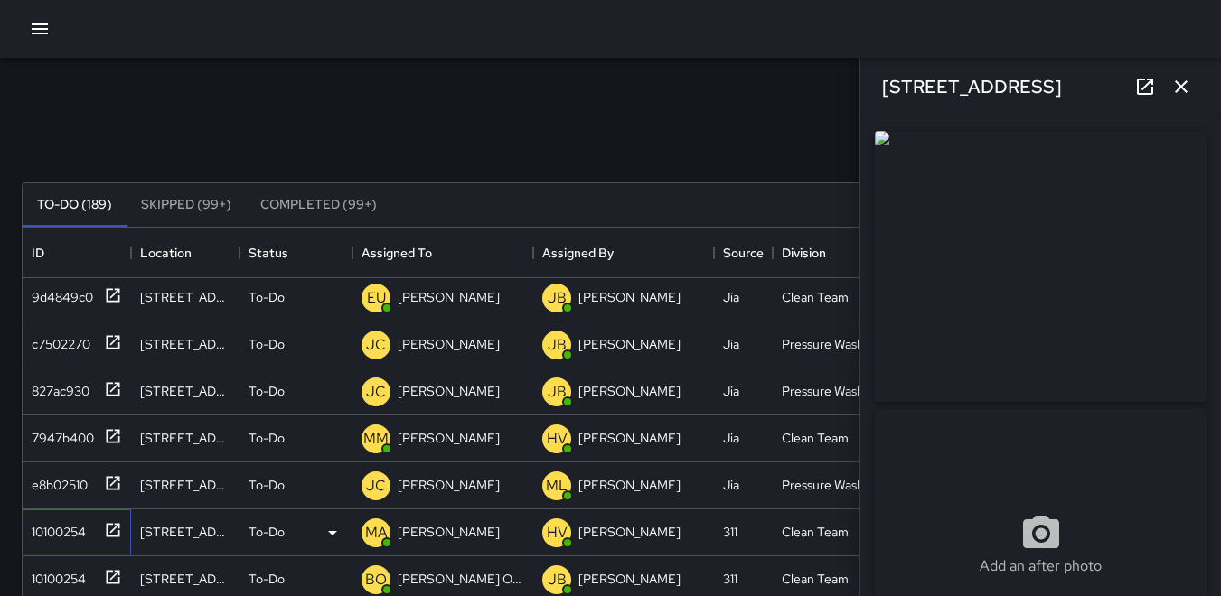
click at [86, 523] on div "10100254" at bounding box center [54, 528] width 61 height 25
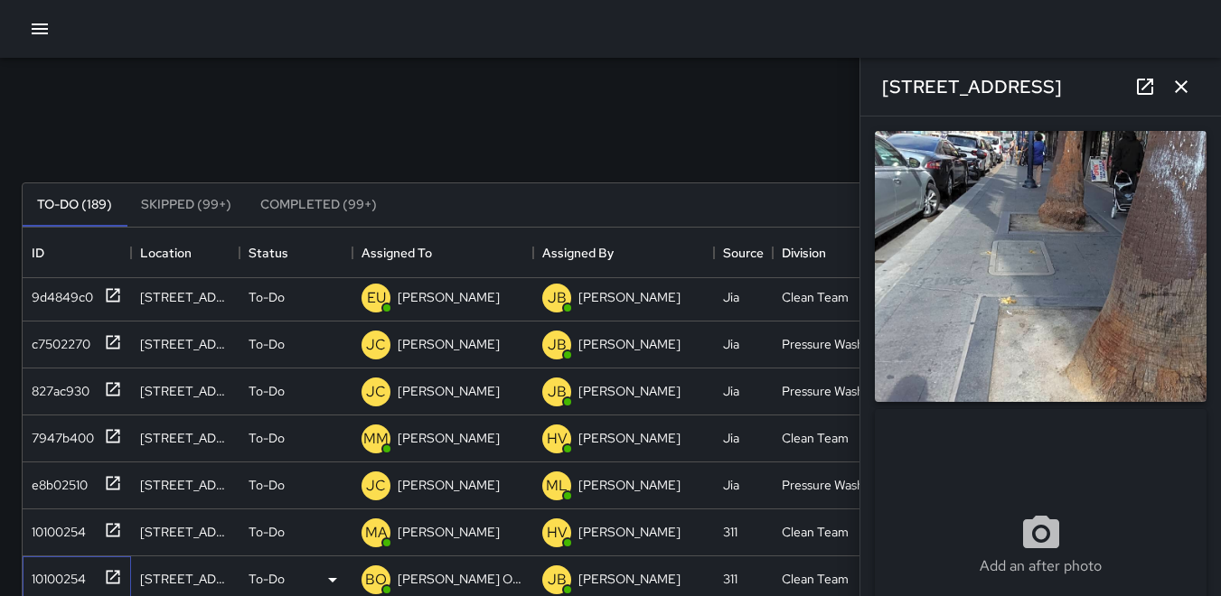
click at [65, 567] on div "10100254" at bounding box center [54, 575] width 61 height 25
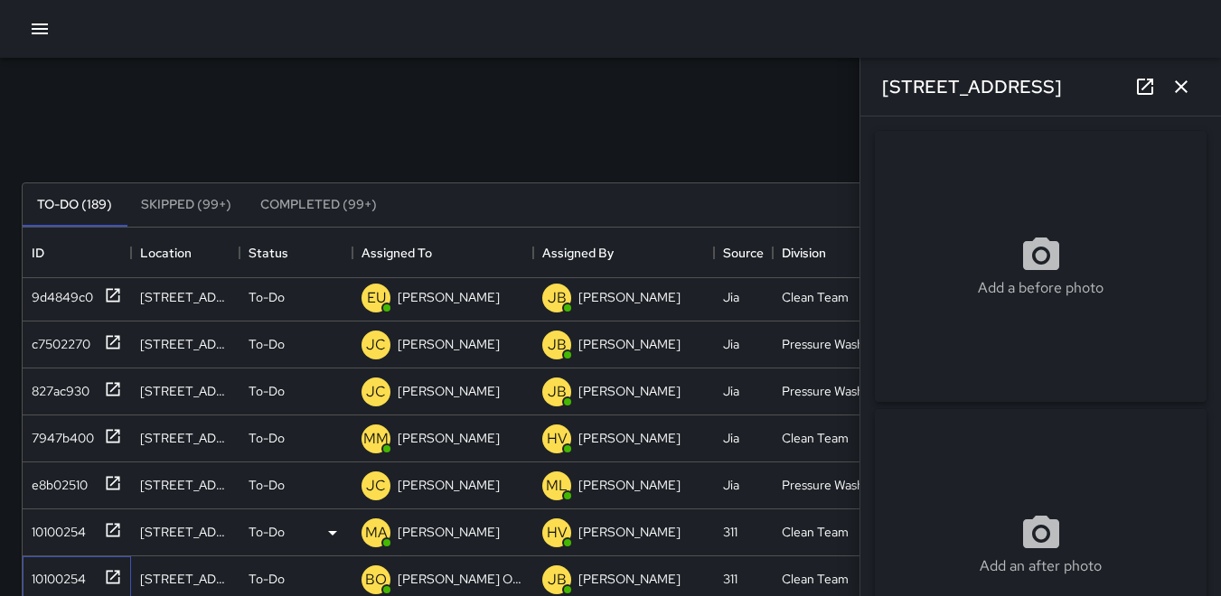
type input "**********"
click at [70, 386] on div "827ac930" at bounding box center [56, 387] width 65 height 25
click at [69, 343] on div "c7502270" at bounding box center [57, 340] width 66 height 25
type input "**********"
click at [71, 386] on div "827ac930" at bounding box center [56, 387] width 65 height 25
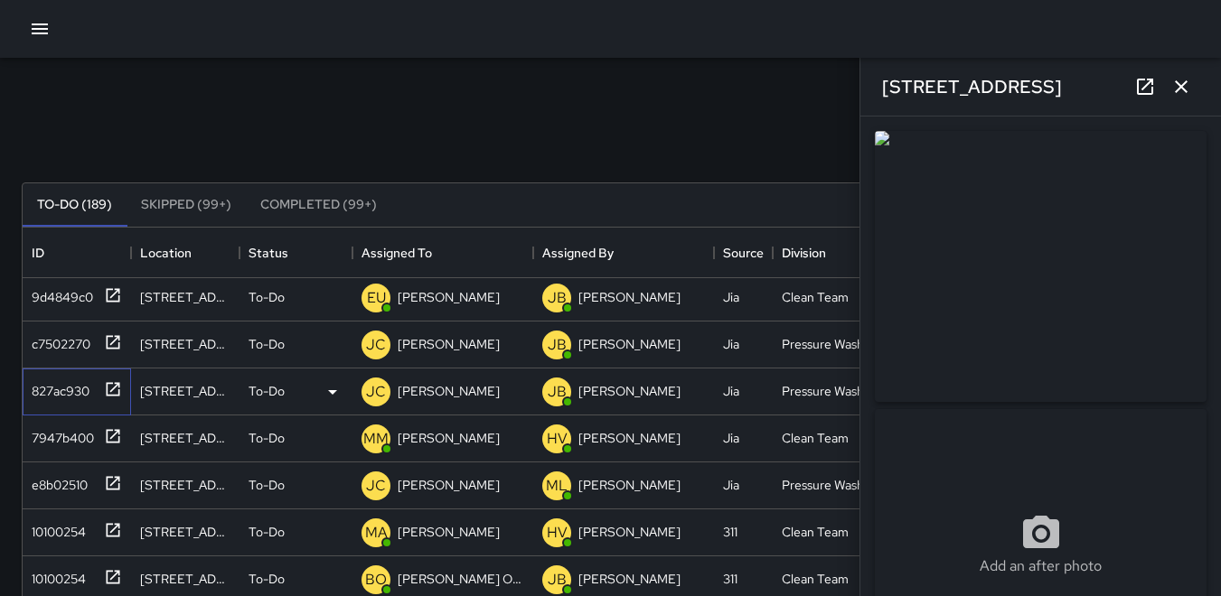
type input "**********"
click at [85, 345] on div "c7502270" at bounding box center [57, 340] width 66 height 25
type input "**********"
click at [71, 295] on div "9d4849c0" at bounding box center [58, 293] width 69 height 25
type input "**********"
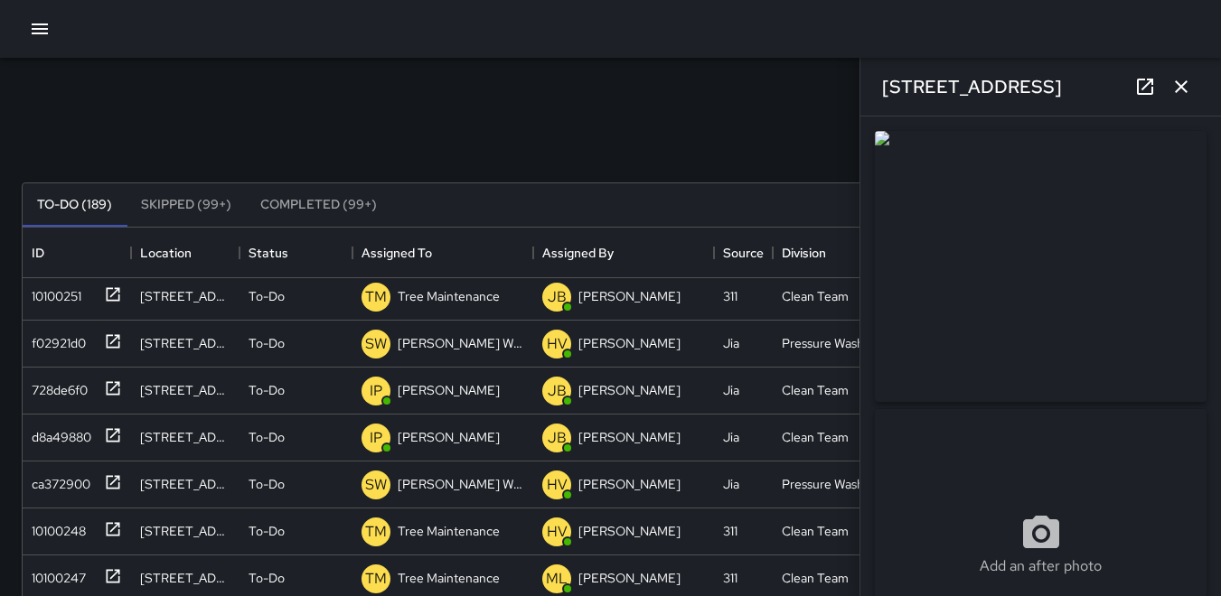
scroll to position [2620, 0]
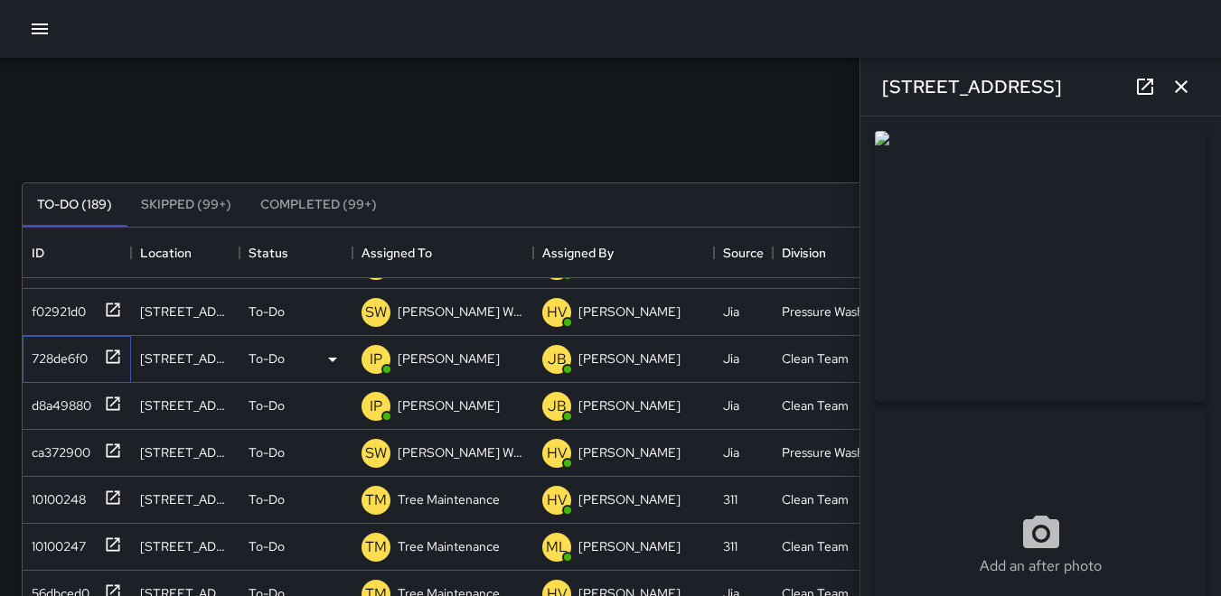
click at [64, 353] on div "728de6f0" at bounding box center [55, 354] width 63 height 25
type input "**********"
click at [1176, 89] on icon "button" at bounding box center [1181, 87] width 22 height 22
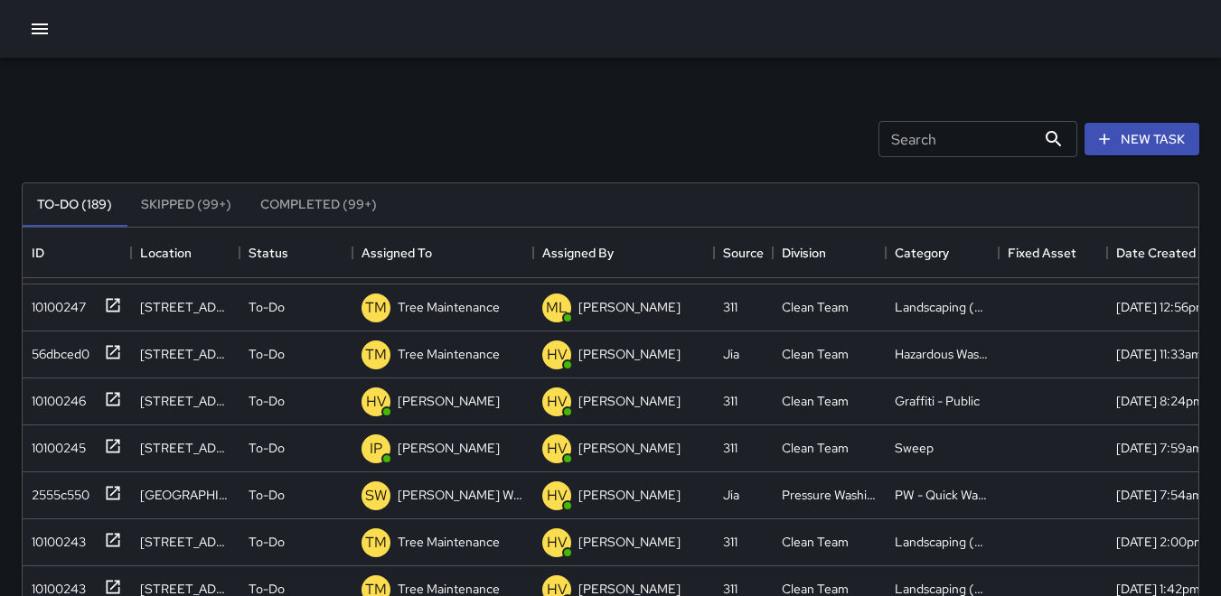
scroll to position [2891, 0]
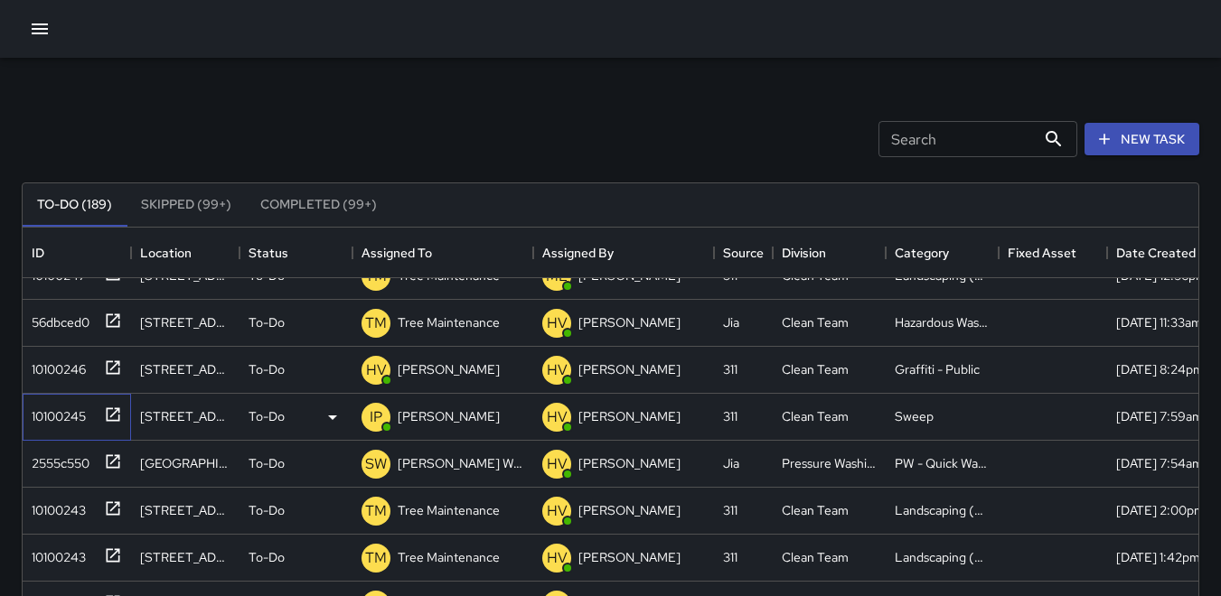
click at [56, 407] on div "10100245" at bounding box center [54, 412] width 61 height 25
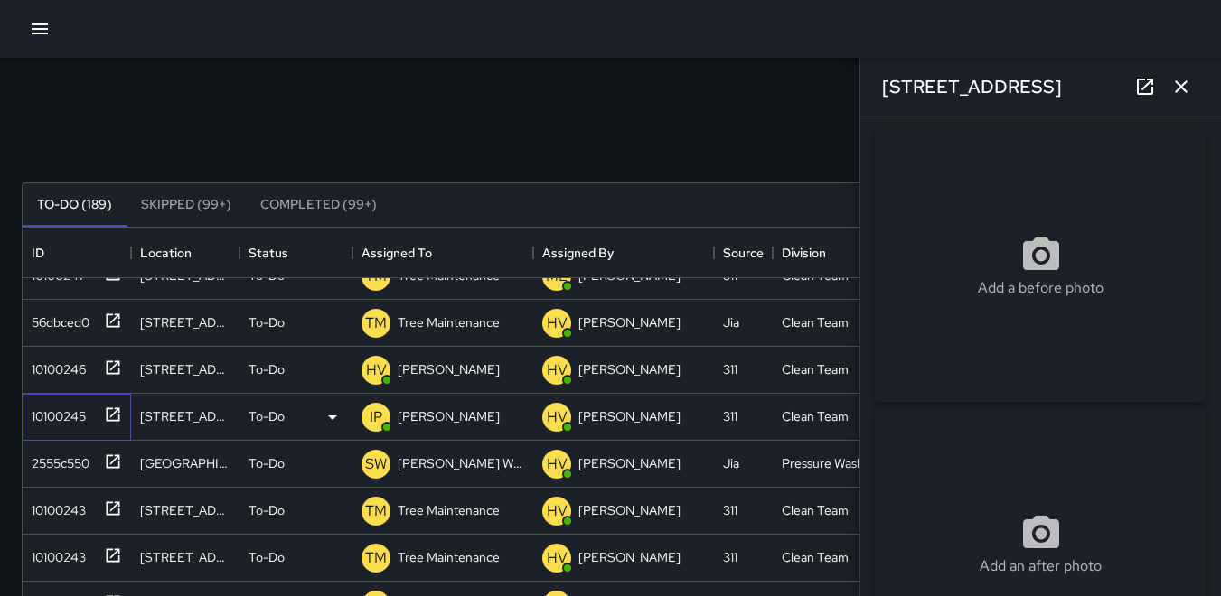
type input "**********"
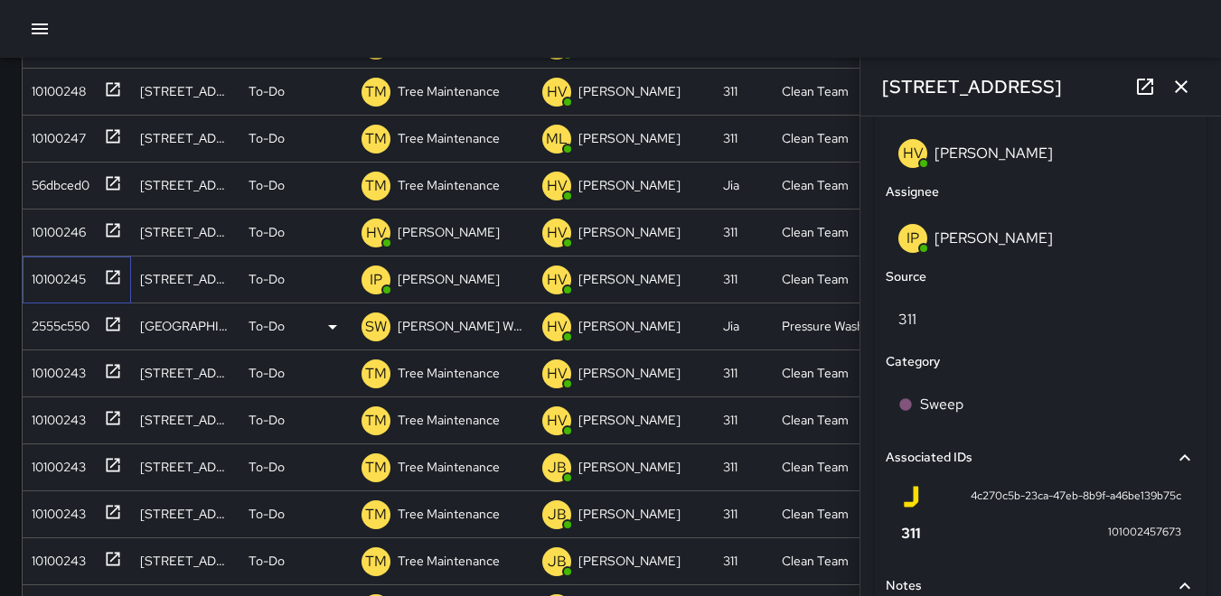
scroll to position [2573, 0]
click at [77, 278] on div "10100245" at bounding box center [54, 275] width 61 height 25
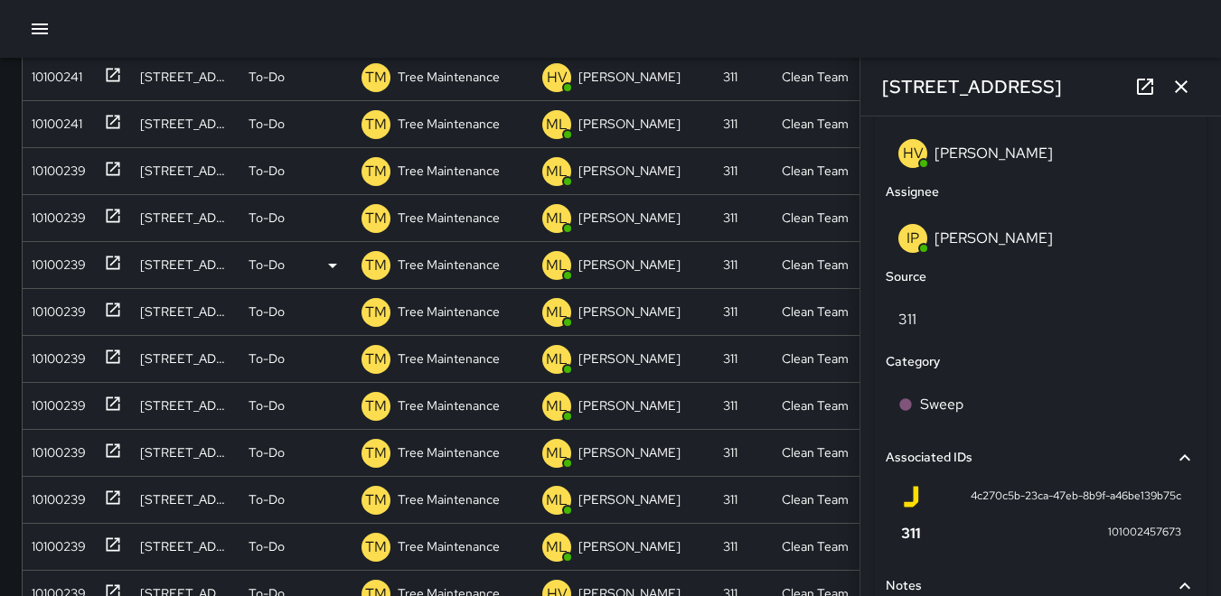
scroll to position [3202, 0]
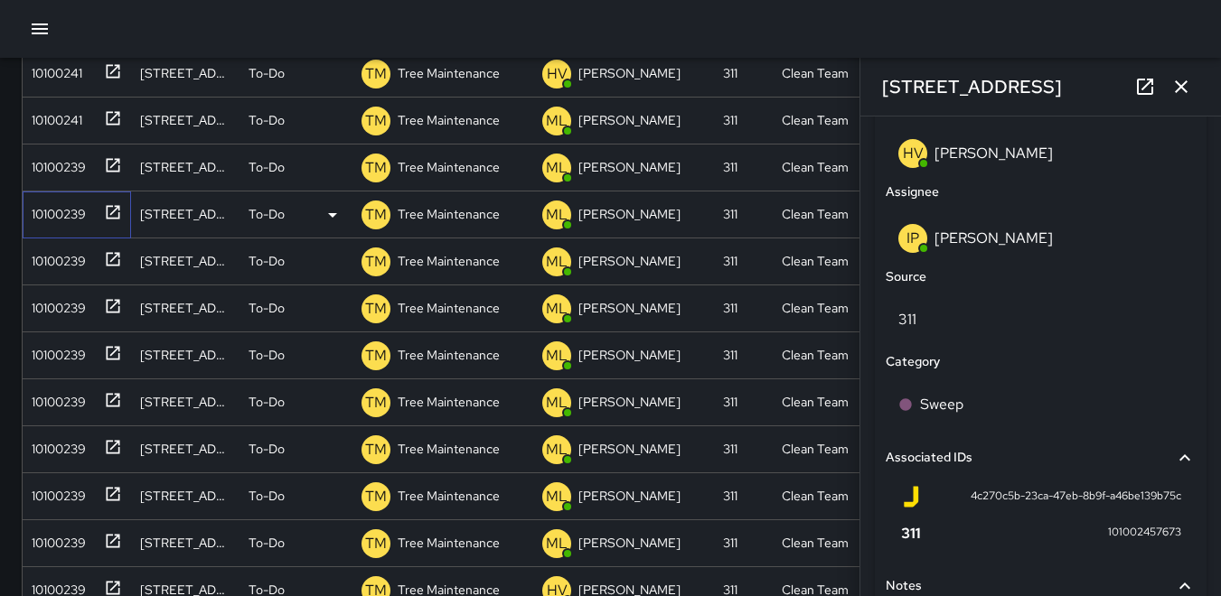
click at [50, 210] on div "10100239" at bounding box center [54, 210] width 61 height 25
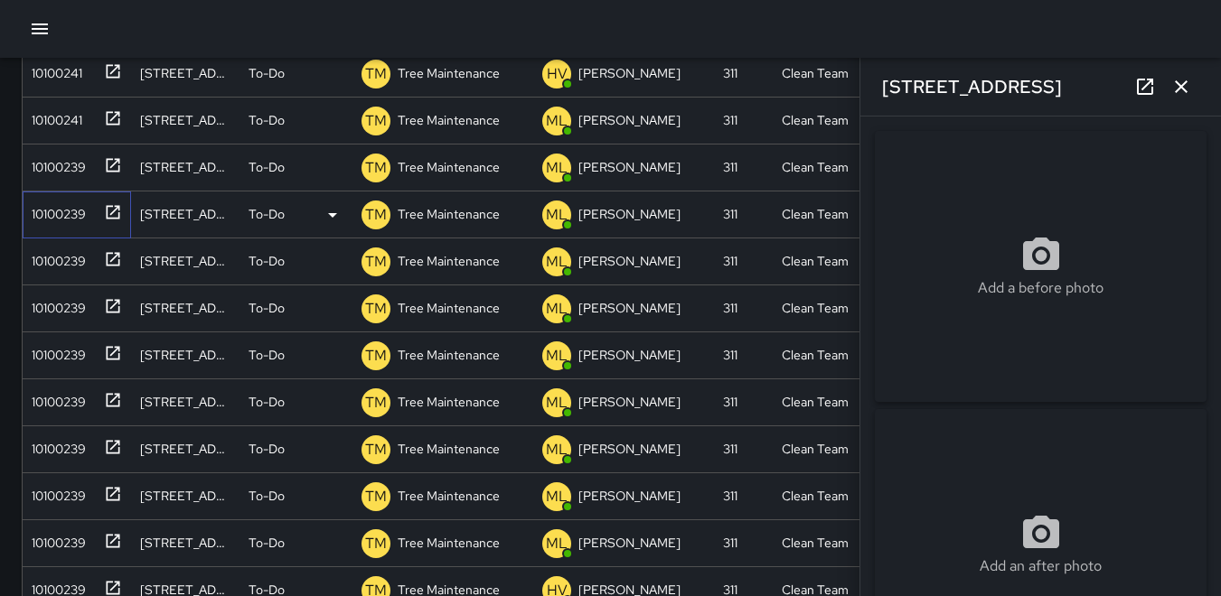
type input "**********"
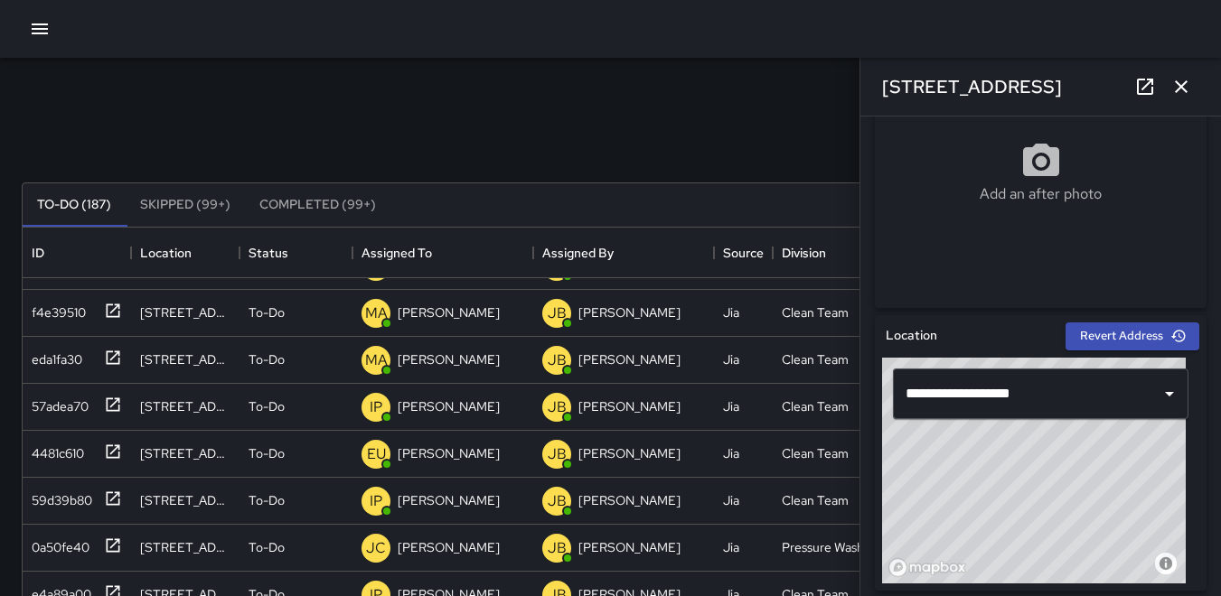
scroll to position [271, 0]
click at [1189, 83] on icon "button" at bounding box center [1181, 87] width 22 height 22
